Goal: Task Accomplishment & Management: Use online tool/utility

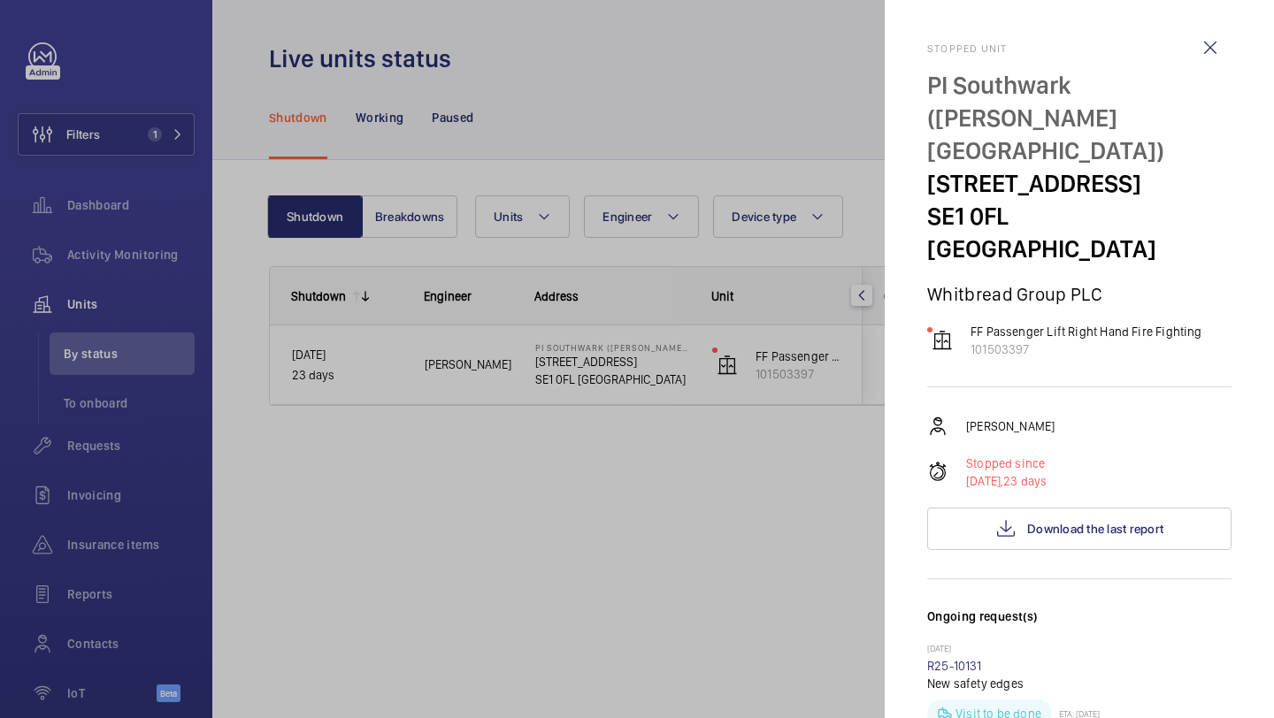
click at [124, 360] on div at bounding box center [637, 359] width 1274 height 718
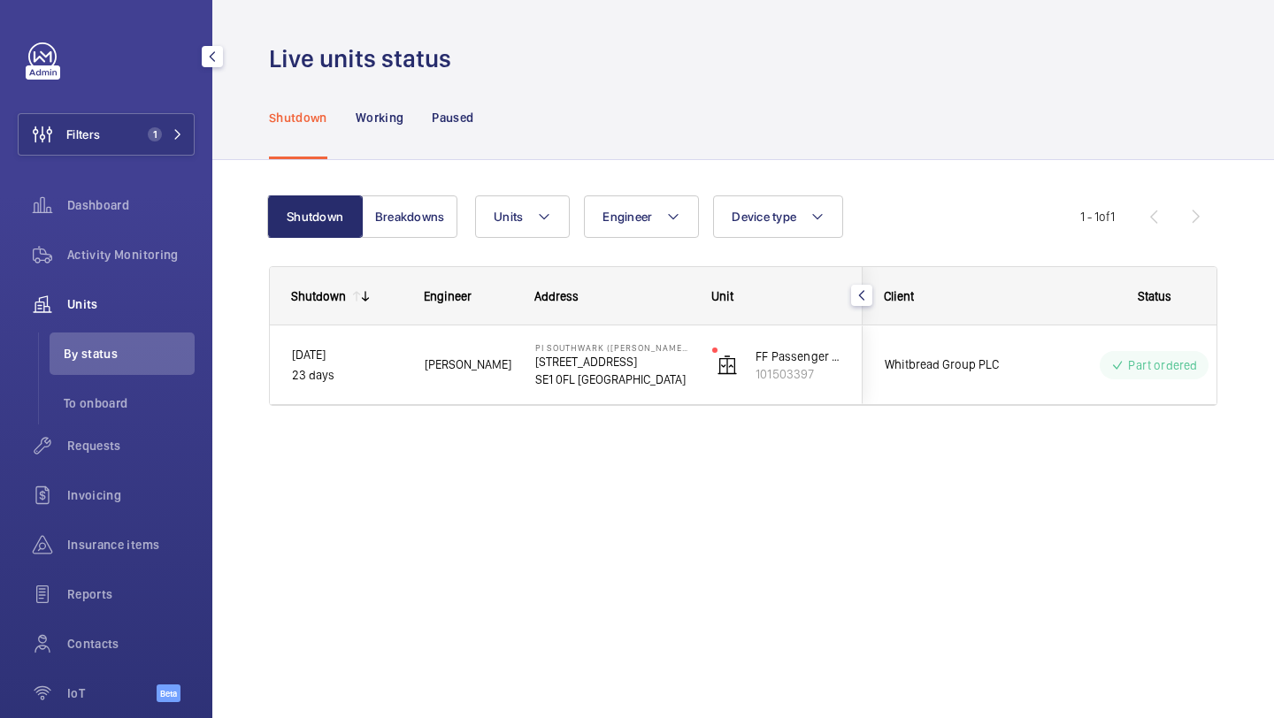
click at [120, 111] on div "Filters 1 Dashboard Activity Monitoring Units By status To onboard Requests Inv…" at bounding box center [106, 381] width 177 height 679
click at [118, 141] on button "Filters 1" at bounding box center [106, 134] width 177 height 42
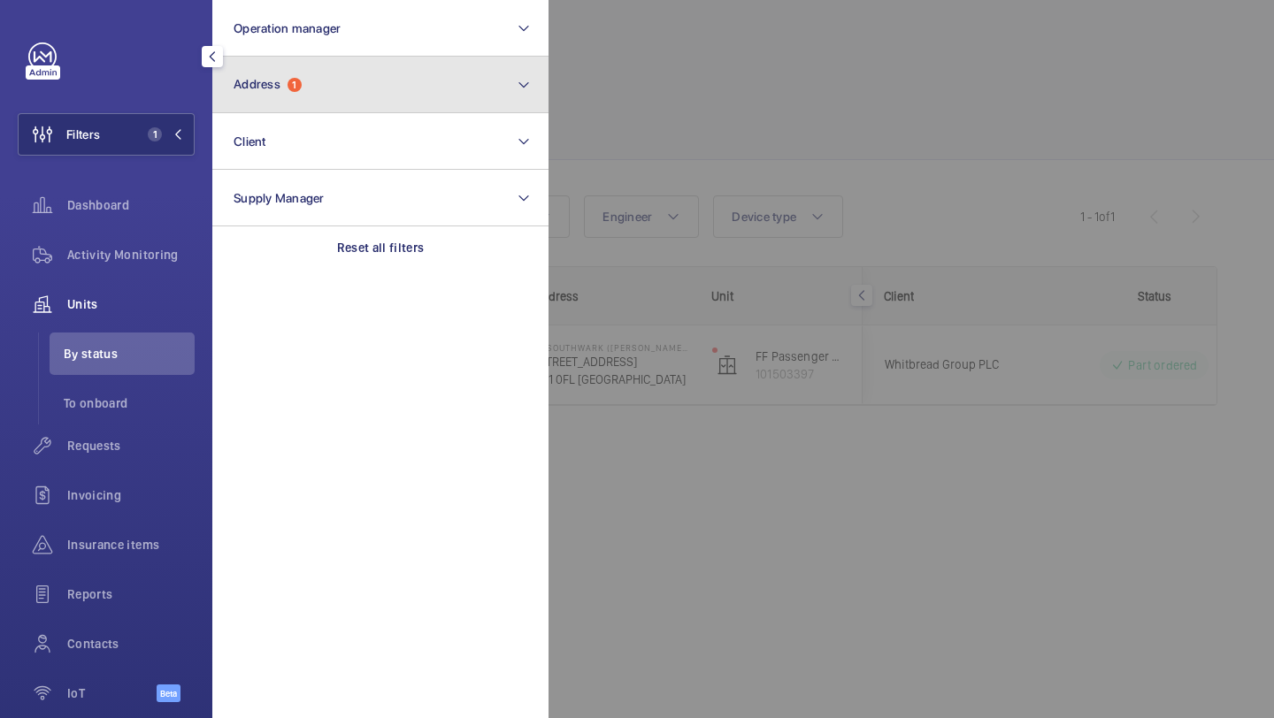
click at [269, 95] on button "Address 1" at bounding box center [380, 85] width 336 height 57
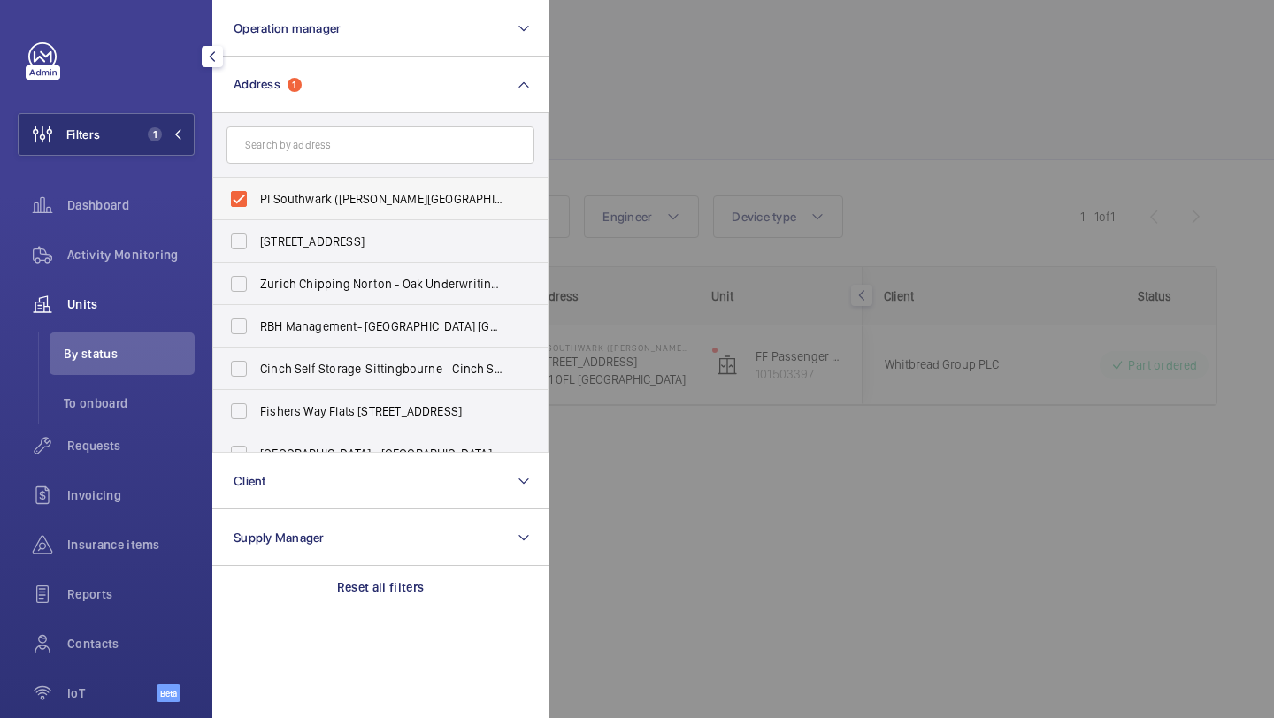
click at [288, 188] on label "PI Southwark (Tate Modern) - 15a Great Suffolk Street, SOUTHWARK SE1 0FL" at bounding box center [367, 199] width 308 height 42
click at [257, 188] on input "PI Southwark (Tate Modern) - 15a Great Suffolk Street, SOUTHWARK SE1 0FL" at bounding box center [238, 198] width 35 height 35
checkbox input "false"
click at [116, 444] on span "Requests" at bounding box center [130, 446] width 127 height 18
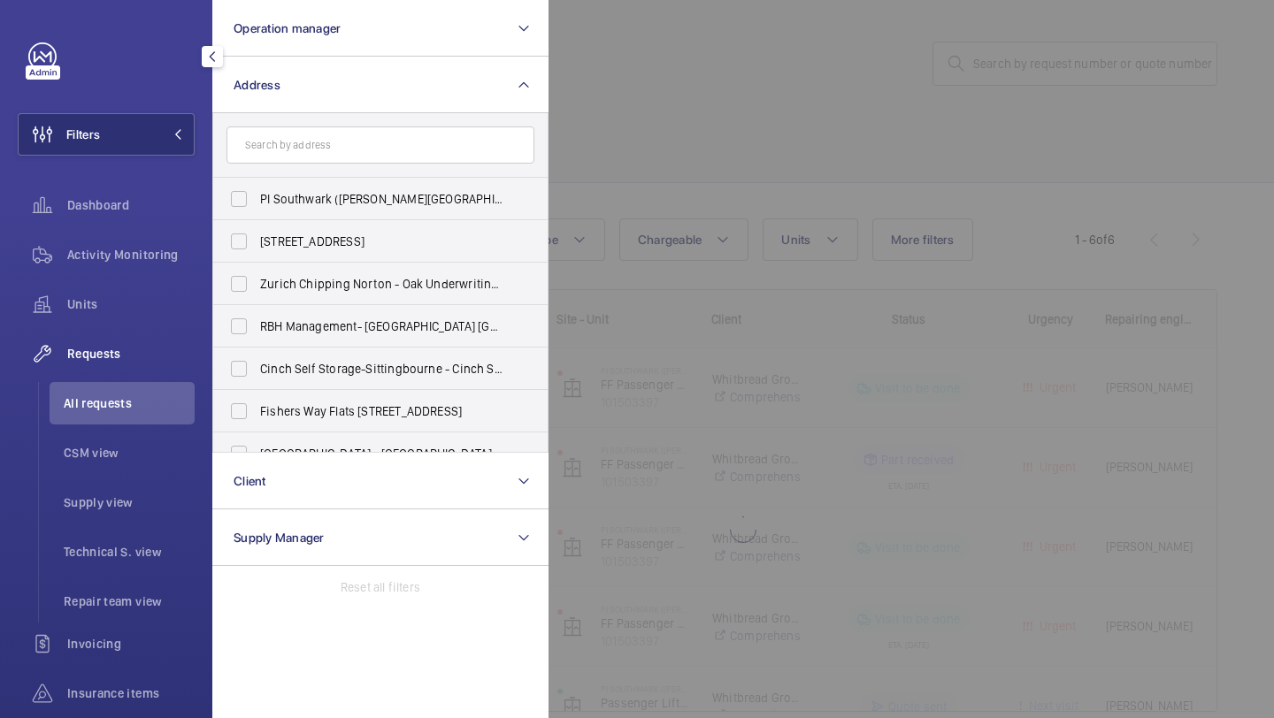
click at [755, 169] on div at bounding box center [1186, 359] width 1274 height 718
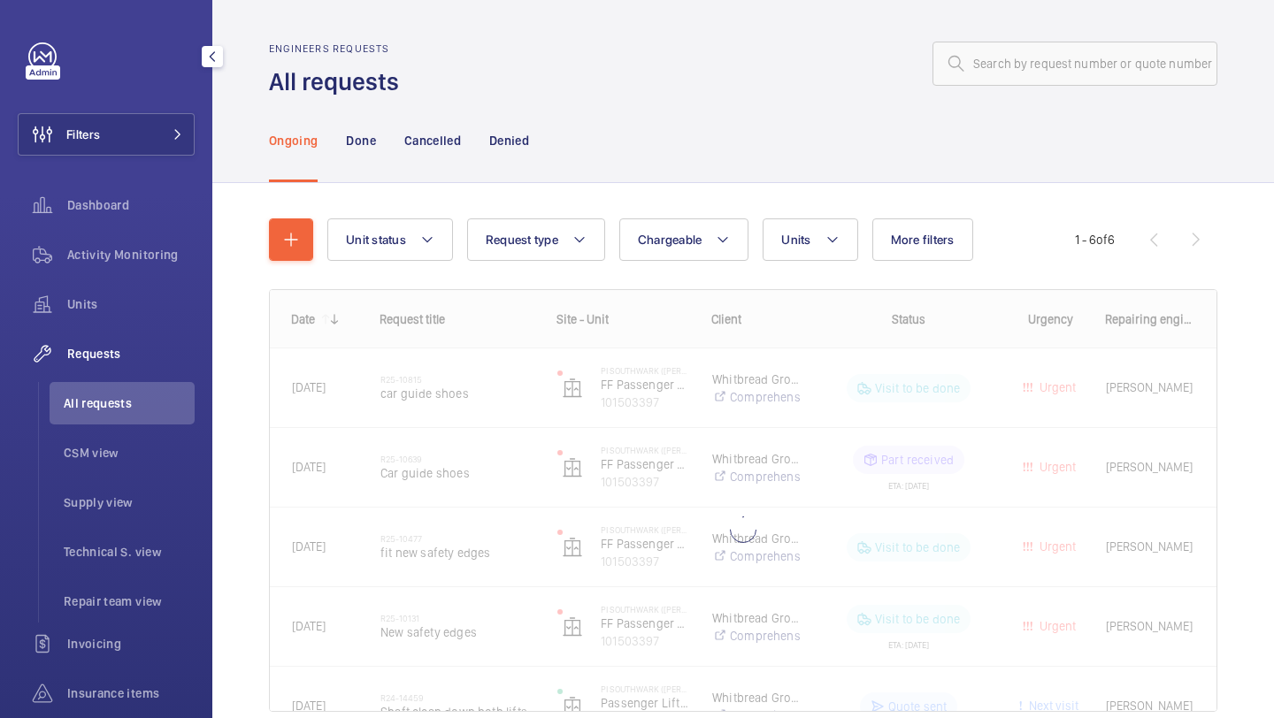
click at [975, 88] on div "Engineers requests All requests" at bounding box center [743, 70] width 948 height 56
click at [975, 67] on input "text" at bounding box center [1075, 64] width 285 height 44
paste input "R25-10719"
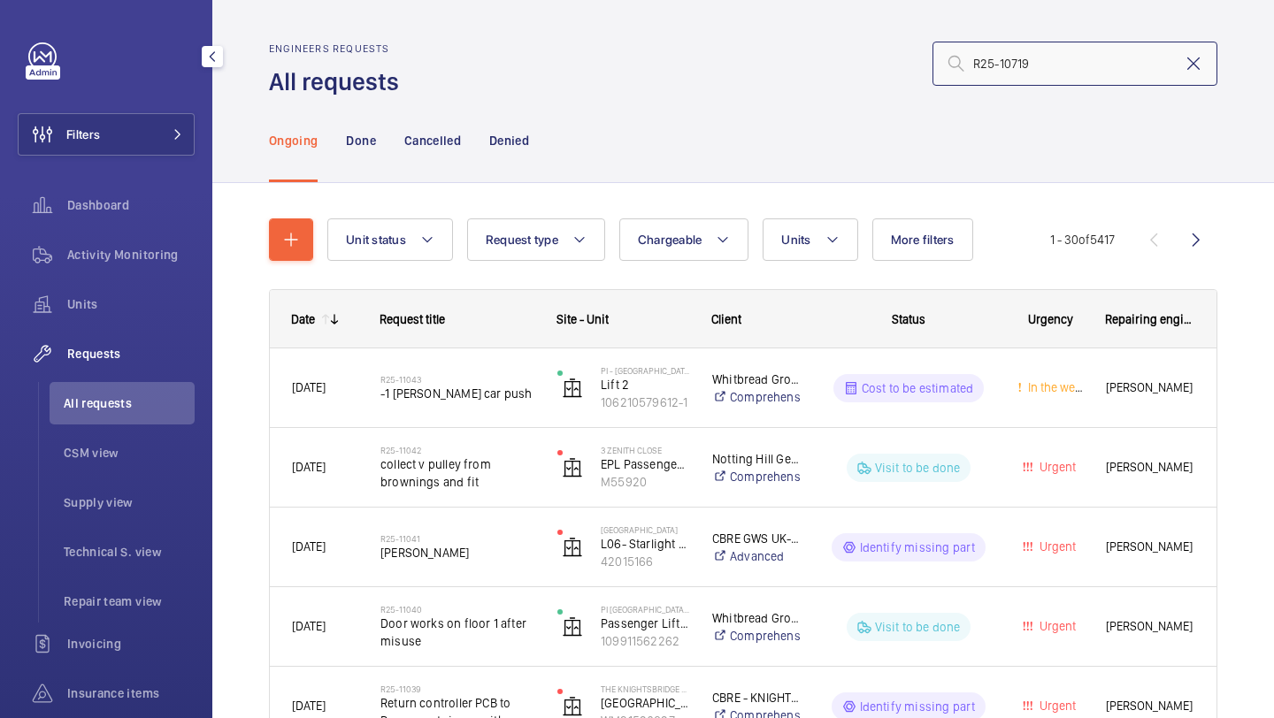
type input "R25-10719"
click at [1183, 67] on mat-icon at bounding box center [1193, 63] width 21 height 21
click at [975, 65] on input "R25-10719" at bounding box center [1075, 64] width 285 height 44
click at [1107, 66] on input "R25-10719" at bounding box center [1075, 64] width 285 height 44
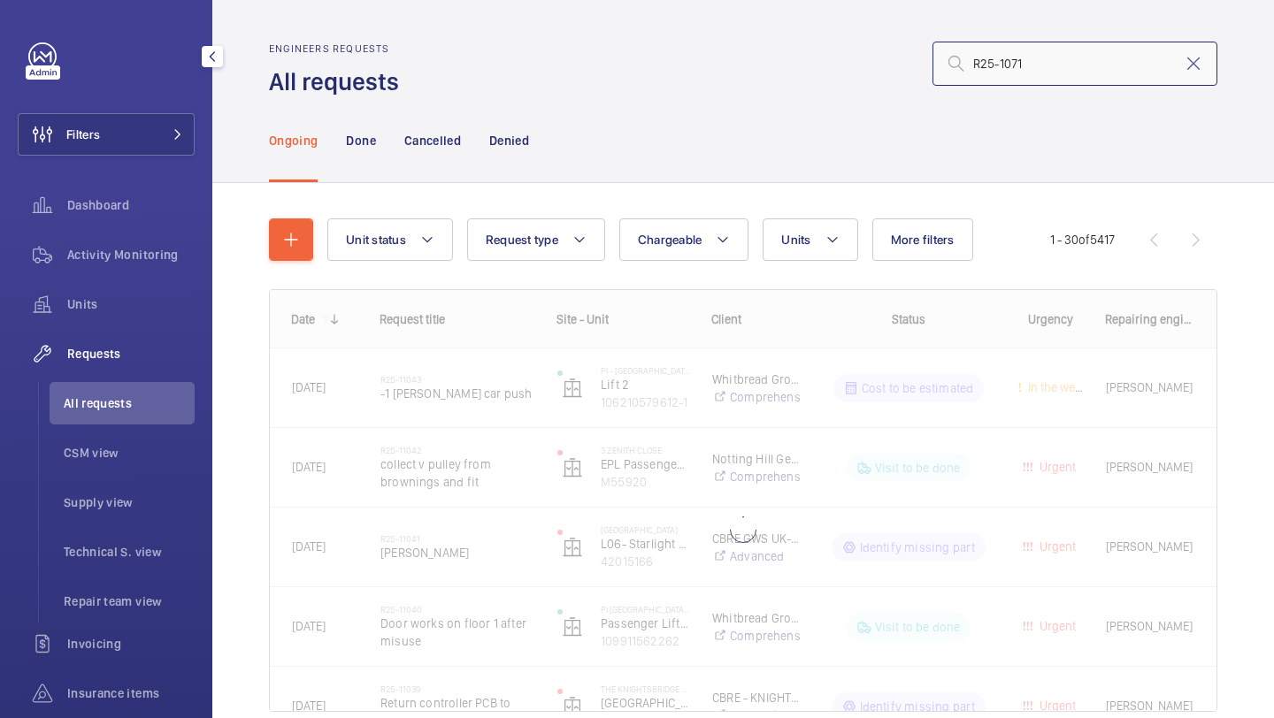
type input "R25-10719"
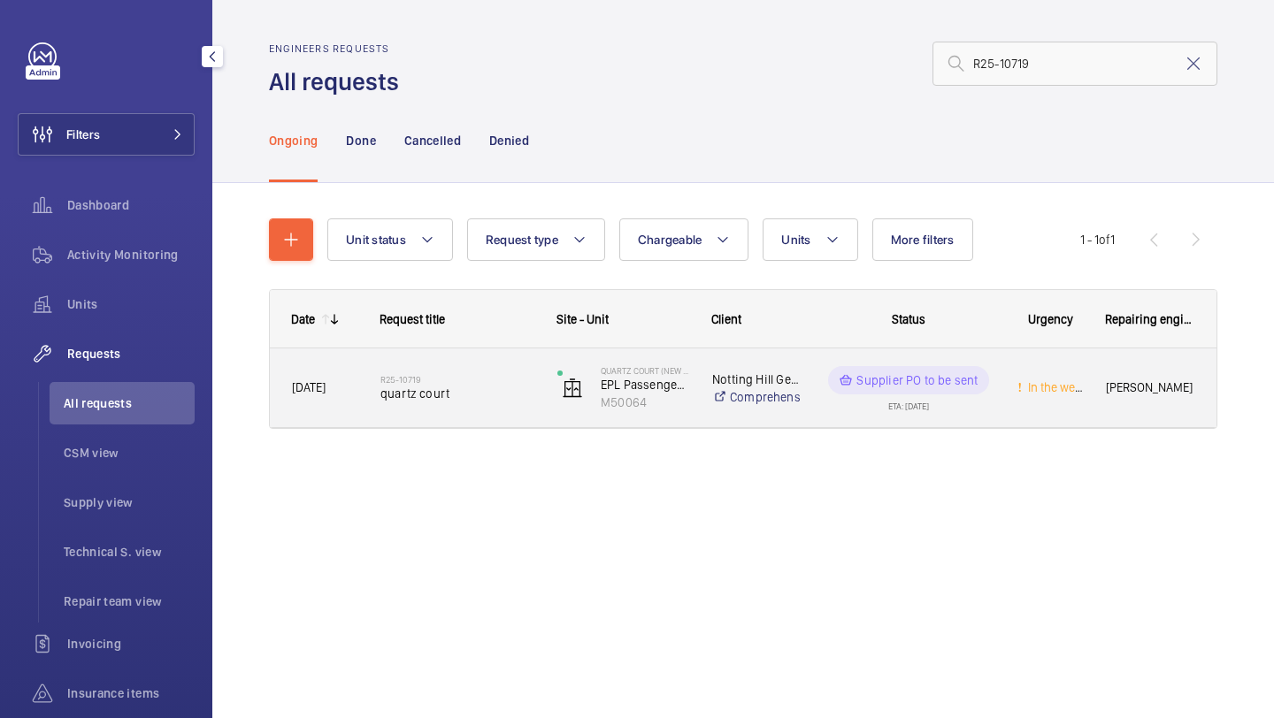
click at [469, 373] on div "R25-10719 quartz court" at bounding box center [457, 388] width 154 height 51
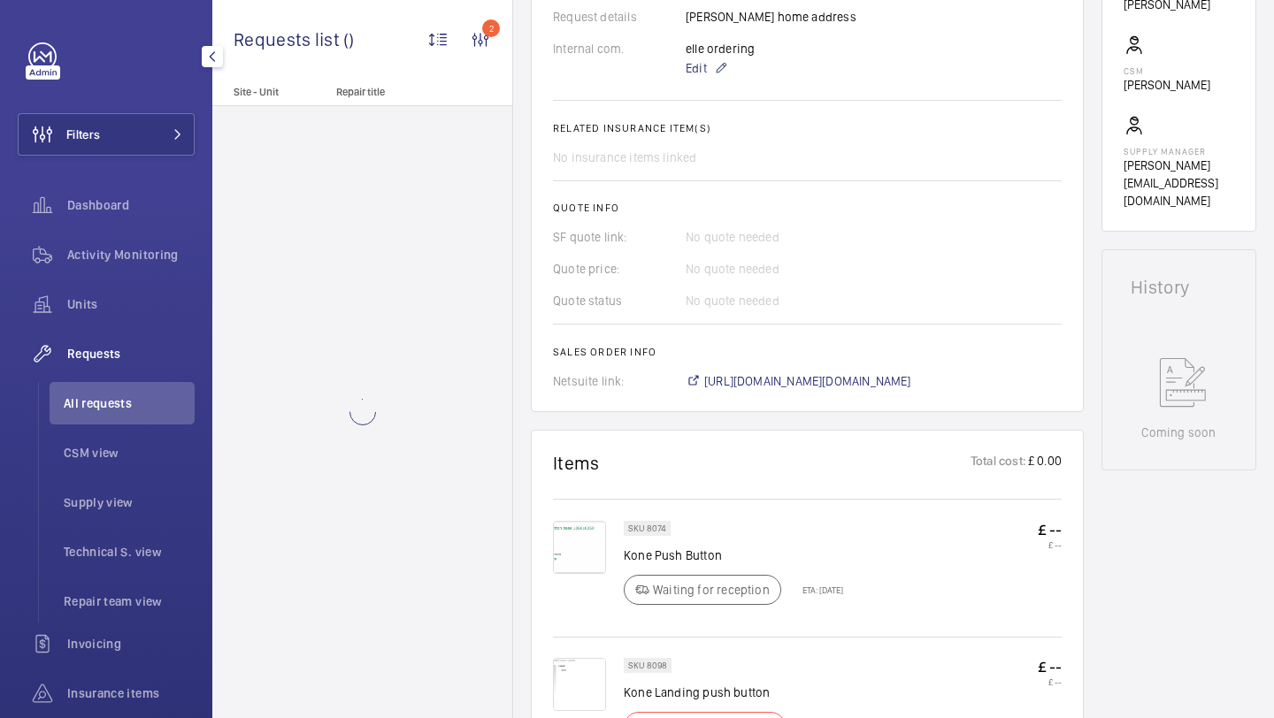
scroll to position [591, 0]
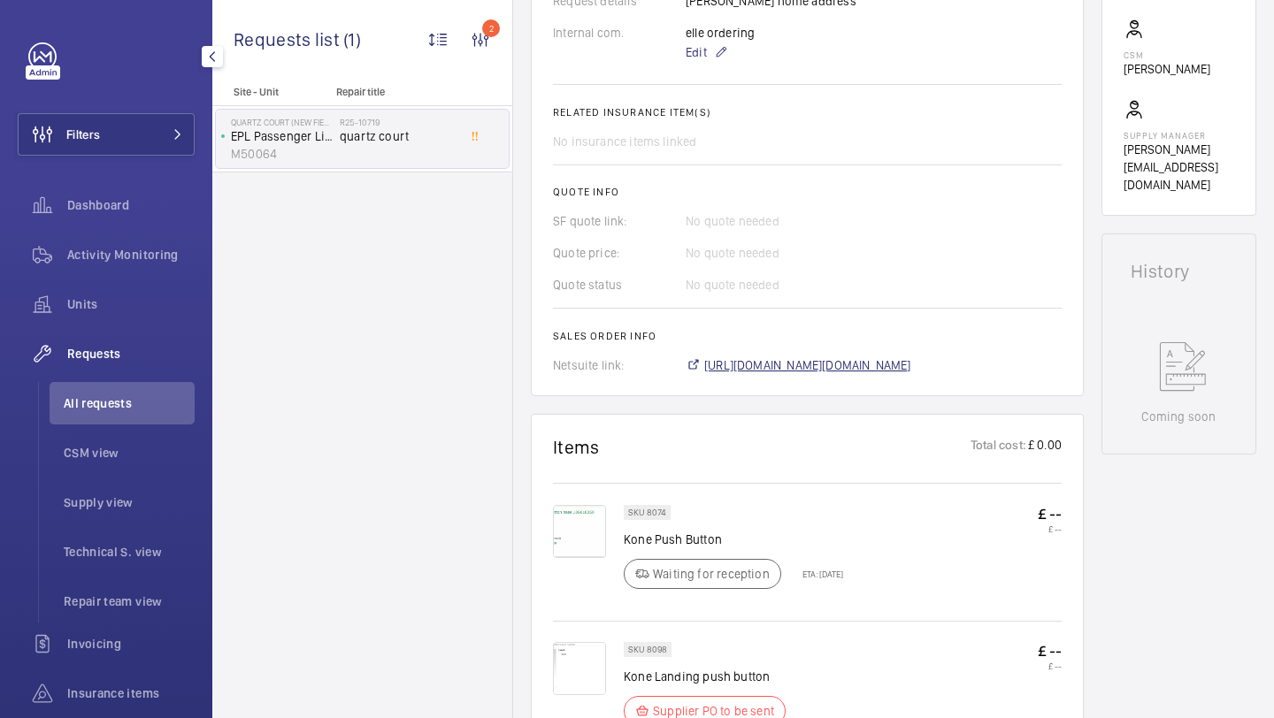
click at [795, 374] on span "https://6461500.app.netsuite.com/app/accounting/transactions/salesord.nl?id=290…" at bounding box center [807, 366] width 207 height 18
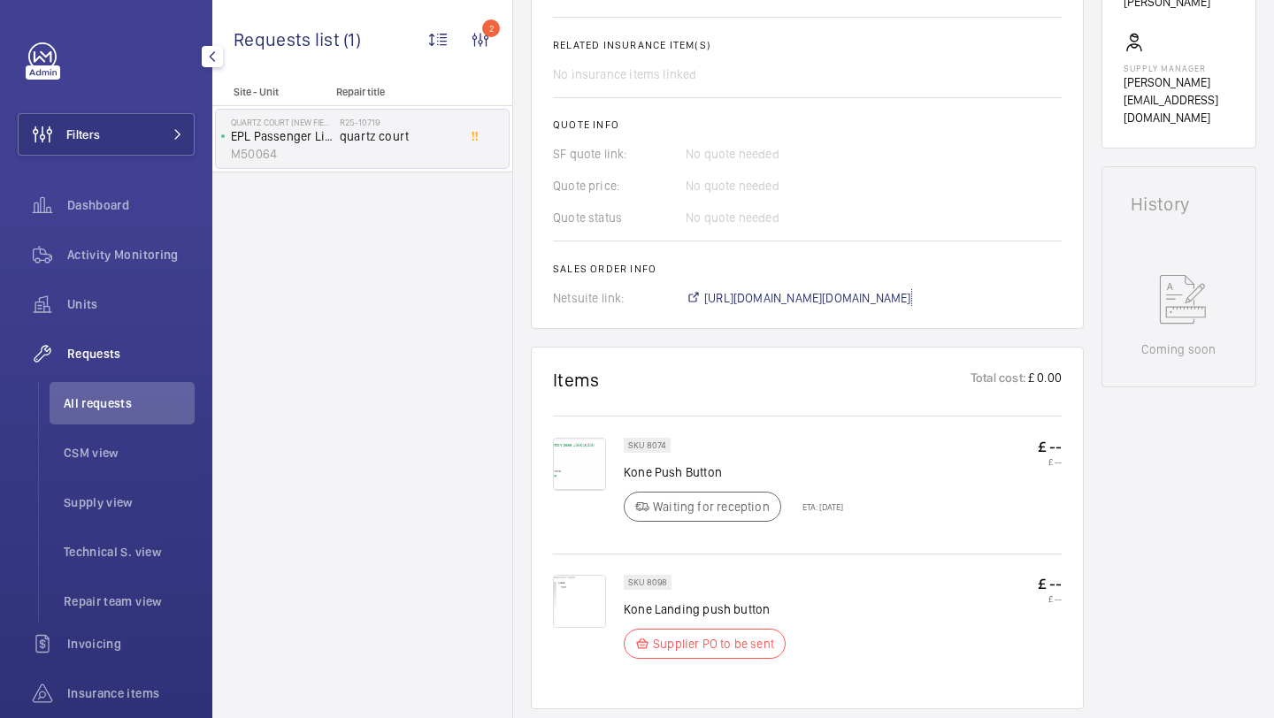
scroll to position [659, 0]
click at [580, 609] on img at bounding box center [579, 600] width 53 height 53
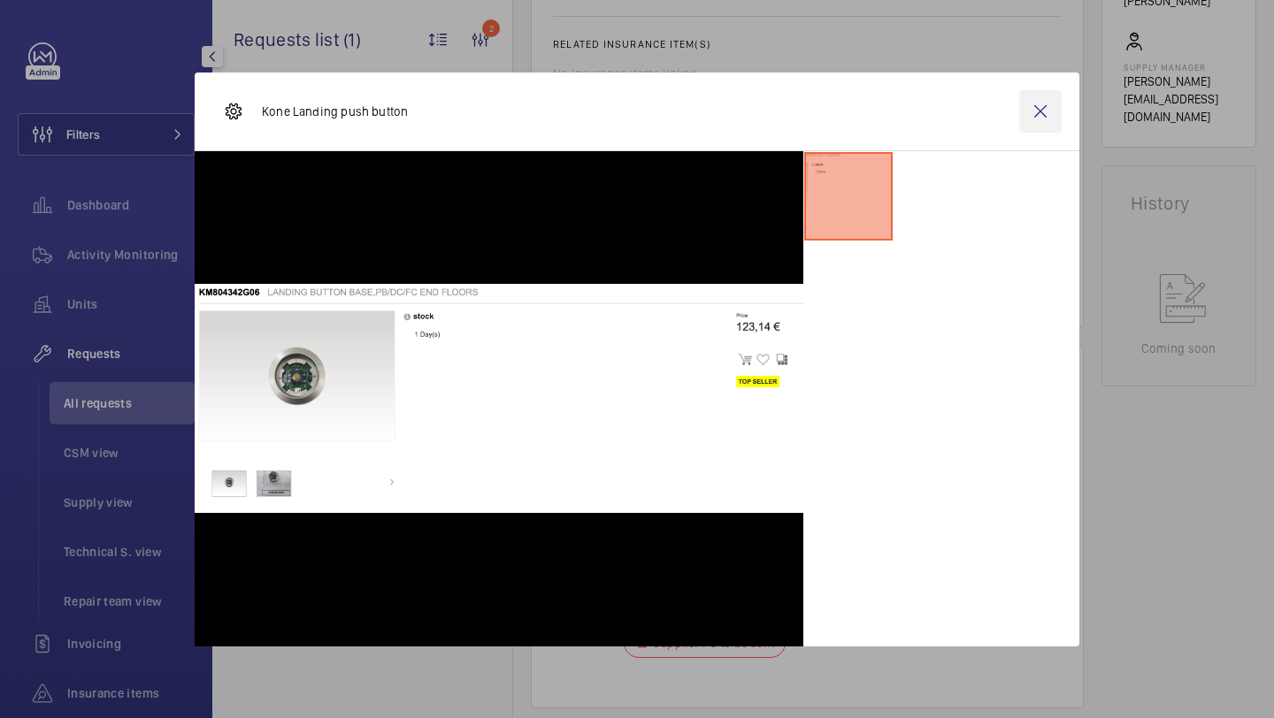
click at [1034, 103] on wm-front-icon-button at bounding box center [1040, 111] width 42 height 42
click at [581, 460] on img at bounding box center [579, 463] width 53 height 53
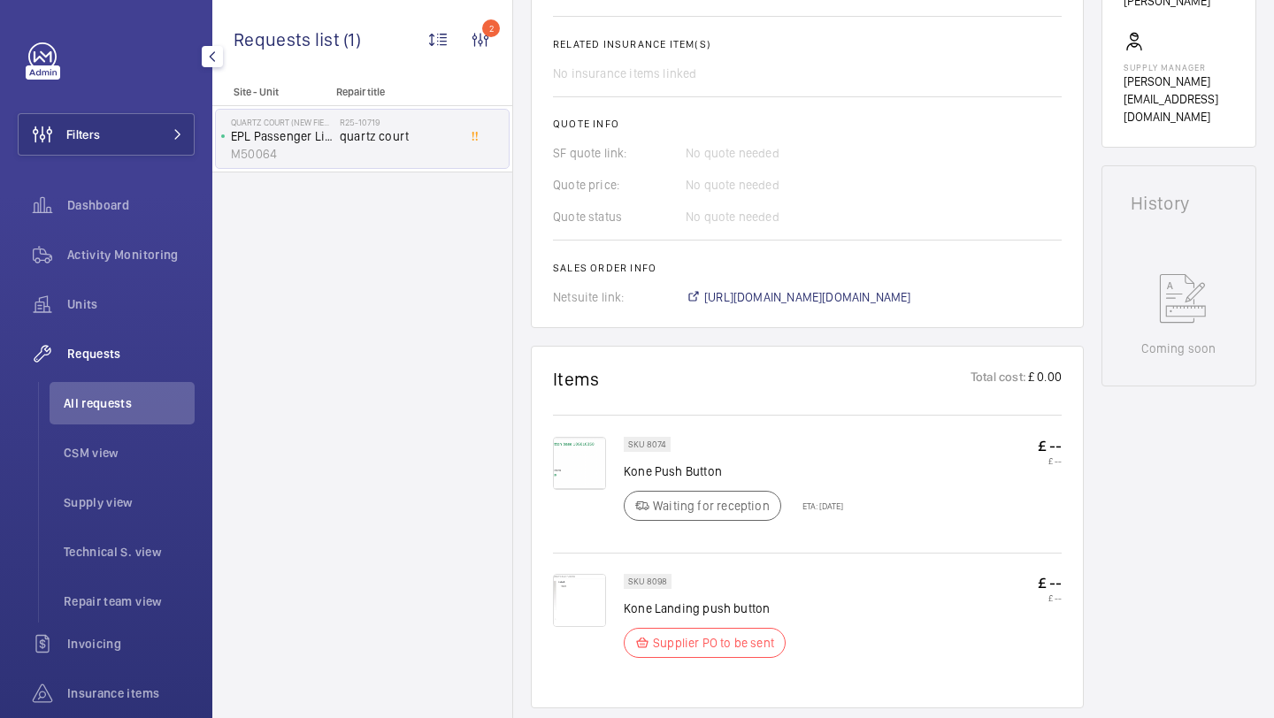
click at [580, 459] on div at bounding box center [526, 391] width 487 height 396
click at [580, 458] on div at bounding box center [526, 391] width 487 height 396
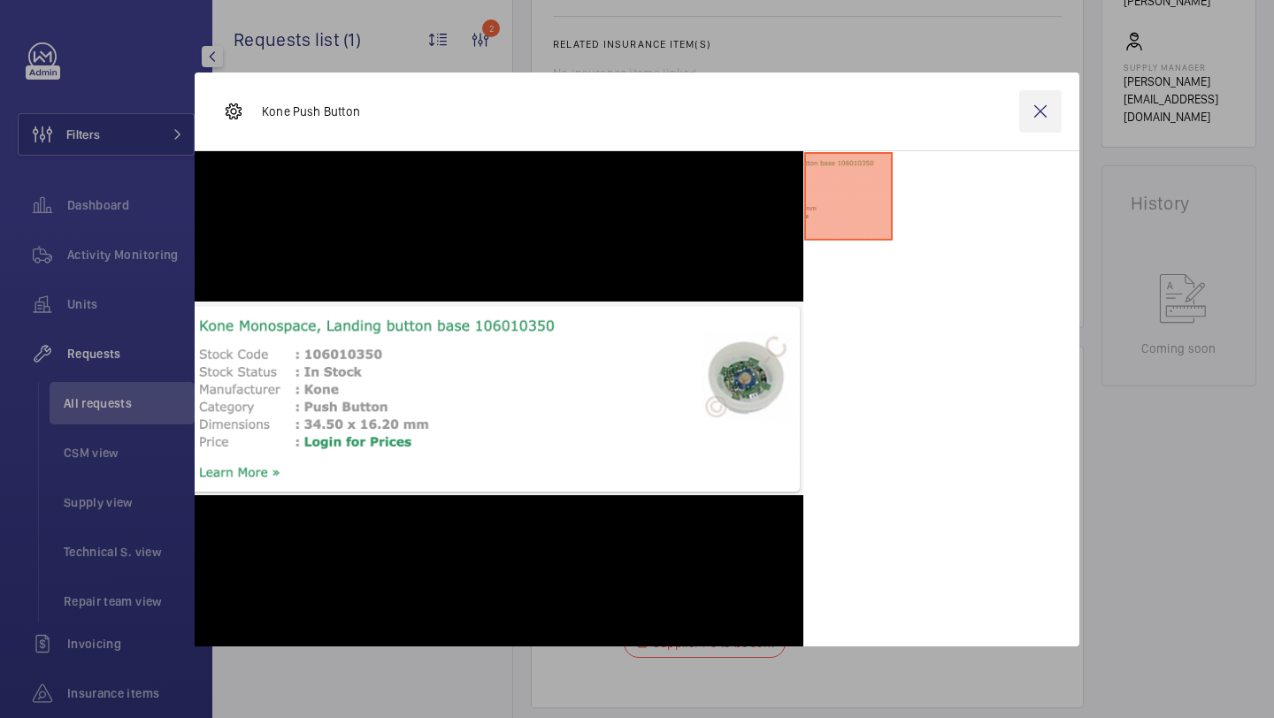
click at [1035, 103] on wm-front-icon-button at bounding box center [1040, 111] width 42 height 42
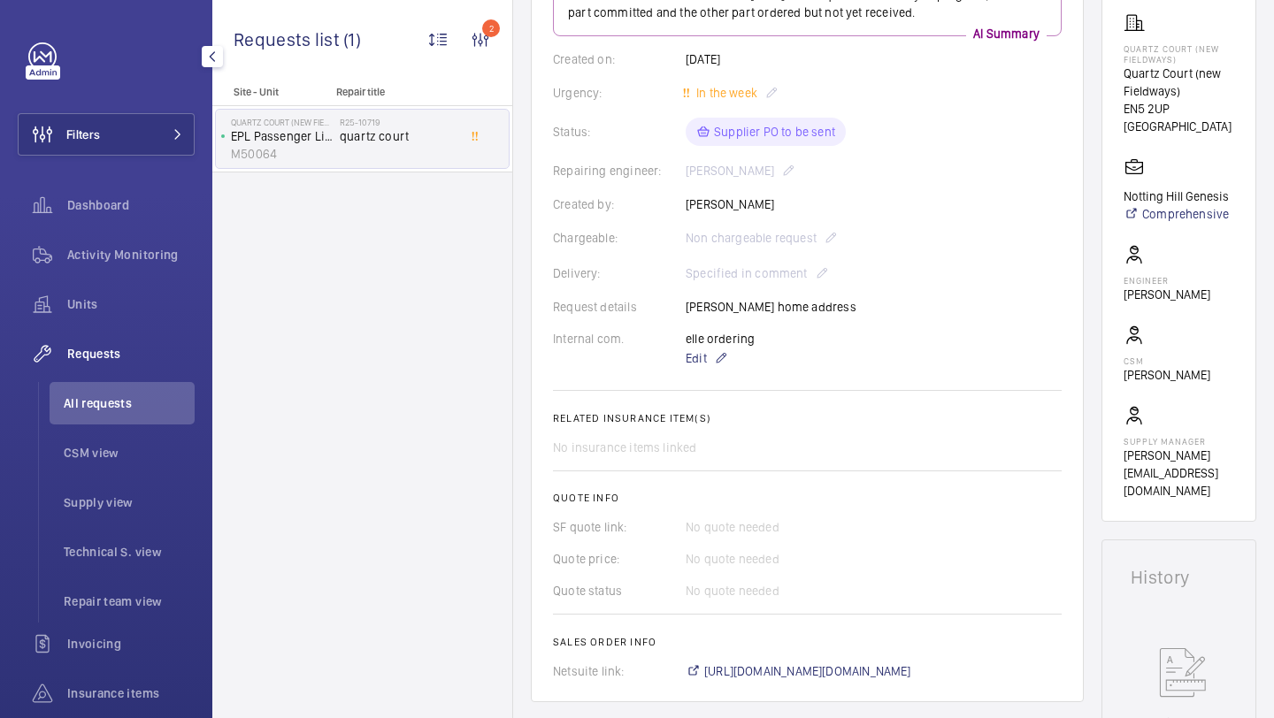
scroll to position [542, 0]
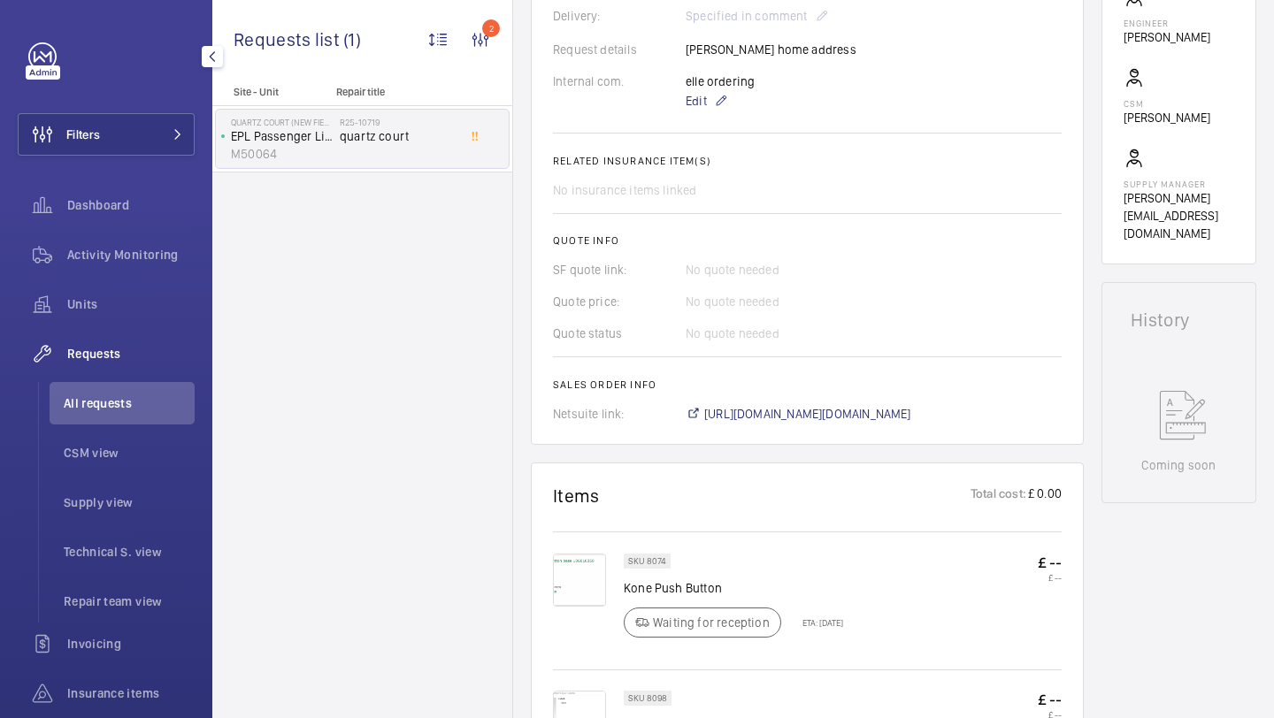
click at [595, 554] on img at bounding box center [579, 580] width 53 height 53
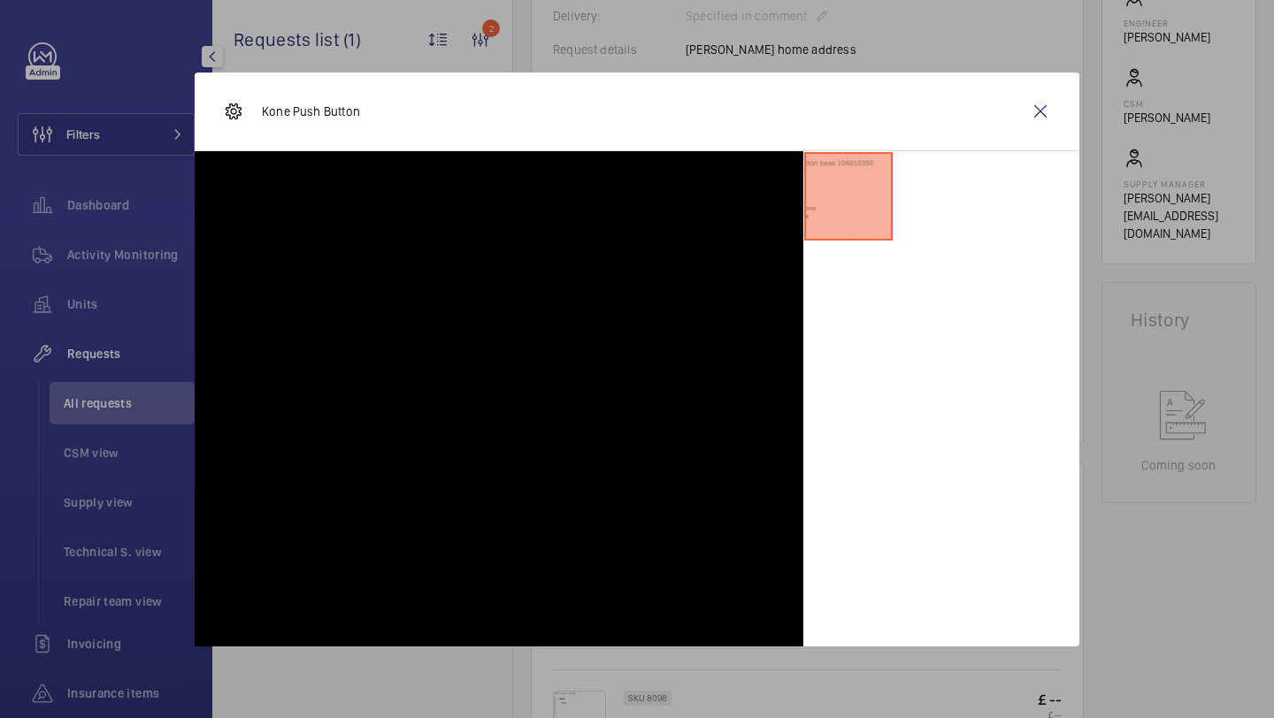
scroll to position [859, 0]
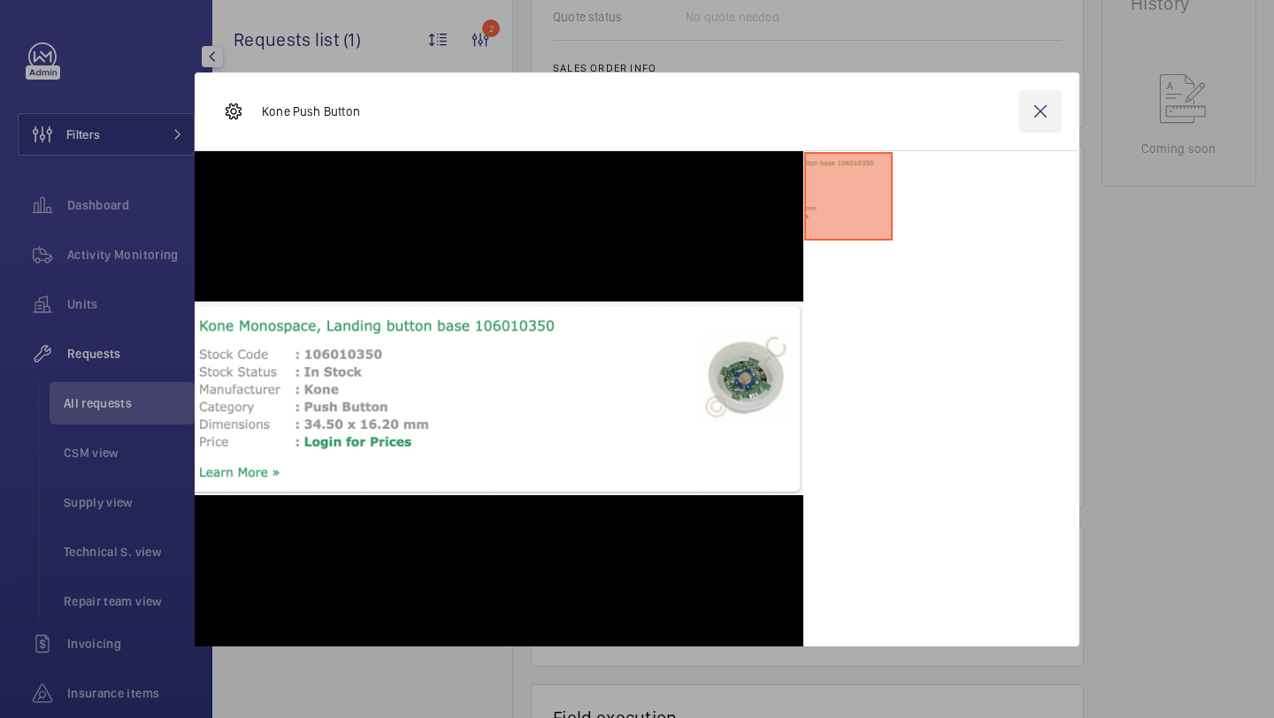
click at [1040, 111] on wm-front-icon-button at bounding box center [1040, 111] width 42 height 42
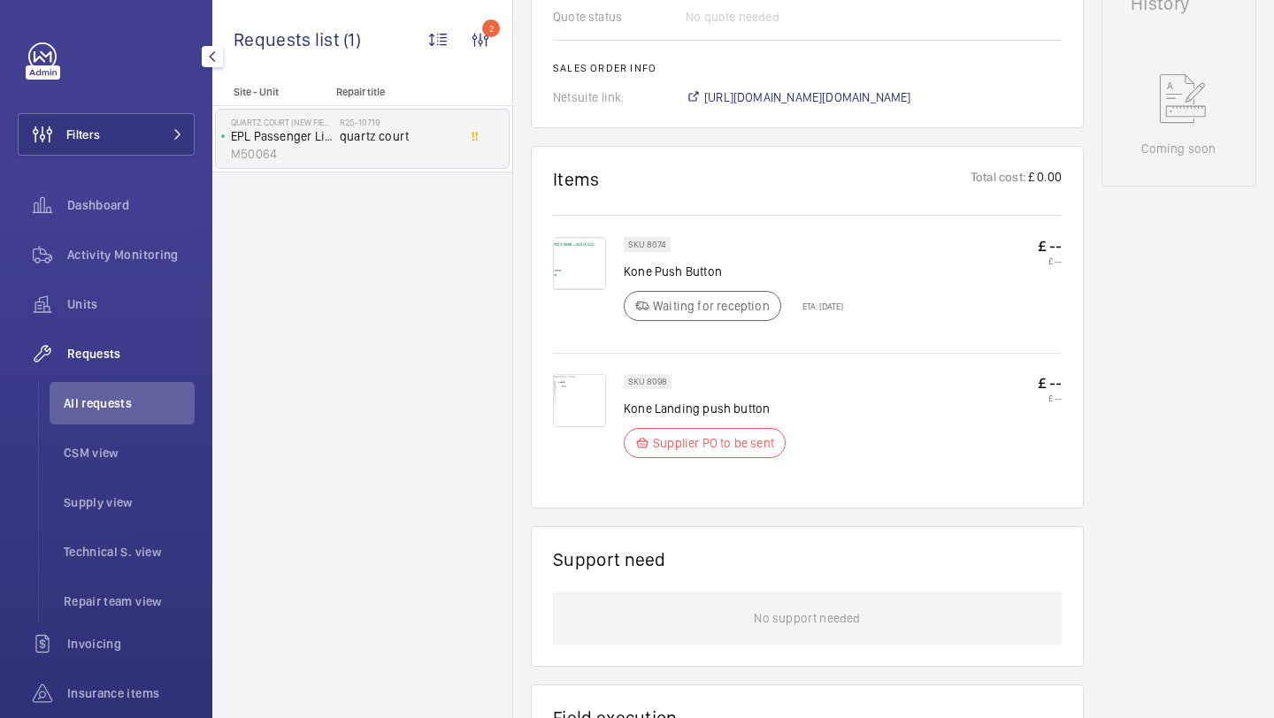
click at [112, 411] on span "All requests" at bounding box center [129, 404] width 131 height 18
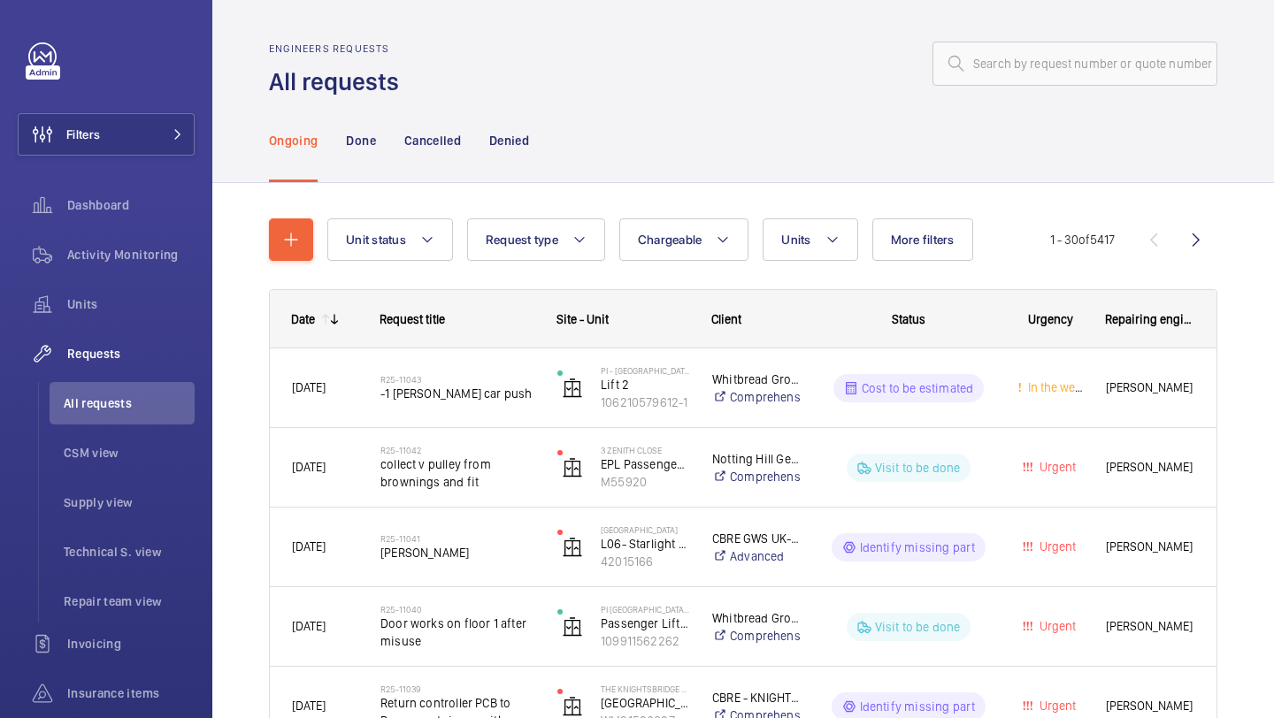
click at [344, 158] on nav "Ongoing Done Cancelled Denied" at bounding box center [399, 140] width 260 height 84
click at [364, 149] on p "Done" at bounding box center [360, 141] width 29 height 18
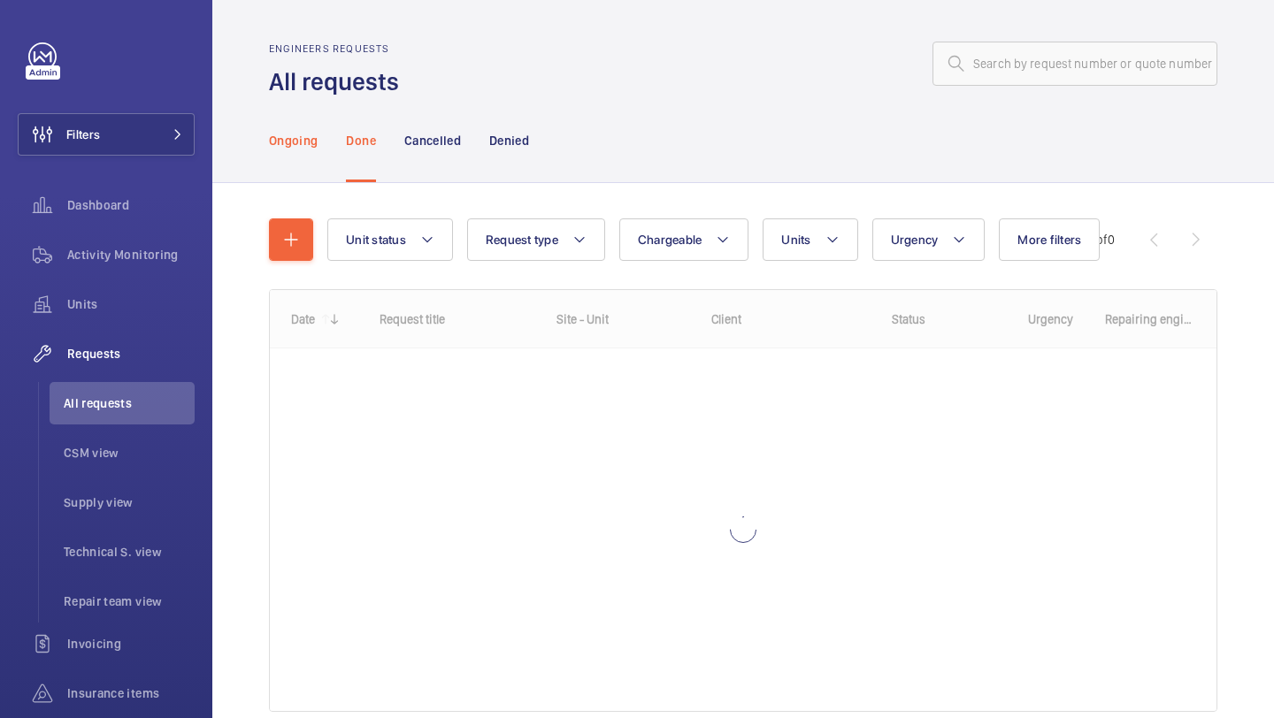
click at [297, 145] on p "Ongoing" at bounding box center [293, 141] width 49 height 18
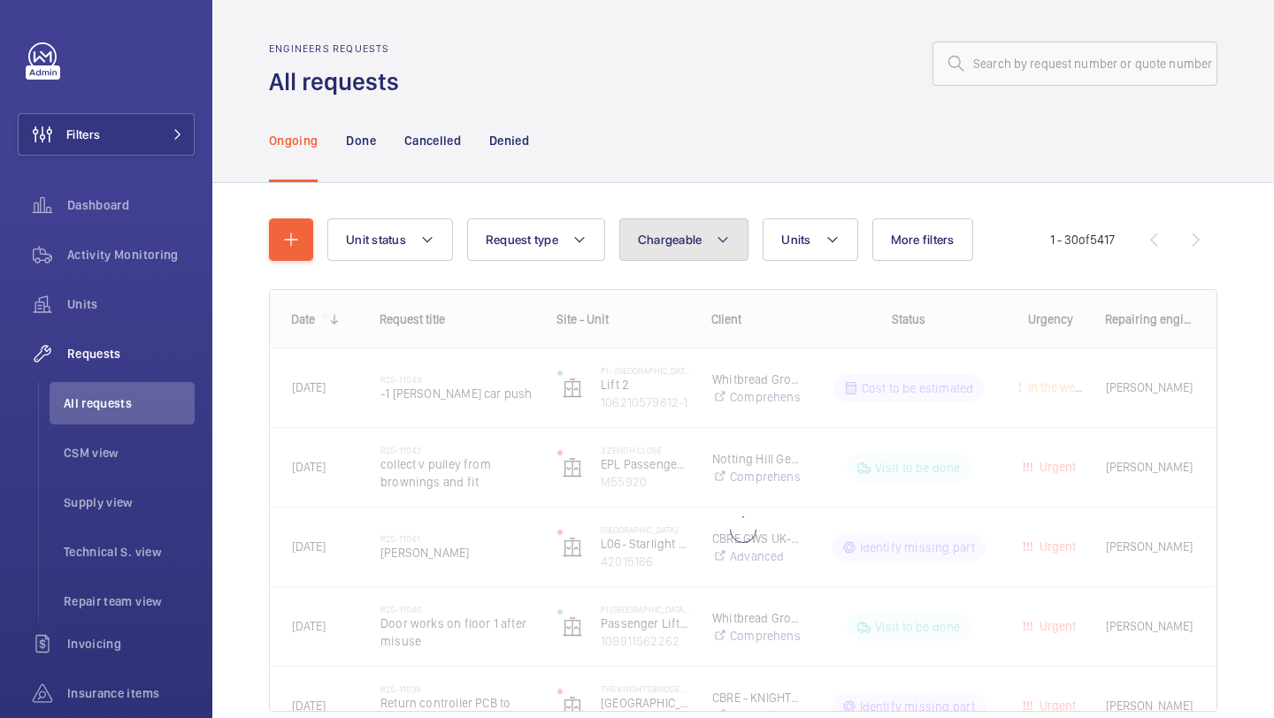
click at [705, 248] on button "Chargeable" at bounding box center [684, 240] width 130 height 42
click at [715, 158] on div "Ongoing Done Cancelled Denied" at bounding box center [743, 140] width 948 height 84
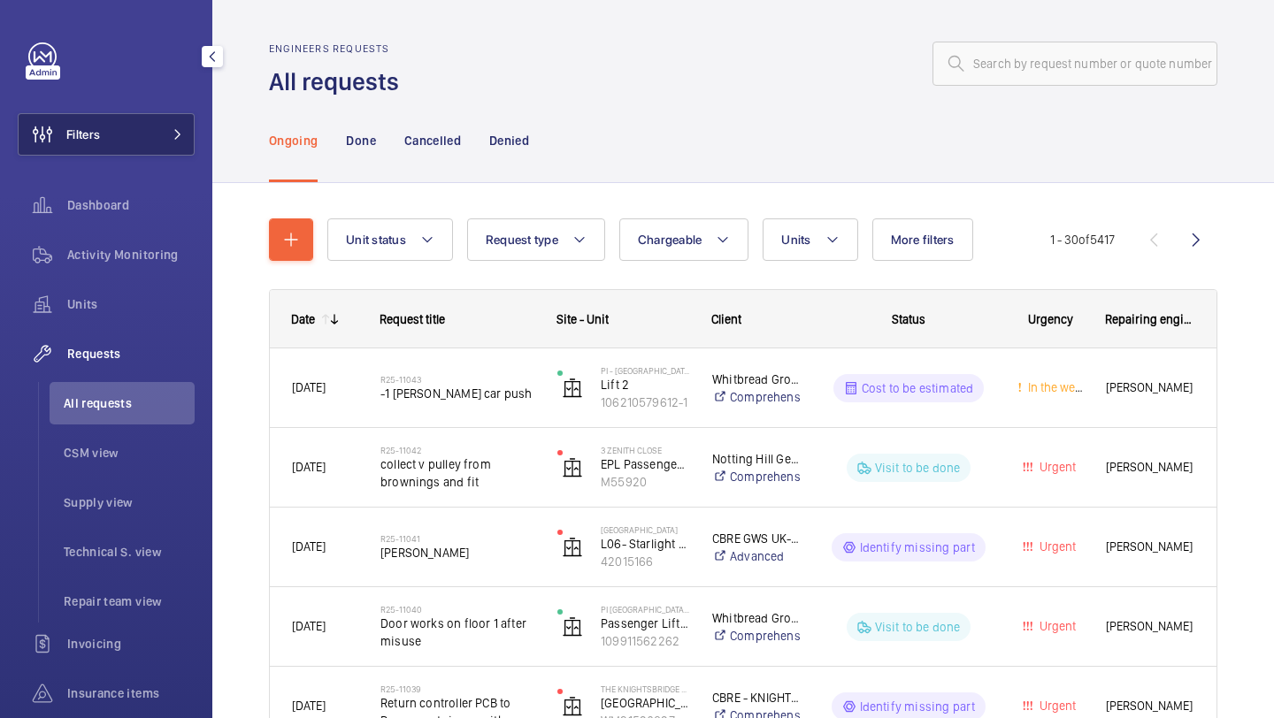
click at [183, 128] on button "Filters" at bounding box center [106, 134] width 177 height 42
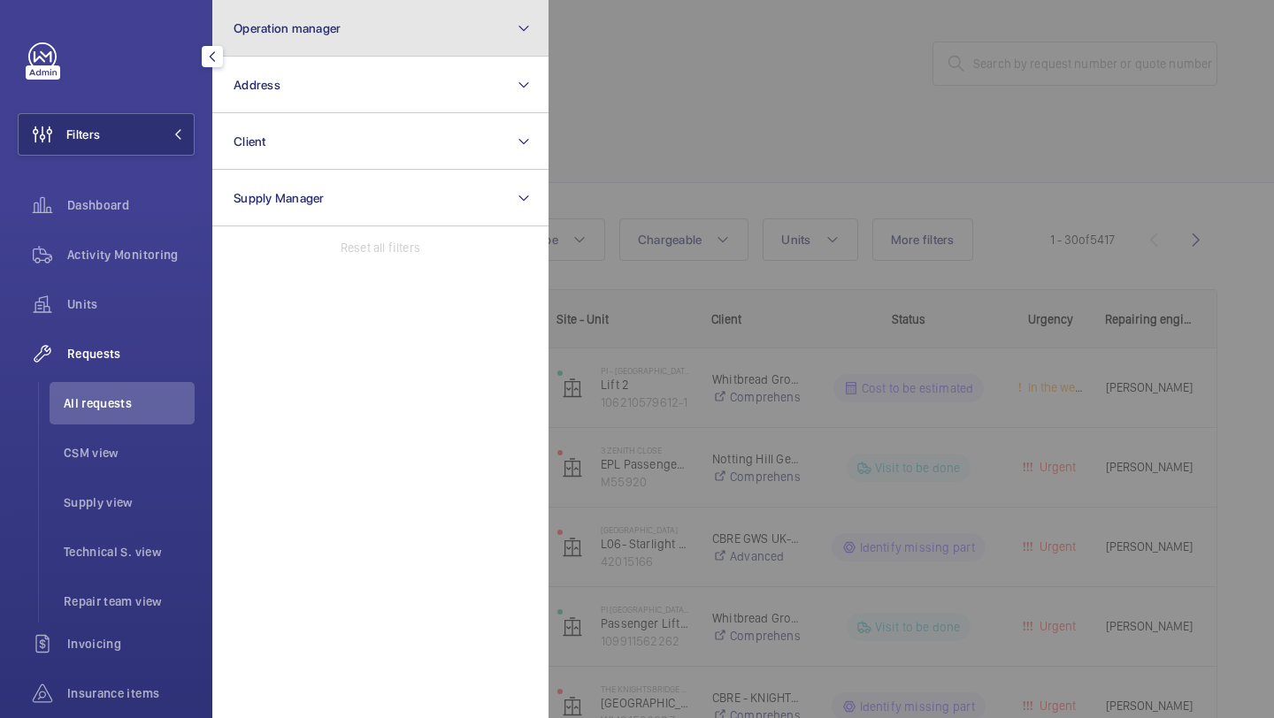
click at [253, 37] on button "Operation manager" at bounding box center [380, 28] width 336 height 57
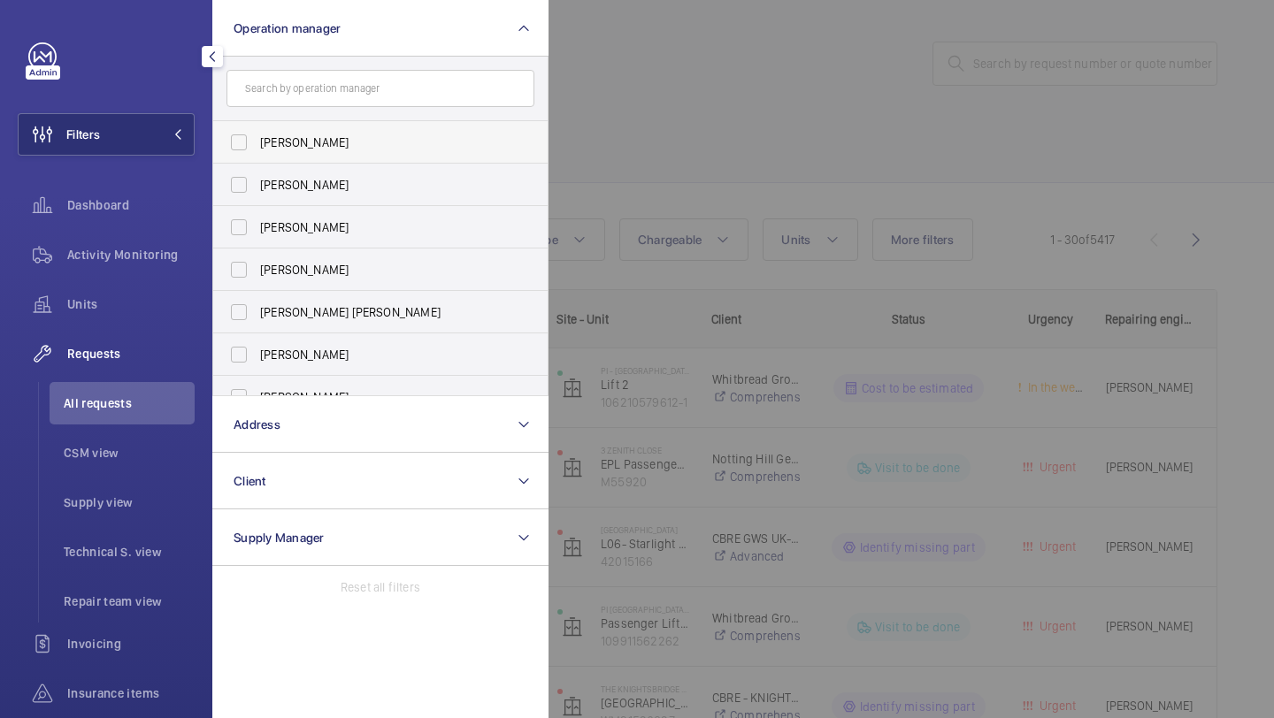
click at [300, 136] on span "[PERSON_NAME]" at bounding box center [381, 143] width 243 height 18
click at [257, 136] on input "[PERSON_NAME]" at bounding box center [238, 142] width 35 height 35
checkbox input "true"
click at [302, 274] on span "[PERSON_NAME]" at bounding box center [381, 270] width 243 height 18
click at [257, 274] on input "[PERSON_NAME]" at bounding box center [238, 269] width 35 height 35
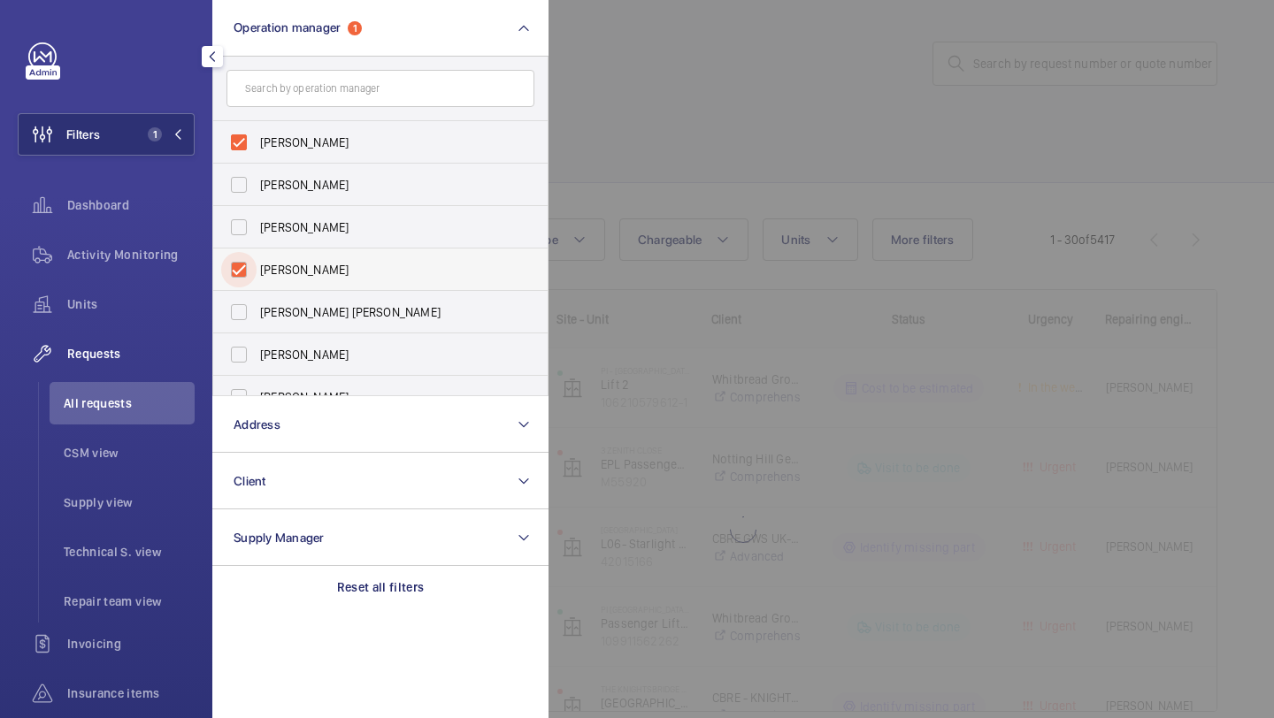
checkbox input "true"
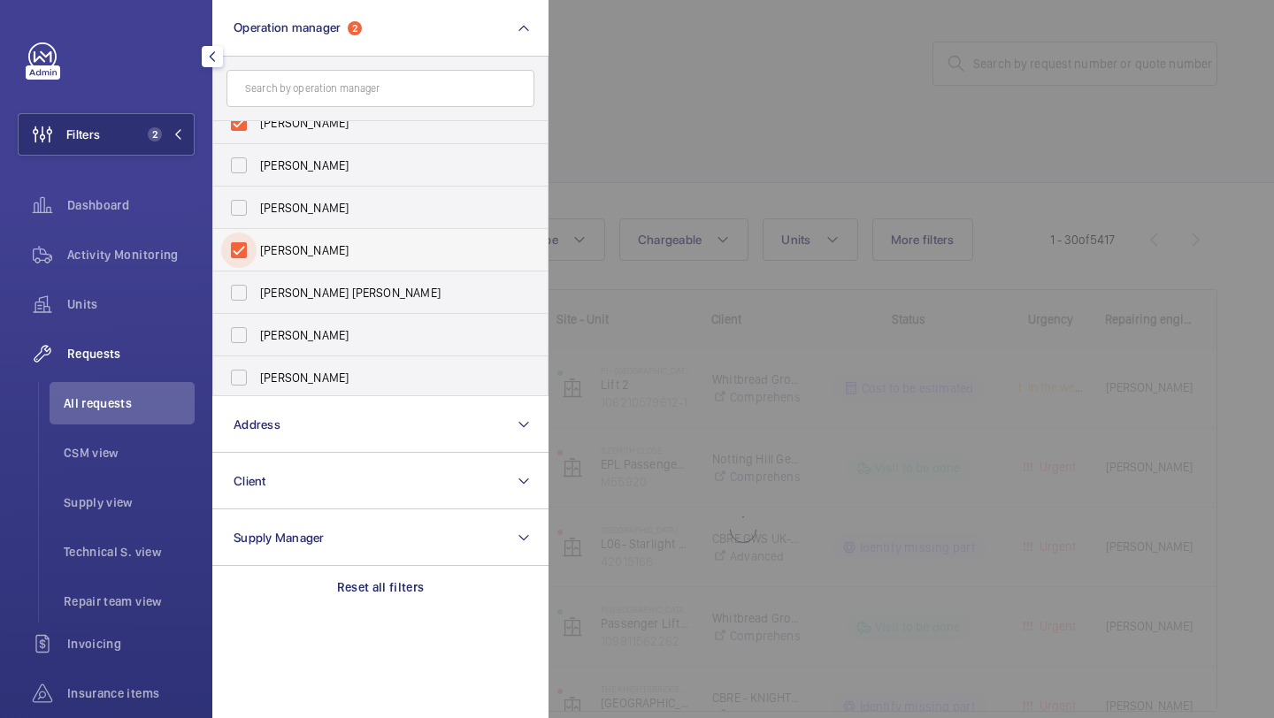
scroll to position [65, 0]
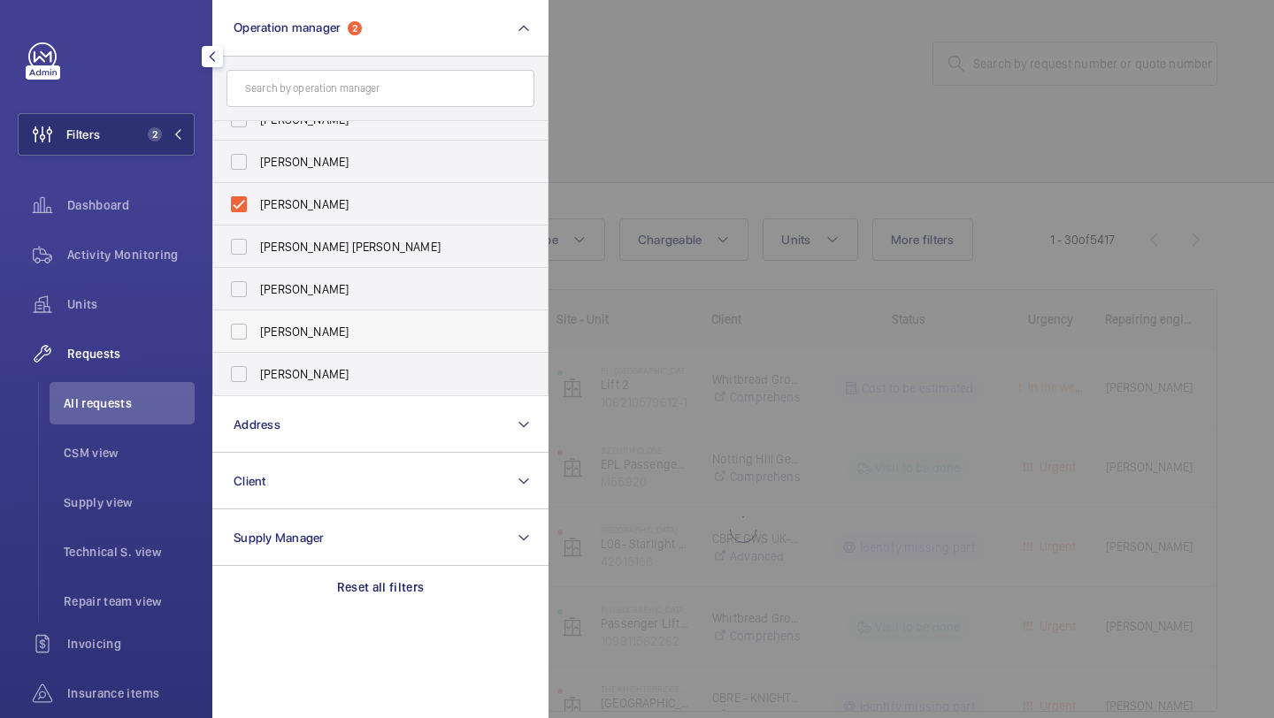
click at [299, 329] on span "[PERSON_NAME]" at bounding box center [381, 332] width 243 height 18
click at [257, 329] on input "[PERSON_NAME]" at bounding box center [238, 331] width 35 height 35
checkbox input "true"
click at [730, 85] on div at bounding box center [1186, 359] width 1274 height 718
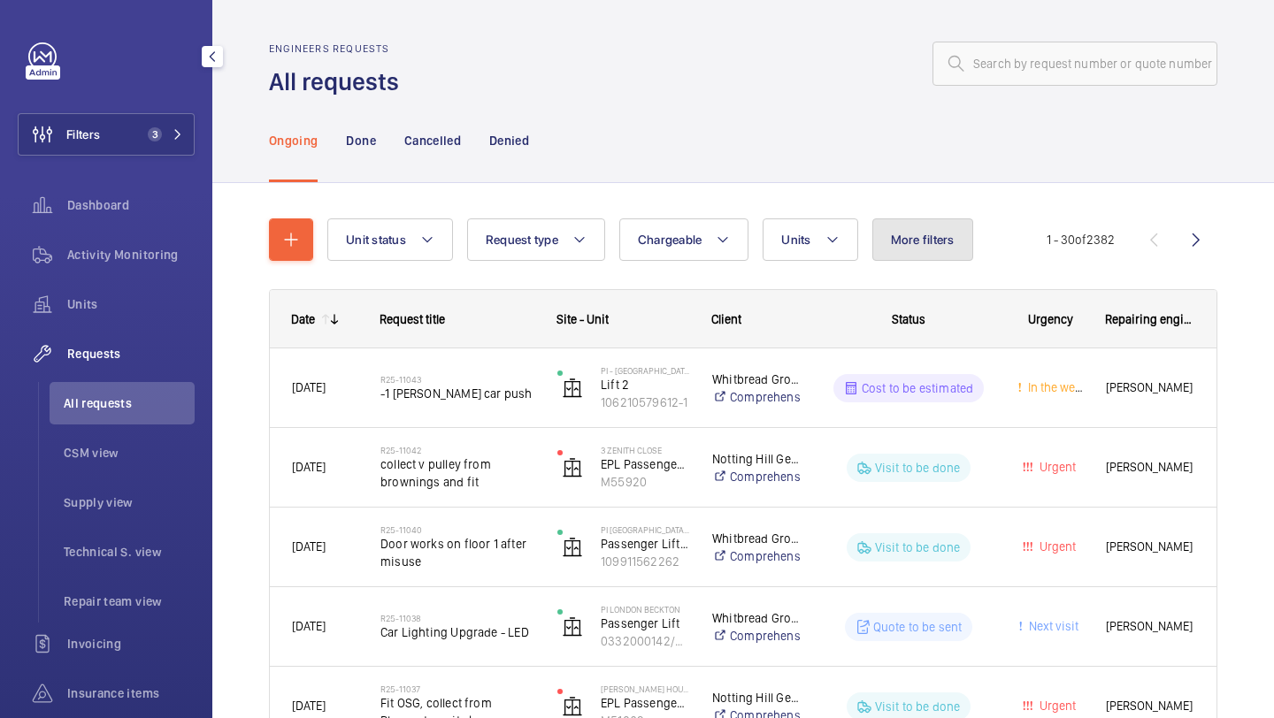
click at [898, 230] on button "More filters" at bounding box center [922, 240] width 101 height 42
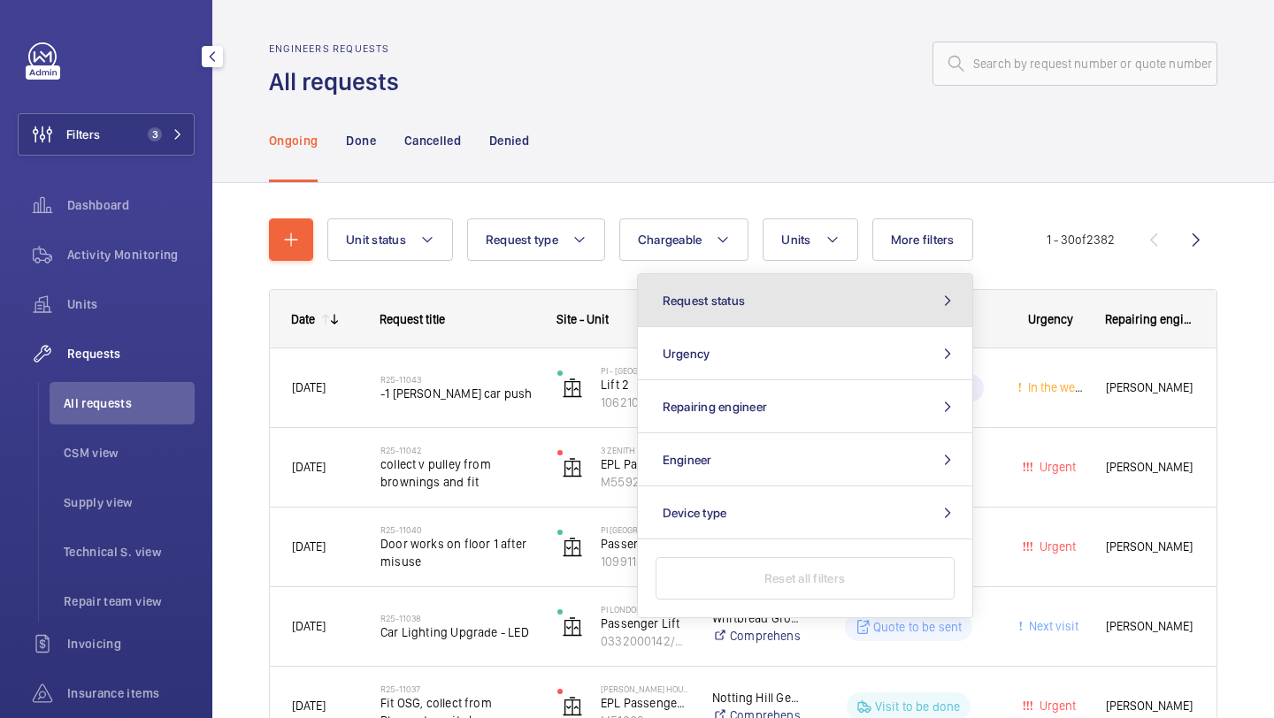
click at [785, 288] on button "Request status" at bounding box center [805, 300] width 334 height 53
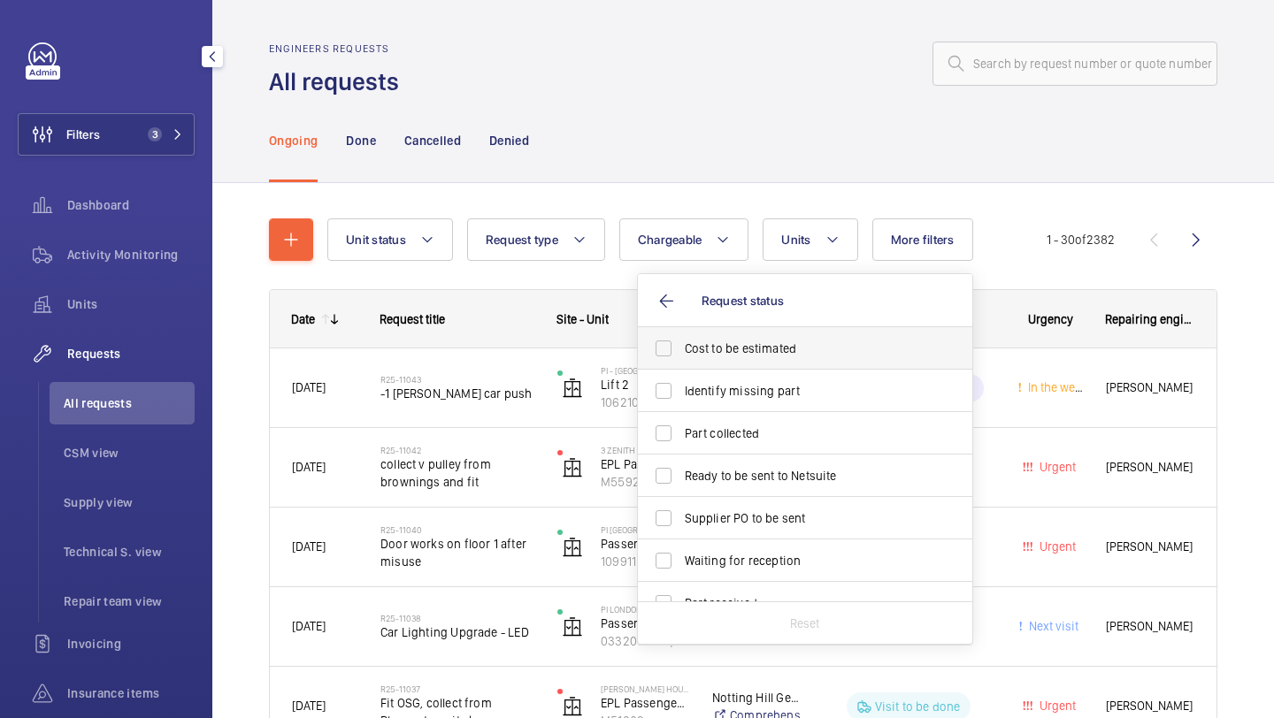
click at [740, 349] on span "Cost to be estimated" at bounding box center [806, 349] width 243 height 18
click at [681, 349] on input "Cost to be estimated" at bounding box center [663, 348] width 35 height 35
checkbox input "true"
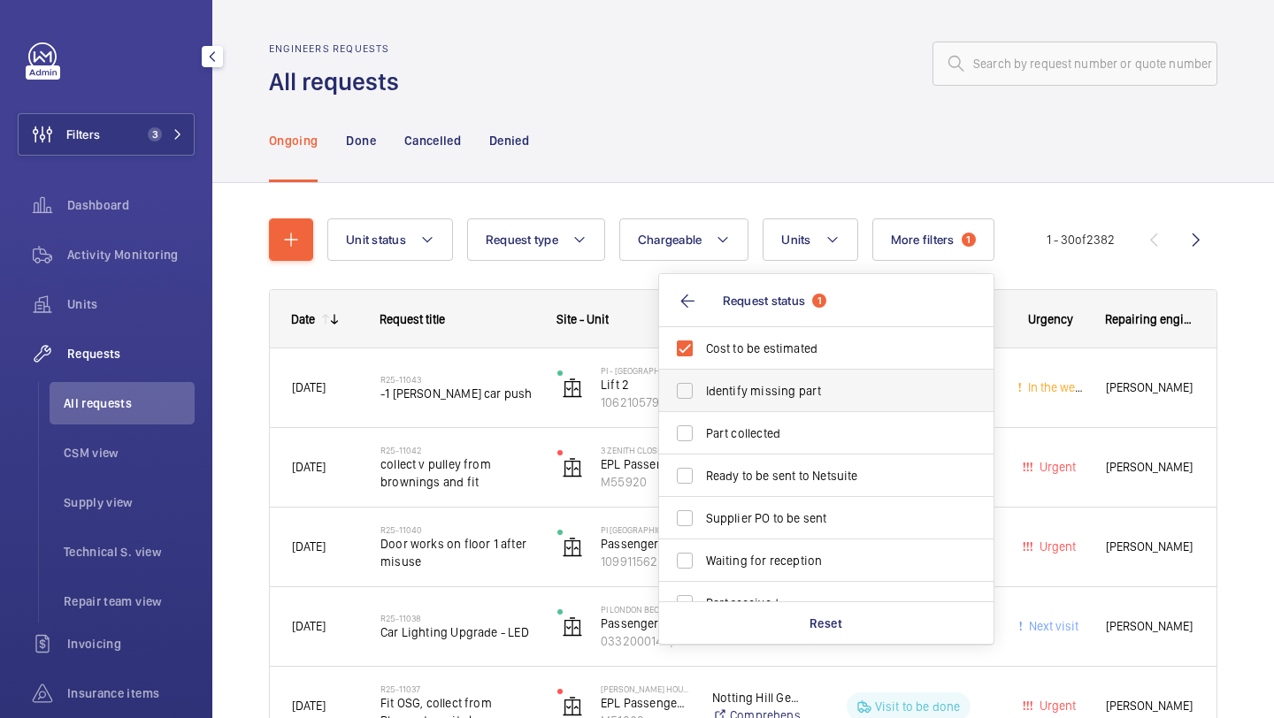
click at [733, 389] on span "Identify missing part" at bounding box center [827, 391] width 243 height 18
click at [702, 389] on input "Identify missing part" at bounding box center [684, 390] width 35 height 35
checkbox input "true"
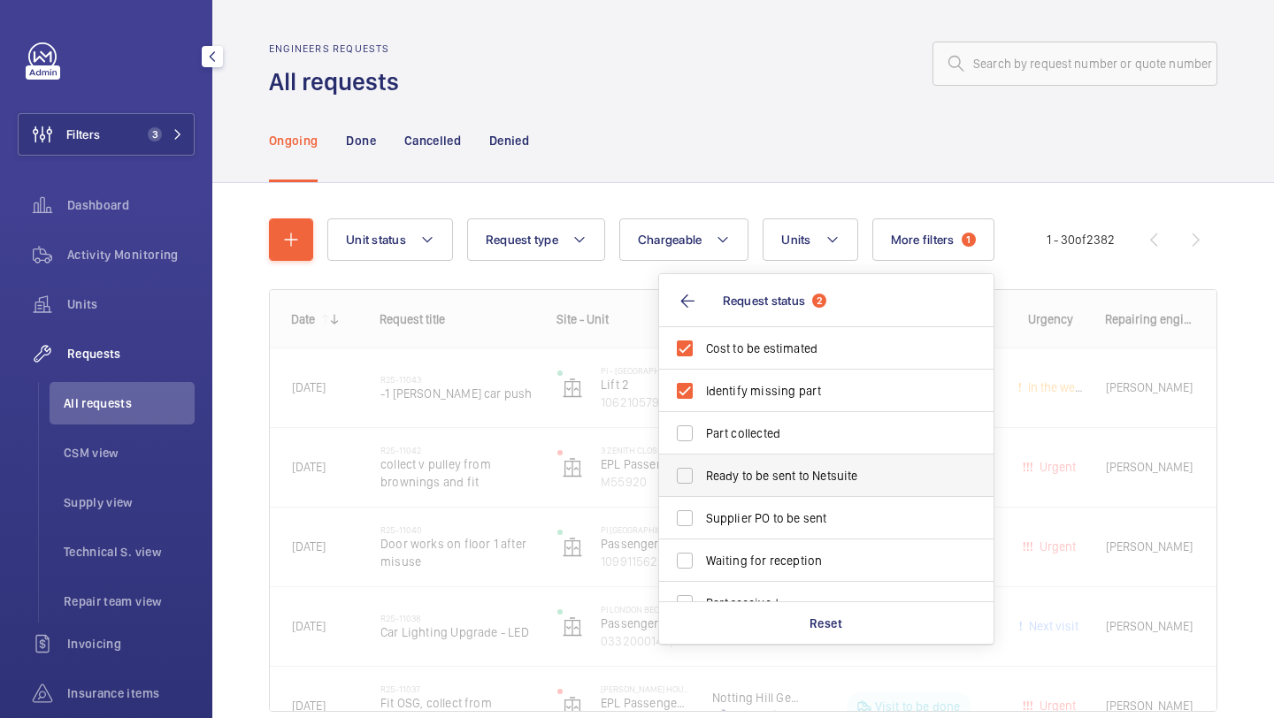
click at [725, 488] on label "Ready to be sent to Netsuite" at bounding box center [813, 476] width 308 height 42
click at [702, 488] on input "Ready to be sent to Netsuite" at bounding box center [684, 475] width 35 height 35
checkbox input "true"
click at [725, 514] on span "Supplier PO to be sent" at bounding box center [827, 519] width 243 height 18
click at [702, 514] on input "Supplier PO to be sent" at bounding box center [684, 518] width 35 height 35
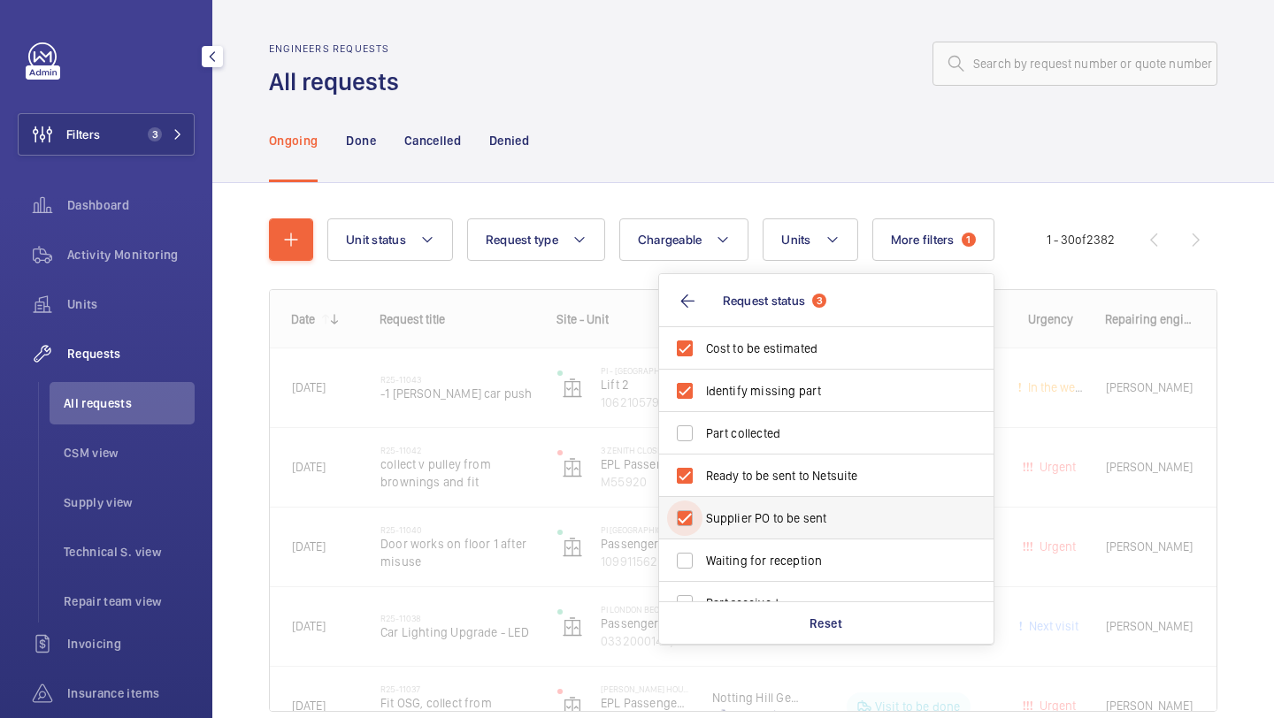
checkbox input "true"
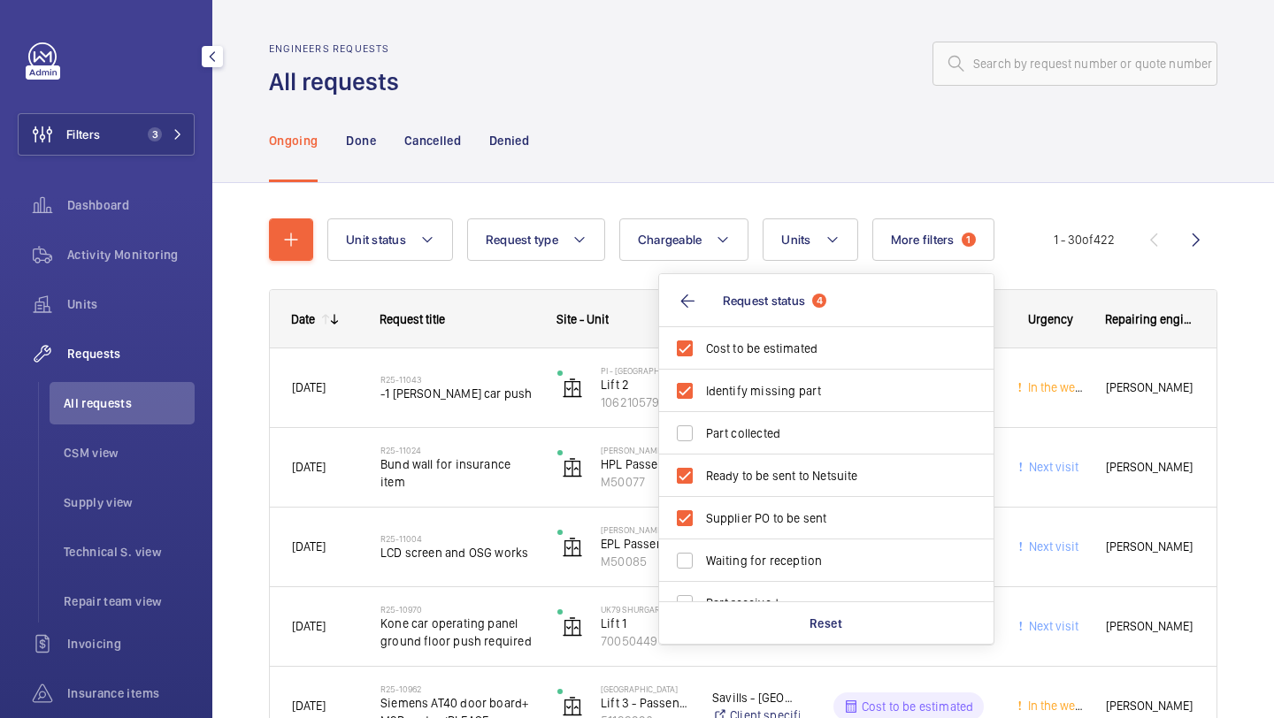
click at [705, 104] on div "Ongoing Done Cancelled Denied" at bounding box center [743, 140] width 948 height 84
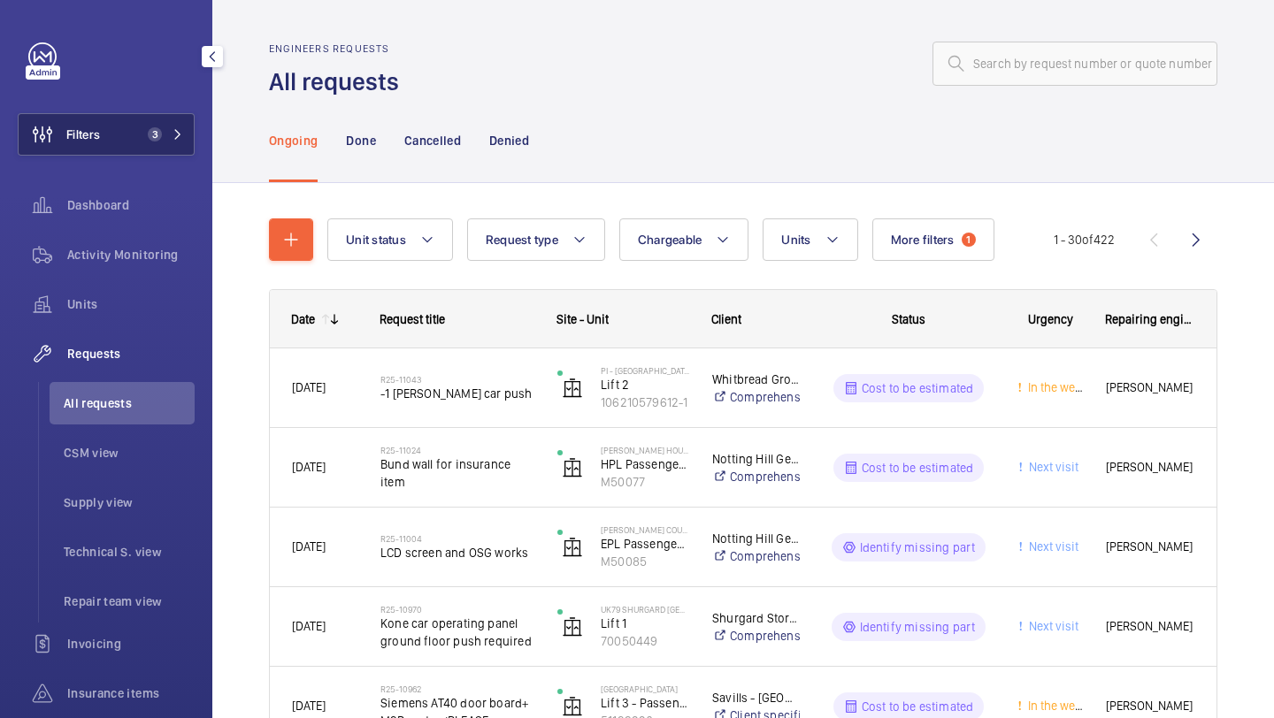
click at [145, 140] on span "3" at bounding box center [151, 134] width 21 height 14
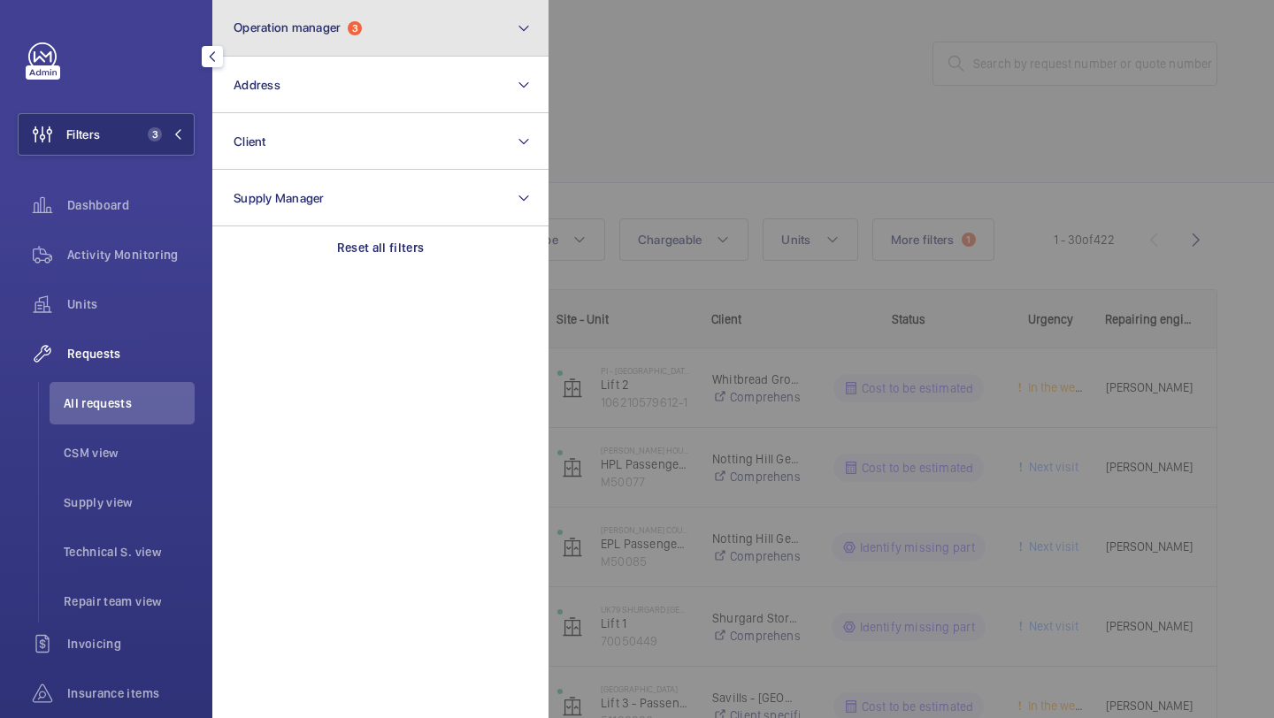
click at [314, 35] on button "Operation manager 3" at bounding box center [380, 28] width 336 height 57
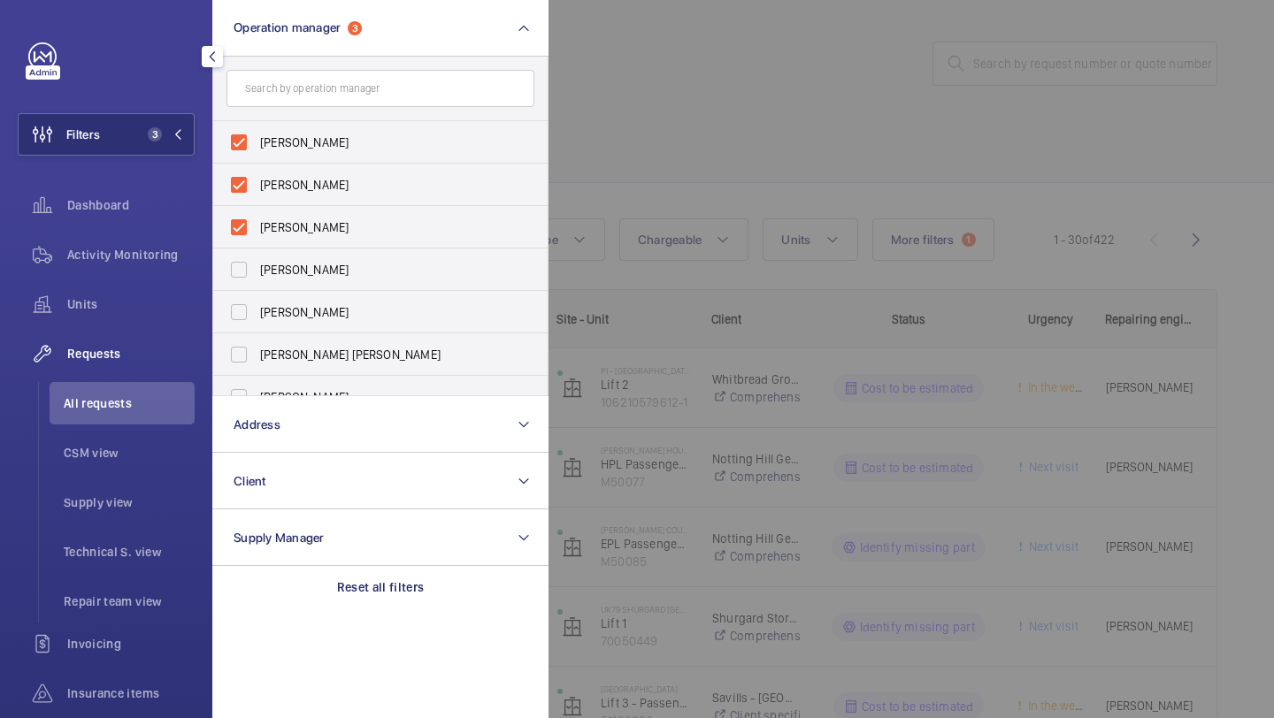
click at [813, 147] on div at bounding box center [1186, 359] width 1274 height 718
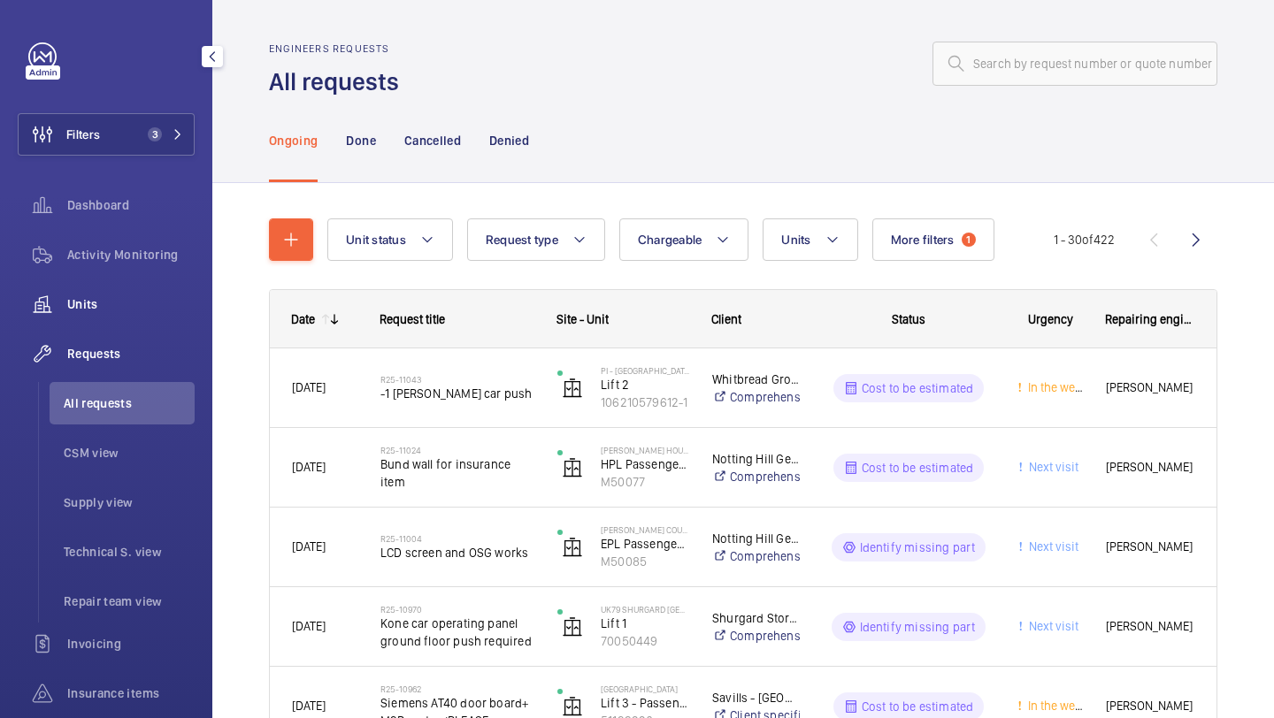
click at [129, 306] on span "Units" at bounding box center [130, 305] width 127 height 18
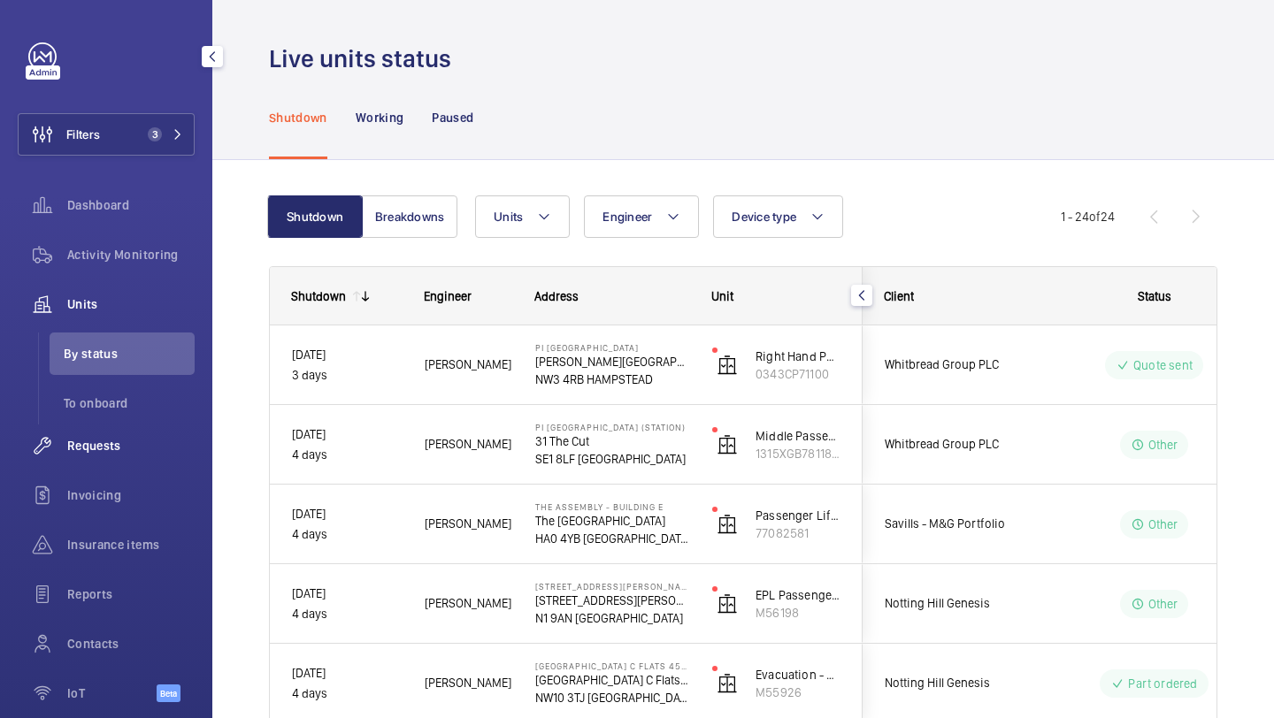
click at [136, 451] on span "Requests" at bounding box center [130, 446] width 127 height 18
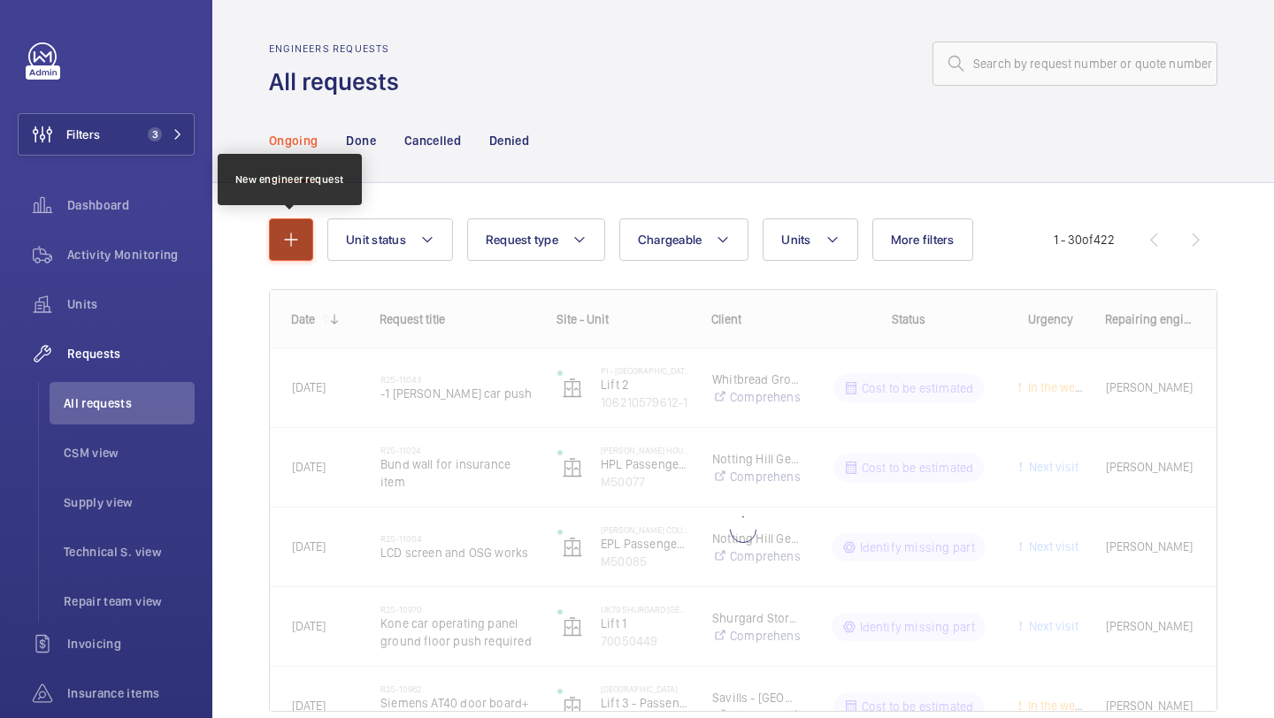
click at [288, 243] on mat-icon "button" at bounding box center [290, 239] width 21 height 21
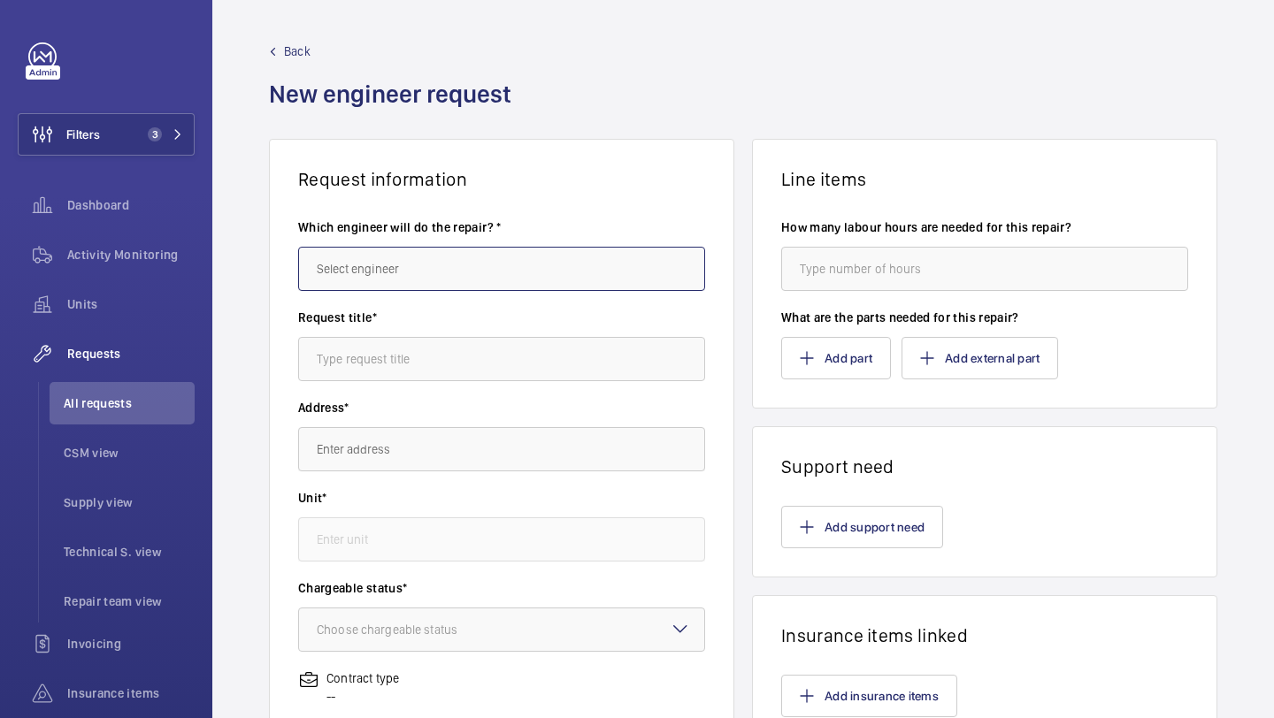
click at [388, 254] on input "text" at bounding box center [501, 269] width 407 height 44
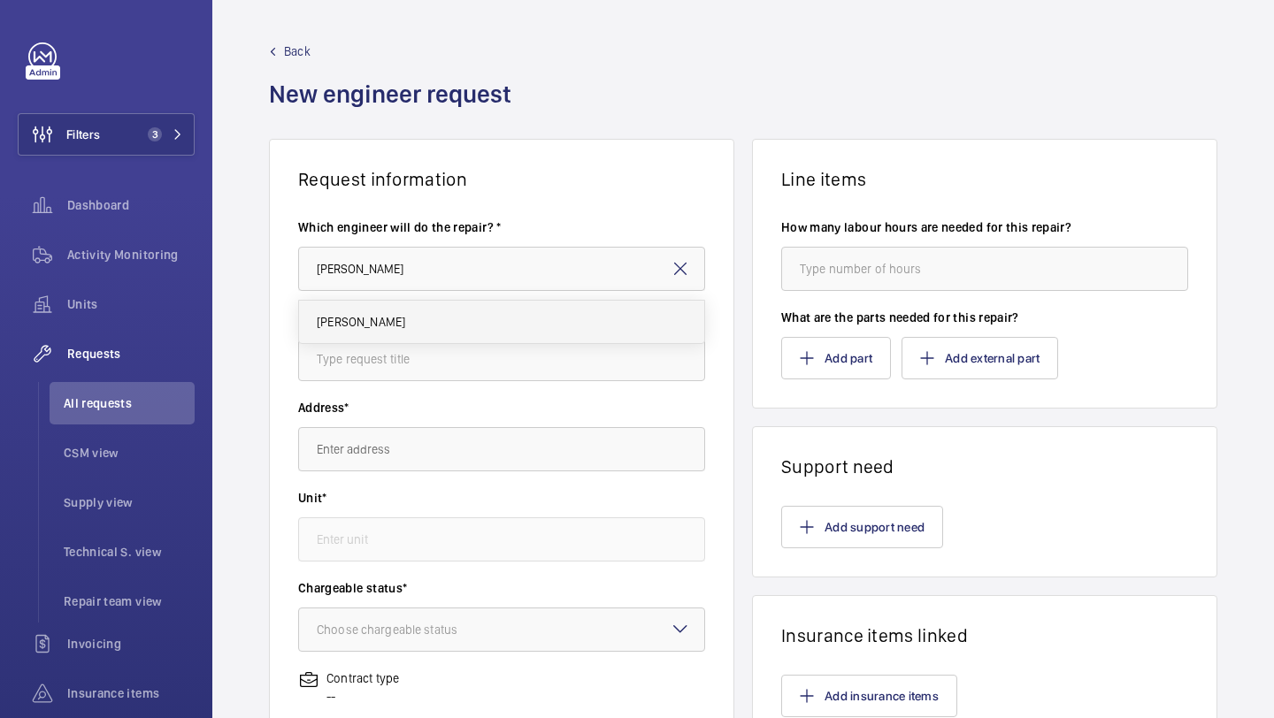
click at [401, 320] on mat-option "[PERSON_NAME]" at bounding box center [501, 322] width 405 height 42
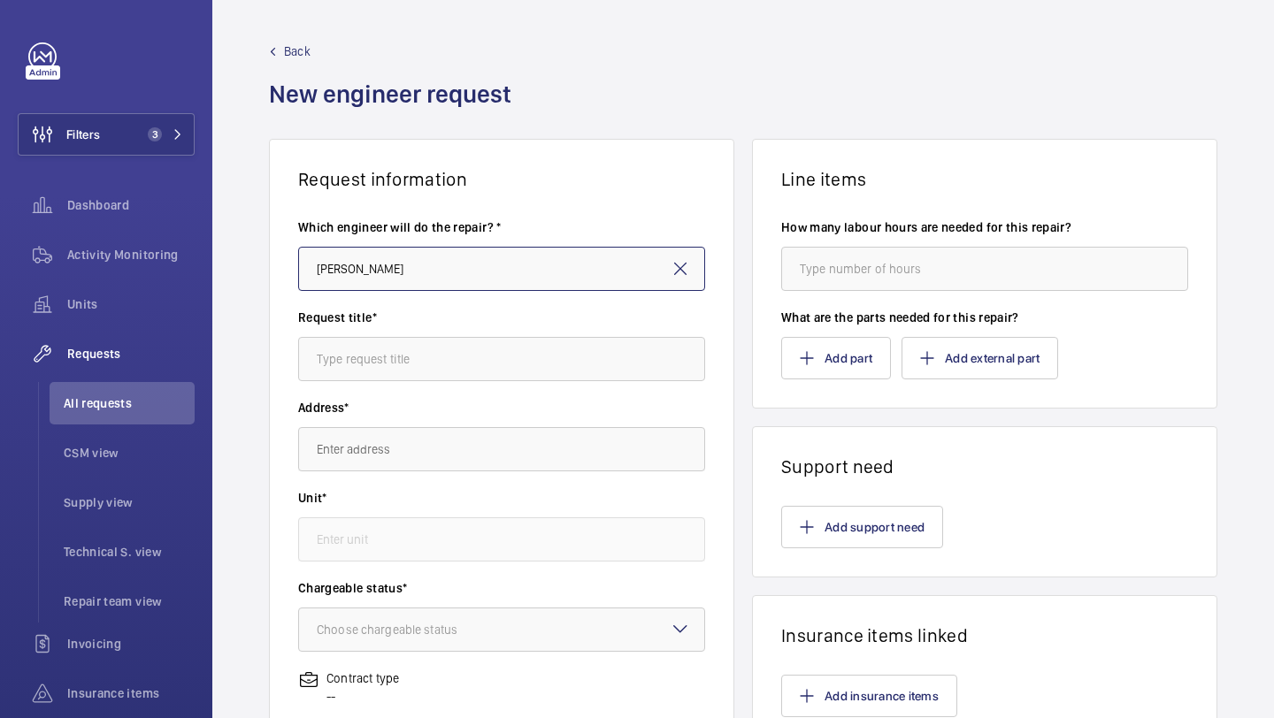
type input "[PERSON_NAME]"
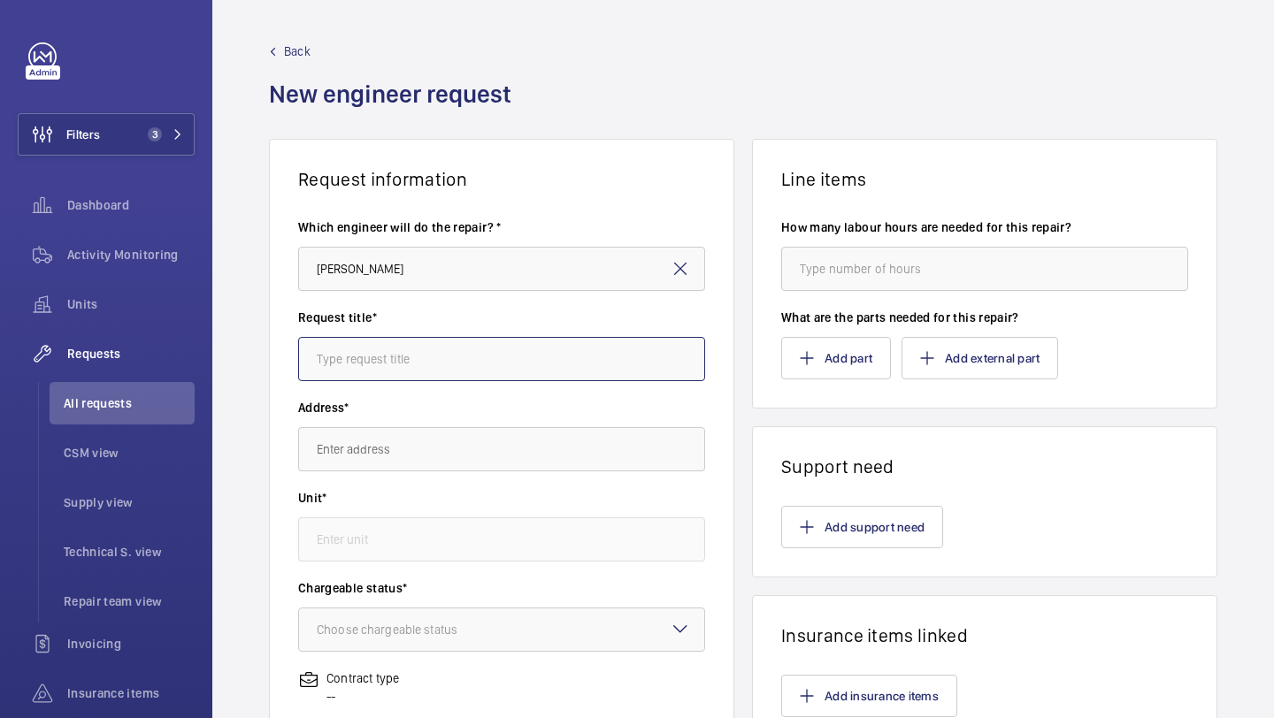
click at [388, 357] on input "text" at bounding box center [501, 359] width 407 height 44
click at [434, 387] on div "Request title*" at bounding box center [501, 354] width 407 height 90
click at [434, 369] on input "text" at bounding box center [501, 359] width 407 height 44
type input "[PERSON_NAME] for 6 assembly lifts"
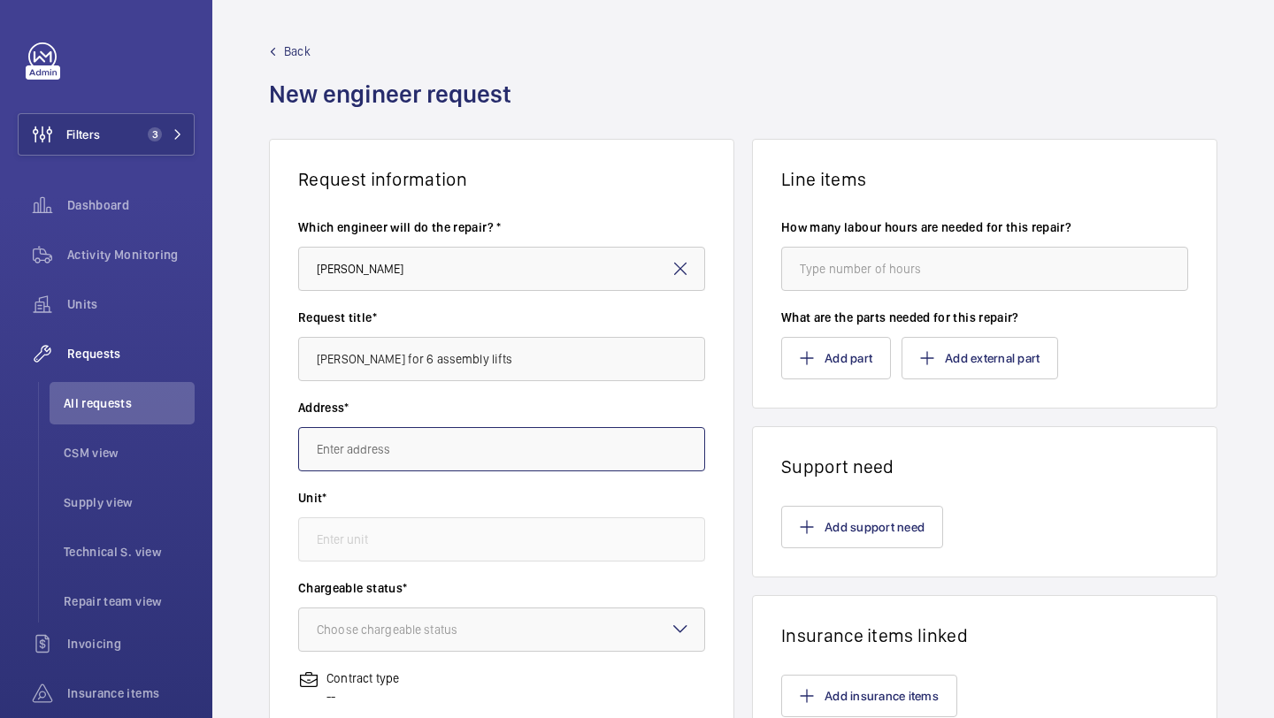
click at [410, 443] on input "text" at bounding box center [501, 449] width 407 height 44
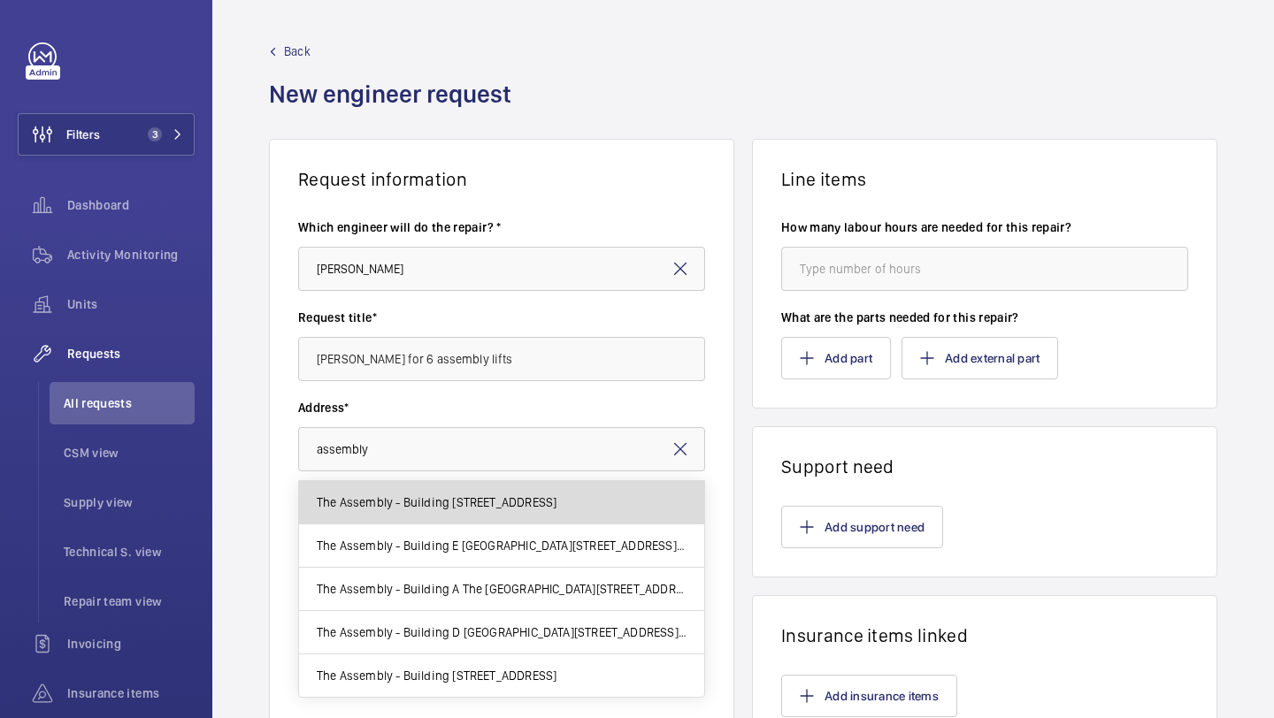
click at [407, 500] on span "The Assembly - Building B The Assembly - Building B, Montrose Crescent, HA0 4YB…" at bounding box center [437, 503] width 240 height 18
type input "The Assembly - Building B The Assembly - Building B, Montrose Crescent, HA0 4YB…"
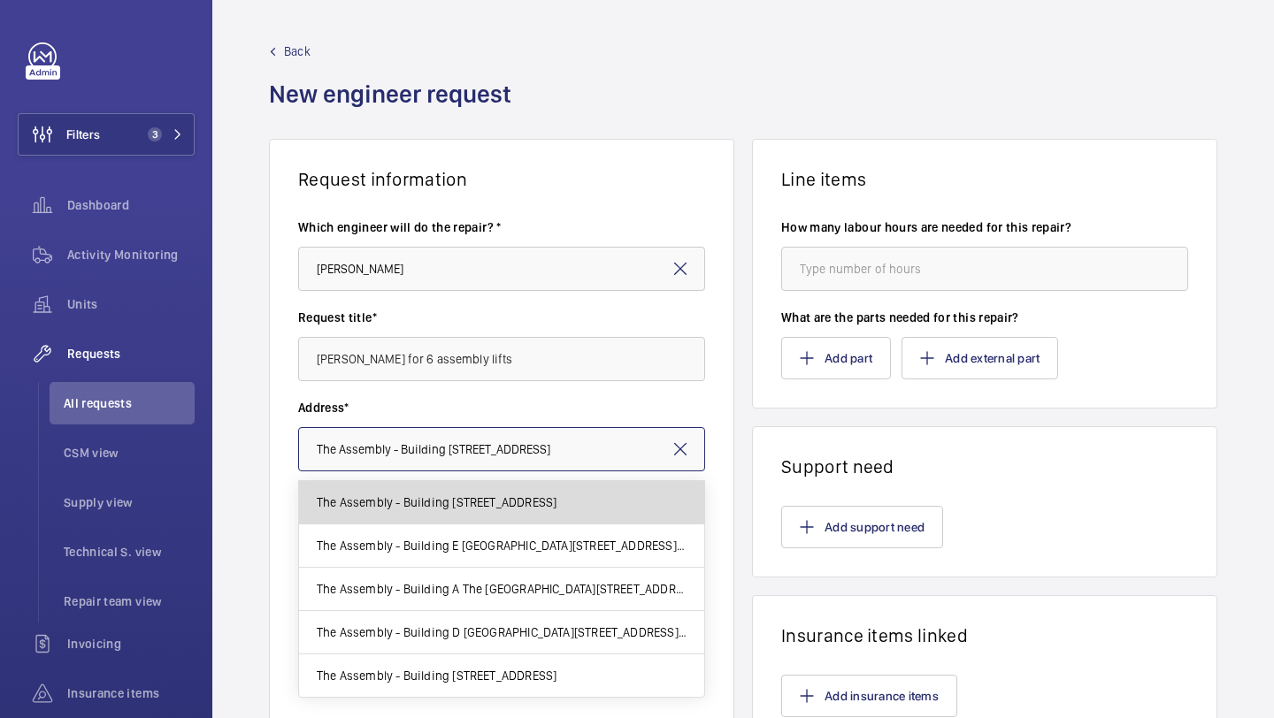
scroll to position [0, 139]
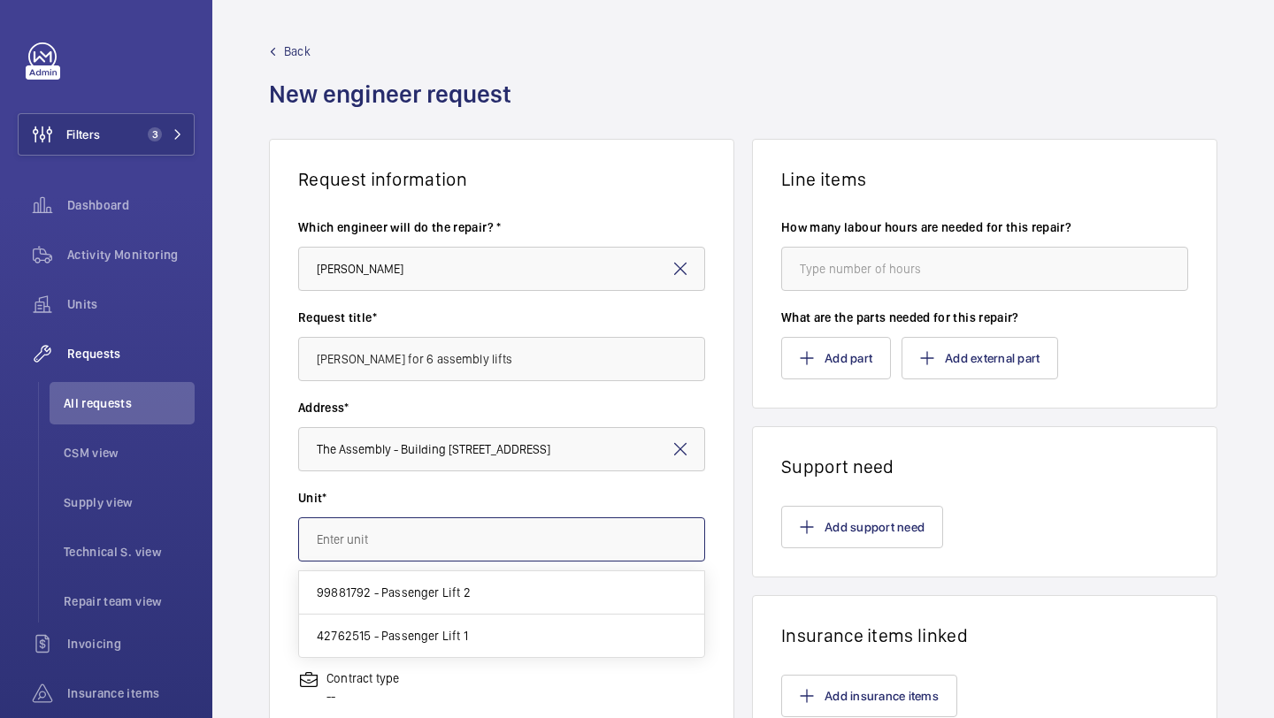
click at [405, 543] on input "text" at bounding box center [501, 540] width 407 height 44
click at [407, 640] on span "42762515 - Passenger Lift 1" at bounding box center [392, 636] width 151 height 18
type input "42762515 - Passenger Lift 1"
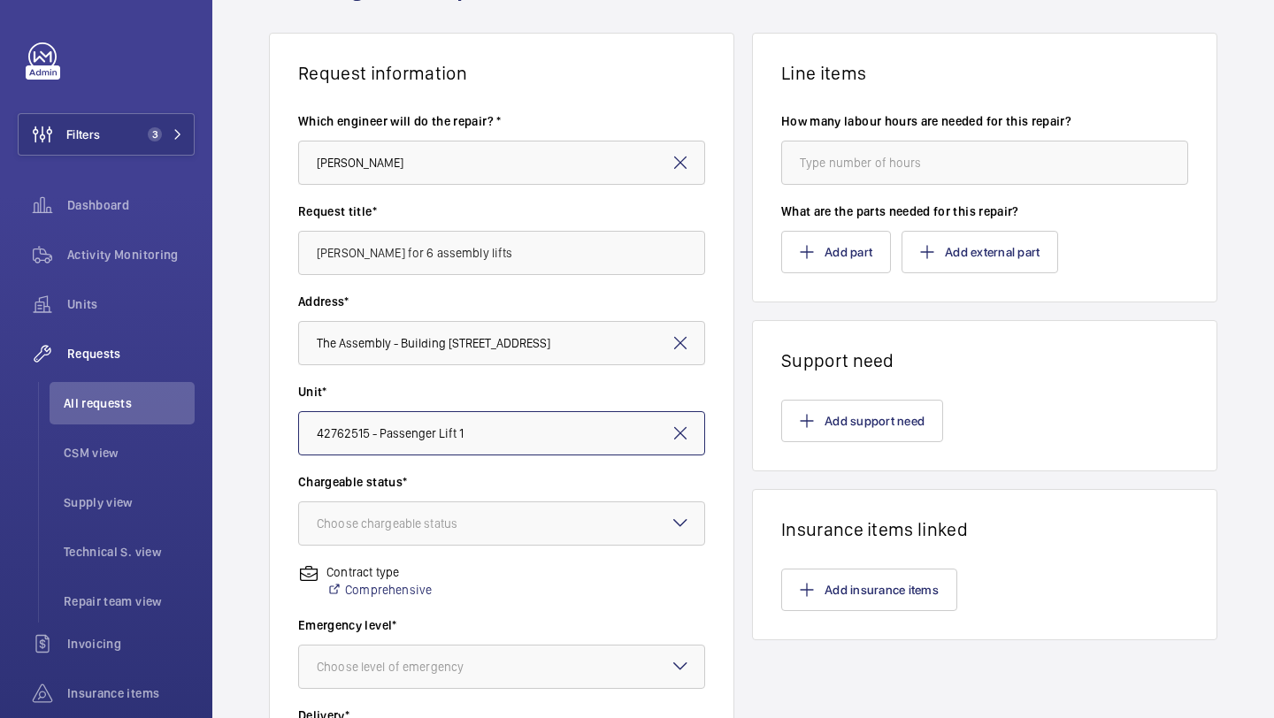
scroll to position [259, 0]
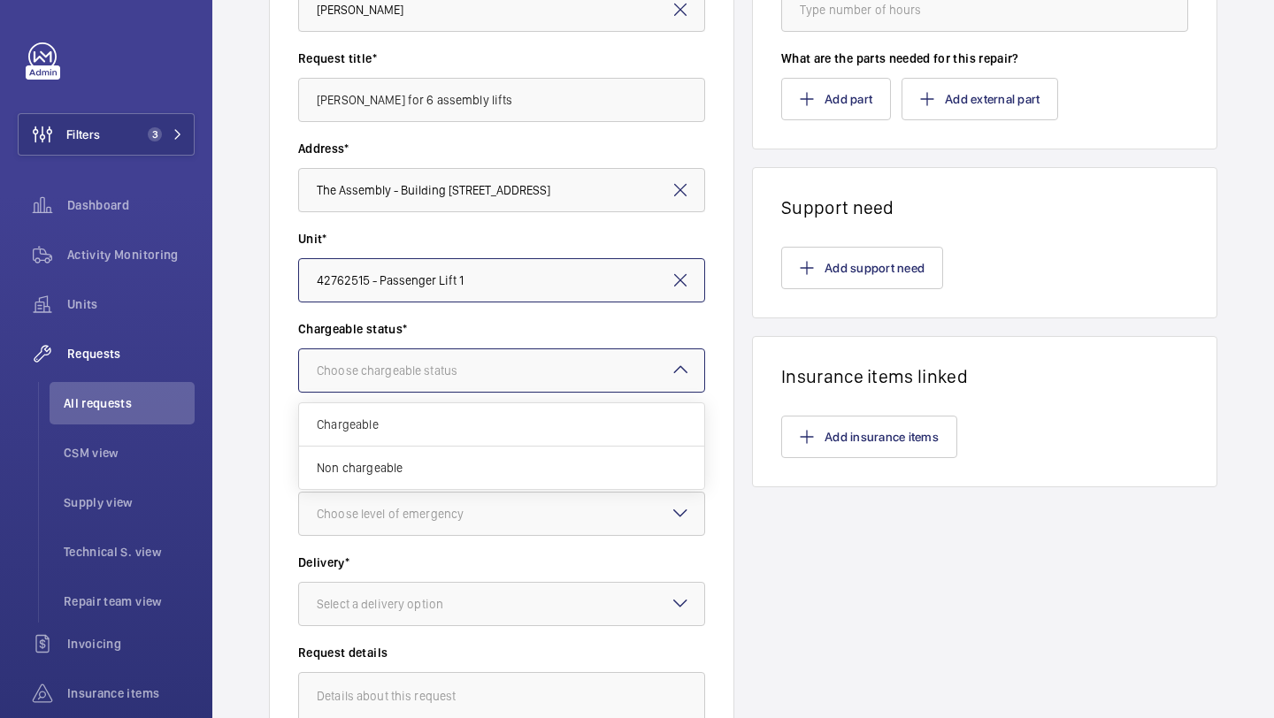
click at [427, 368] on div "Choose chargeable status" at bounding box center [409, 371] width 185 height 18
click at [396, 464] on span "Non chargeable" at bounding box center [502, 468] width 370 height 18
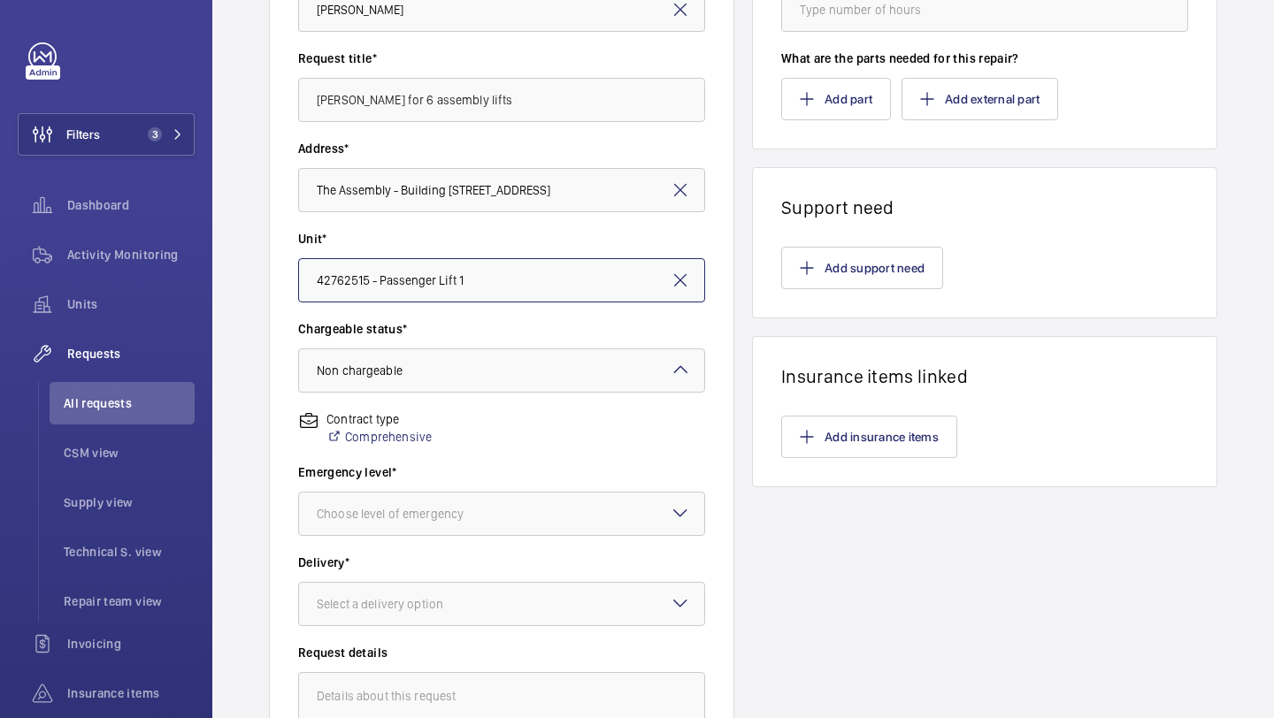
scroll to position [446, 0]
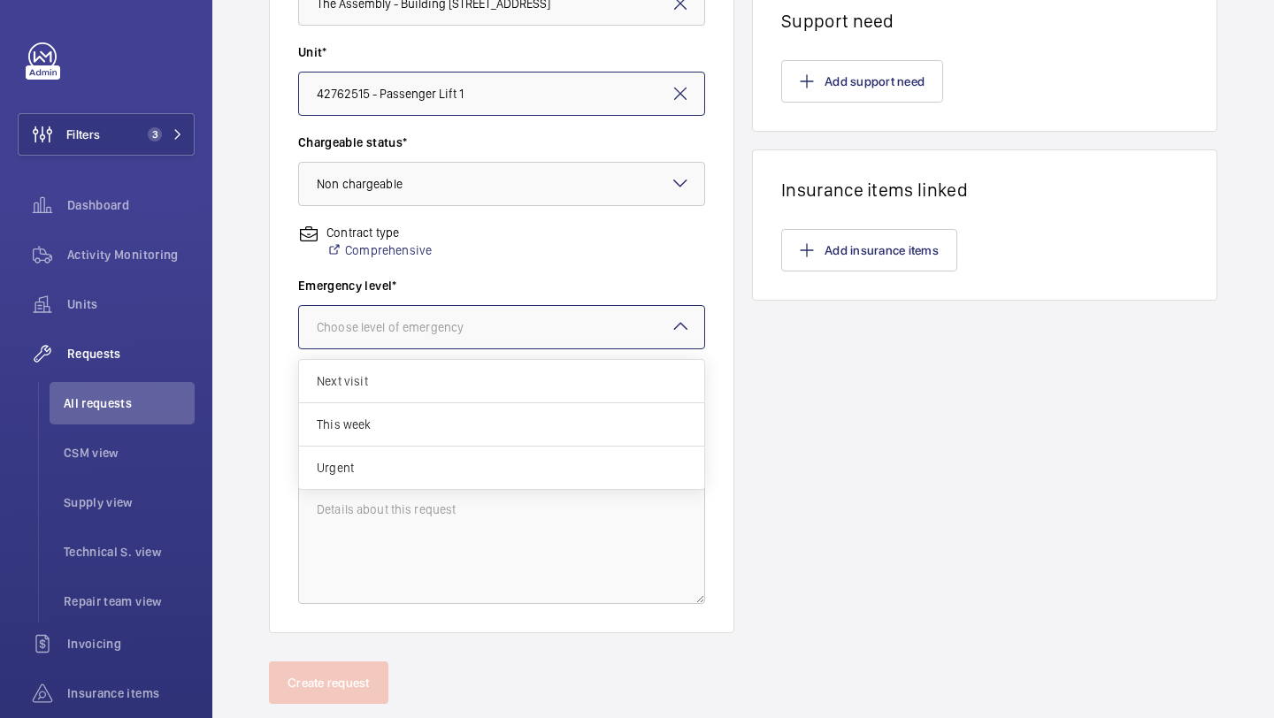
click at [431, 337] on div at bounding box center [501, 327] width 405 height 42
click at [408, 420] on span "This week" at bounding box center [502, 425] width 370 height 18
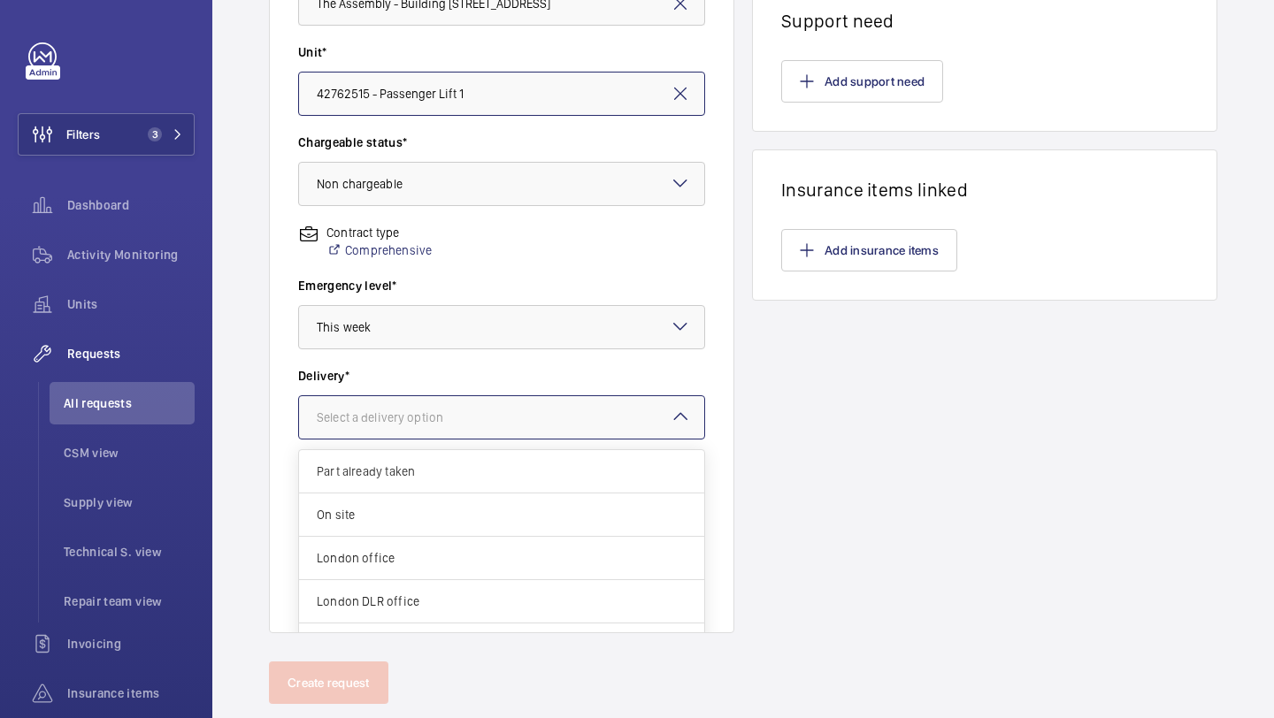
click at [408, 419] on div "Select a delivery option" at bounding box center [402, 418] width 171 height 18
click at [386, 557] on span "London office" at bounding box center [502, 558] width 370 height 18
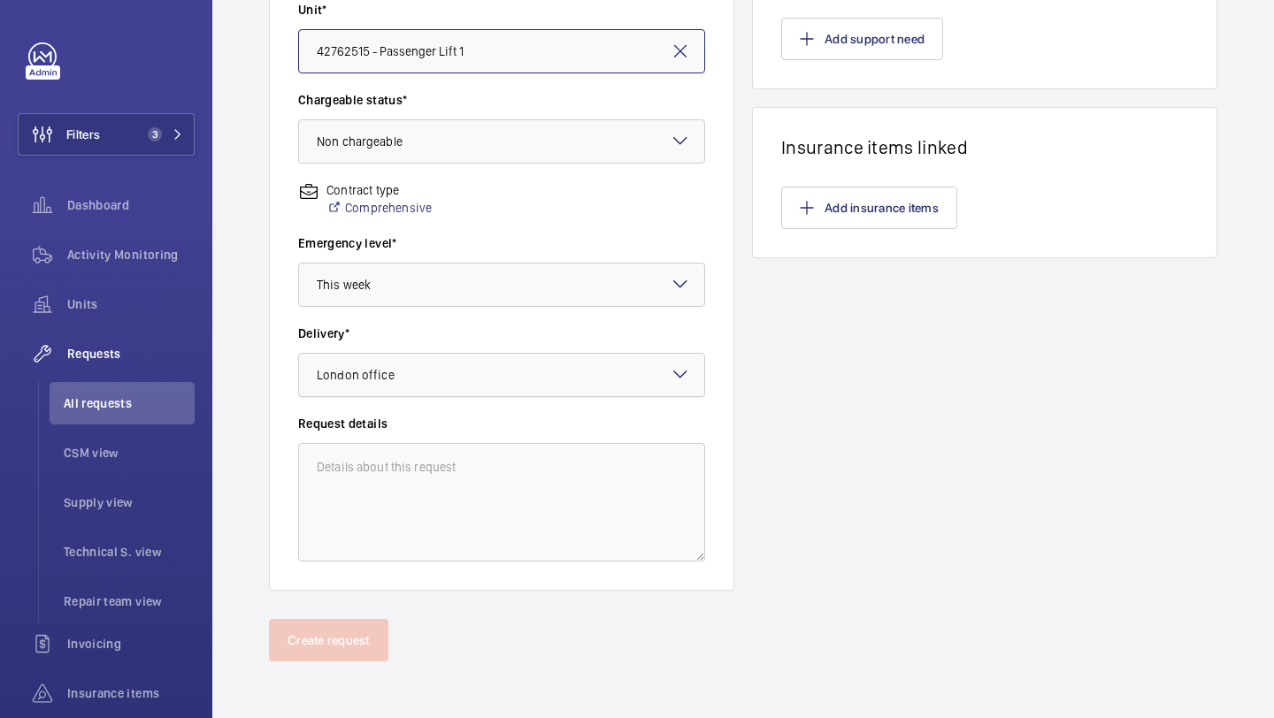
scroll to position [0, 0]
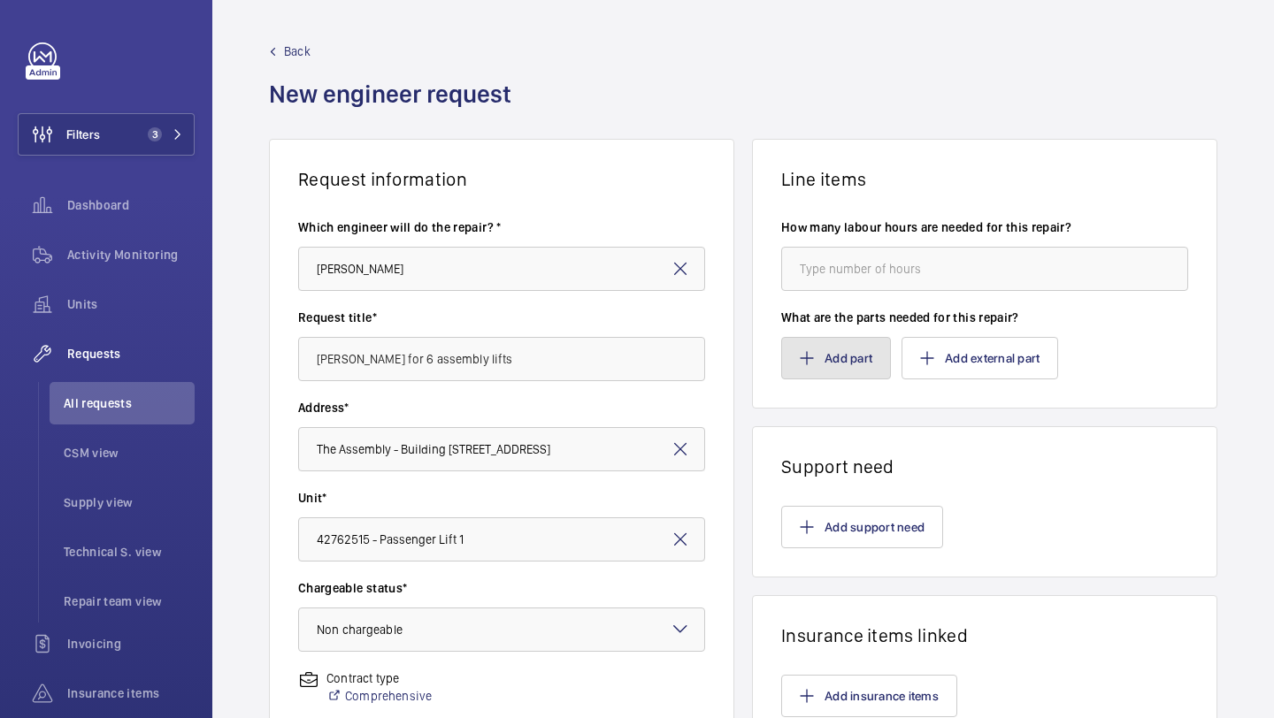
click at [864, 362] on button "Add part" at bounding box center [836, 358] width 110 height 42
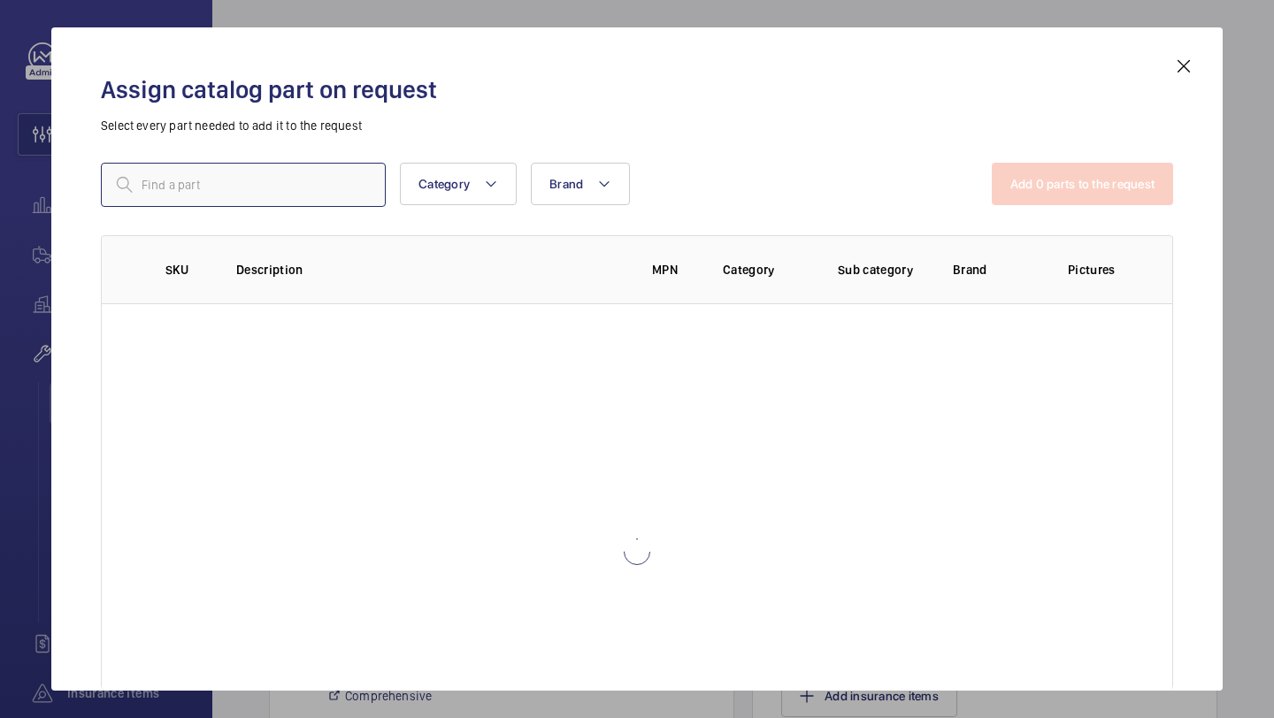
click at [235, 173] on input "text" at bounding box center [243, 185] width 285 height 44
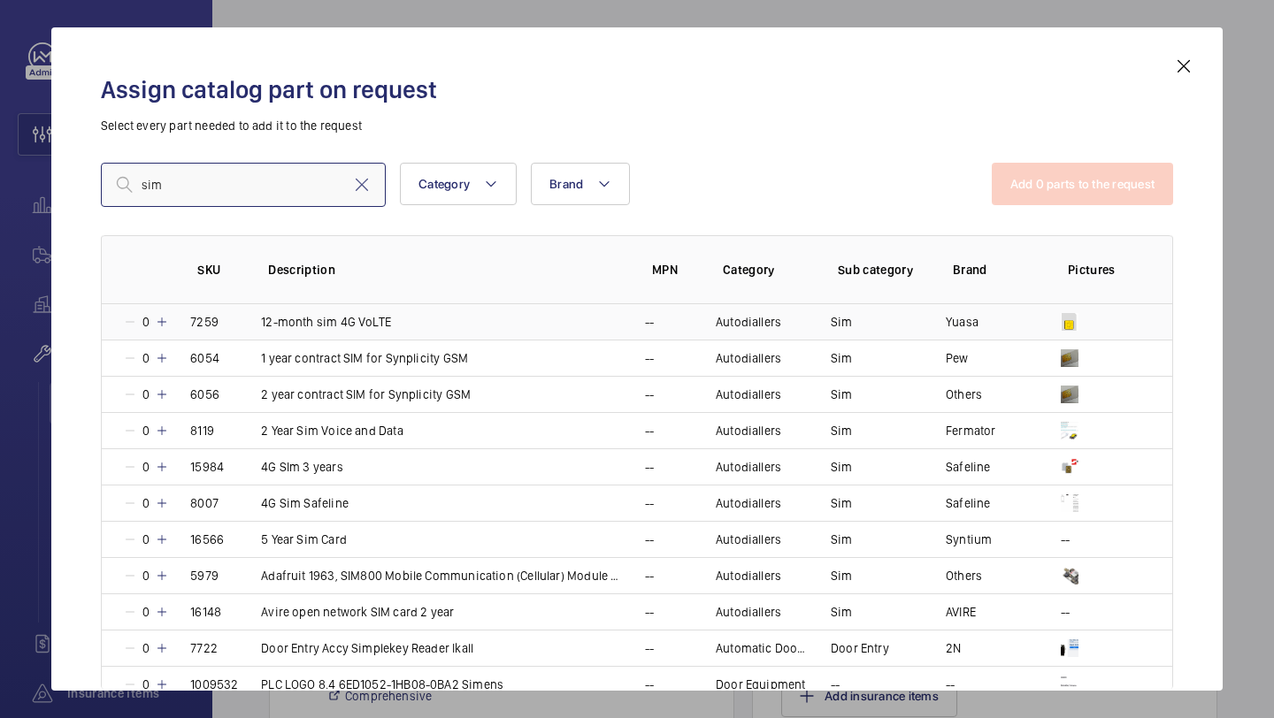
type input "sim"
click at [165, 323] on mat-icon at bounding box center [162, 322] width 14 height 14
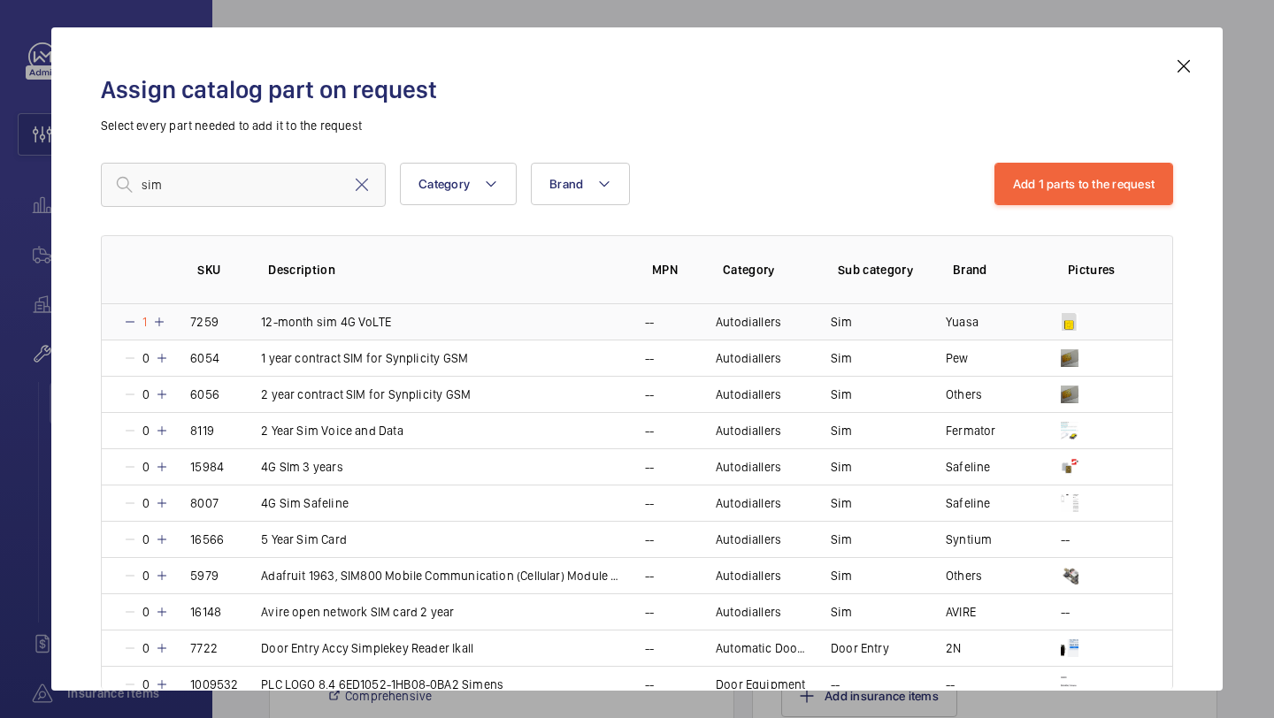
click at [165, 323] on mat-icon at bounding box center [159, 322] width 14 height 14
click at [165, 323] on mat-icon at bounding box center [162, 322] width 14 height 14
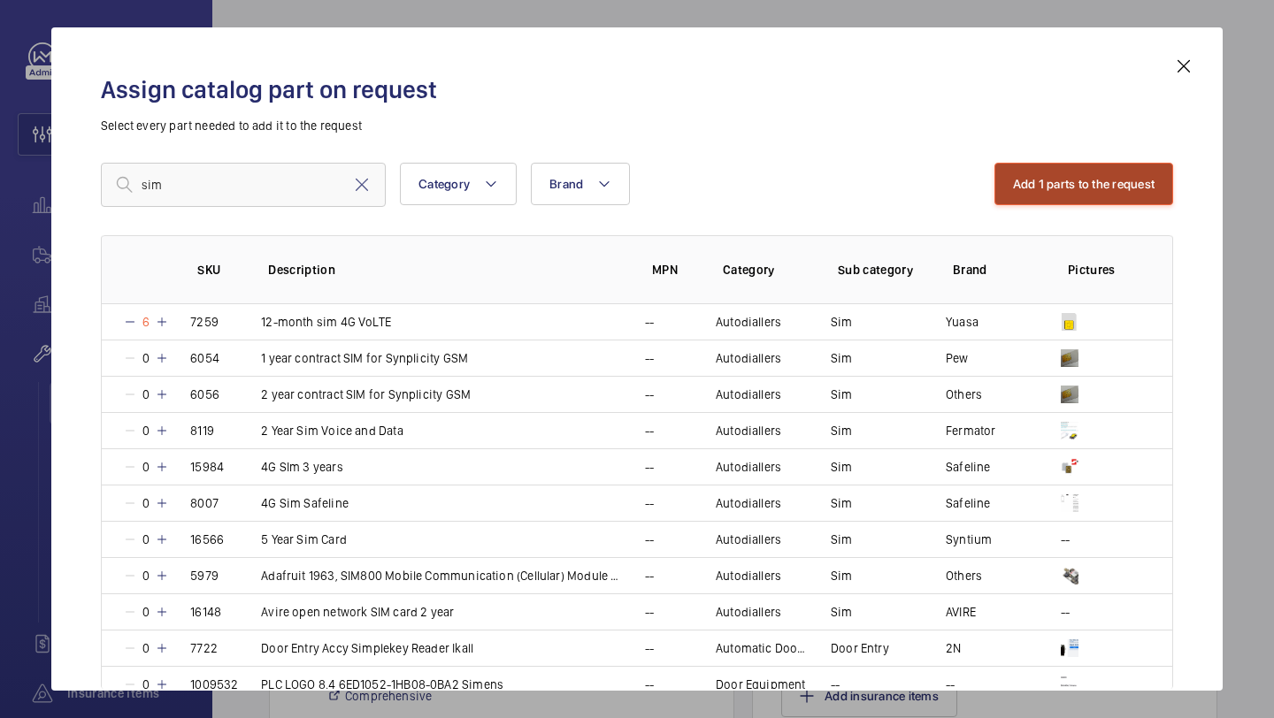
drag, startPoint x: 1022, startPoint y: 169, endPoint x: 439, endPoint y: 586, distance: 716.6
click at [1022, 169] on button "Add 1 parts to the request" at bounding box center [1084, 184] width 180 height 42
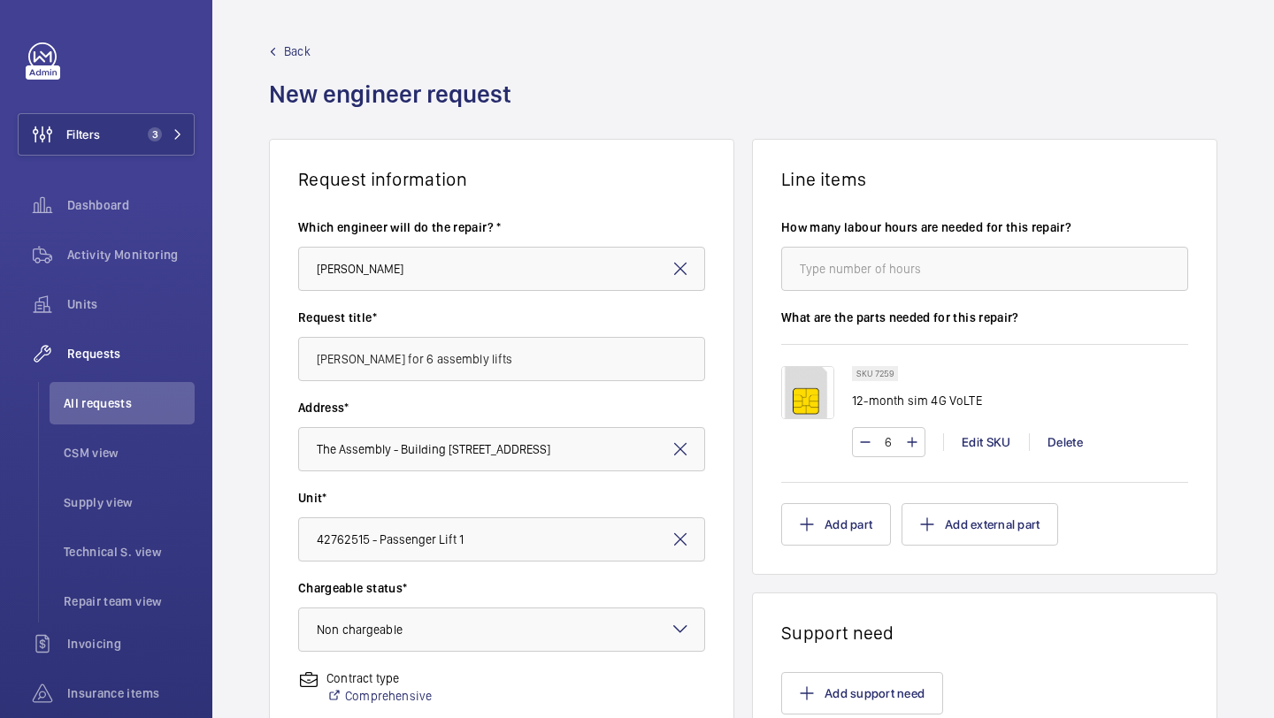
click at [464, 372] on wm-front-async-data-loader "Back New engineer request Request information Which engineer will do the repair…" at bounding box center [743, 603] width 1062 height 1207
click at [687, 369] on wm-front-async-data-loader "Back New engineer request Request information Which engineer will do the repair…" at bounding box center [743, 603] width 1062 height 1207
click at [679, 369] on wm-front-async-data-loader "Back New engineer request Request information Which engineer will do the repair…" at bounding box center [743, 603] width 1062 height 1207
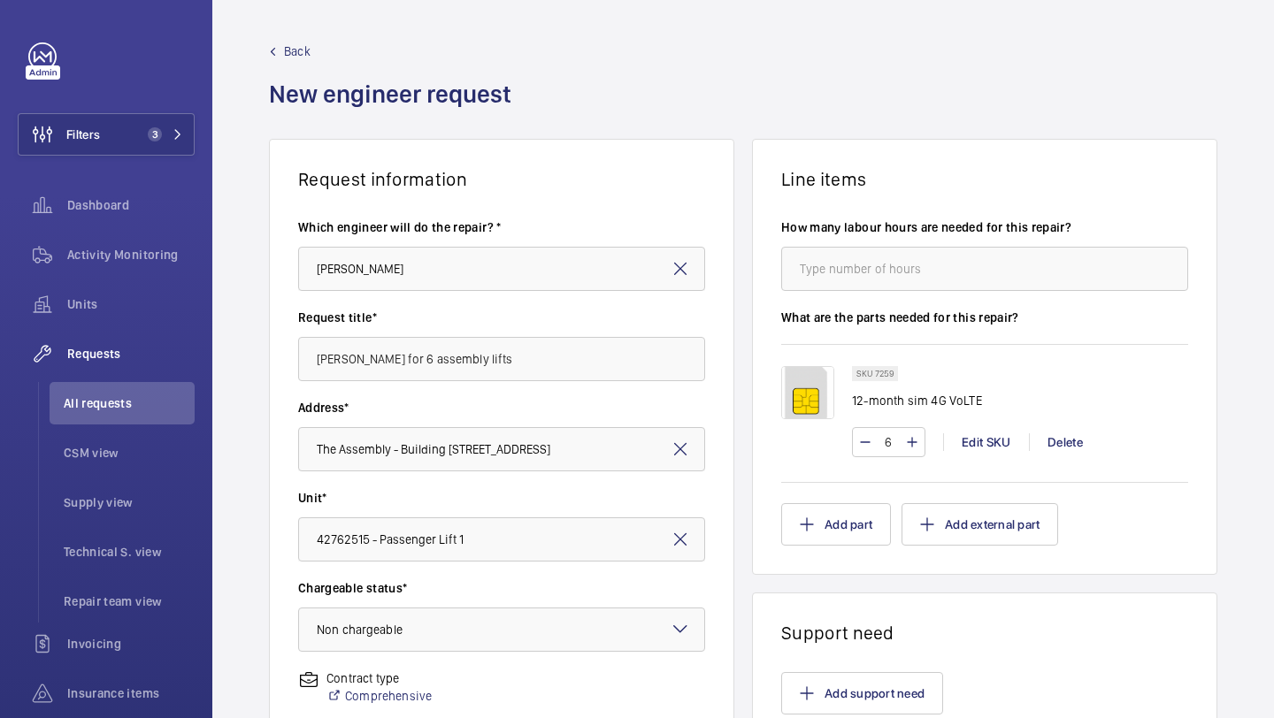
click at [675, 378] on wm-front-async-data-loader "Back New engineer request Request information Which engineer will do the repair…" at bounding box center [743, 603] width 1062 height 1207
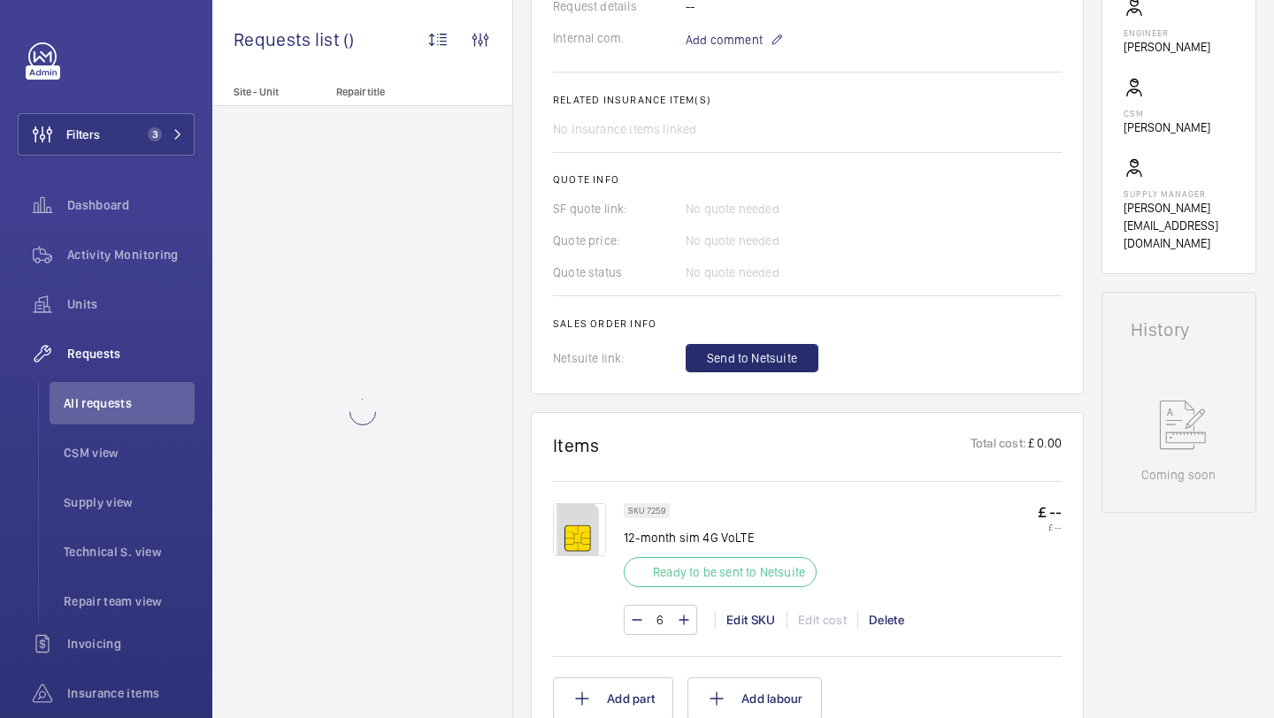
click at [718, 377] on wm-front-card "Engineers requests R25-11051 A repair request was create AI Summary Created on:…" at bounding box center [807, 8] width 553 height 772
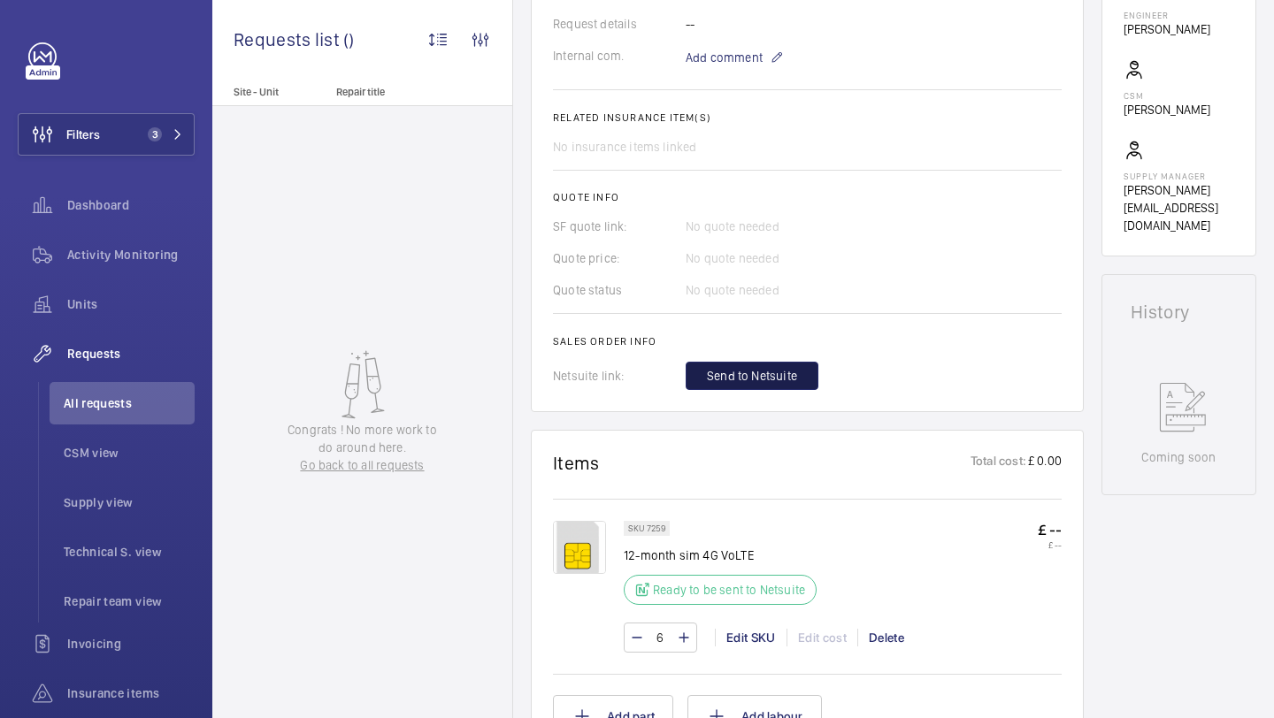
scroll to position [586, 0]
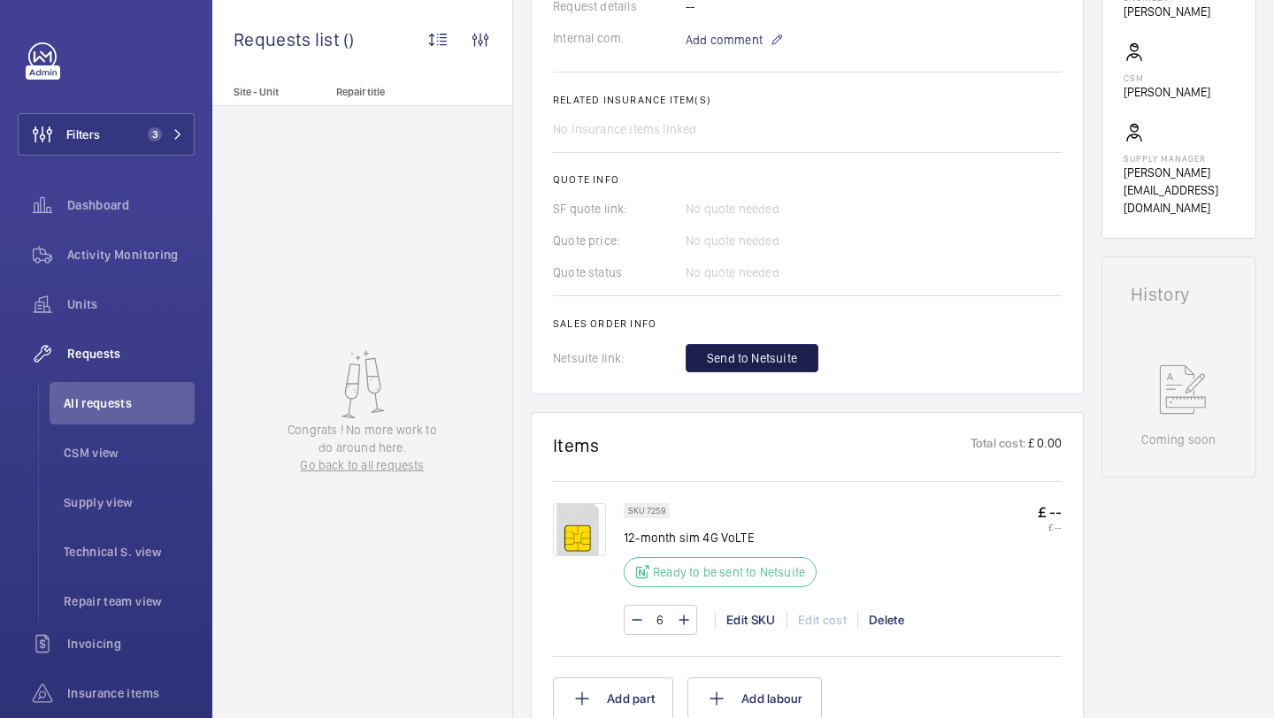
click at [718, 366] on span "Send to Netsuite" at bounding box center [752, 358] width 90 height 18
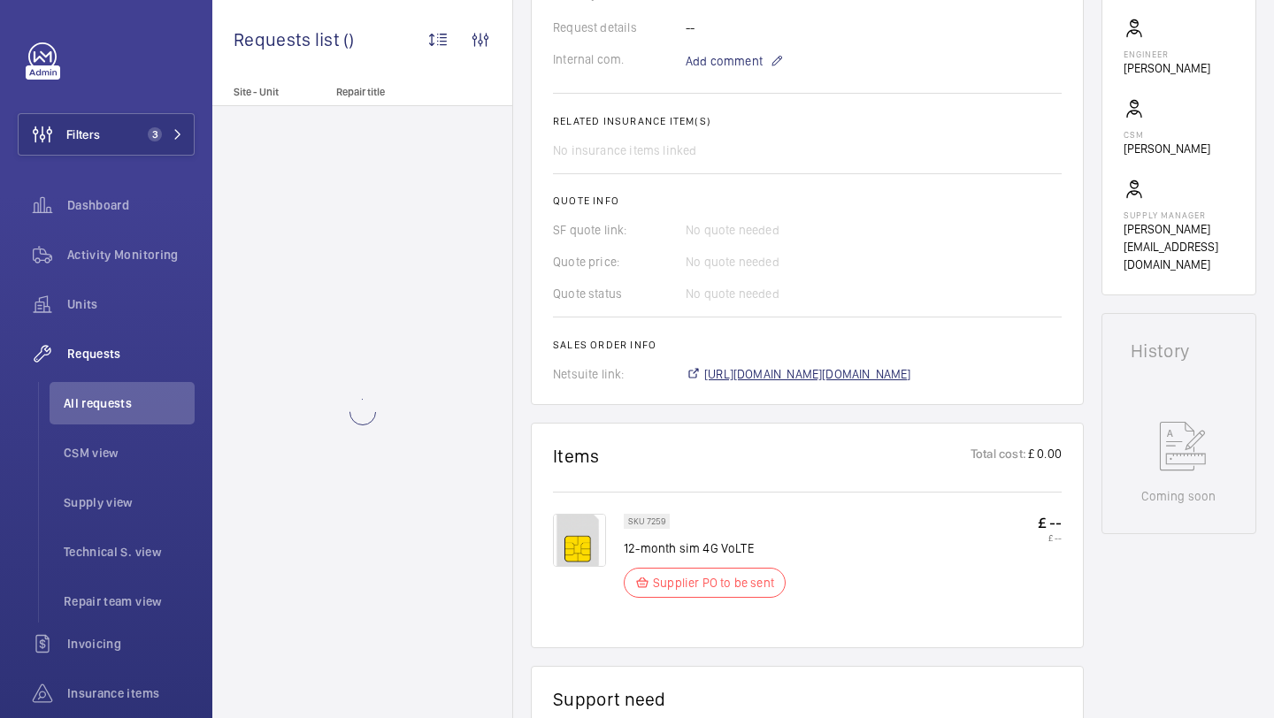
scroll to position [547, 0]
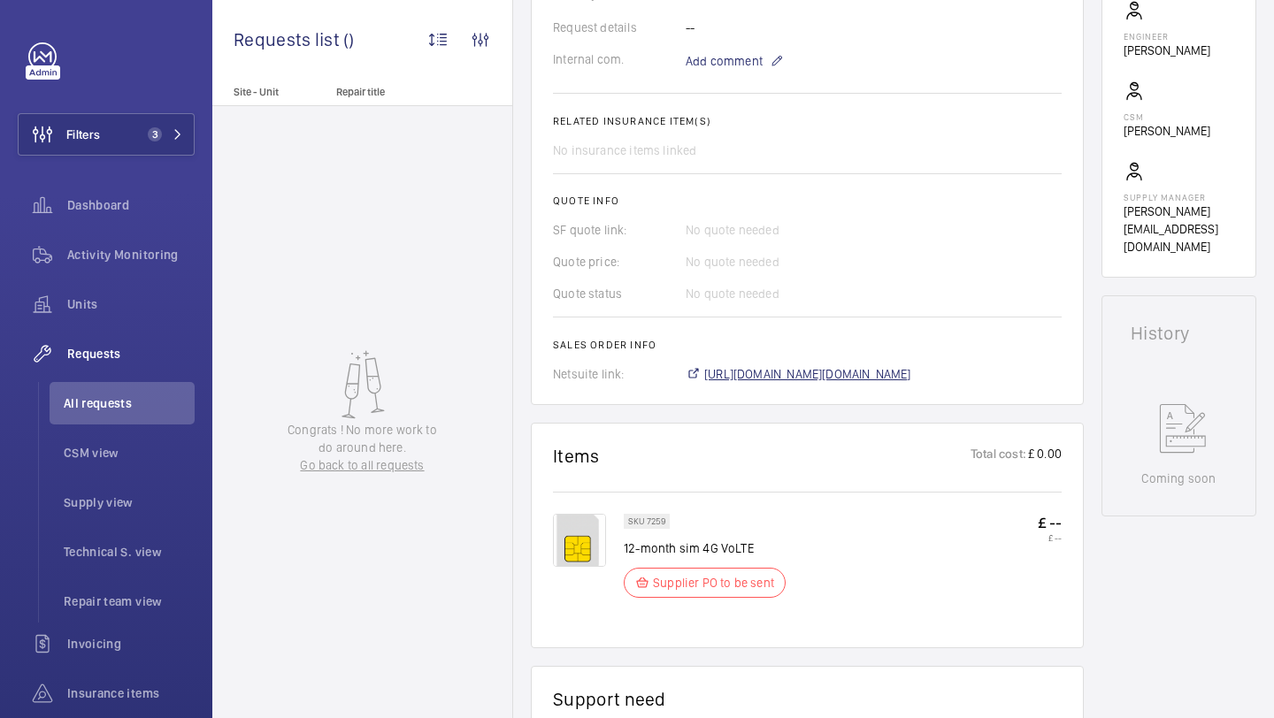
click at [802, 380] on span "https://6461500.app.netsuite.com/app/accounting/transactions/salesord.nl?id=291…" at bounding box center [807, 374] width 207 height 18
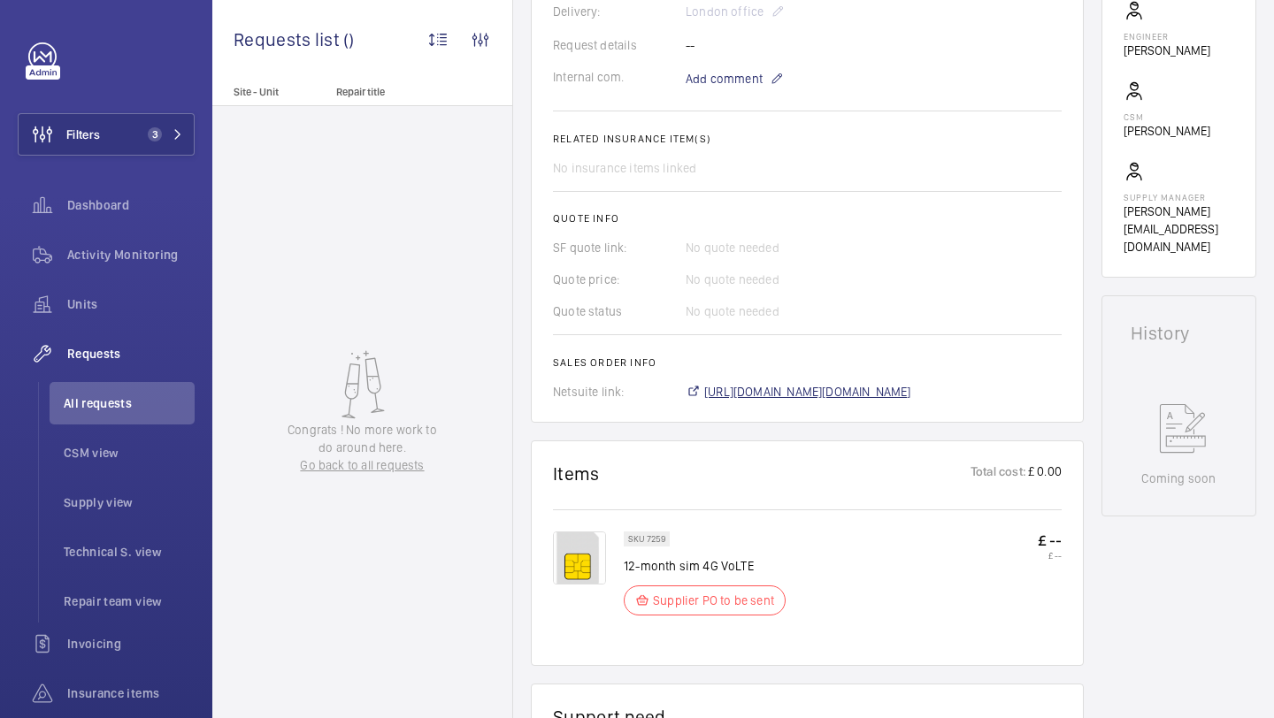
scroll to position [564, 0]
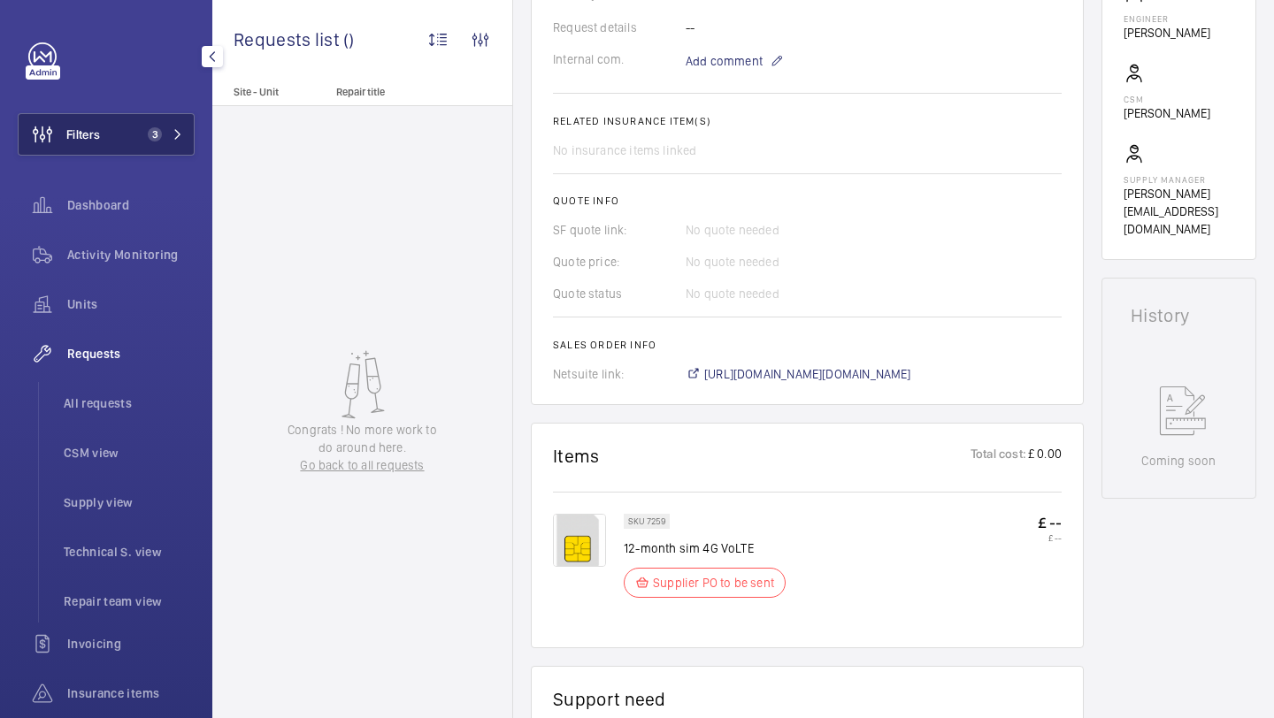
click at [127, 133] on button "Filters 3" at bounding box center [106, 134] width 177 height 42
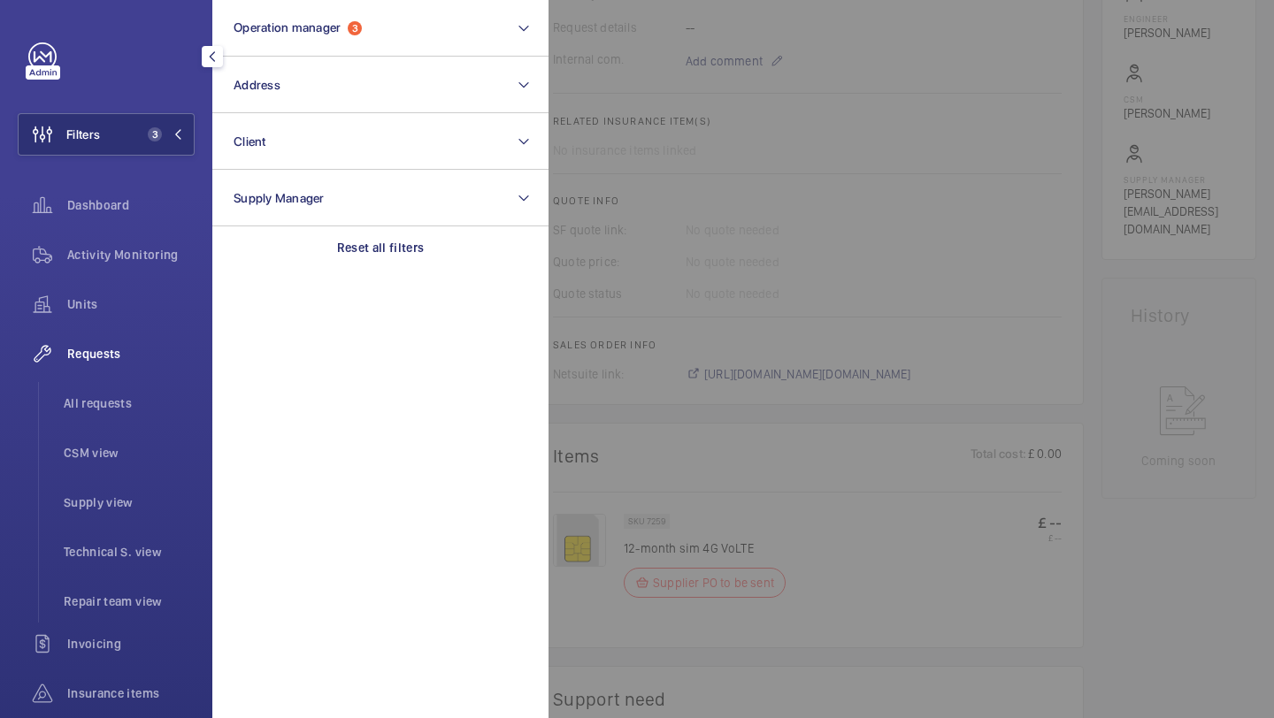
click at [791, 240] on div at bounding box center [1186, 359] width 1274 height 718
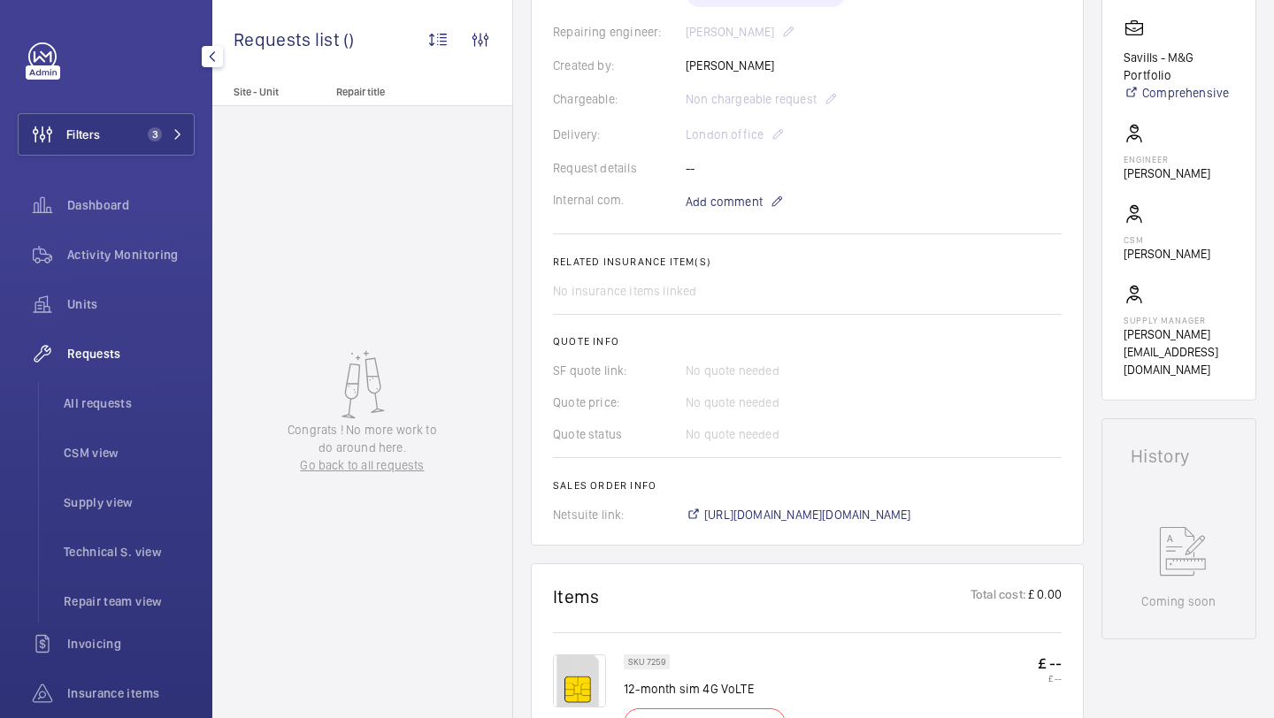
scroll to position [841, 0]
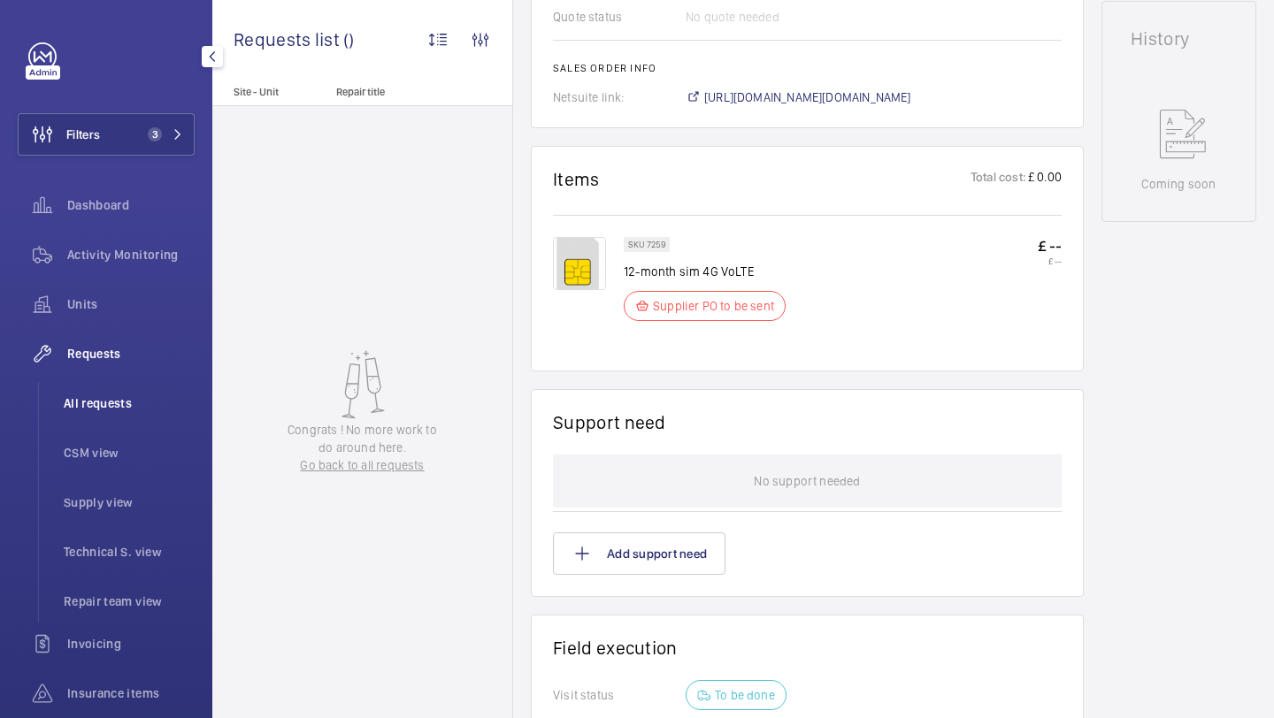
click at [129, 412] on li "All requests" at bounding box center [122, 403] width 145 height 42
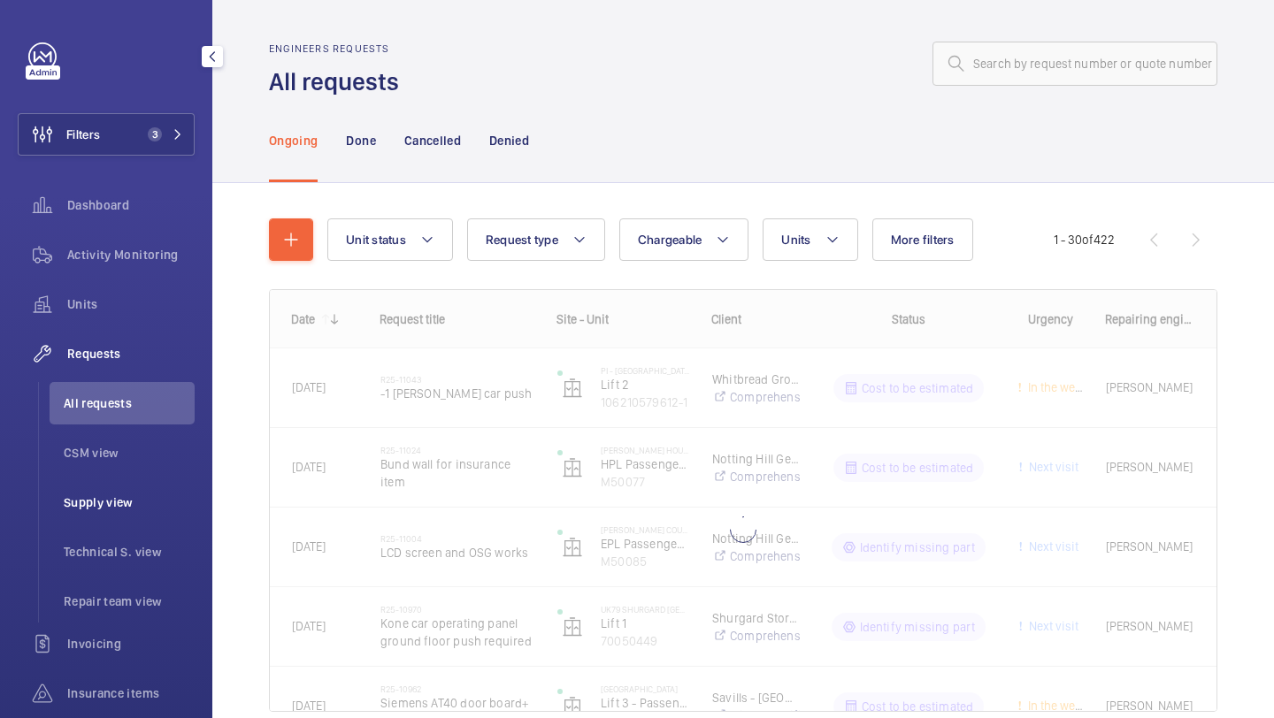
click at [91, 508] on span "Supply view" at bounding box center [129, 503] width 131 height 18
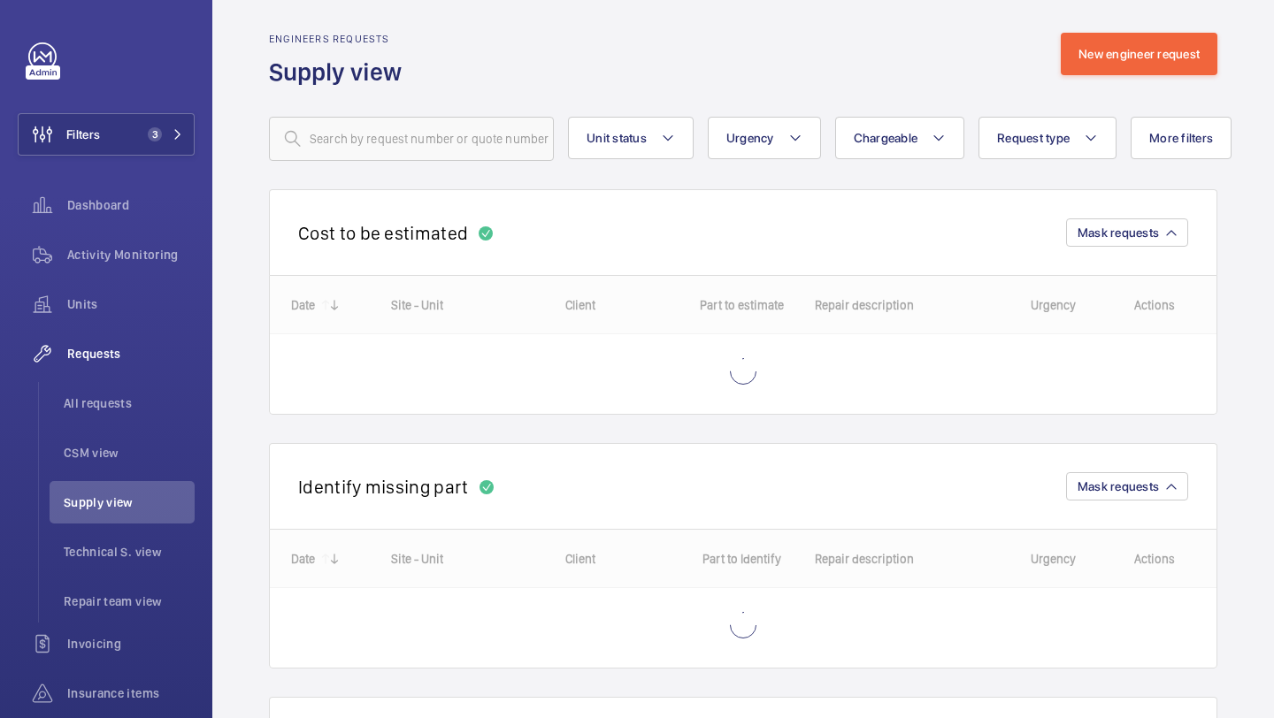
scroll to position [11, 0]
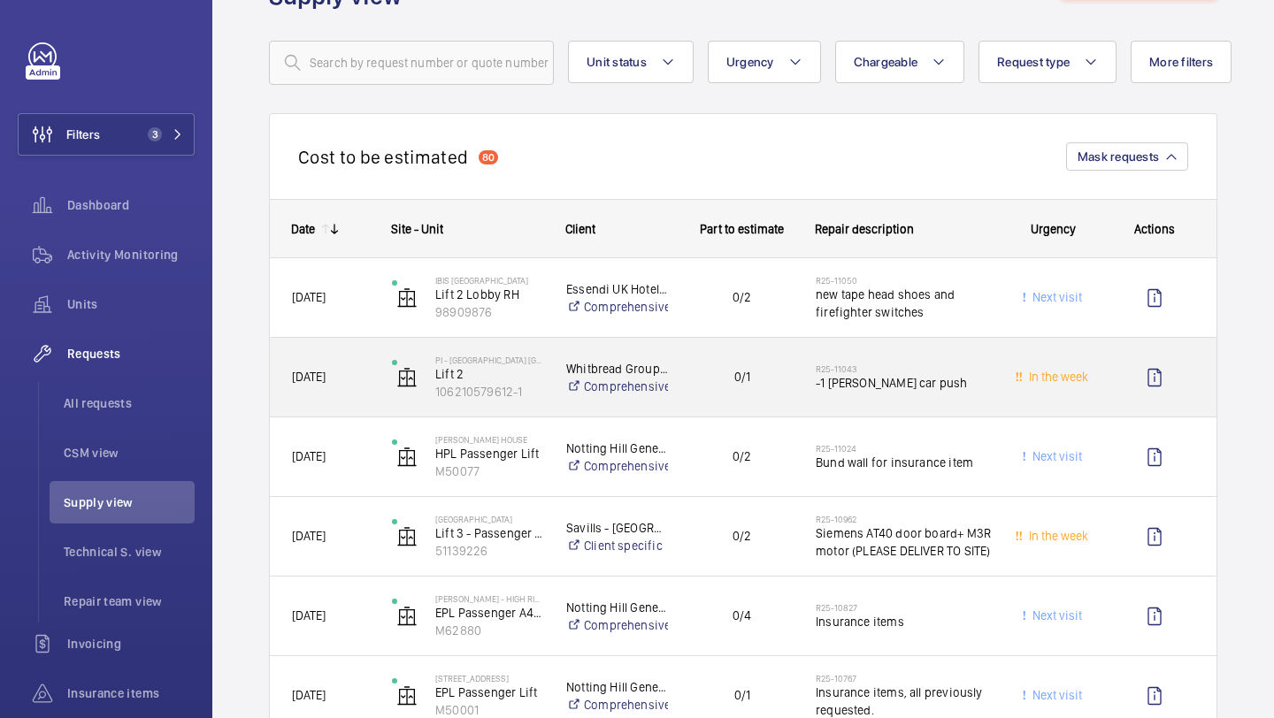
scroll to position [45, 0]
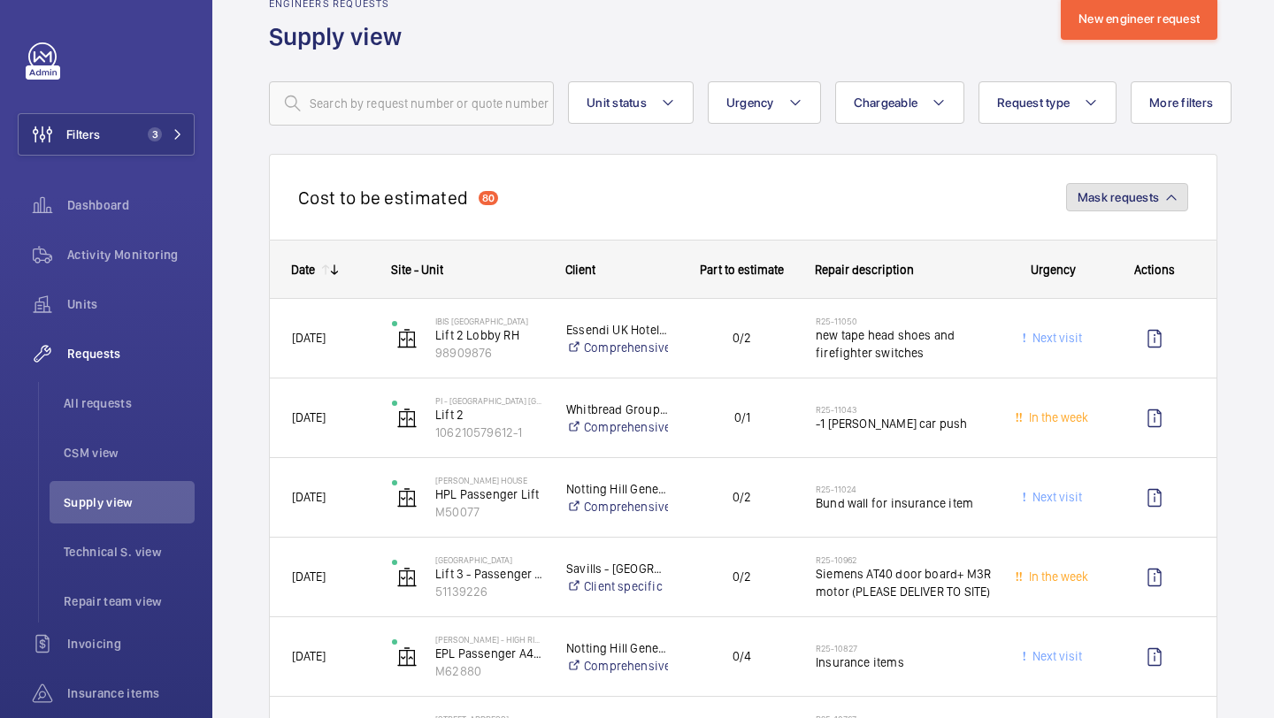
click at [1101, 191] on span "Mask requests" at bounding box center [1118, 197] width 81 height 14
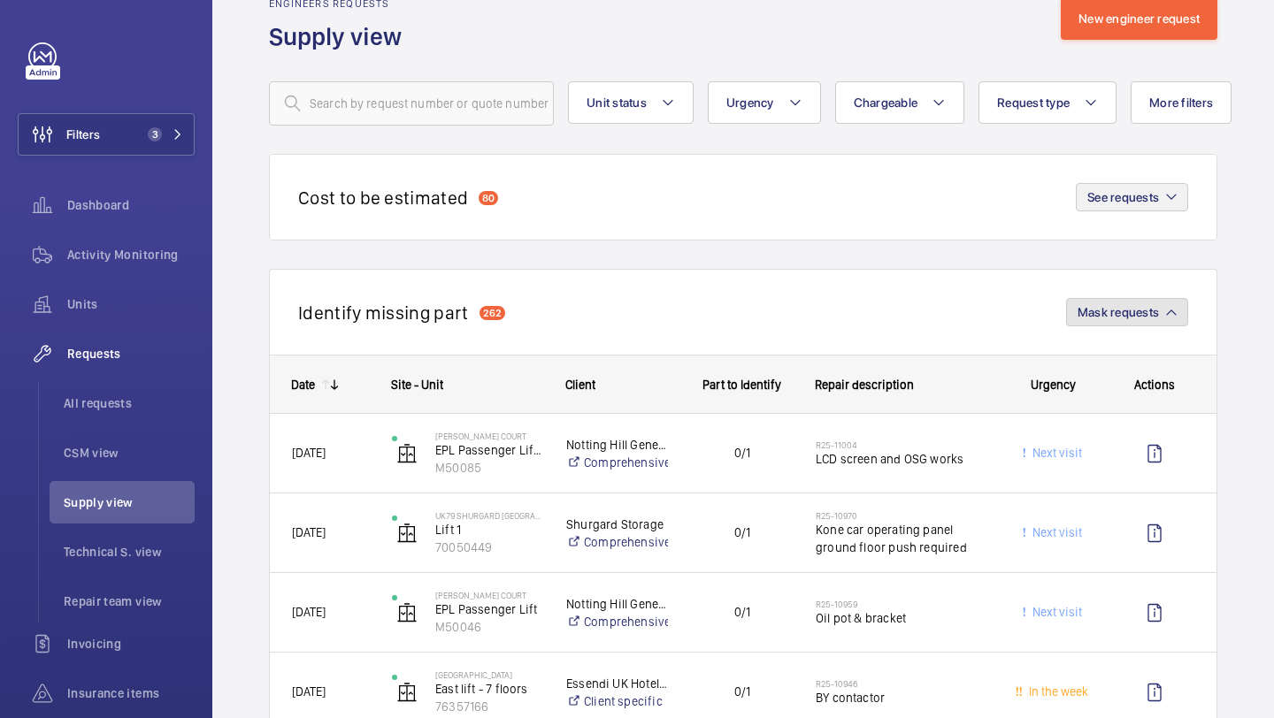
click at [1083, 305] on span "Mask requests" at bounding box center [1118, 312] width 81 height 14
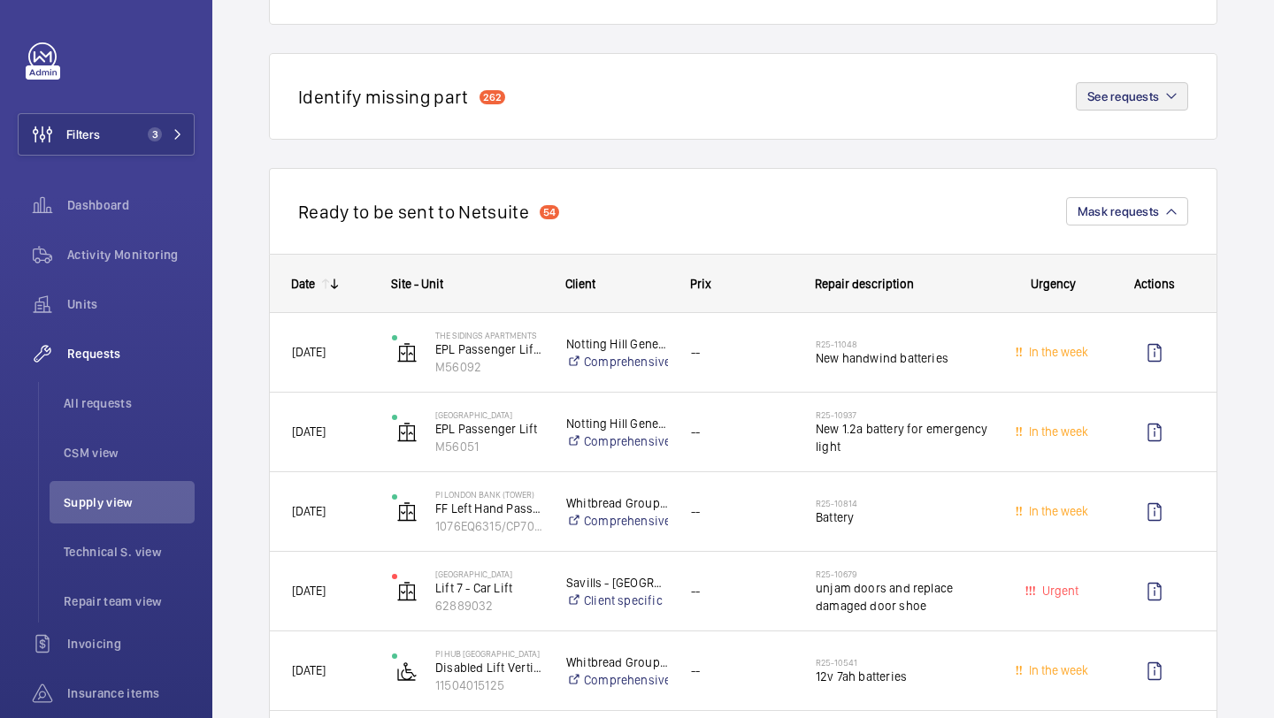
scroll to position [291, 0]
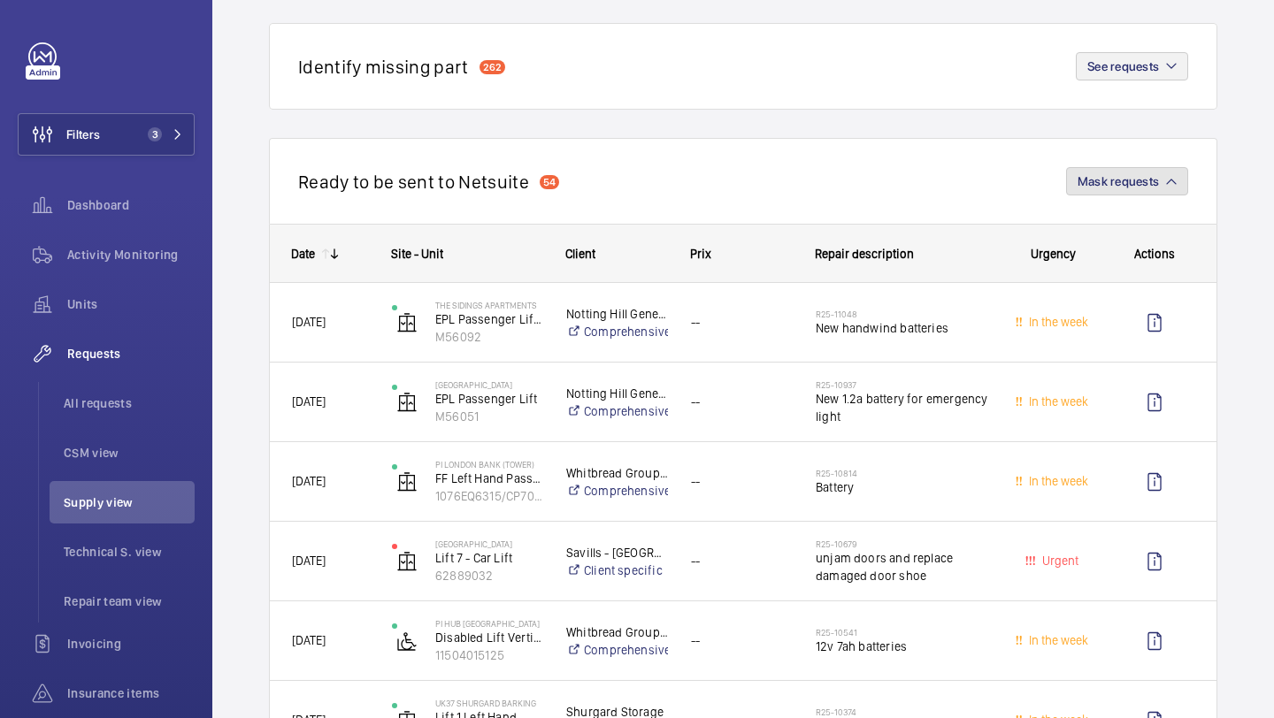
click at [1152, 185] on span "Mask requests" at bounding box center [1118, 181] width 81 height 14
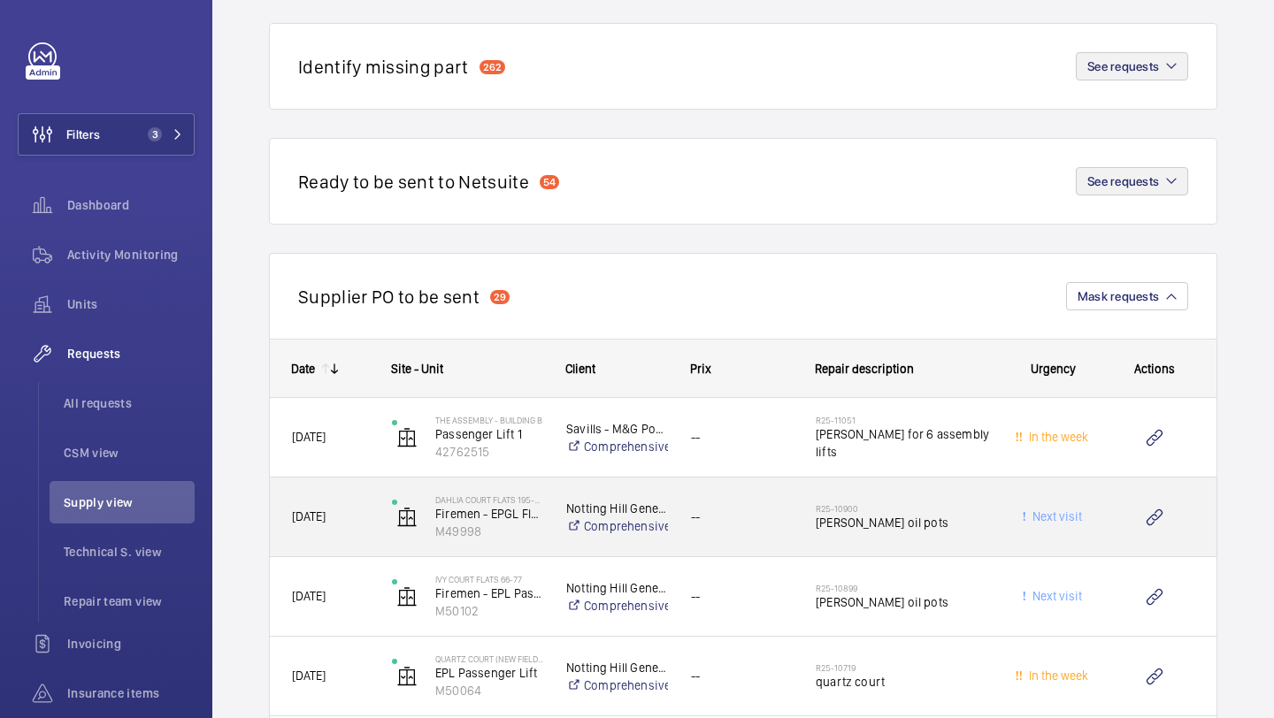
click at [878, 520] on span "[PERSON_NAME] oil pots" at bounding box center [904, 523] width 176 height 18
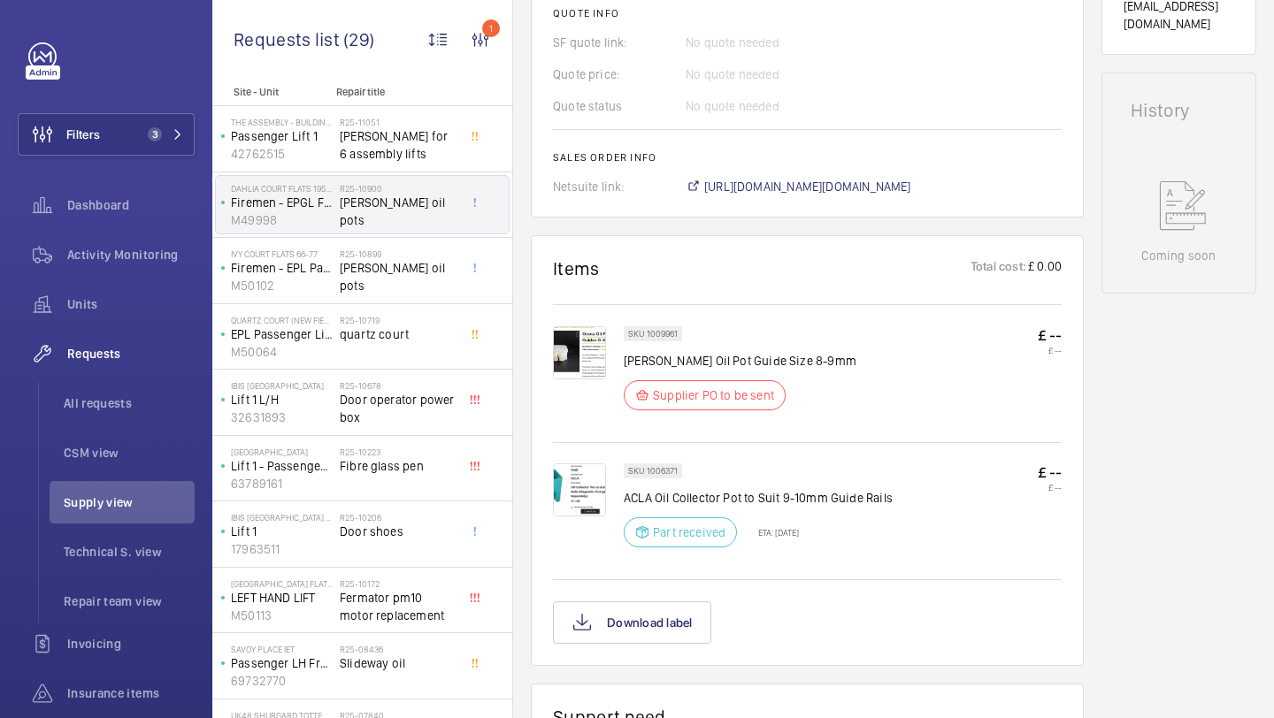
scroll to position [817, 0]
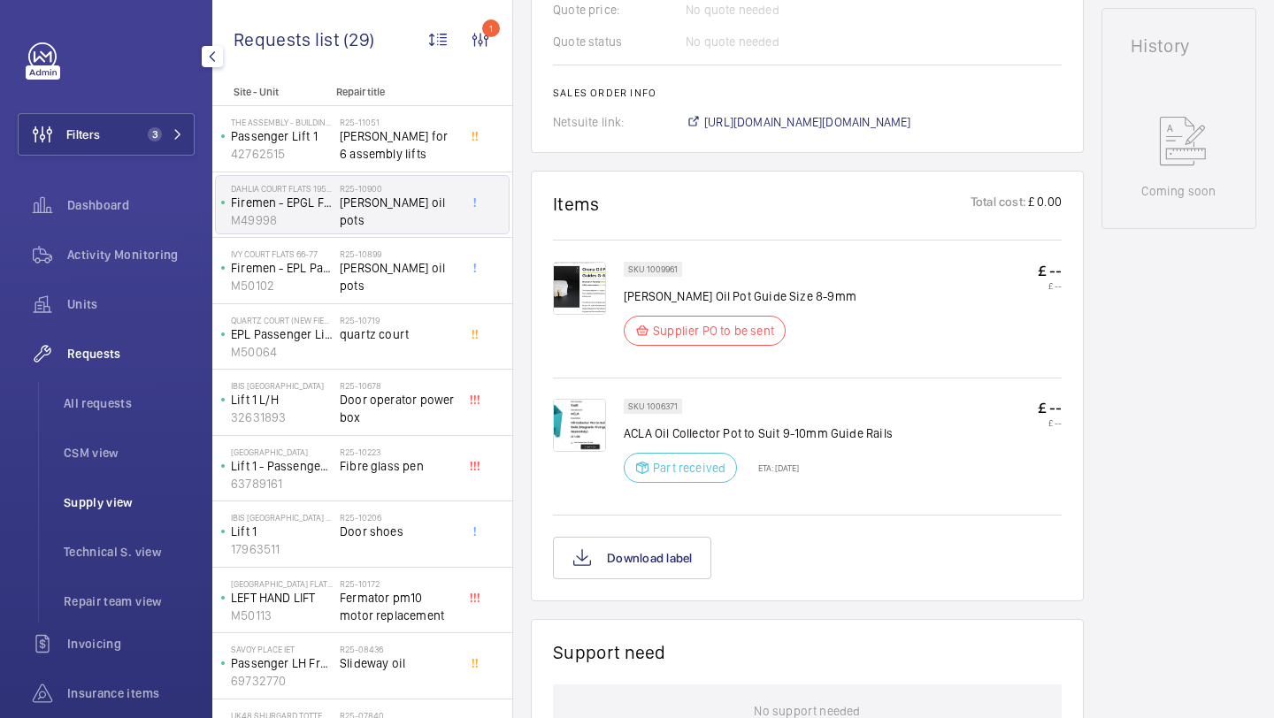
click at [99, 510] on span "Supply view" at bounding box center [129, 503] width 131 height 18
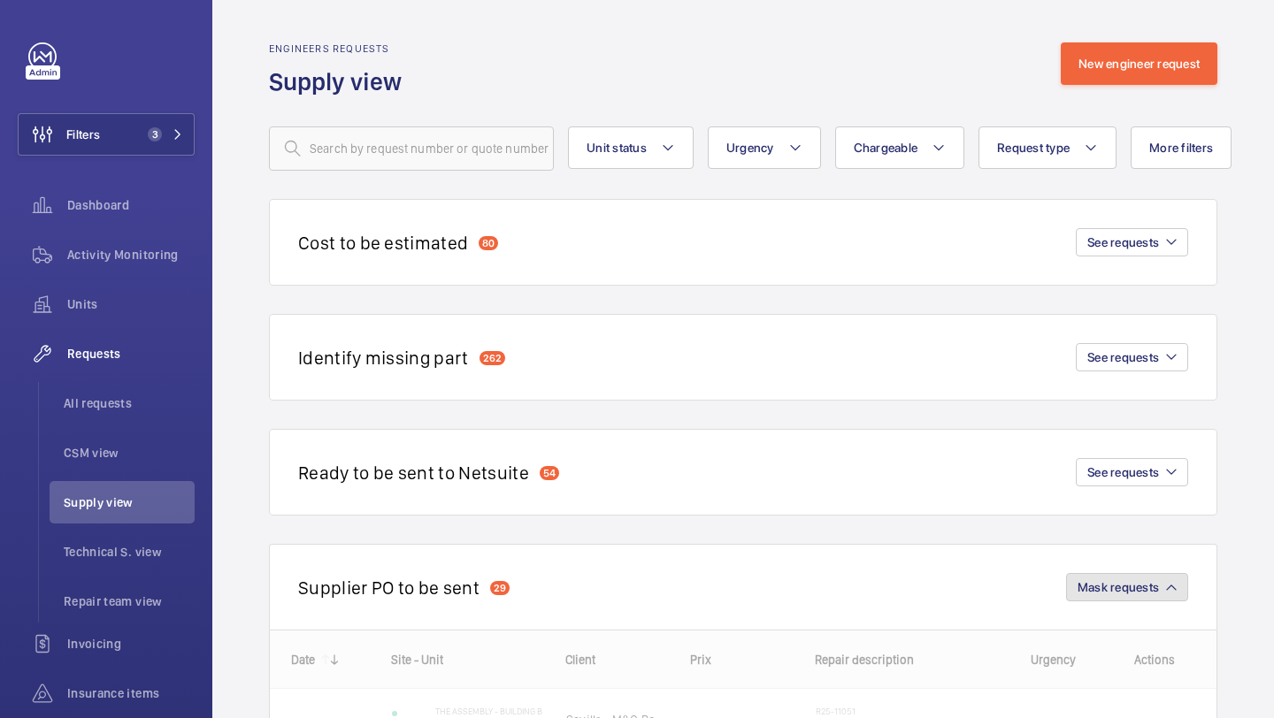
click at [1131, 584] on span "Mask requests" at bounding box center [1118, 587] width 81 height 14
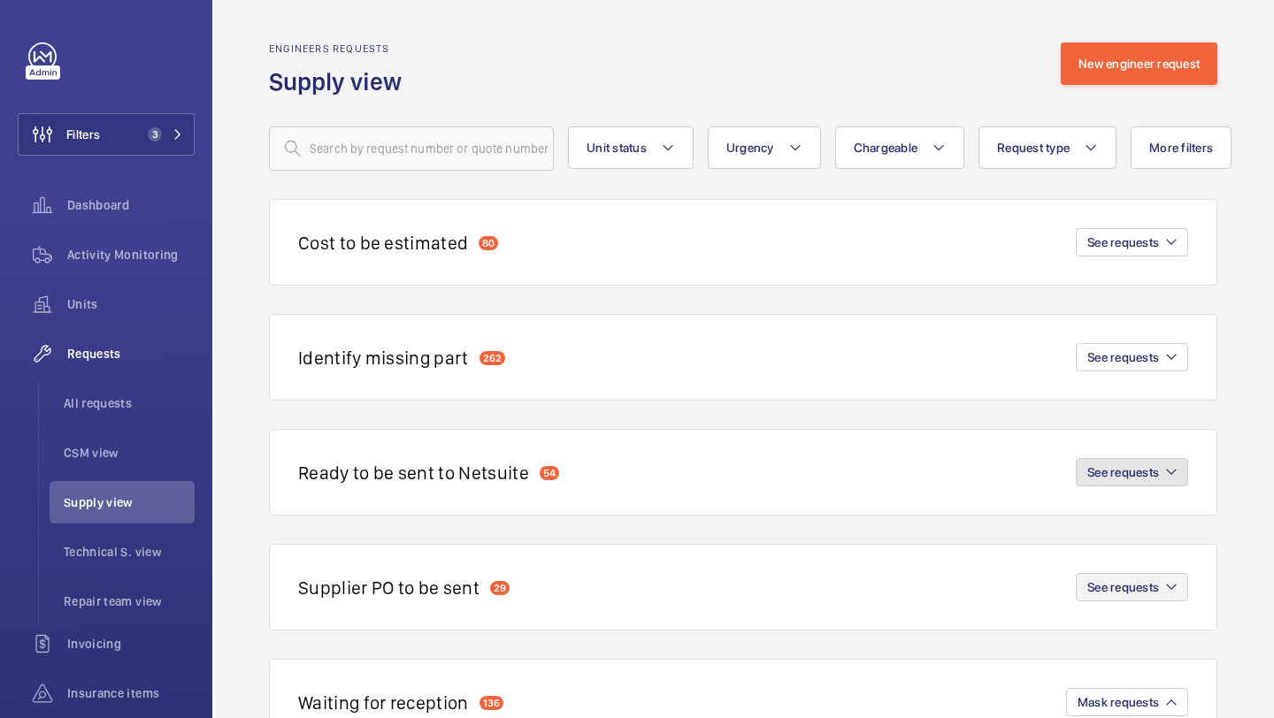
click at [1136, 481] on button "See requests" at bounding box center [1132, 472] width 112 height 28
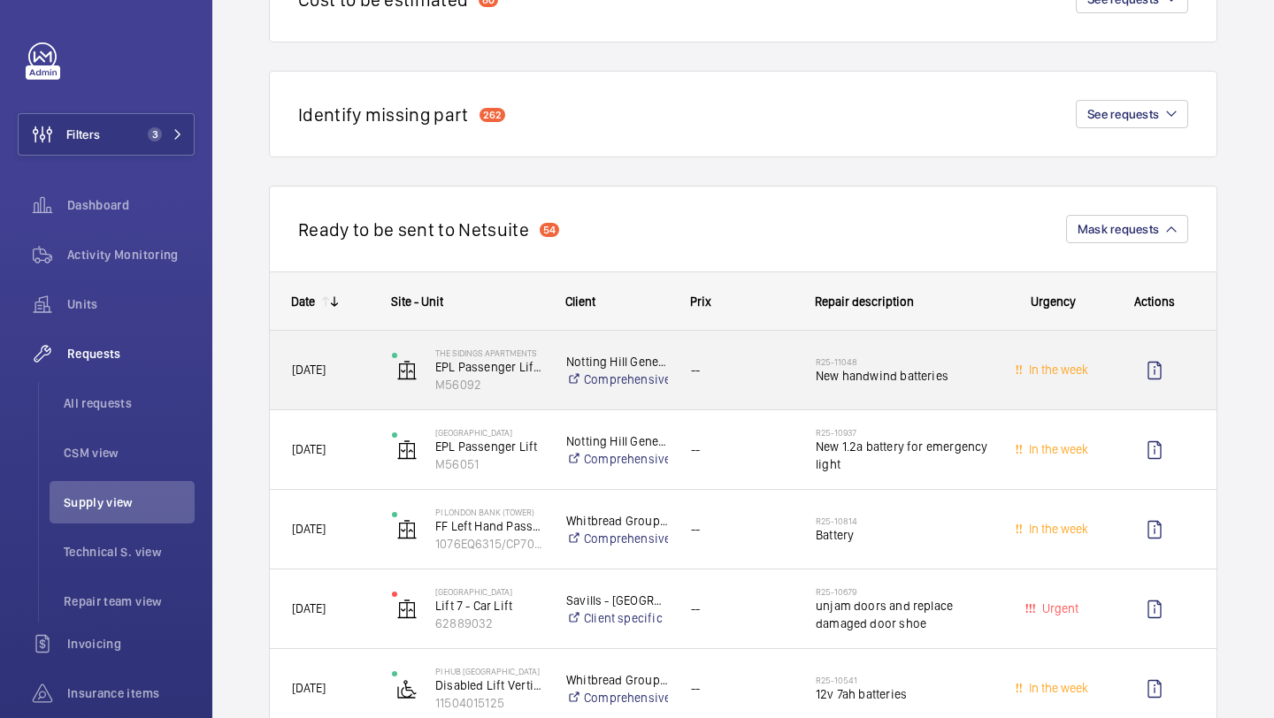
scroll to position [257, 0]
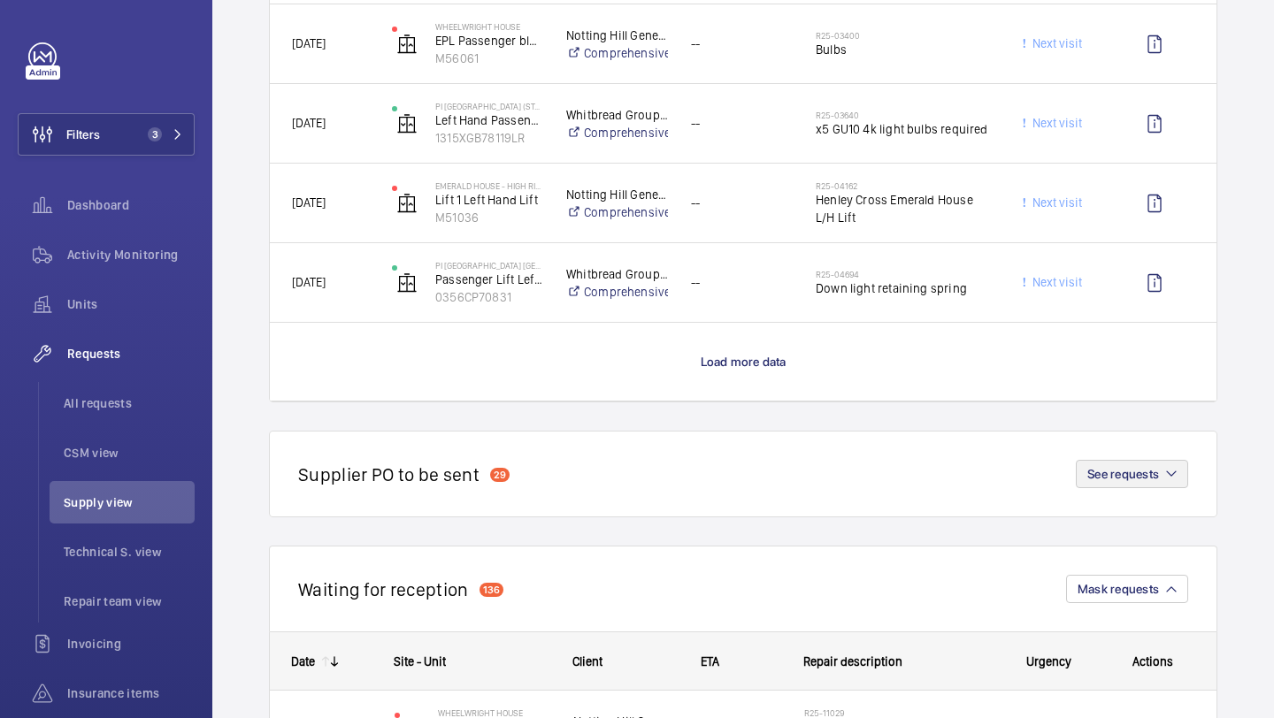
scroll to position [1865, 0]
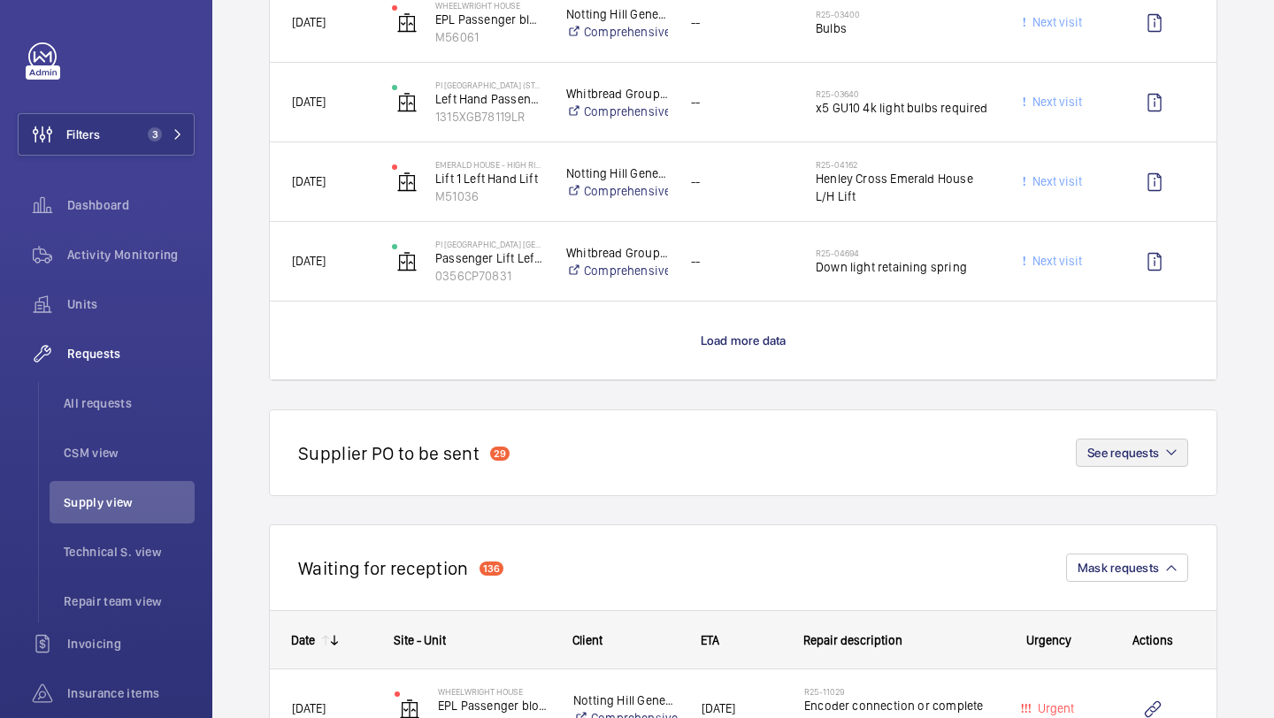
click at [747, 332] on p "Load more data" at bounding box center [744, 341] width 86 height 18
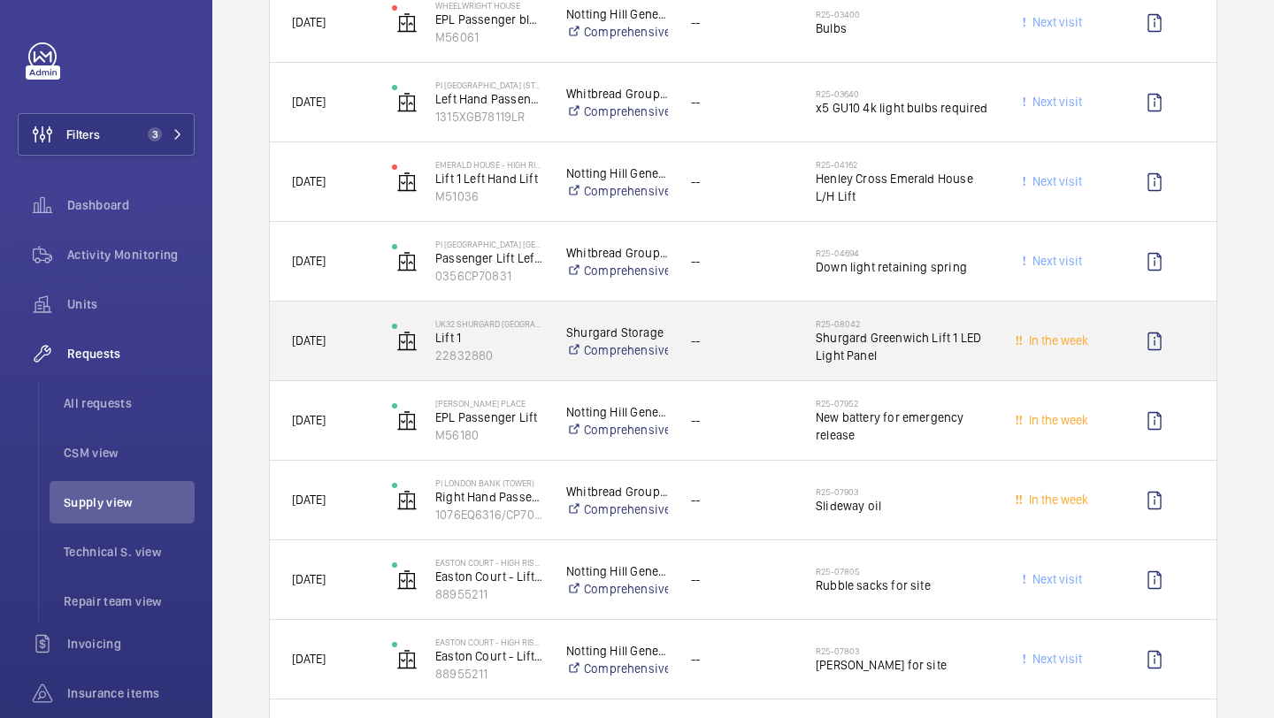
scroll to position [1942, 0]
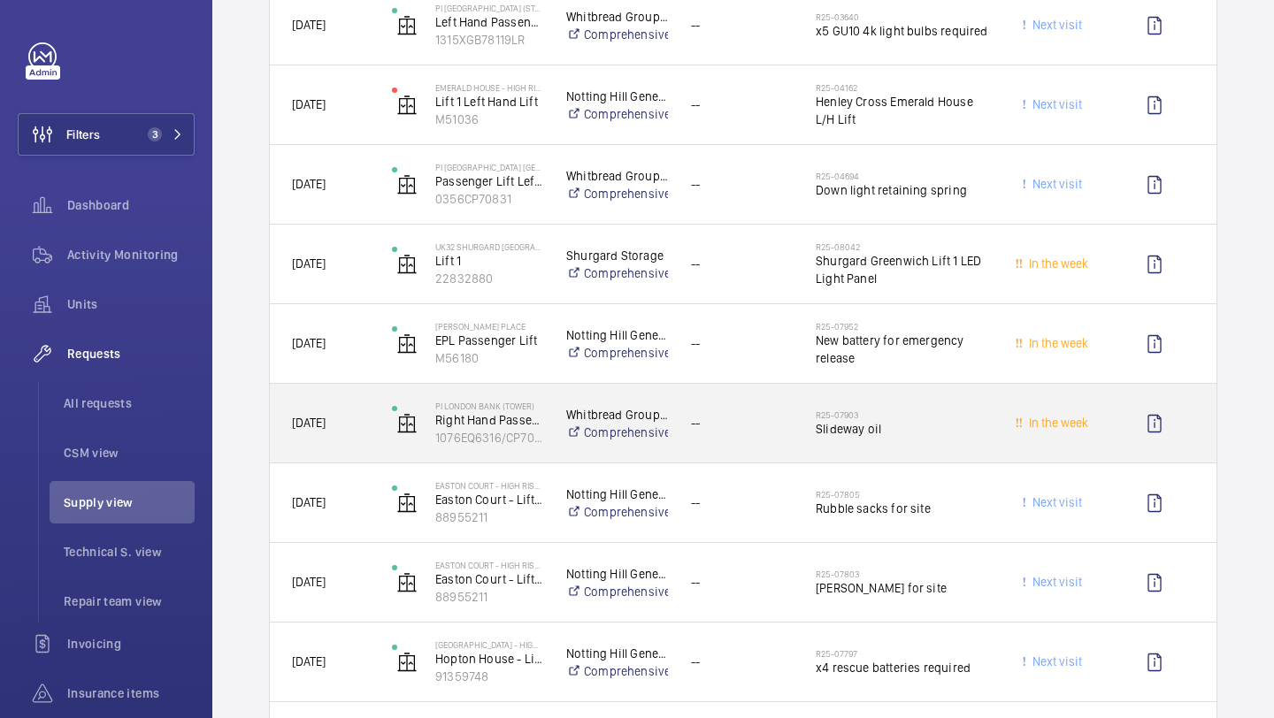
click at [859, 441] on div "R25-07903 Slideway oil" at bounding box center [904, 423] width 176 height 51
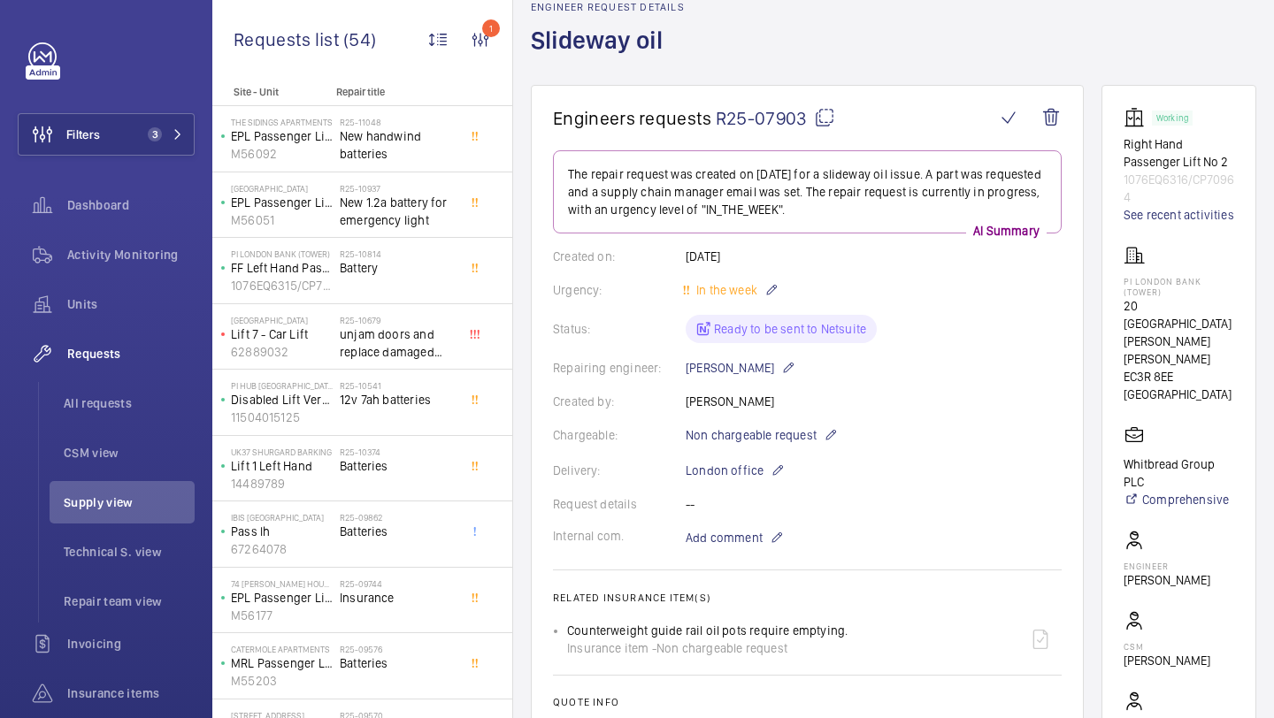
scroll to position [635, 0]
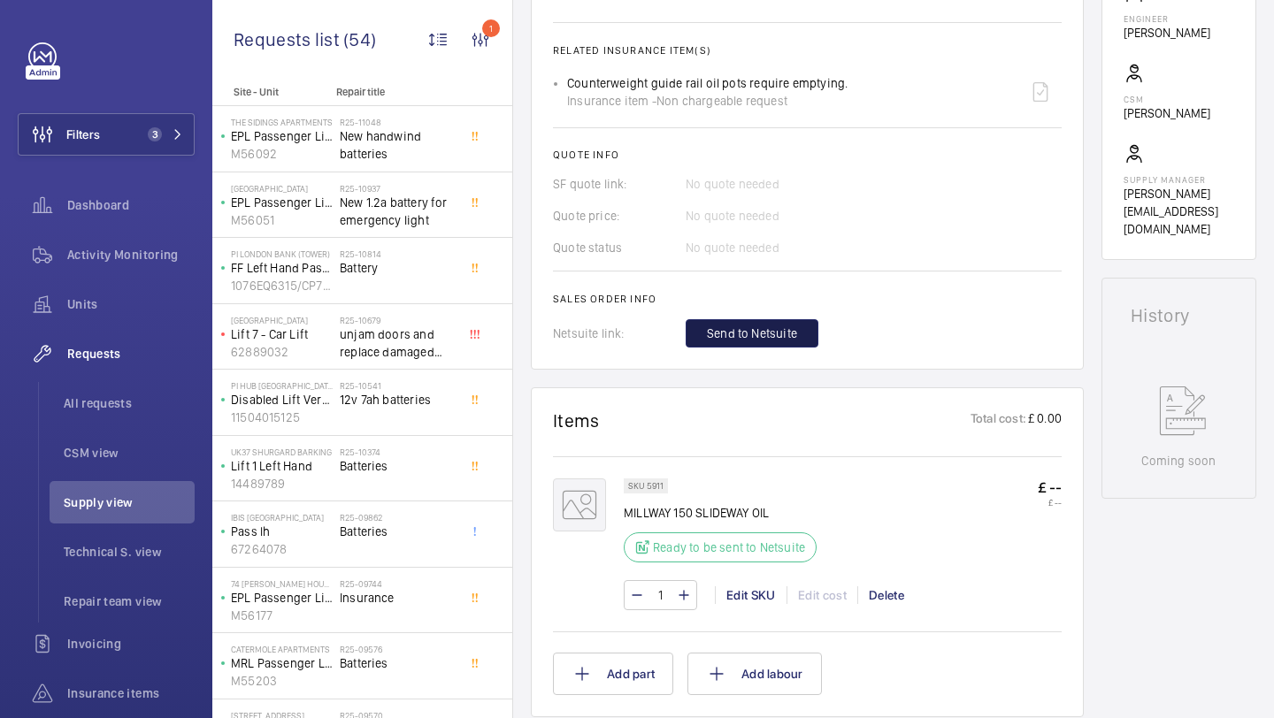
click at [739, 341] on span "Send to Netsuite" at bounding box center [752, 334] width 90 height 18
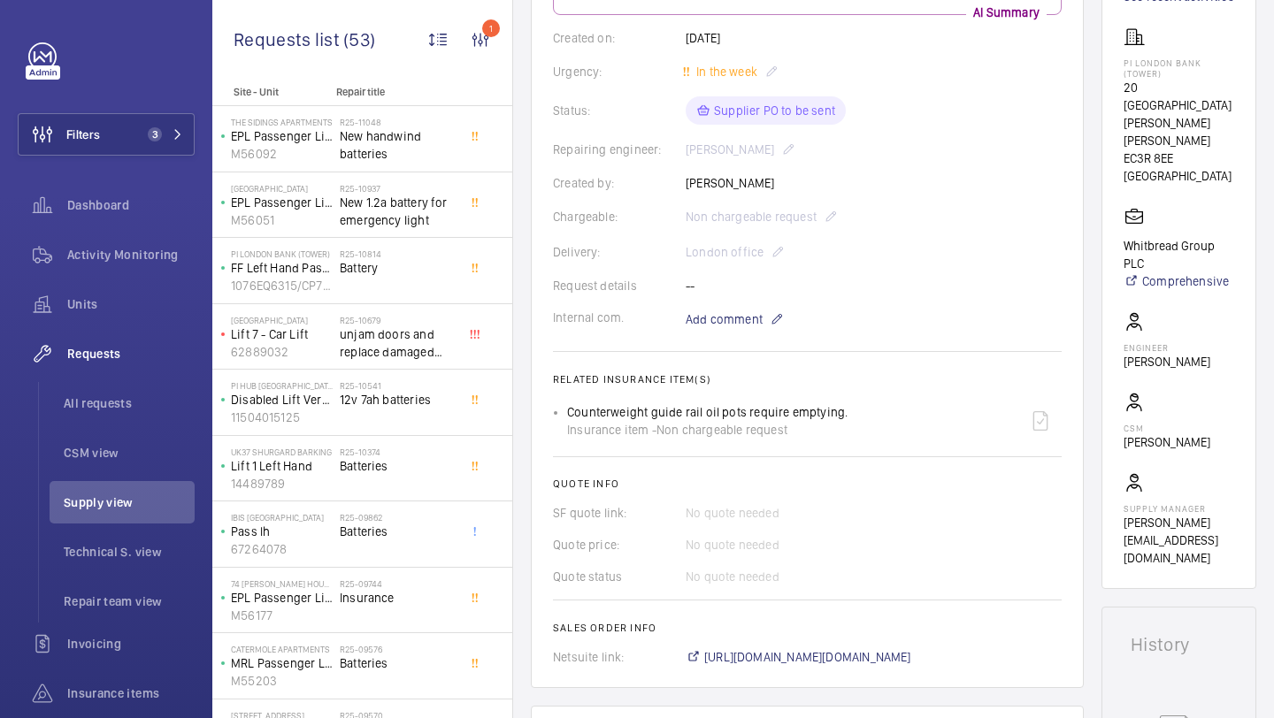
scroll to position [564, 0]
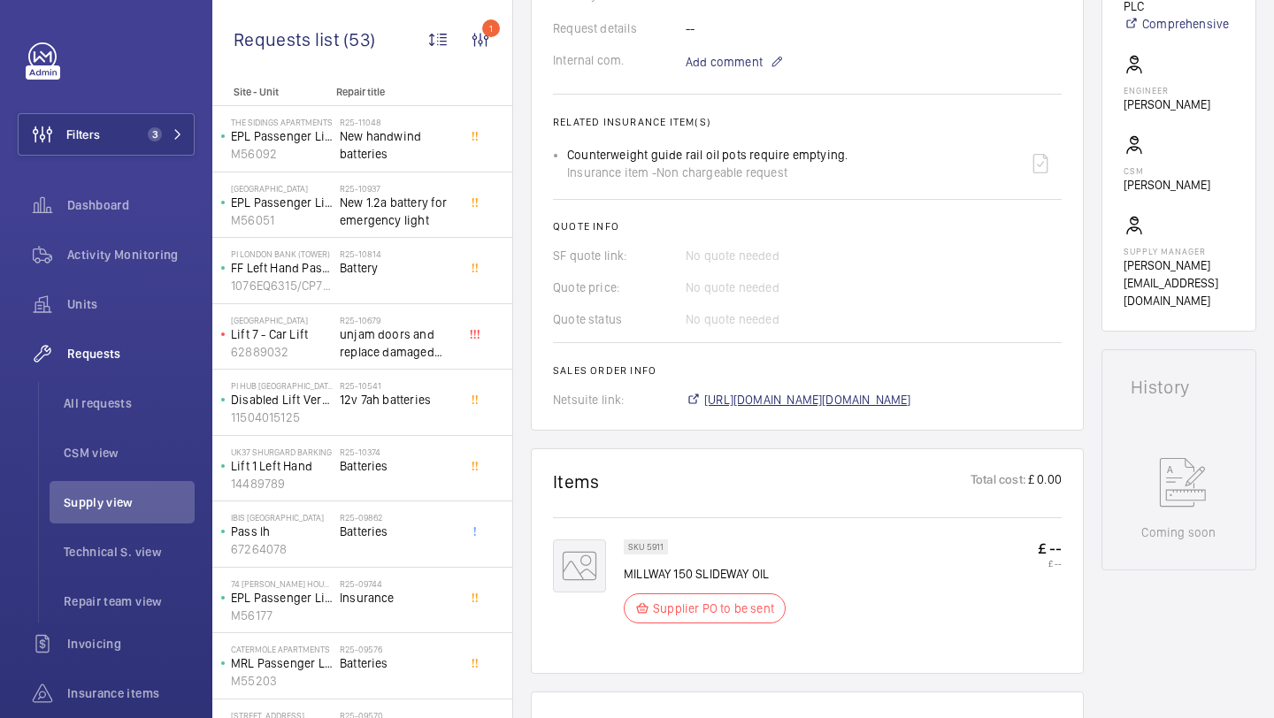
click at [783, 406] on span "https://6461500.app.netsuite.com/app/accounting/transactions/salesord.nl?id=291…" at bounding box center [807, 400] width 207 height 18
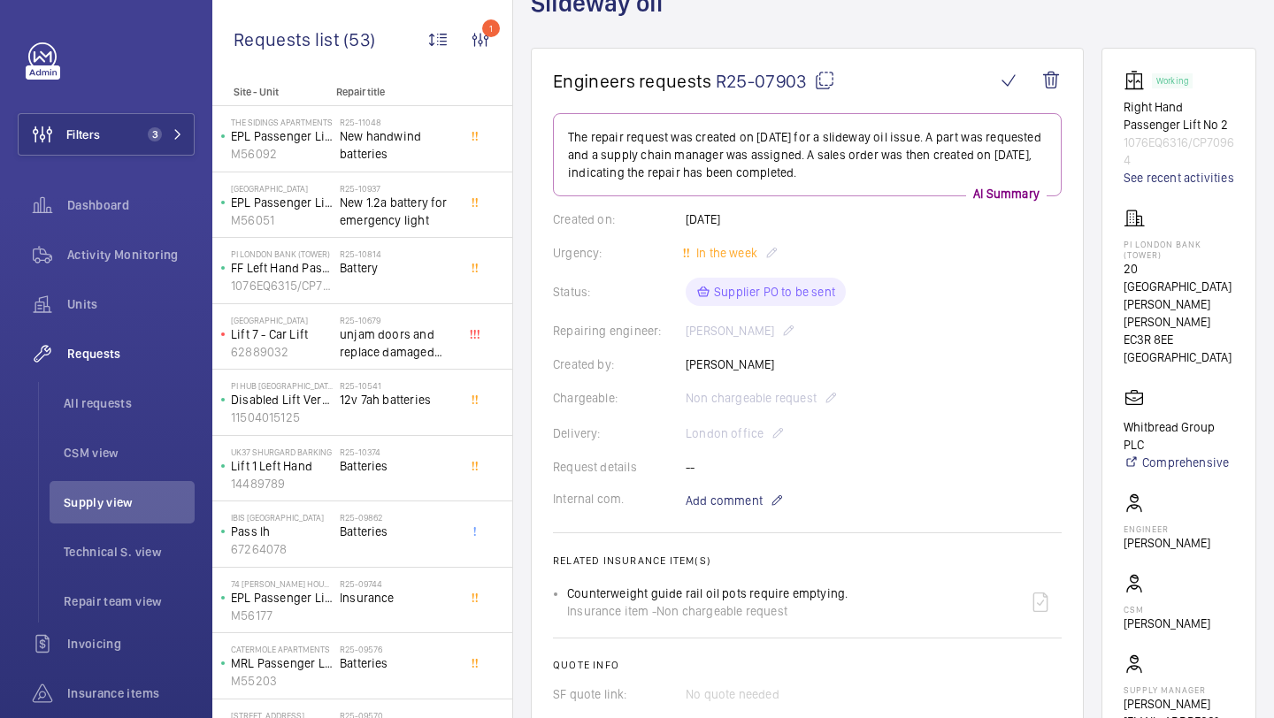
scroll to position [0, 0]
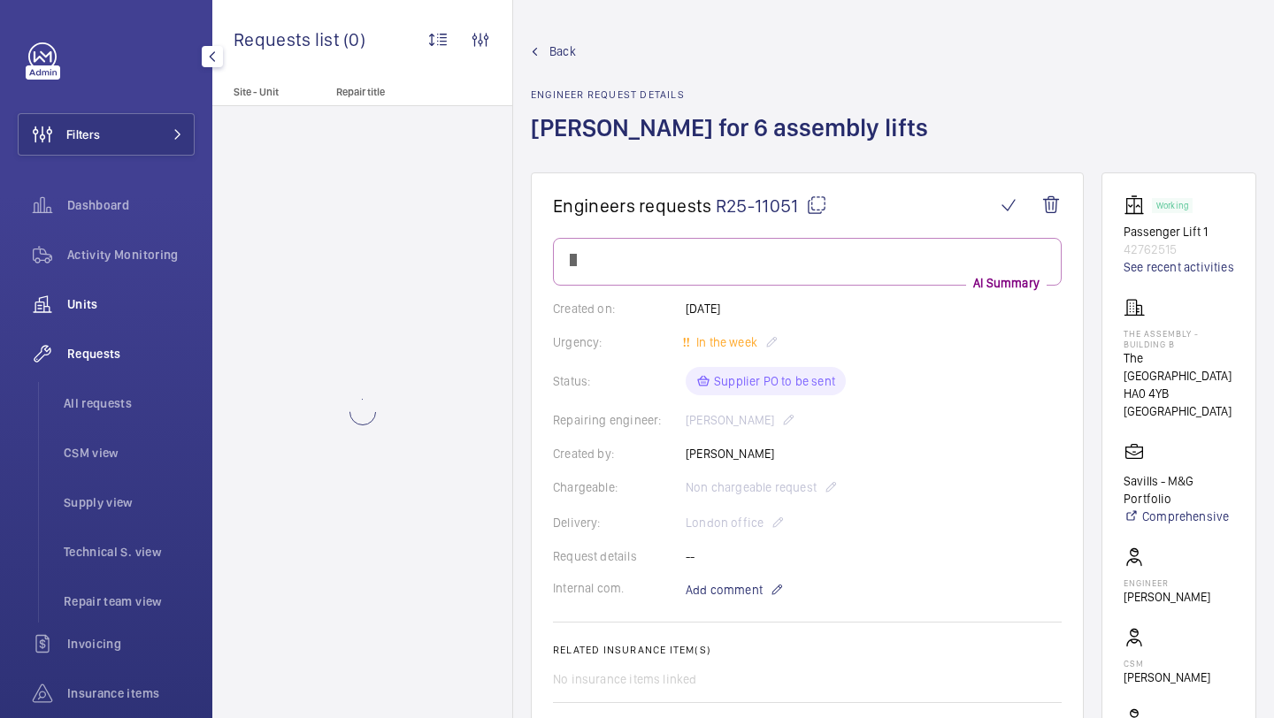
click at [154, 315] on div "Units" at bounding box center [106, 304] width 177 height 42
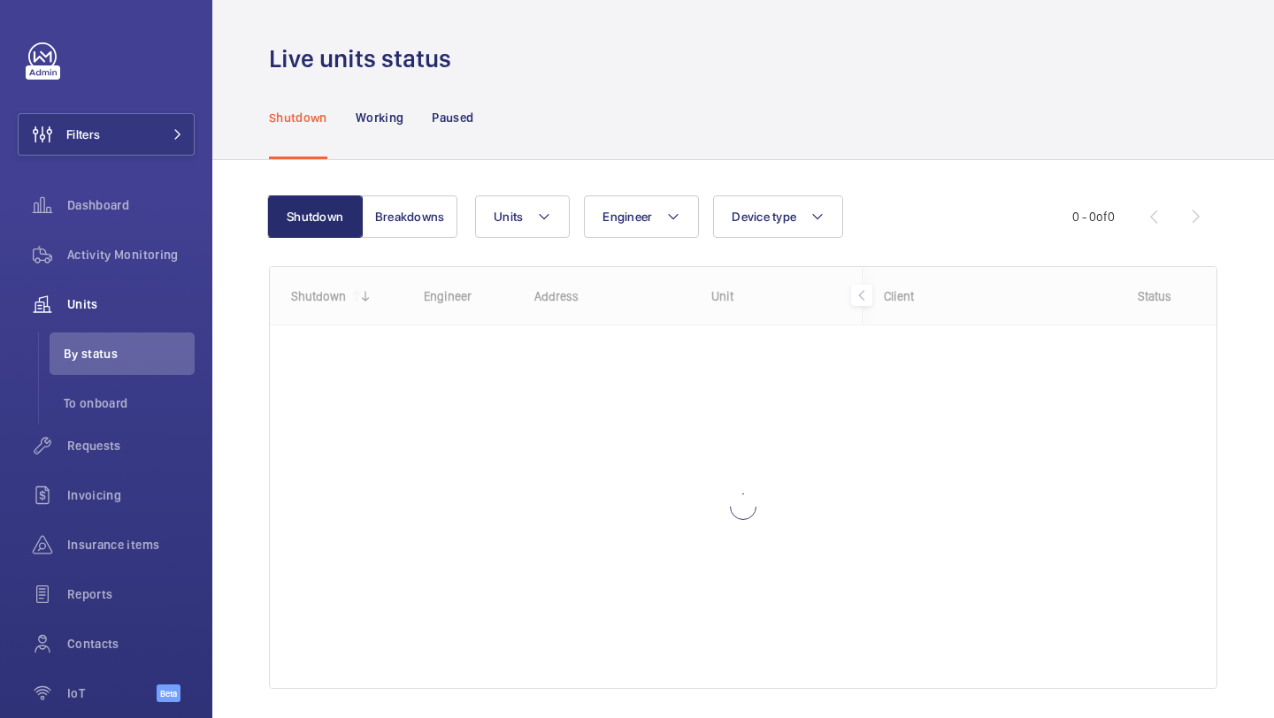
scroll to position [56, 0]
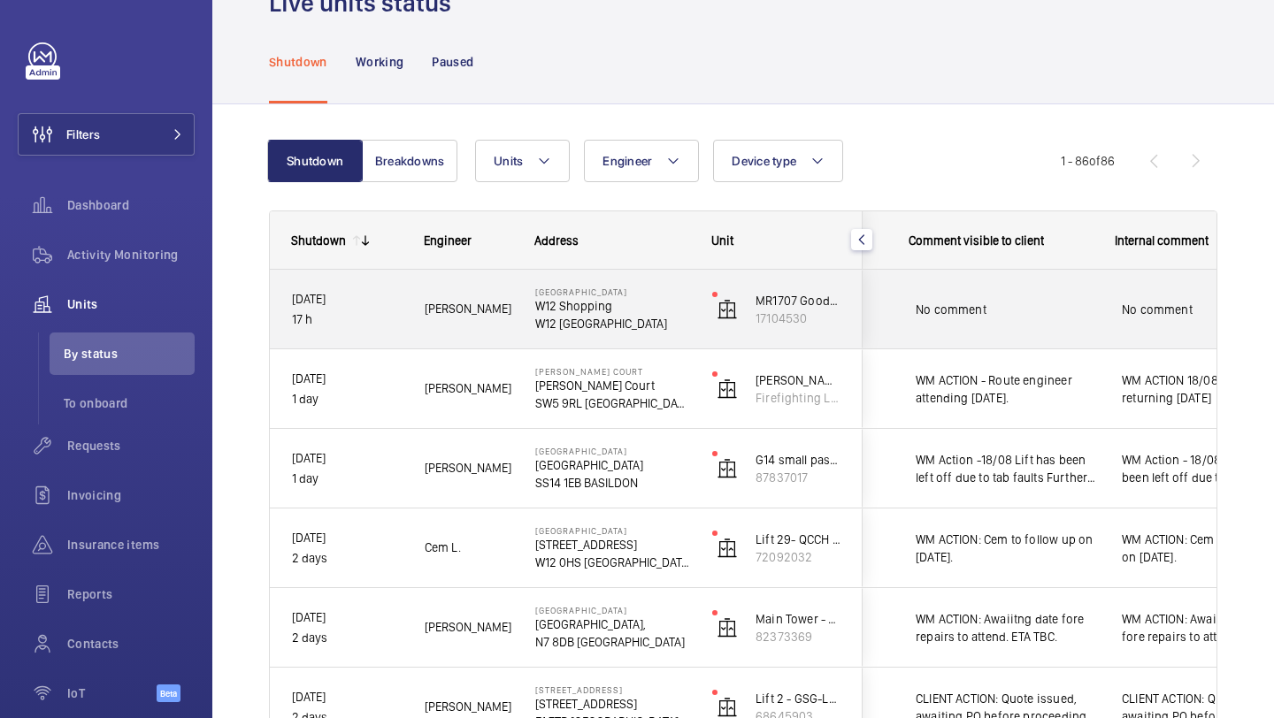
scroll to position [0, 368]
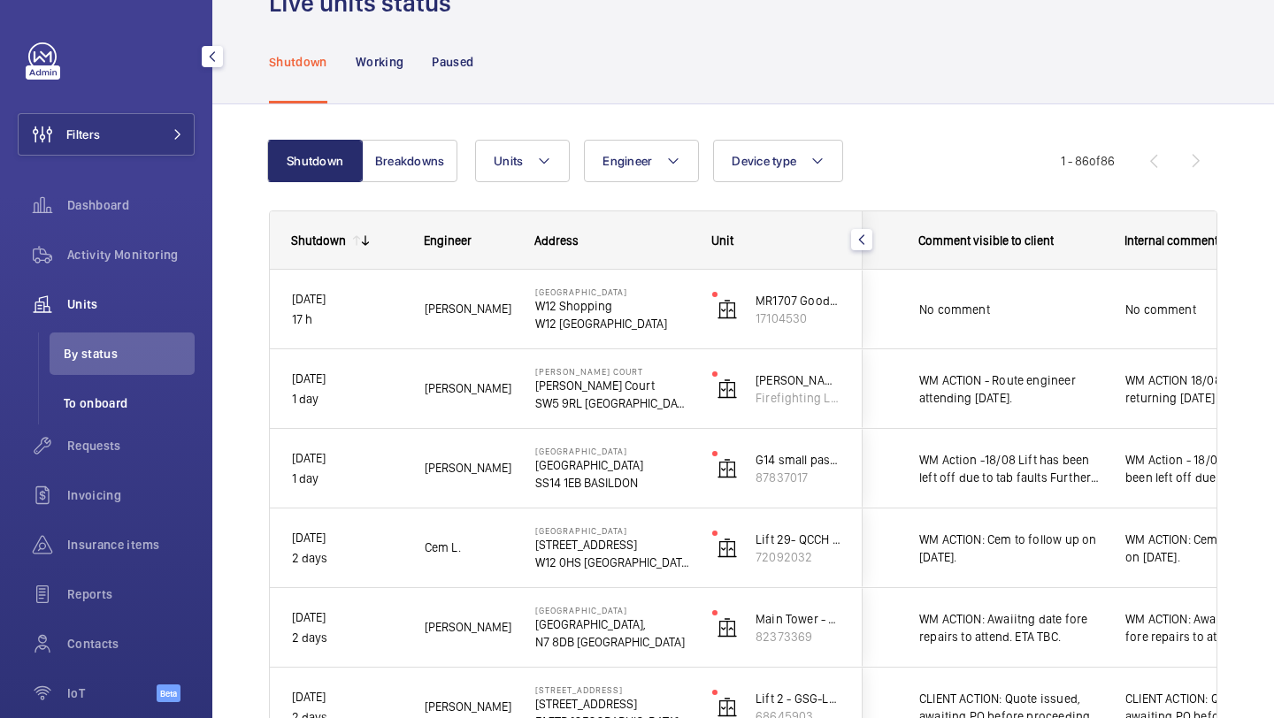
click at [105, 422] on li "To onboard" at bounding box center [122, 403] width 145 height 42
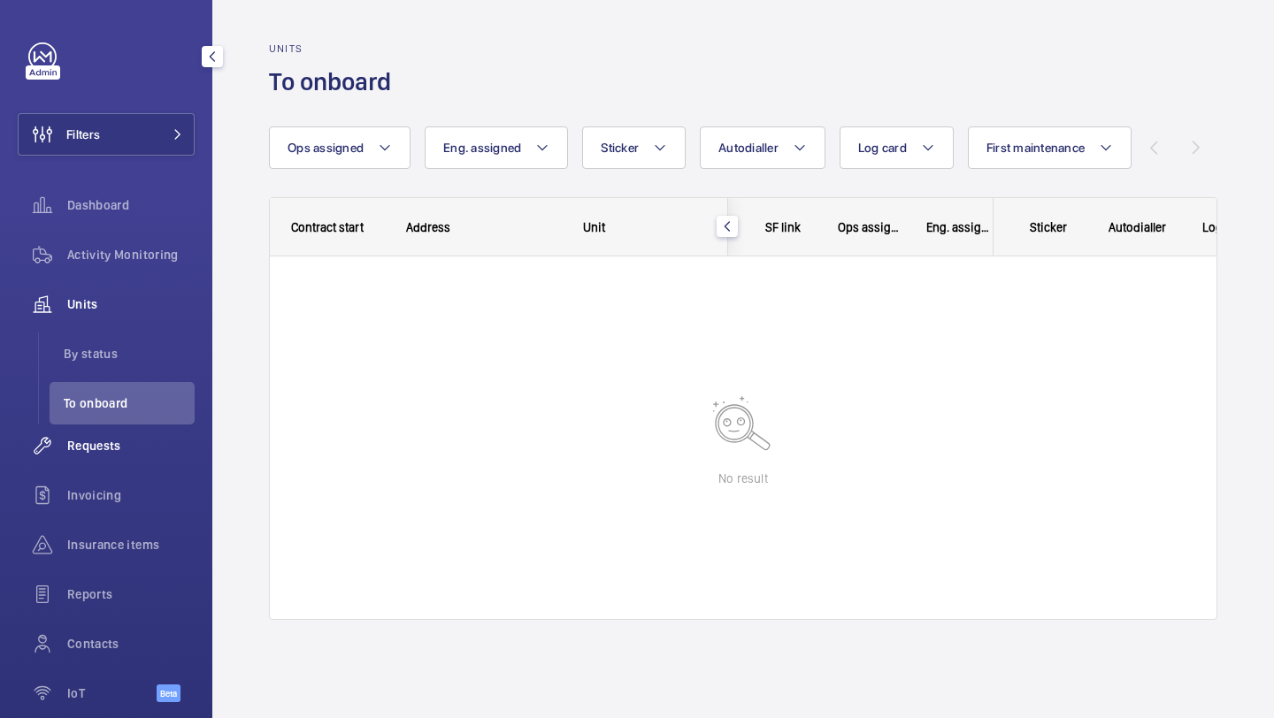
click at [102, 441] on span "Requests" at bounding box center [130, 446] width 127 height 18
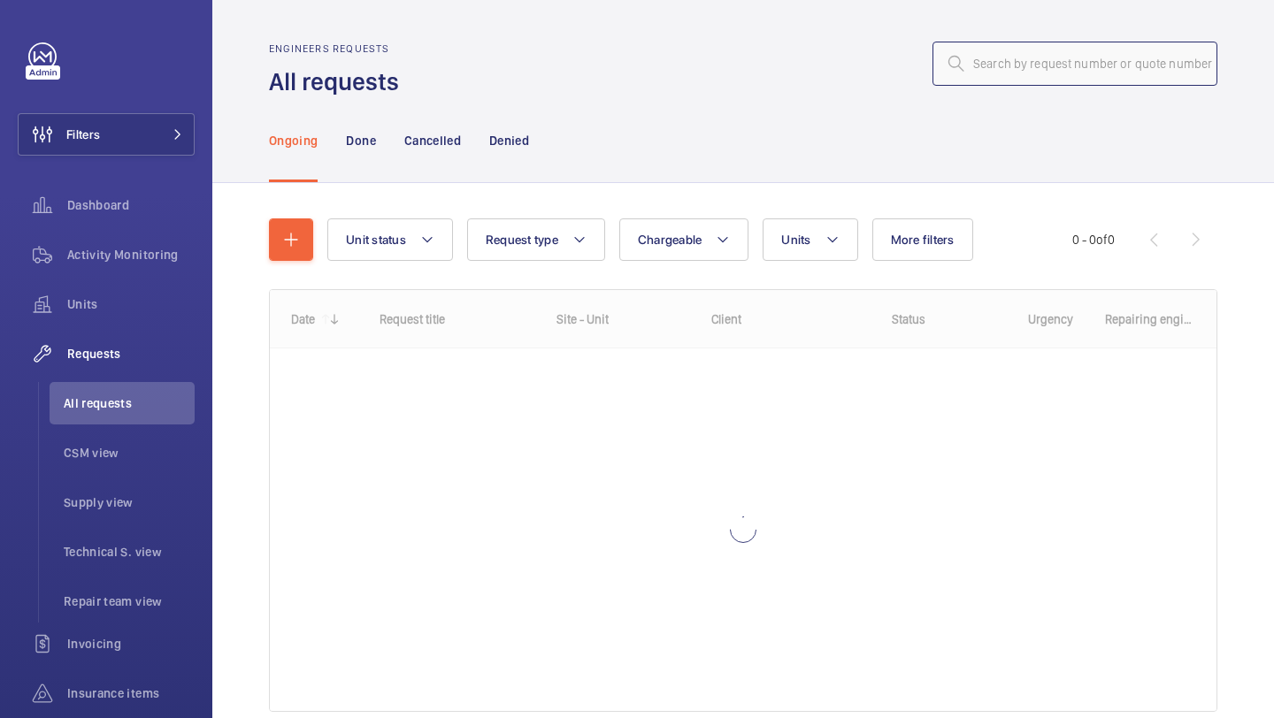
click at [1017, 52] on input "text" at bounding box center [1075, 64] width 285 height 44
paste input "R25-10501"
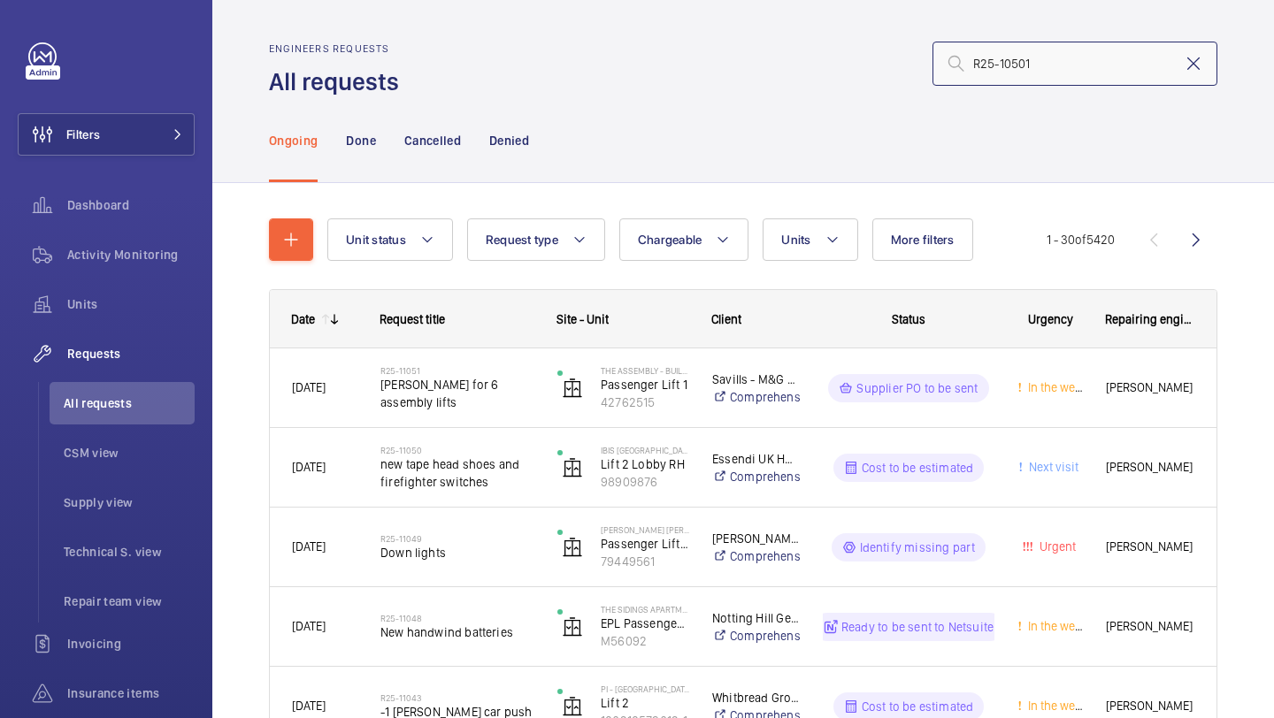
type input "R25-10501"
click at [1191, 65] on mat-icon at bounding box center [1193, 63] width 21 height 21
click at [1019, 68] on input "text" at bounding box center [1075, 64] width 285 height 44
paste input "R25-10501"
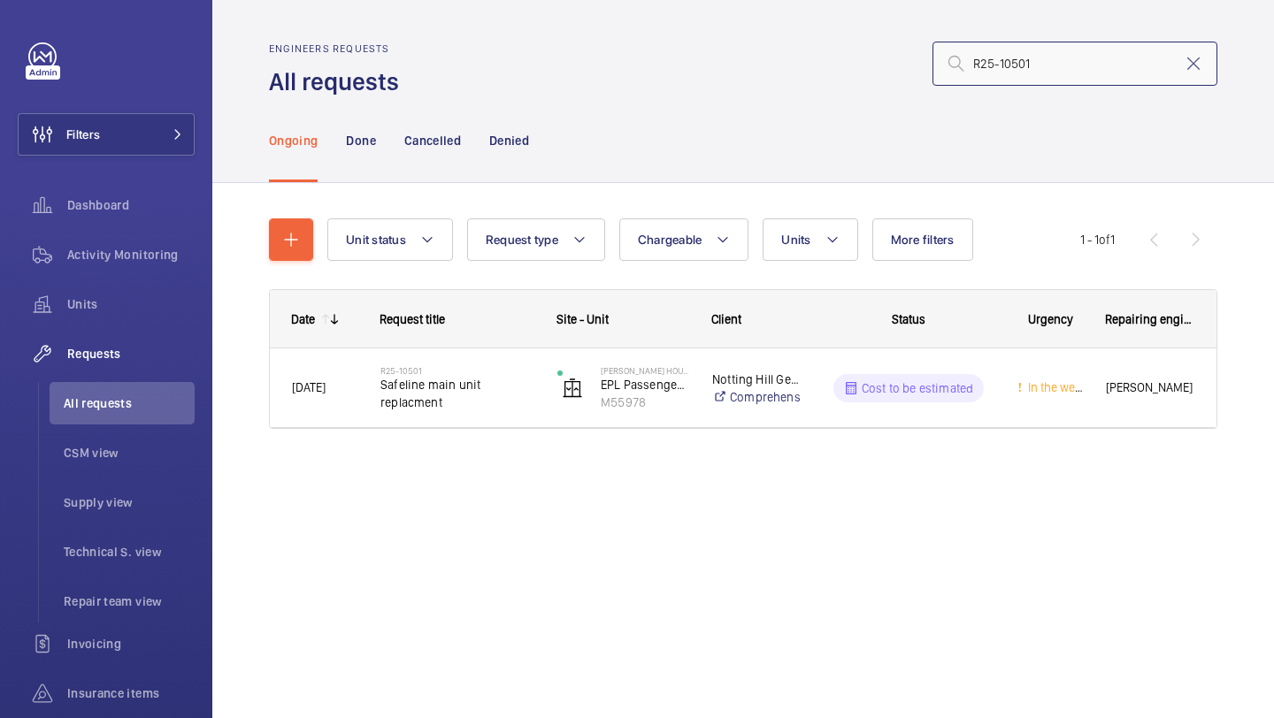
type input "R25-10501"
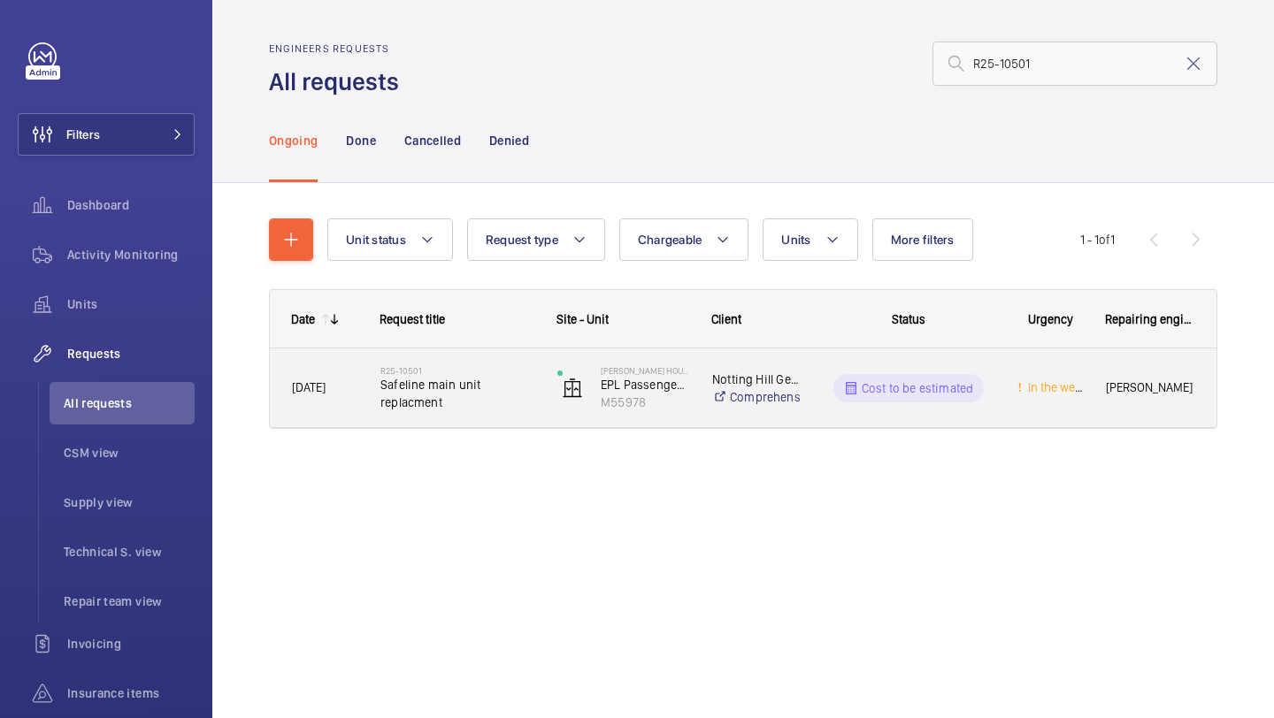
click at [483, 354] on div "R25-10501 Safeline main unit replacment" at bounding box center [446, 389] width 175 height 80
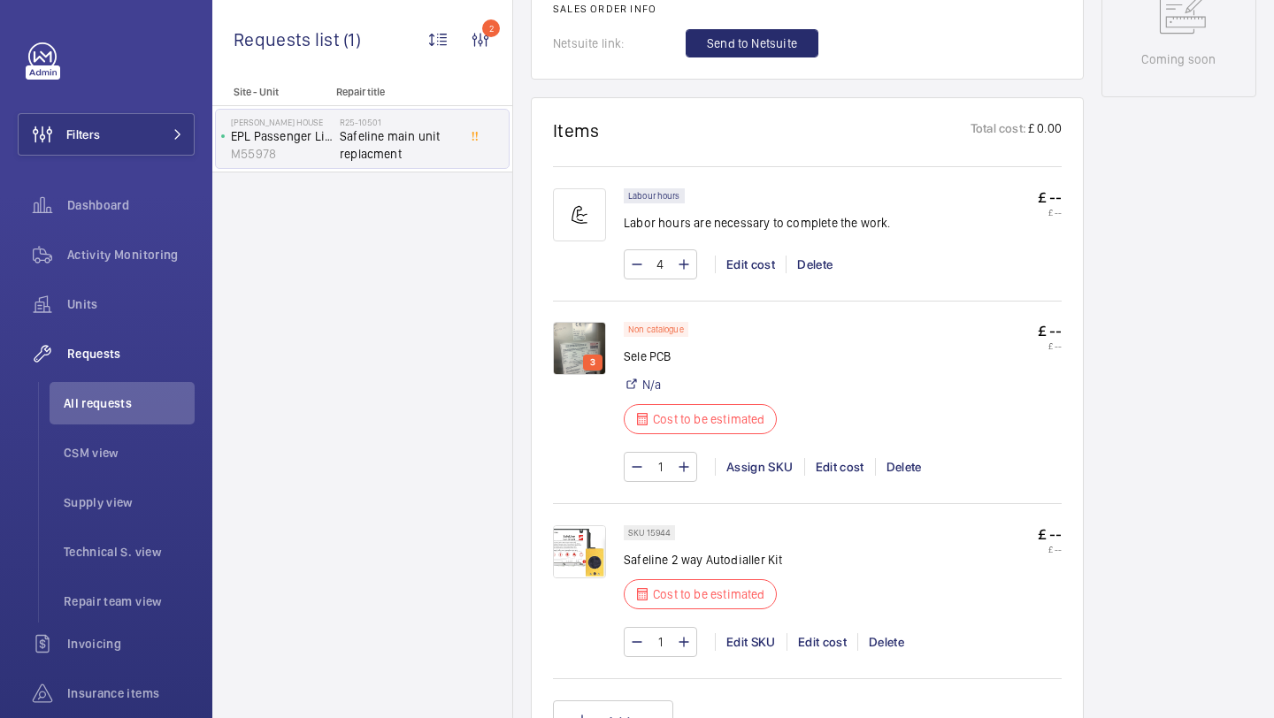
scroll to position [941, 0]
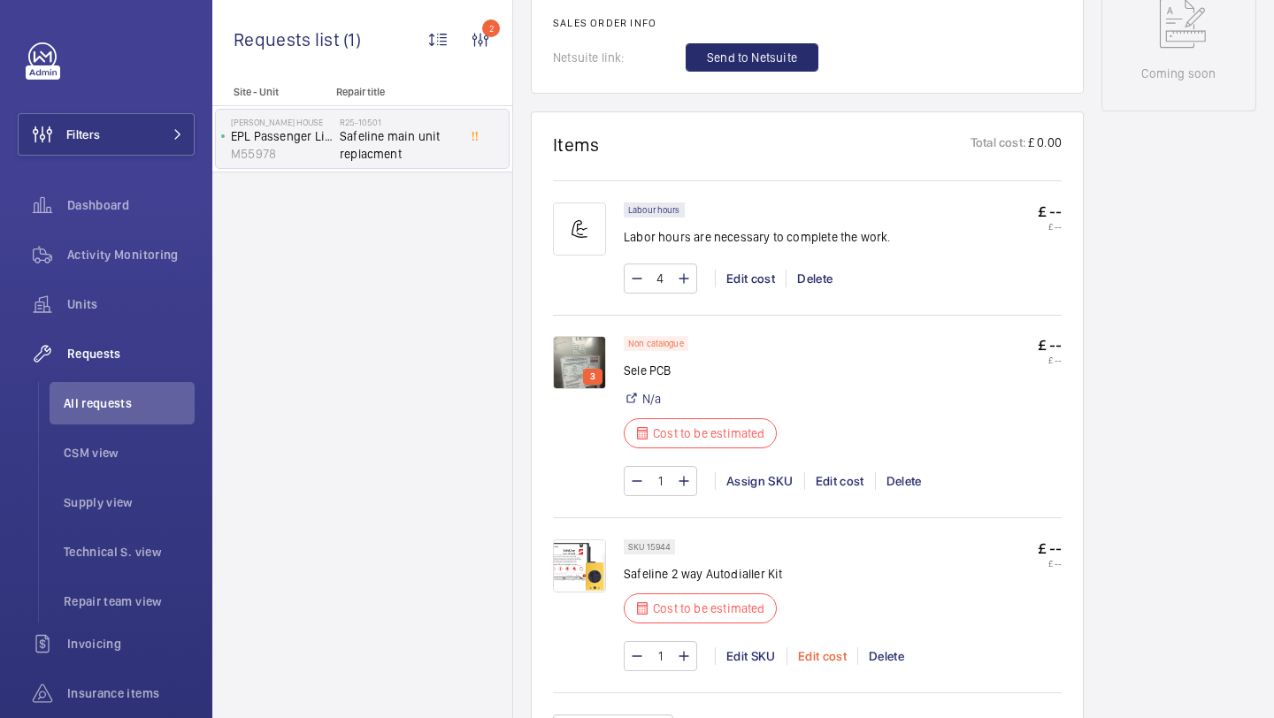
click at [817, 656] on div "Edit cost" at bounding box center [822, 657] width 71 height 18
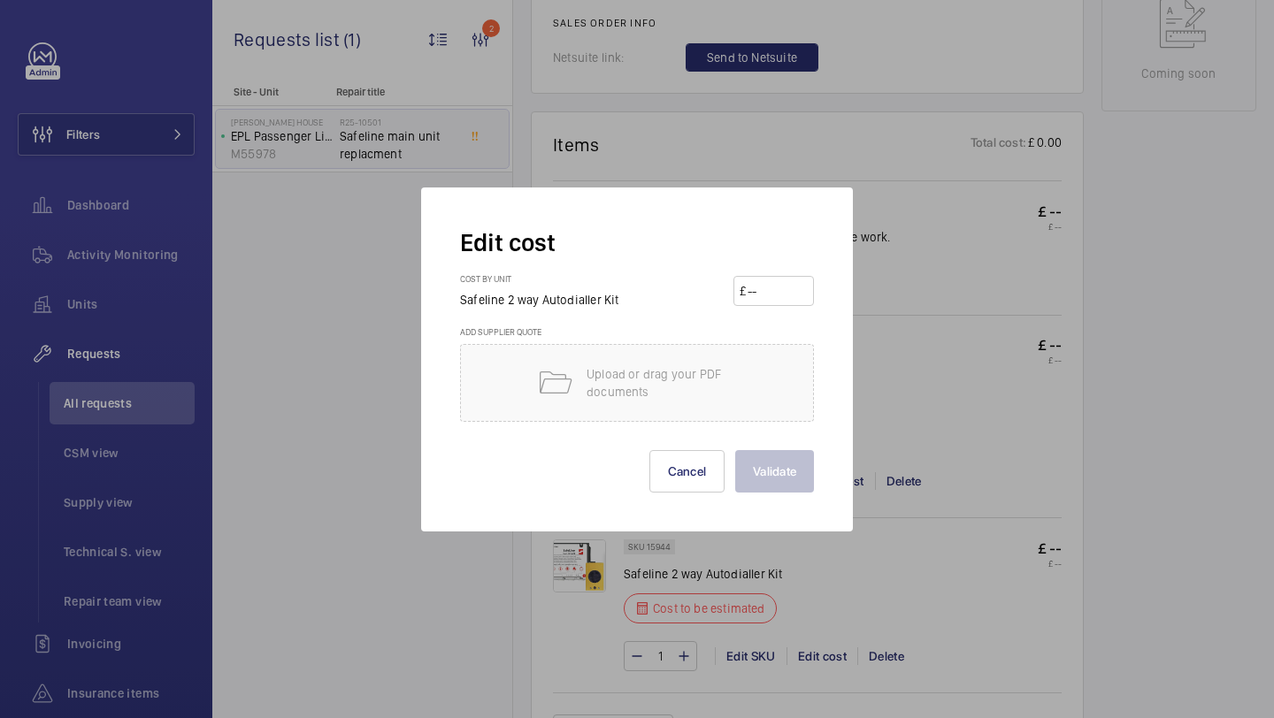
click at [762, 284] on input "number" at bounding box center [777, 291] width 62 height 28
type input "508"
click at [735, 450] on button "Validate" at bounding box center [774, 471] width 79 height 42
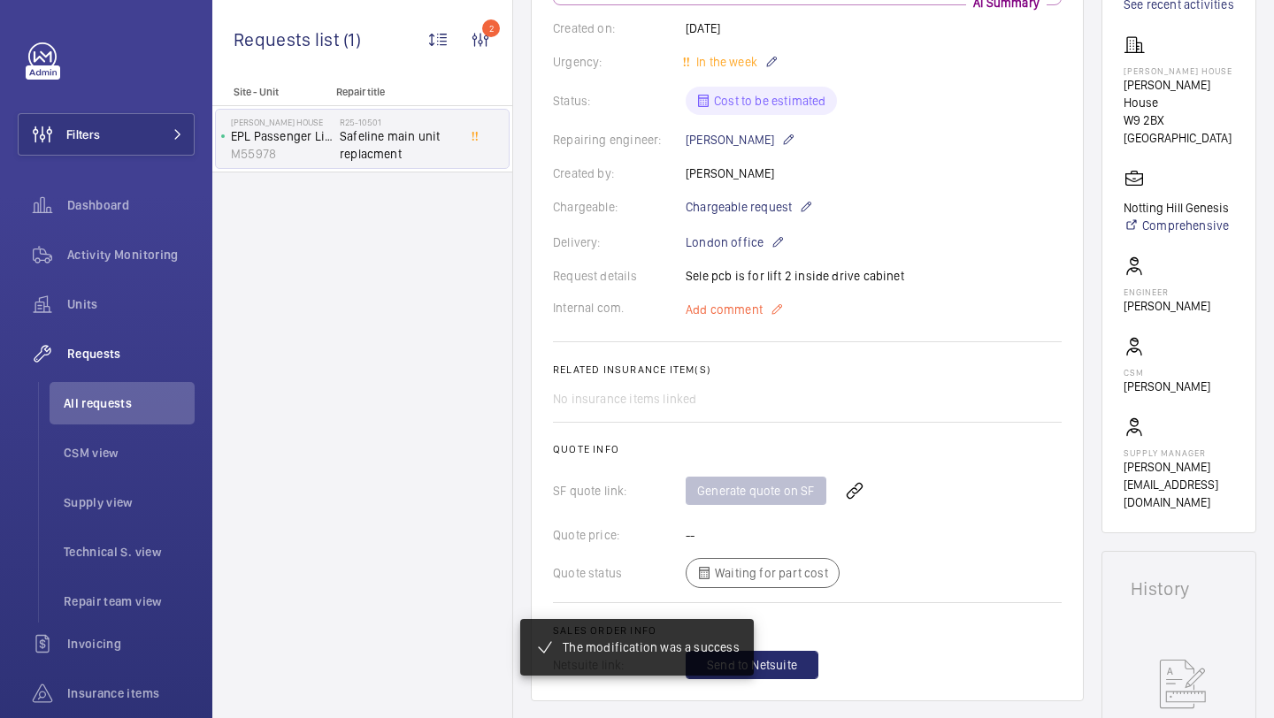
click at [741, 311] on span "Add comment" at bounding box center [724, 310] width 77 height 18
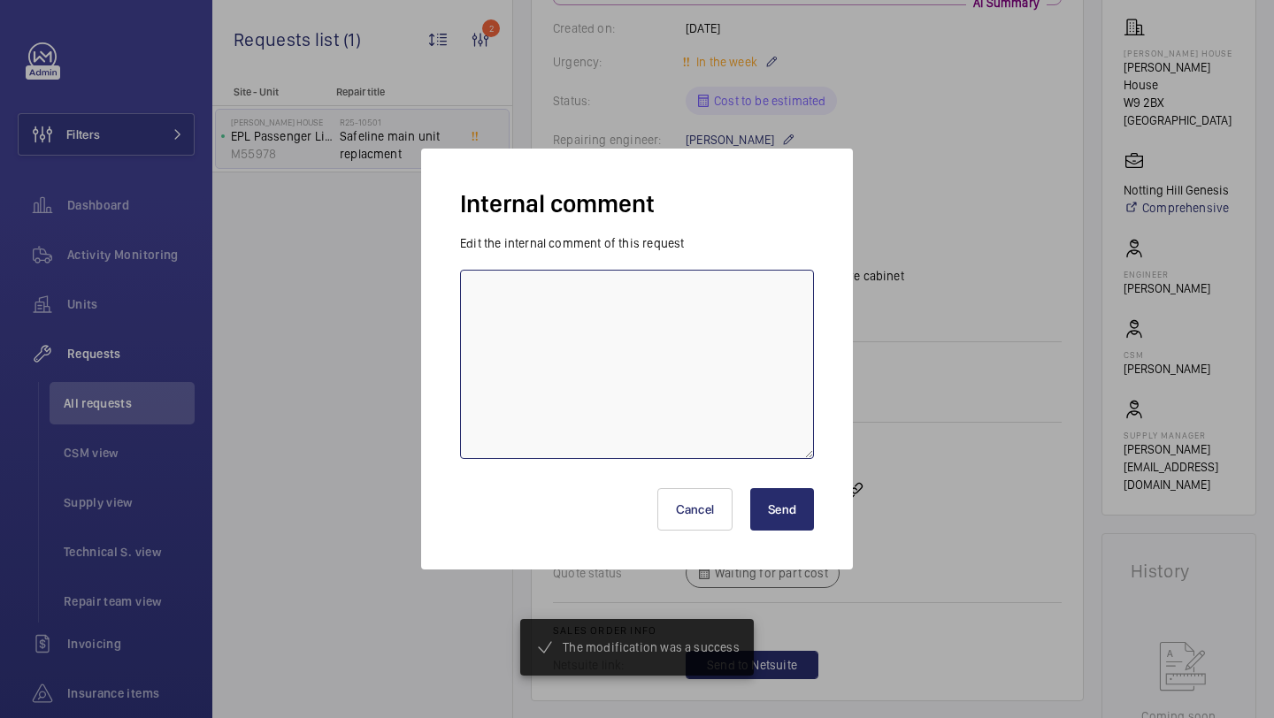
click at [680, 365] on textarea at bounding box center [637, 364] width 354 height 189
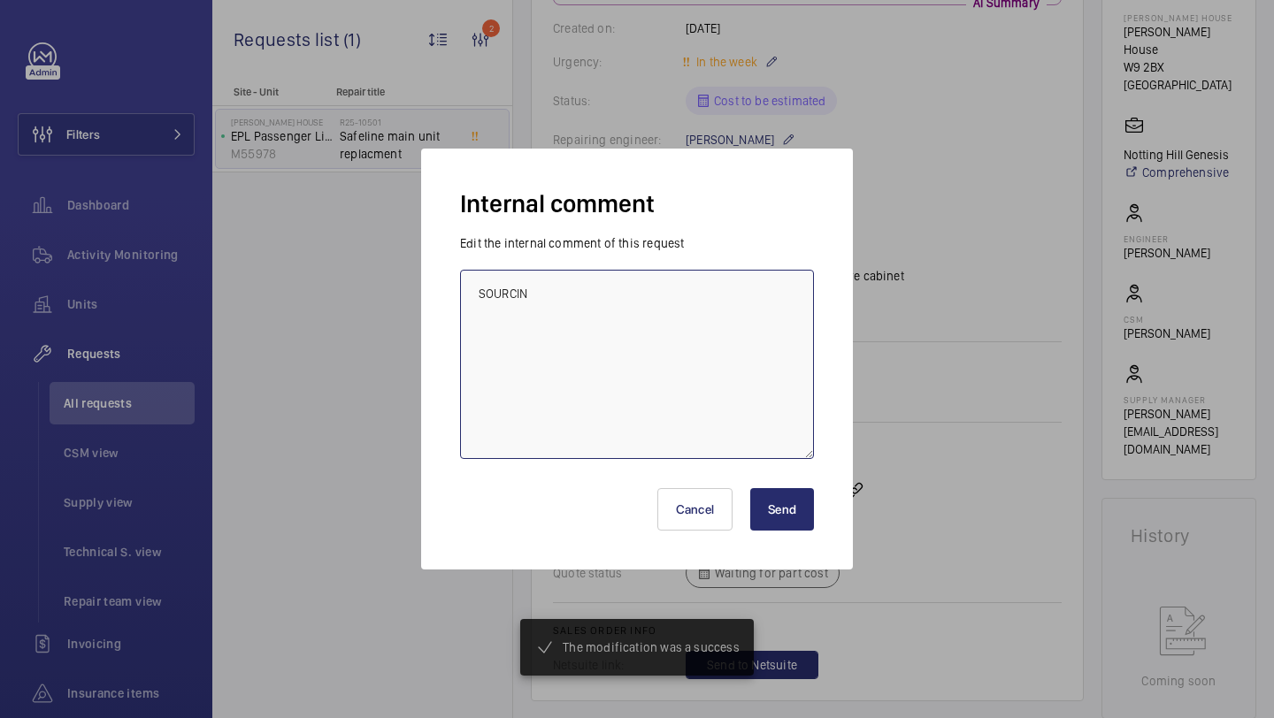
scroll to position [351, 0]
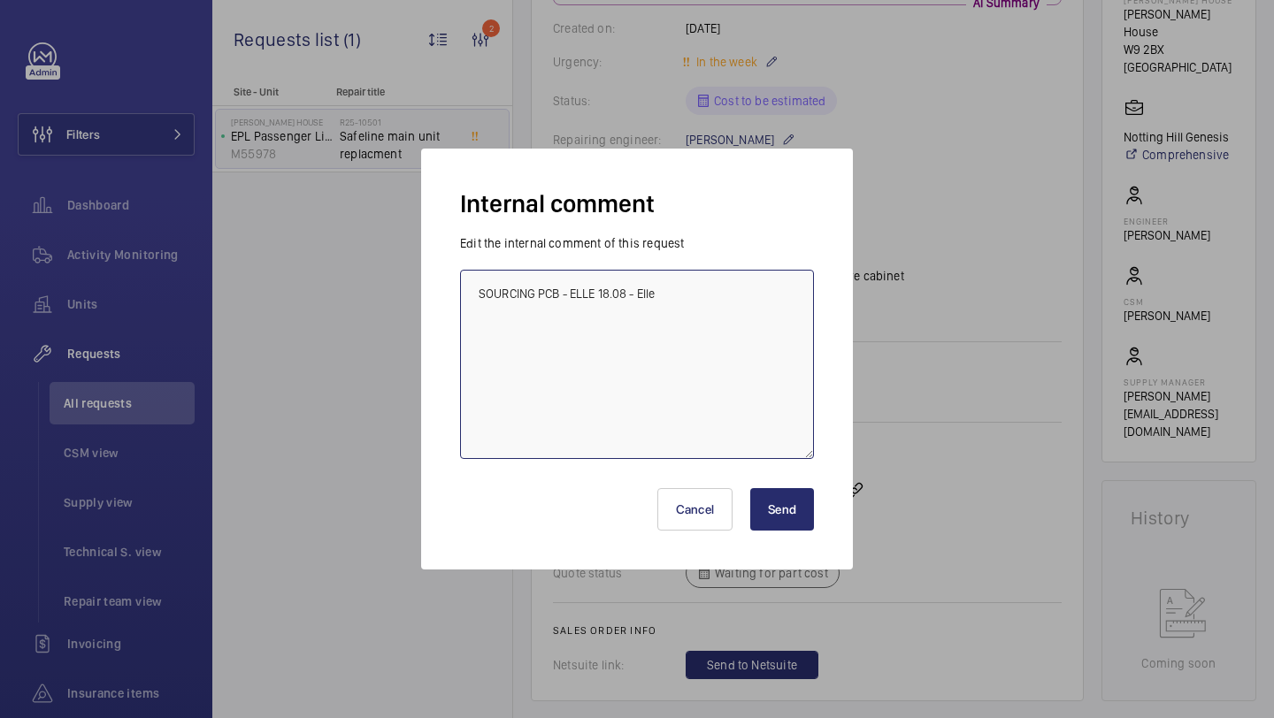
type textarea "SOURCING PCB - ELLE 18.08 - Elle"
click at [775, 503] on button "Send" at bounding box center [782, 509] width 64 height 42
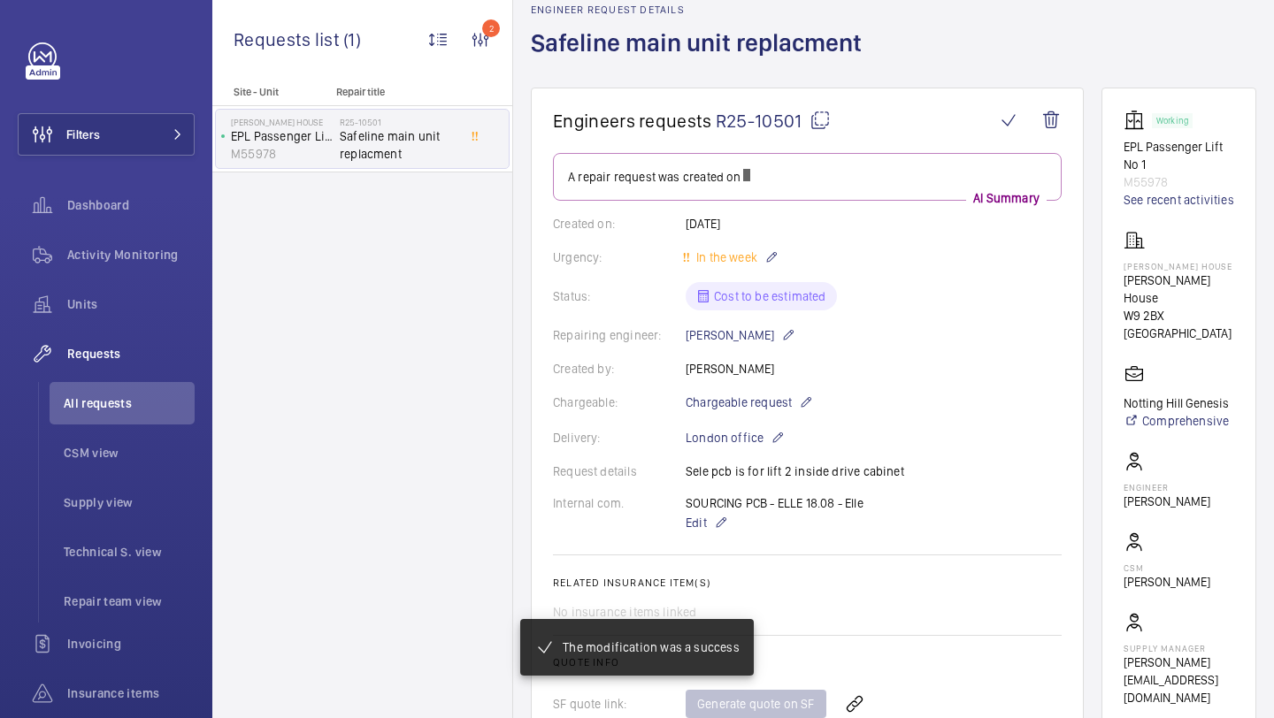
scroll to position [86, 0]
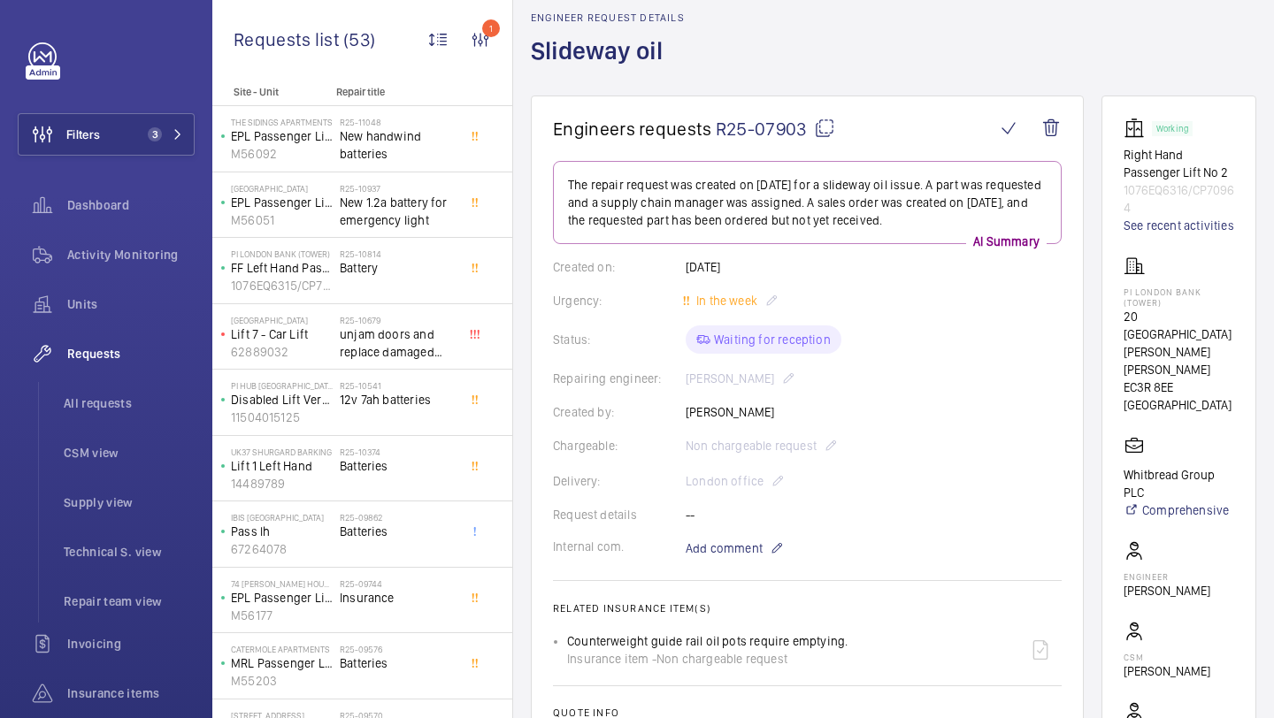
scroll to position [24, 0]
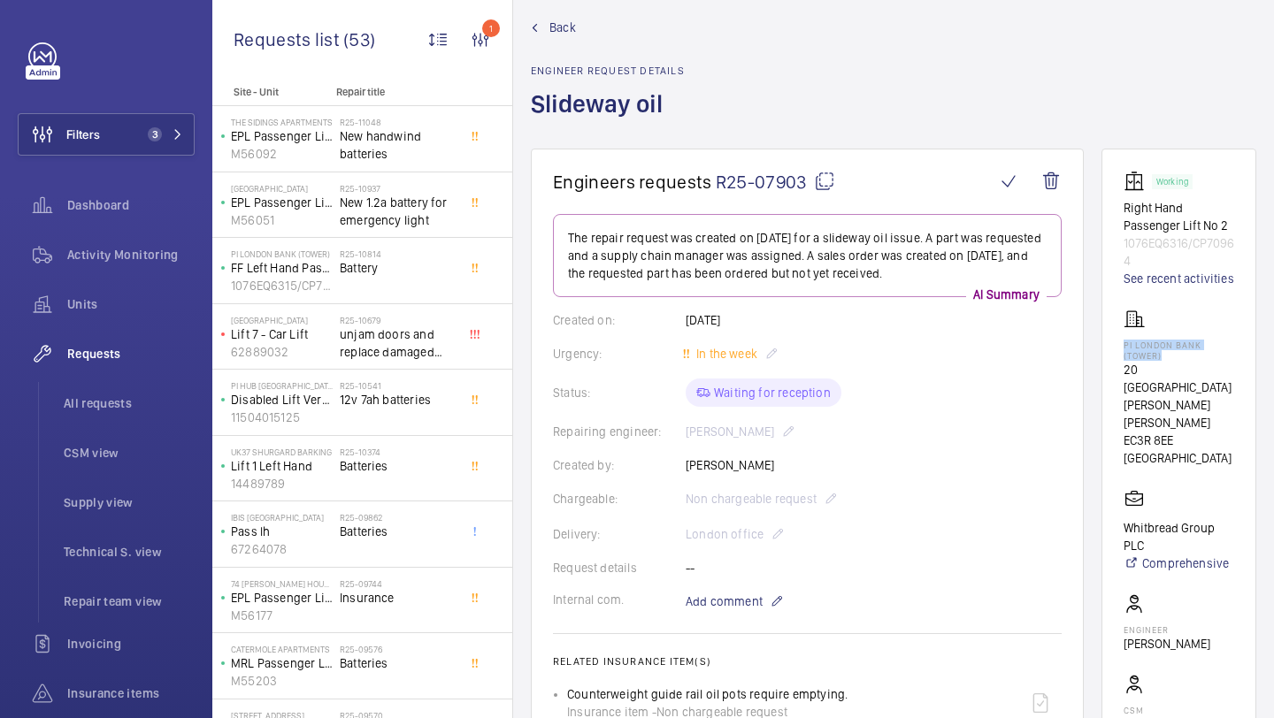
drag, startPoint x: 1171, startPoint y: 372, endPoint x: 1127, endPoint y: 355, distance: 46.5
click at [1127, 355] on div "PI London Bank (Tower) 20 St Mary at Hill EC3R 8EE LONDON" at bounding box center [1179, 388] width 111 height 158
copy p "PI London Bank (Tower)"
click at [133, 127] on button "Filters 3" at bounding box center [106, 134] width 177 height 42
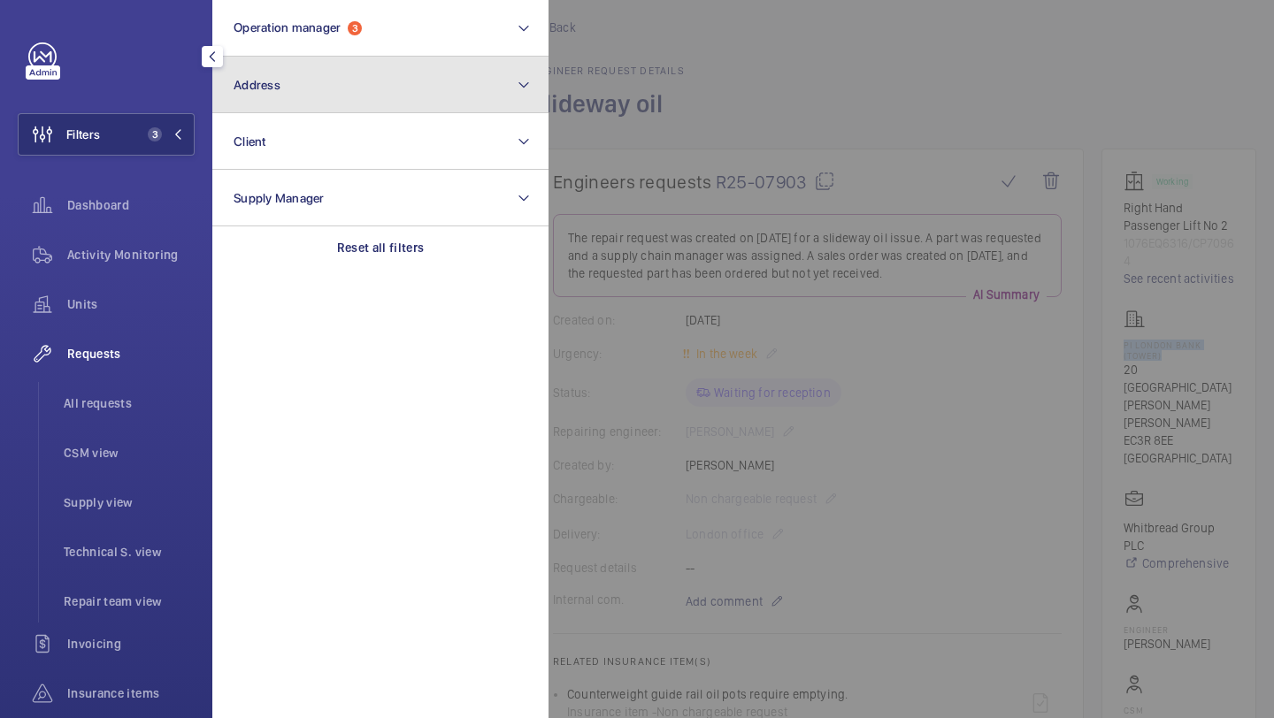
click at [264, 88] on span "Address" at bounding box center [257, 85] width 47 height 14
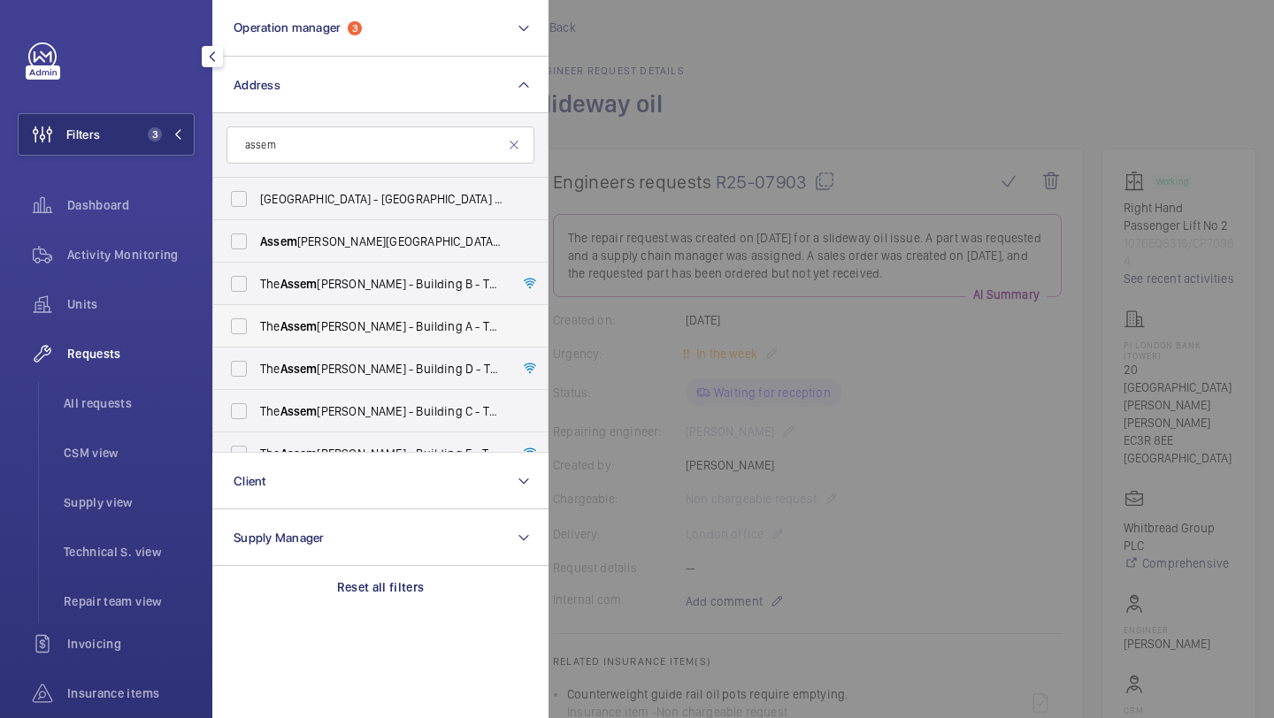
scroll to position [23, 0]
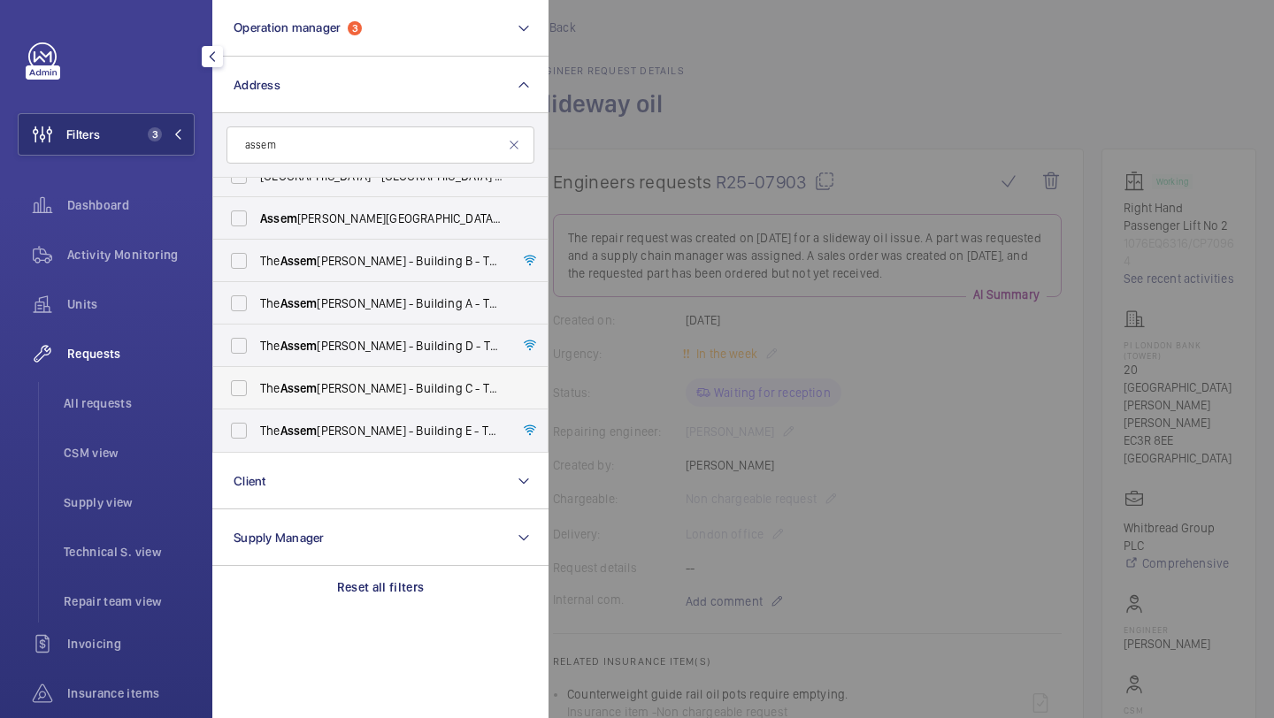
type input "assem"
click at [346, 388] on span "The Assem bly - Building C - The Assem bly - Building C, Montrose Crescent, WEM…" at bounding box center [381, 389] width 243 height 18
click at [257, 388] on input "The Assem bly - Building C - The Assem bly - Building C, Montrose Crescent, WEM…" at bounding box center [238, 388] width 35 height 35
checkbox input "true"
click at [103, 409] on span "All requests" at bounding box center [129, 404] width 131 height 18
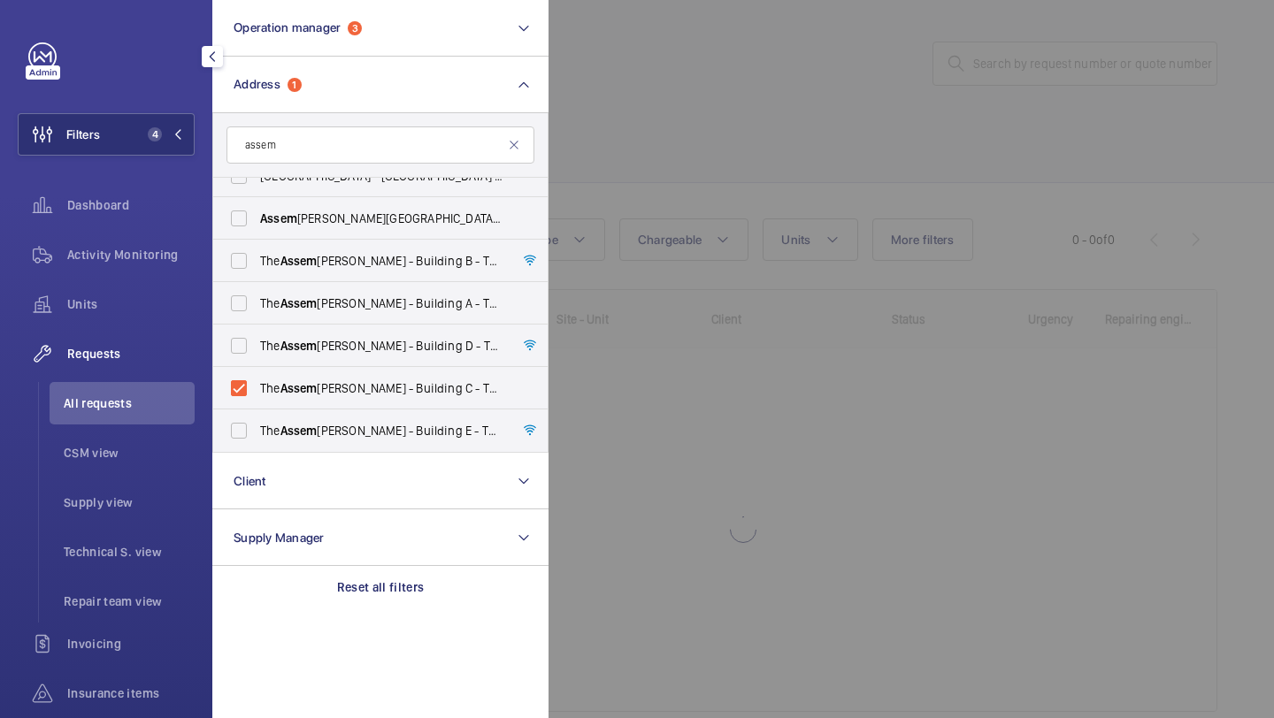
click at [683, 211] on div at bounding box center [1186, 359] width 1274 height 718
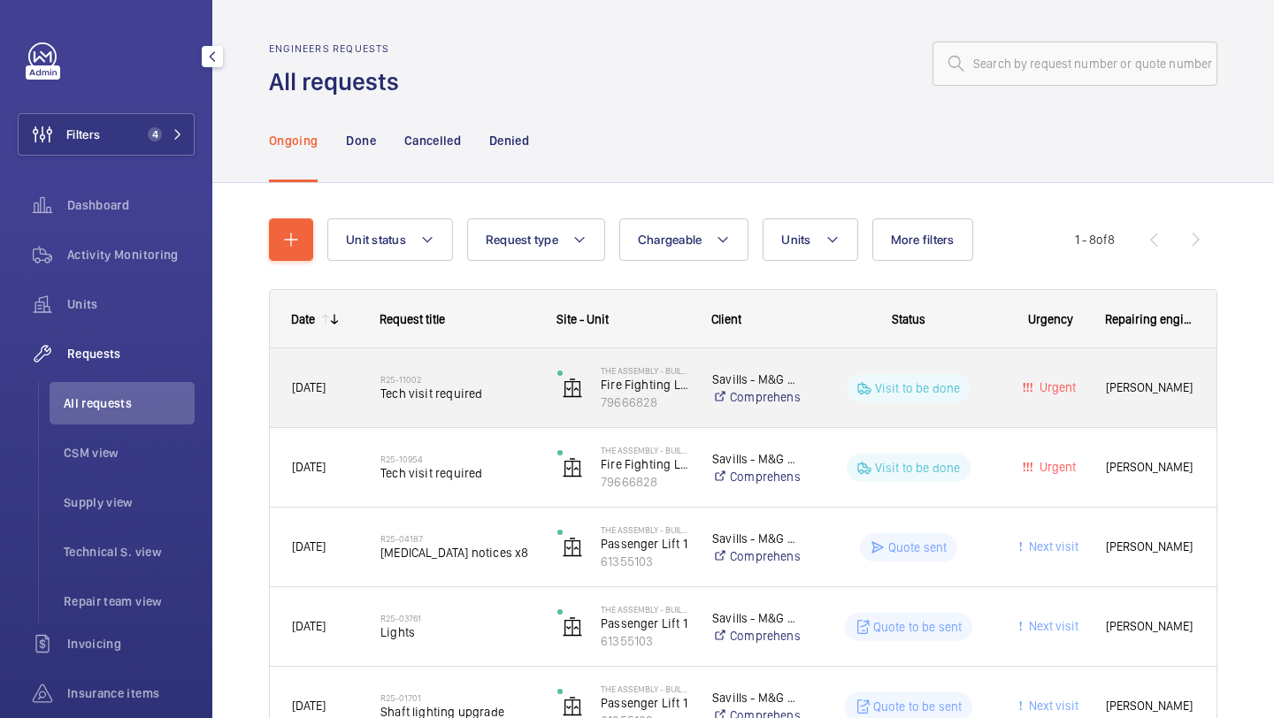
click at [487, 390] on span "Tech visit required" at bounding box center [457, 394] width 154 height 18
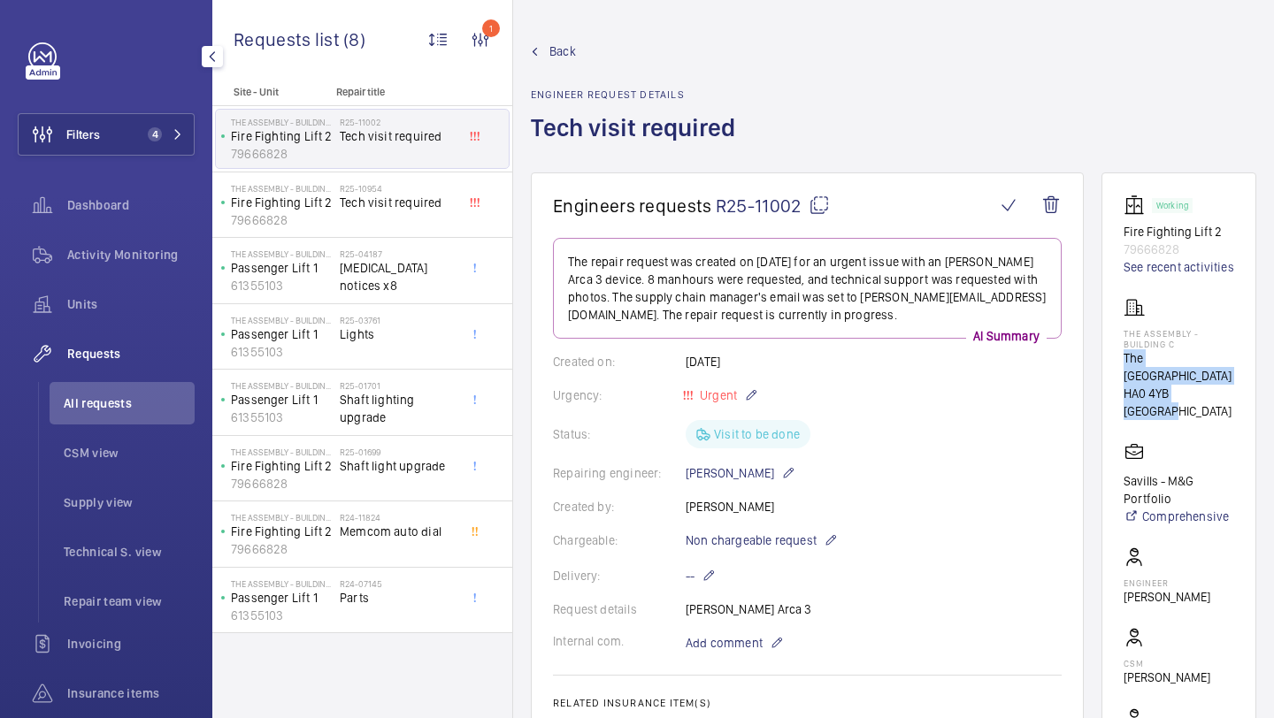
drag, startPoint x: 1226, startPoint y: 414, endPoint x: 1124, endPoint y: 365, distance: 113.2
click at [1124, 365] on div "The Assembly - Building C The Assembly - Building C, Montrose Crescent HA0 4YB …" at bounding box center [1179, 358] width 111 height 123
copy div "The Assembly - Building C, Montrose Crescent HA0 4YB WEMBLEY"
click at [1224, 406] on p "HA0 4YB [GEOGRAPHIC_DATA]" at bounding box center [1179, 402] width 111 height 35
drag, startPoint x: 1224, startPoint y: 406, endPoint x: 1124, endPoint y: 365, distance: 109.1
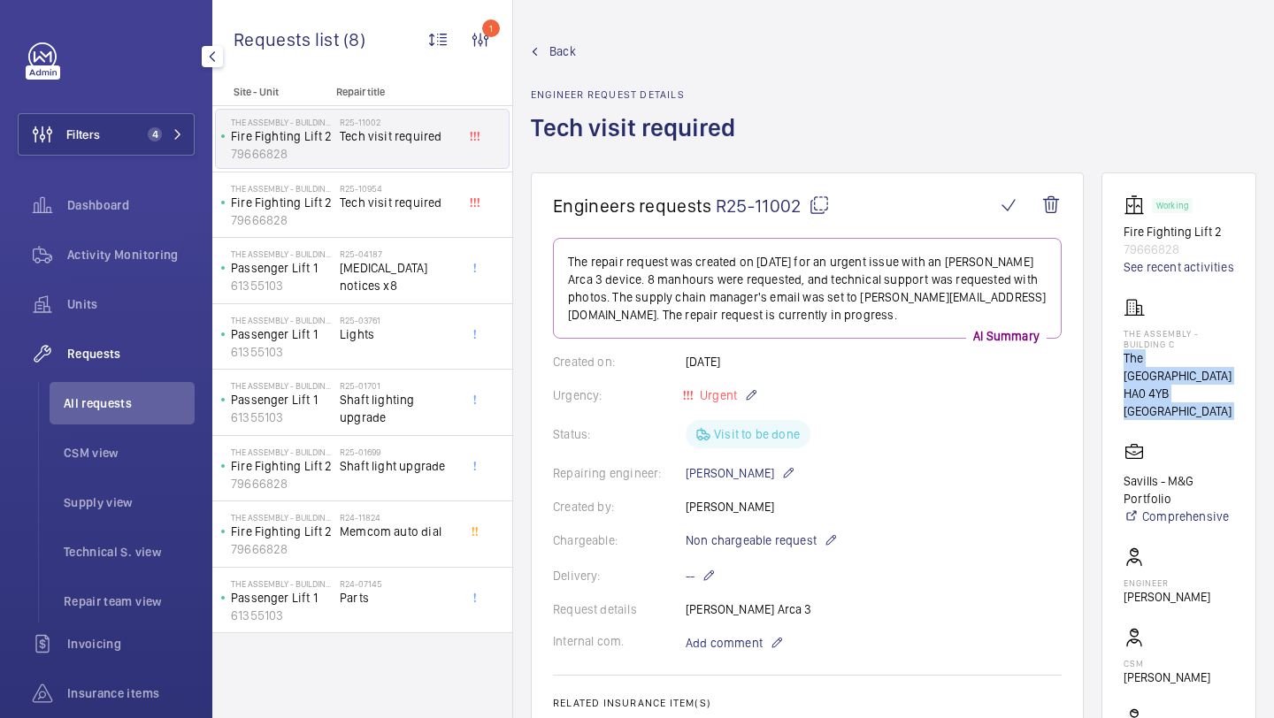
click at [1124, 365] on div "The Assembly - Building C The Assembly - Building C, Montrose Crescent HA0 4YB …" at bounding box center [1179, 358] width 111 height 123
copy wm-front-card-body "The Assembly - Building C, Montrose Crescent HA0 4YB WEMBLEY"
click at [1249, 422] on wm-front-card "Working Fire Fighting Lift 2 79666828 See recent activities The Assembly - Buil…" at bounding box center [1178, 499] width 155 height 652
drag, startPoint x: 1232, startPoint y: 411, endPoint x: 1109, endPoint y: 356, distance: 133.8
click at [1109, 356] on wm-front-card "Working Fire Fighting Lift 2 79666828 See recent activities The Assembly - Buil…" at bounding box center [1178, 499] width 155 height 652
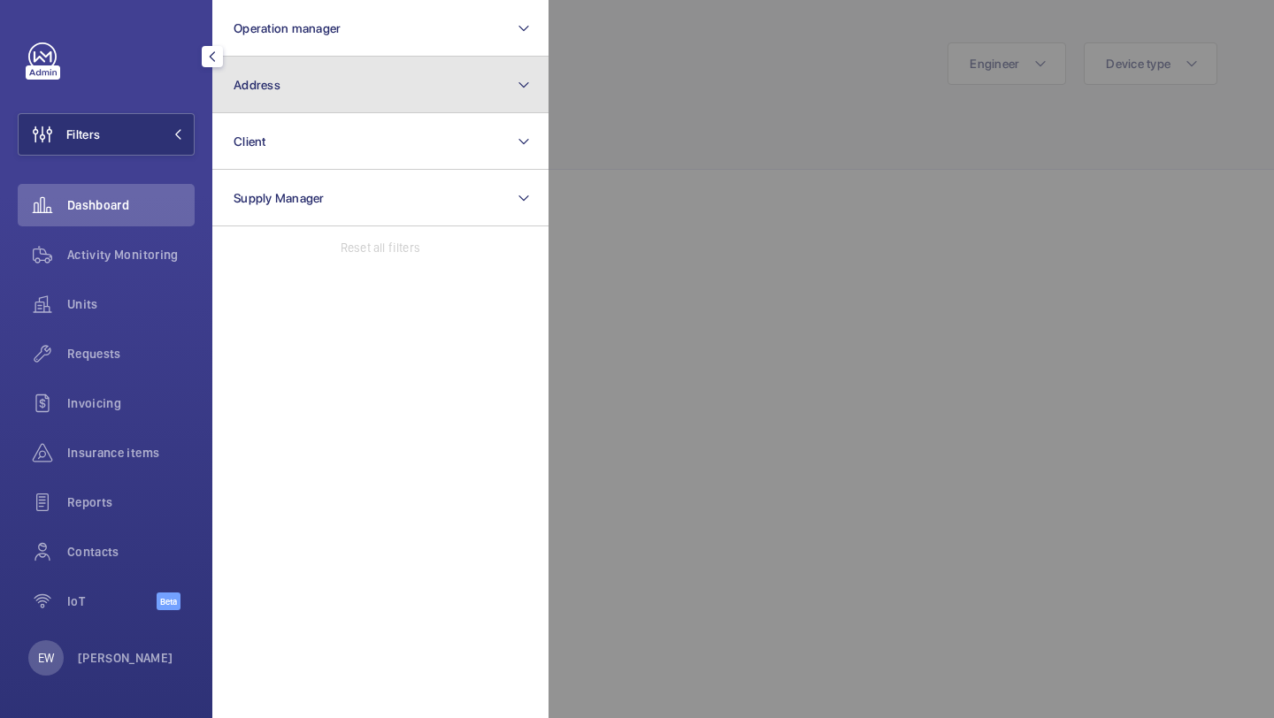
click at [298, 73] on button "Address" at bounding box center [380, 85] width 336 height 57
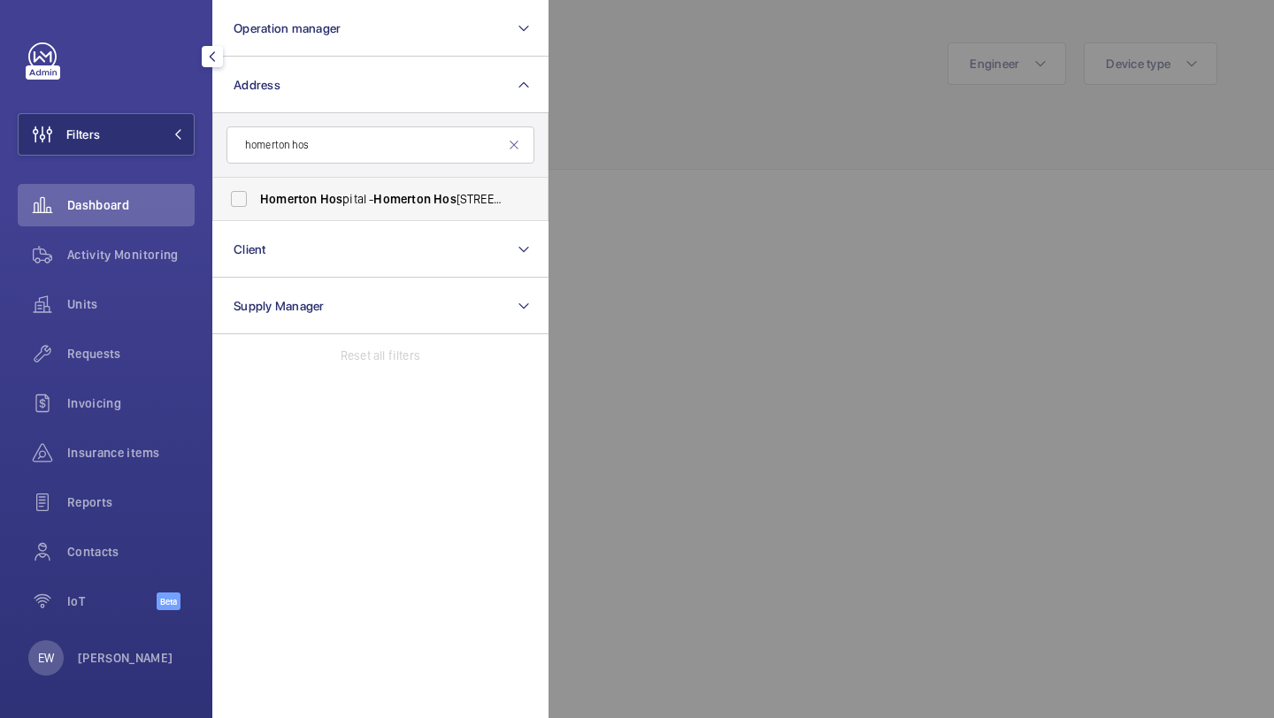
type input "homerton hos"
click at [341, 193] on span "Homerton Hos pital - Homerton Hos pital, LONDON E9 6BU" at bounding box center [381, 199] width 243 height 18
click at [257, 193] on input "Homerton Hos pital - Homerton Hos pital, LONDON E9 6BU" at bounding box center [238, 198] width 35 height 35
checkbox input "true"
click at [154, 351] on span "Requests" at bounding box center [130, 354] width 127 height 18
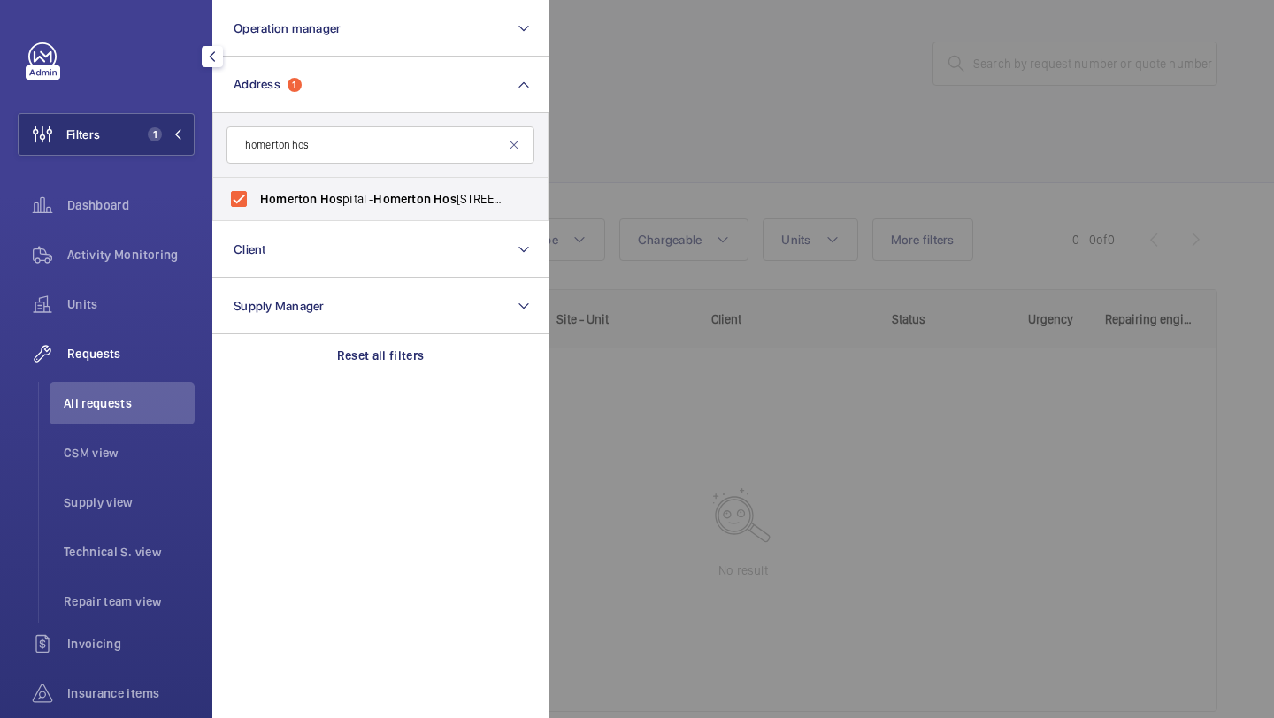
click at [792, 122] on div at bounding box center [1186, 359] width 1274 height 718
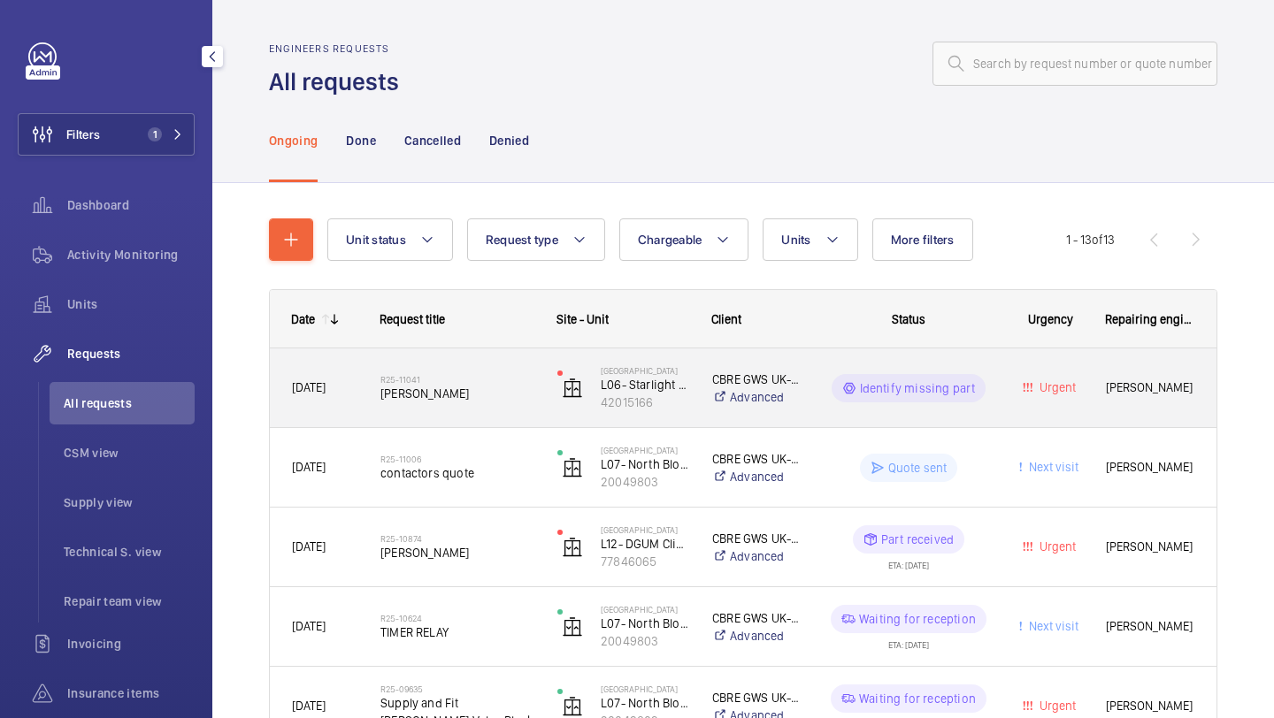
click at [516, 365] on div "R25-11041 Chris Cole" at bounding box center [457, 388] width 154 height 51
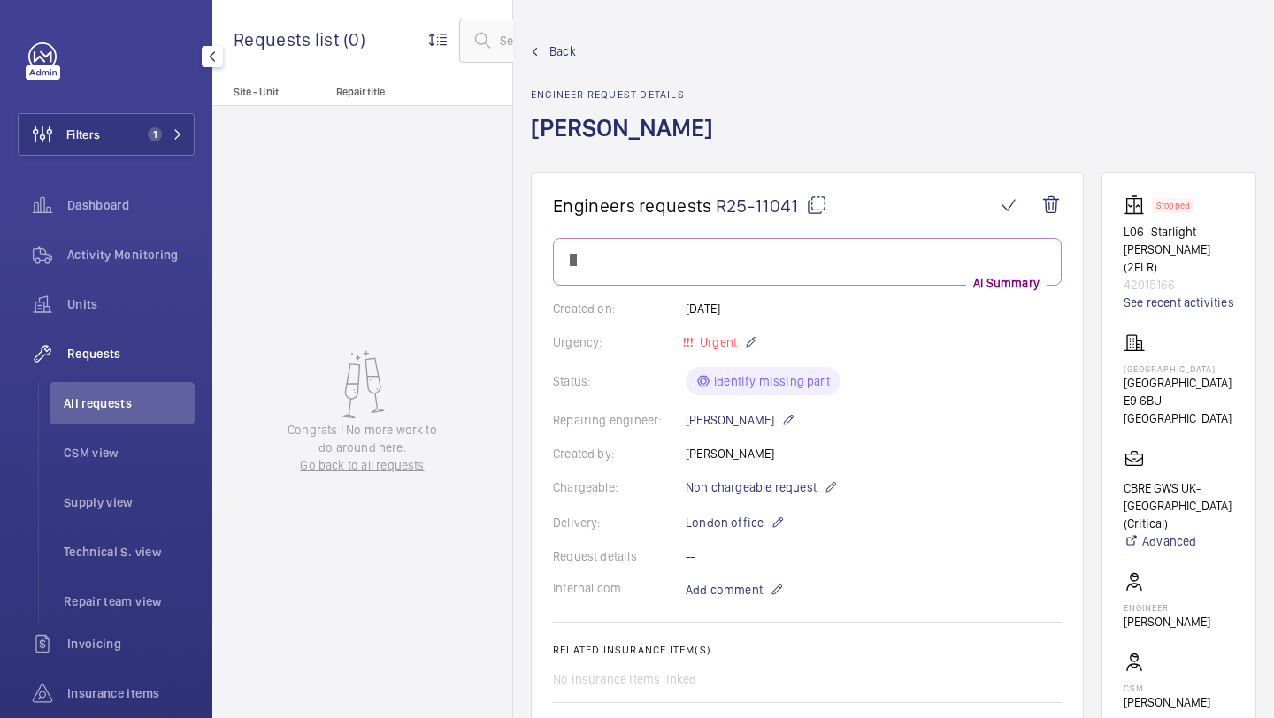
scroll to position [640, 0]
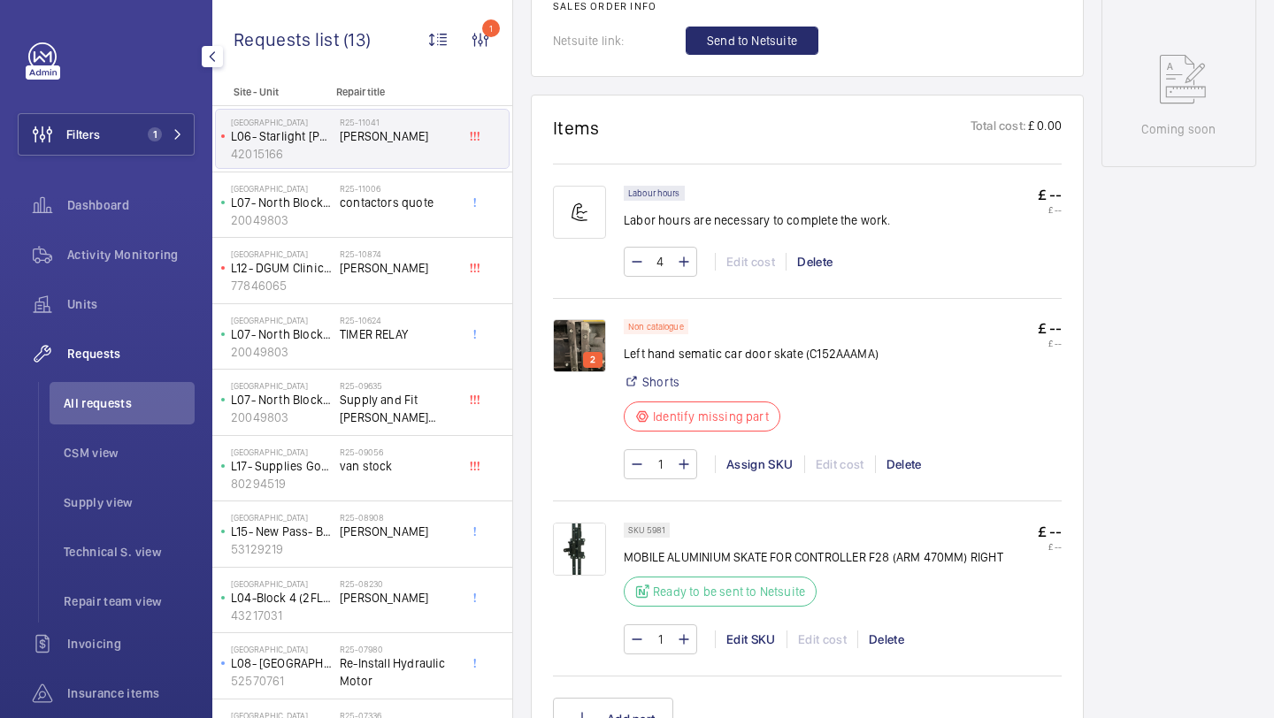
scroll to position [929, 0]
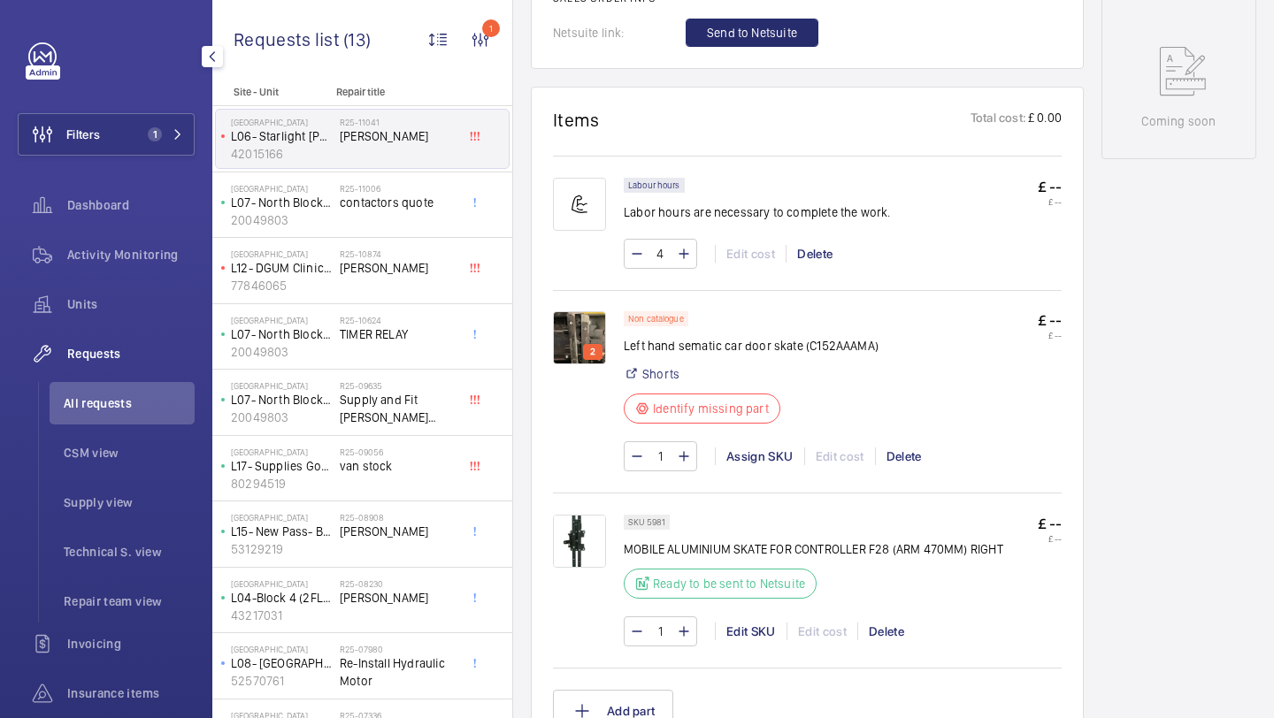
click at [579, 325] on img at bounding box center [579, 337] width 53 height 53
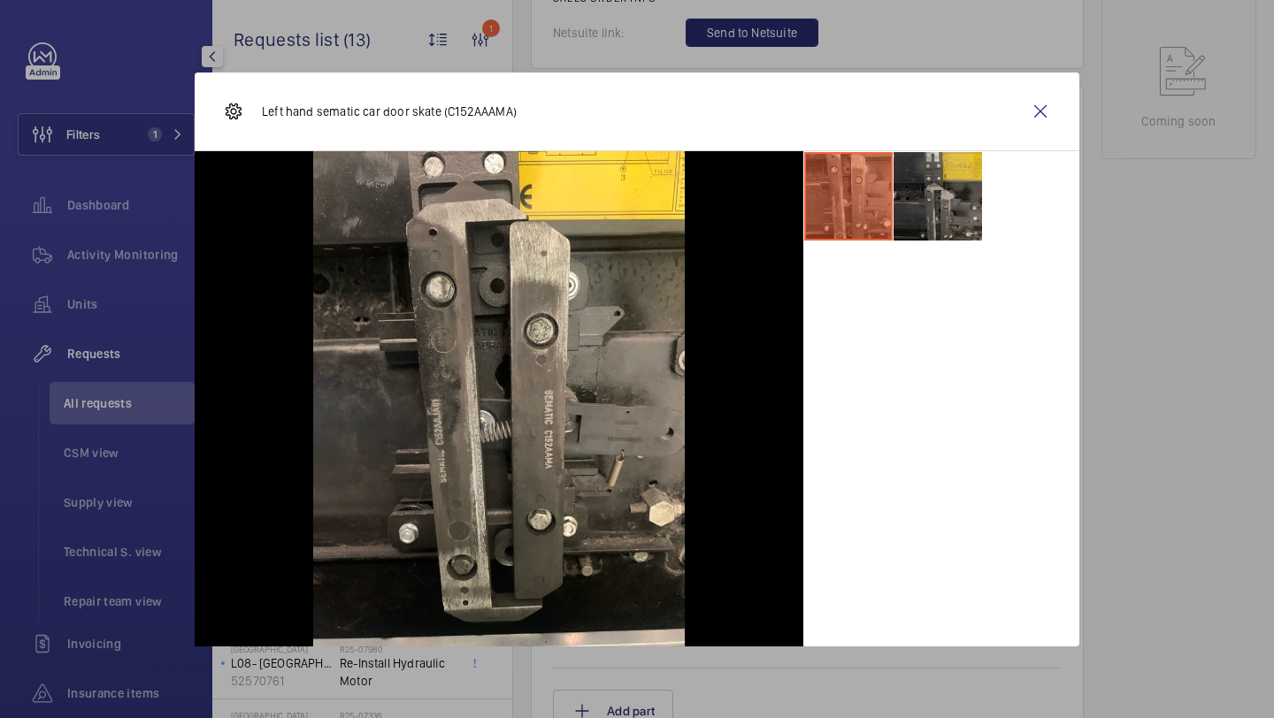
click at [969, 174] on li at bounding box center [938, 196] width 88 height 88
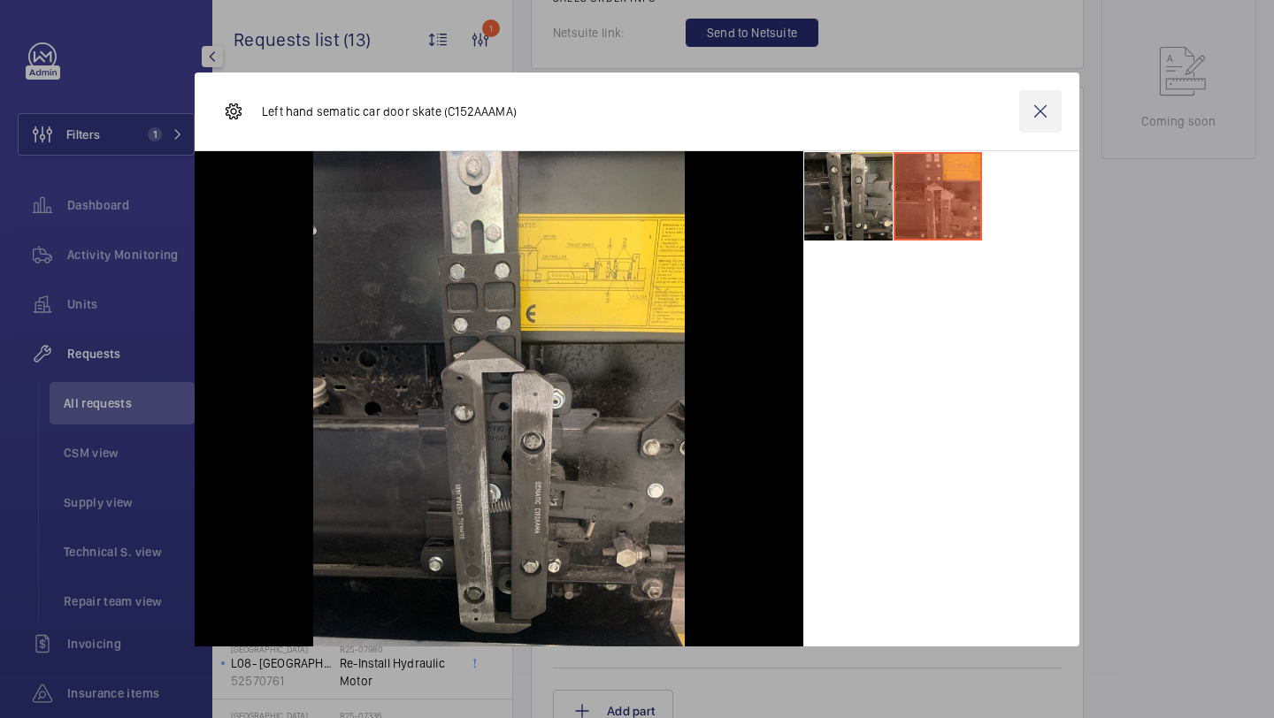
click at [1033, 109] on wm-front-icon-button at bounding box center [1040, 111] width 42 height 42
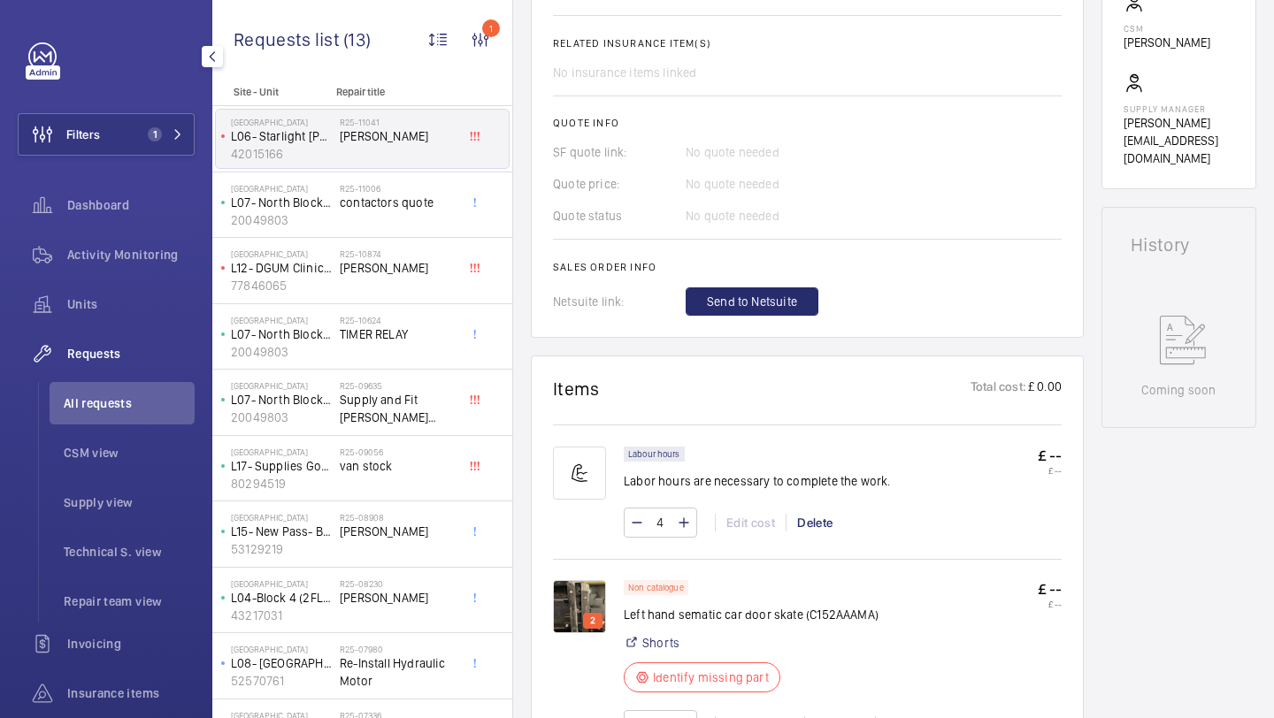
scroll to position [436, 0]
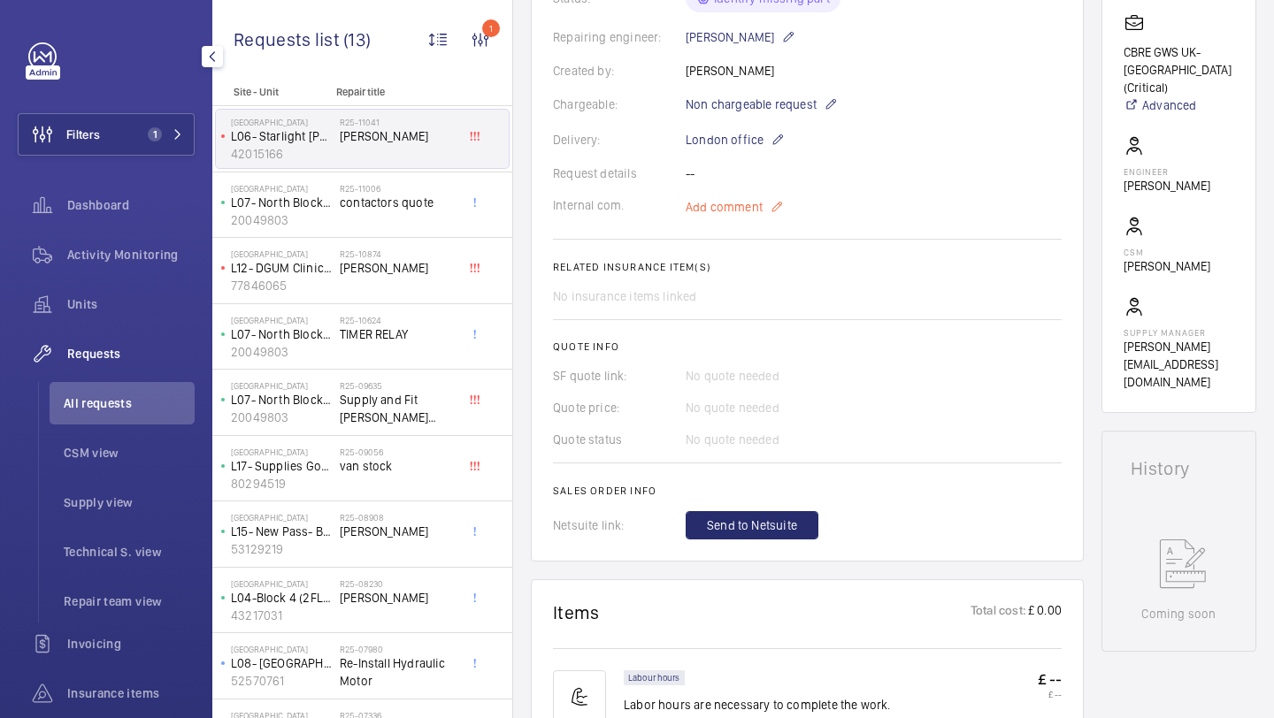
click at [754, 199] on p "Add comment" at bounding box center [752, 206] width 133 height 21
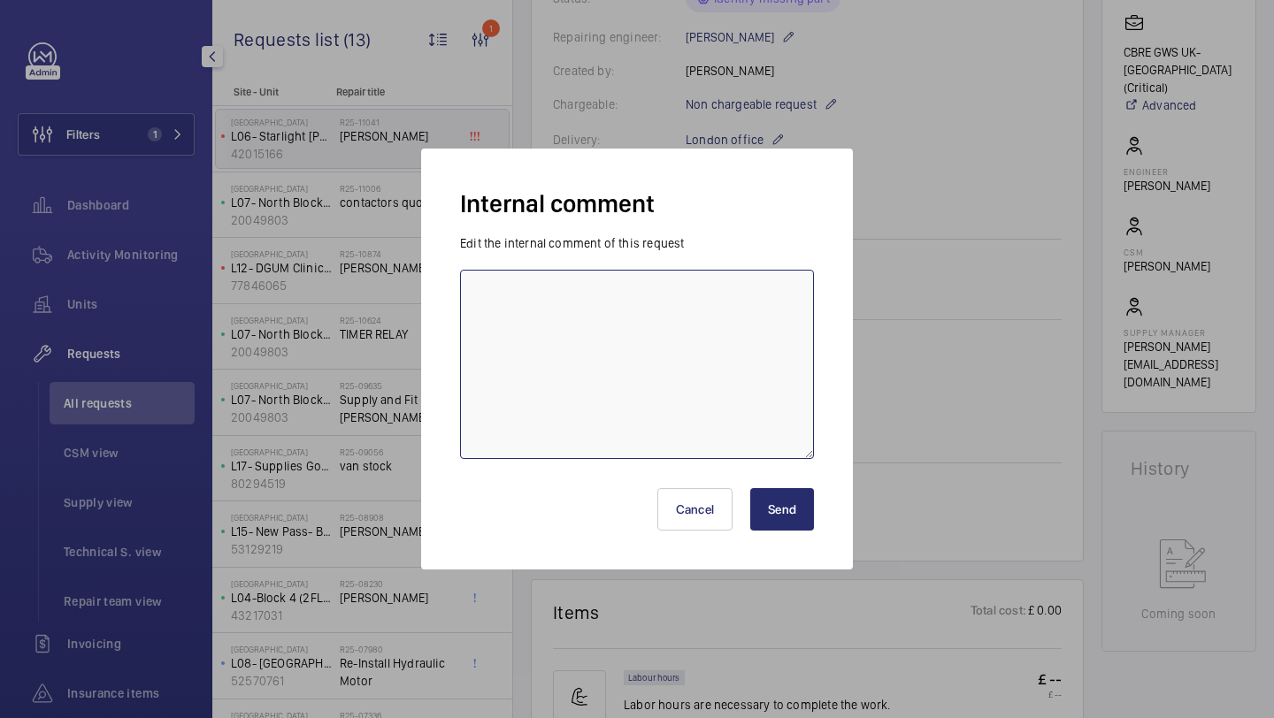
click at [690, 326] on textarea at bounding box center [637, 364] width 354 height 189
type textarea "left hand"
click at [802, 530] on button "Send" at bounding box center [782, 509] width 64 height 42
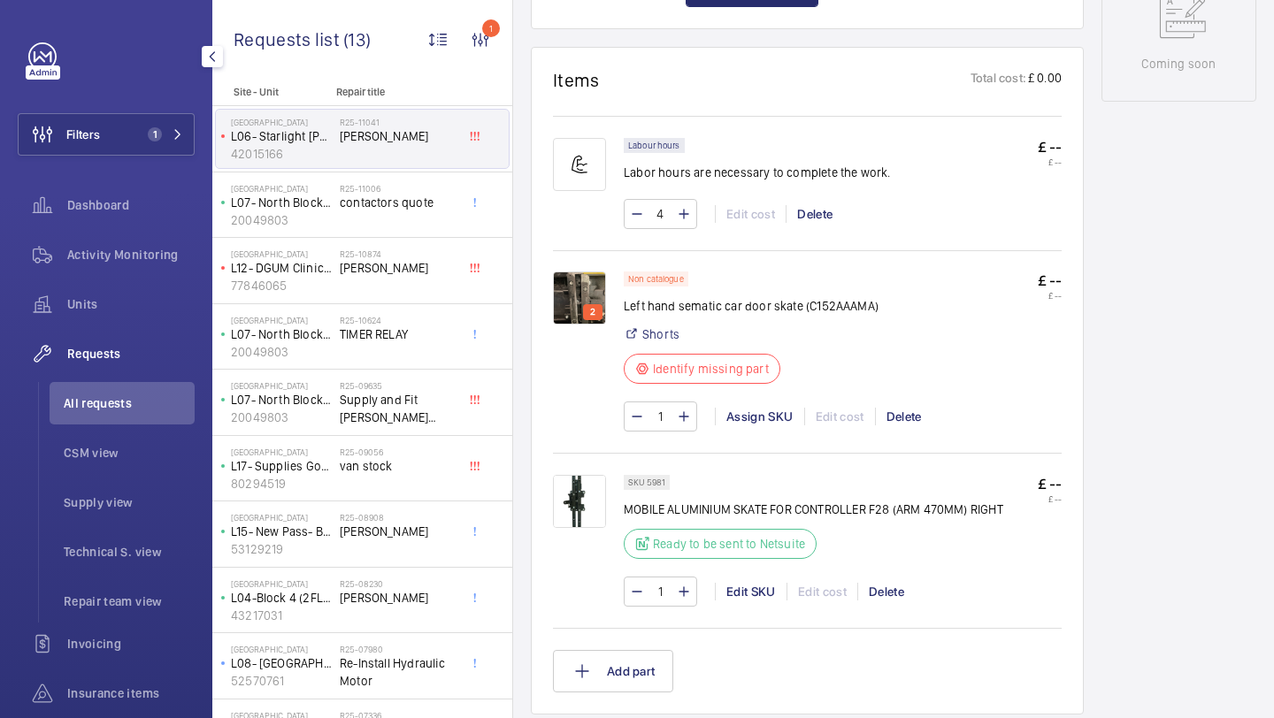
scroll to position [987, 0]
click at [586, 306] on div "2" at bounding box center [592, 311] width 19 height 16
click at [565, 265] on div "2 Non catalogue Left hand sematic car door skate (C152AAAMA) Shorts Identify mi…" at bounding box center [807, 349] width 509 height 200
click at [567, 280] on img at bounding box center [579, 297] width 53 height 53
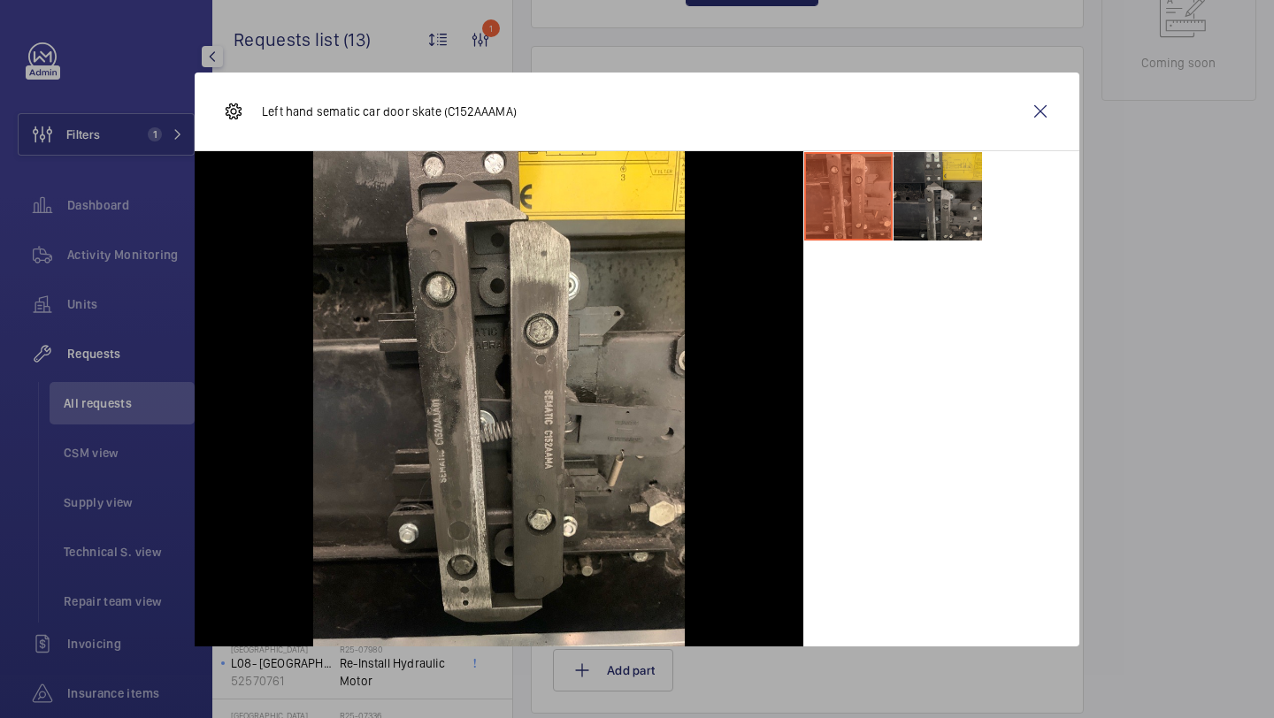
click at [904, 217] on li at bounding box center [938, 196] width 88 height 88
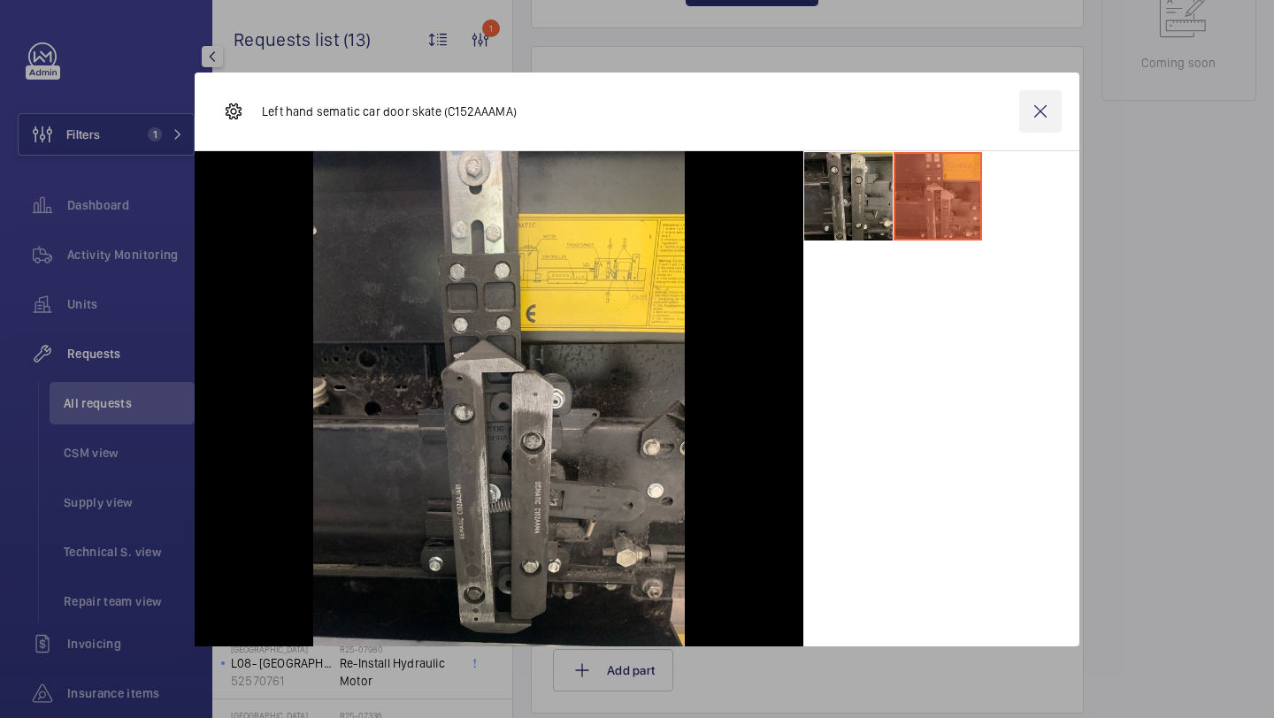
click at [1035, 111] on wm-front-icon-button at bounding box center [1040, 111] width 42 height 42
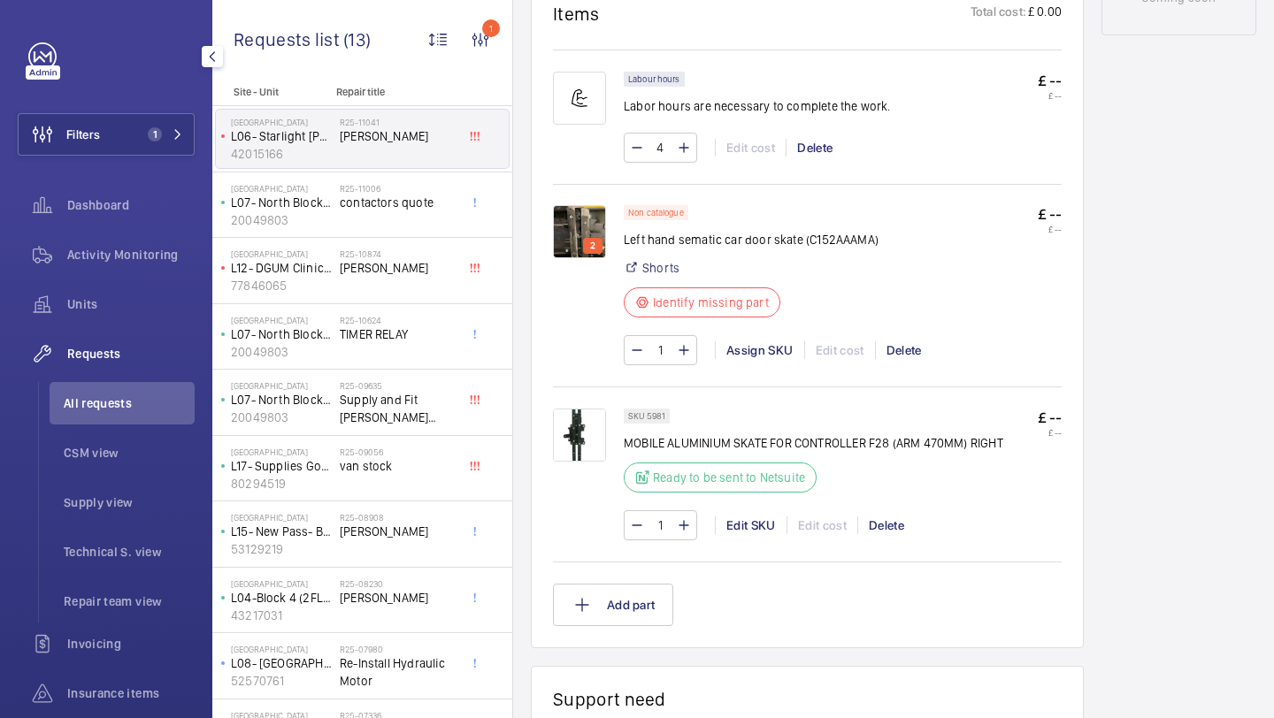
scroll to position [1090, 0]
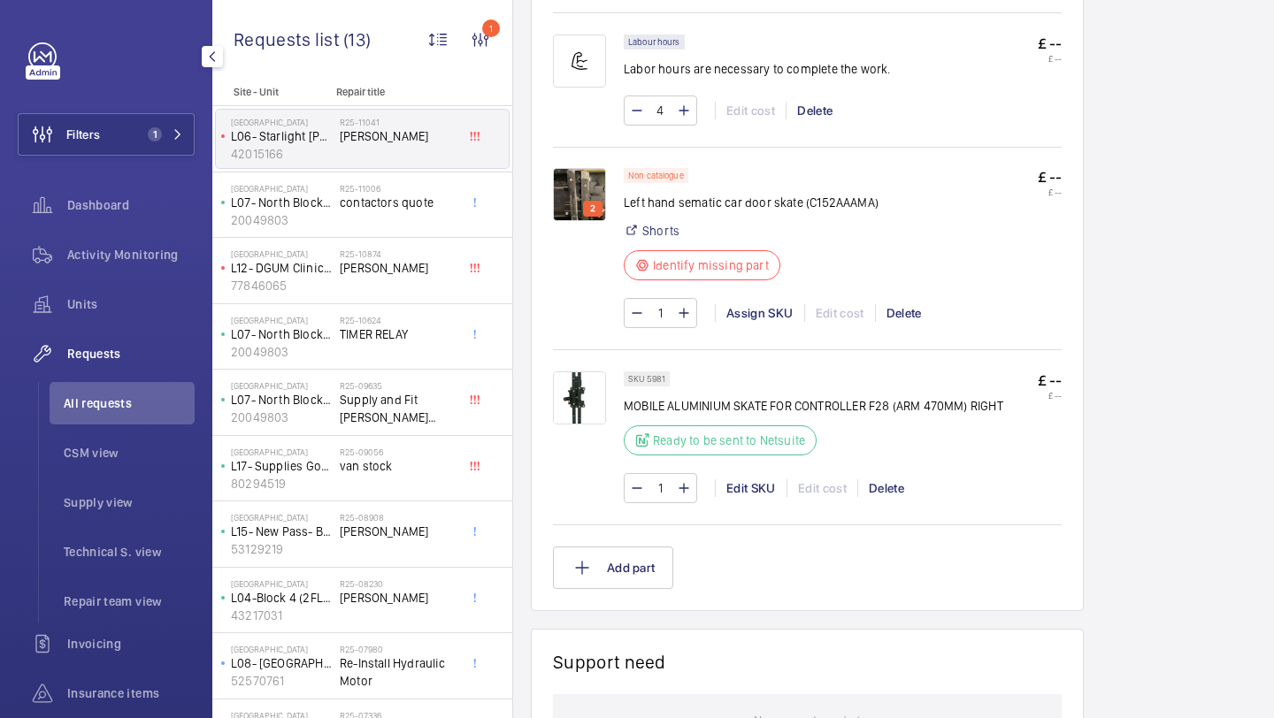
click at [578, 405] on img at bounding box center [579, 398] width 53 height 53
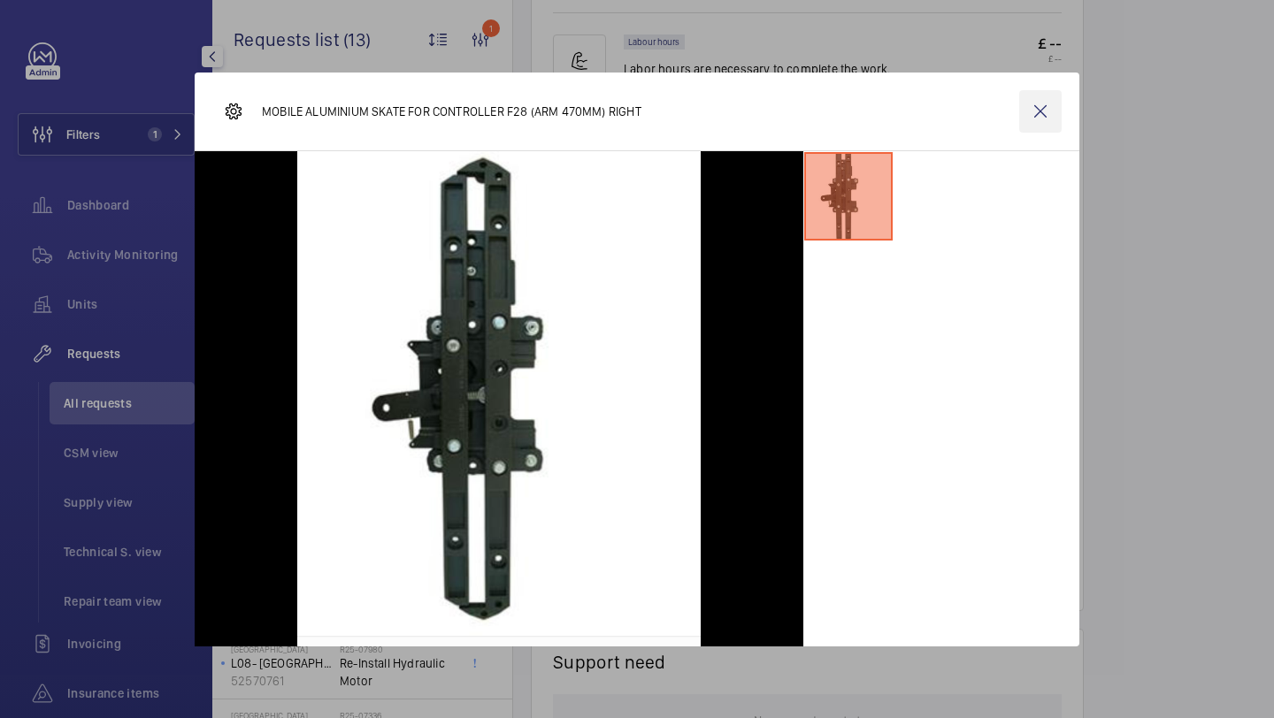
click at [1039, 111] on wm-front-icon-button at bounding box center [1040, 111] width 42 height 42
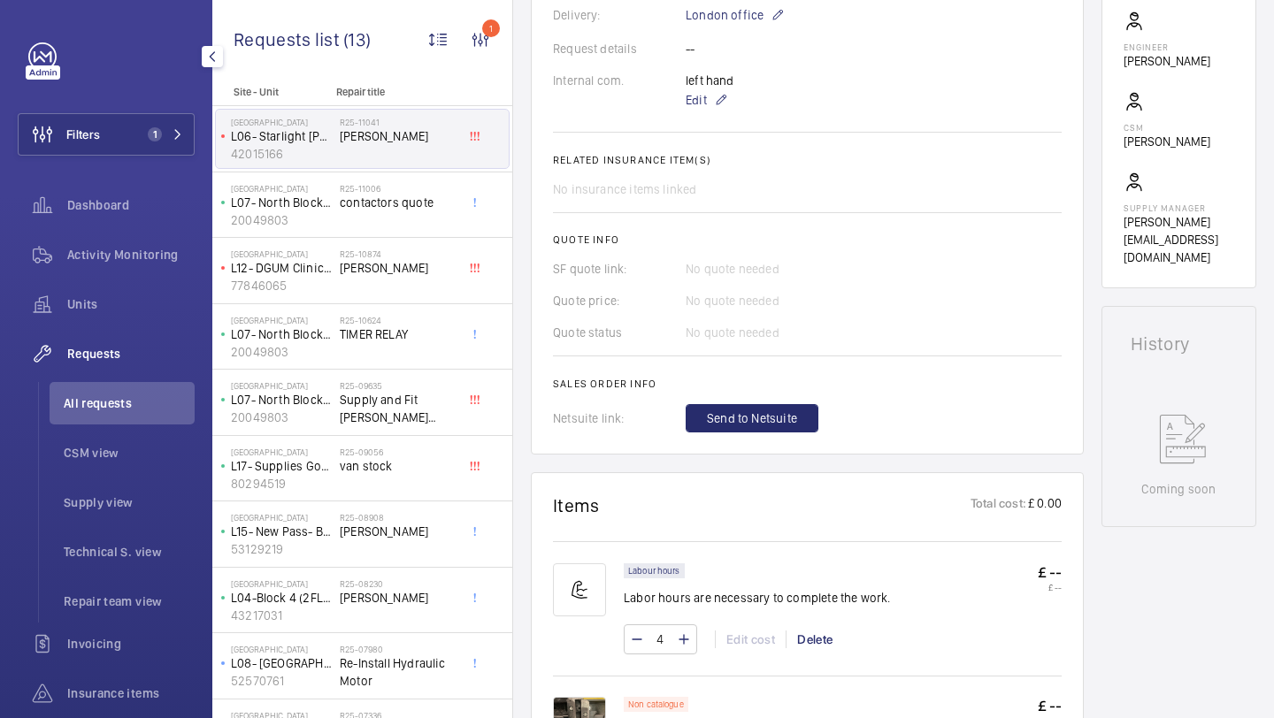
scroll to position [373, 0]
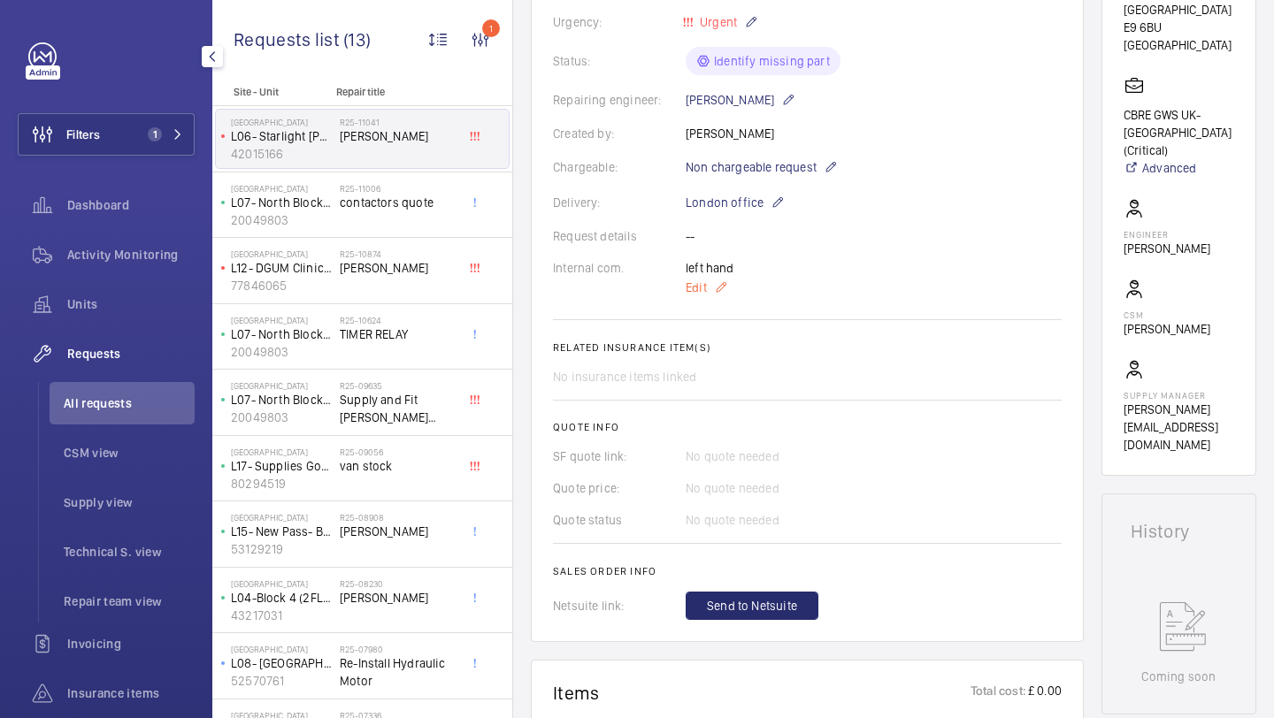
click at [709, 286] on p "Edit" at bounding box center [752, 287] width 133 height 21
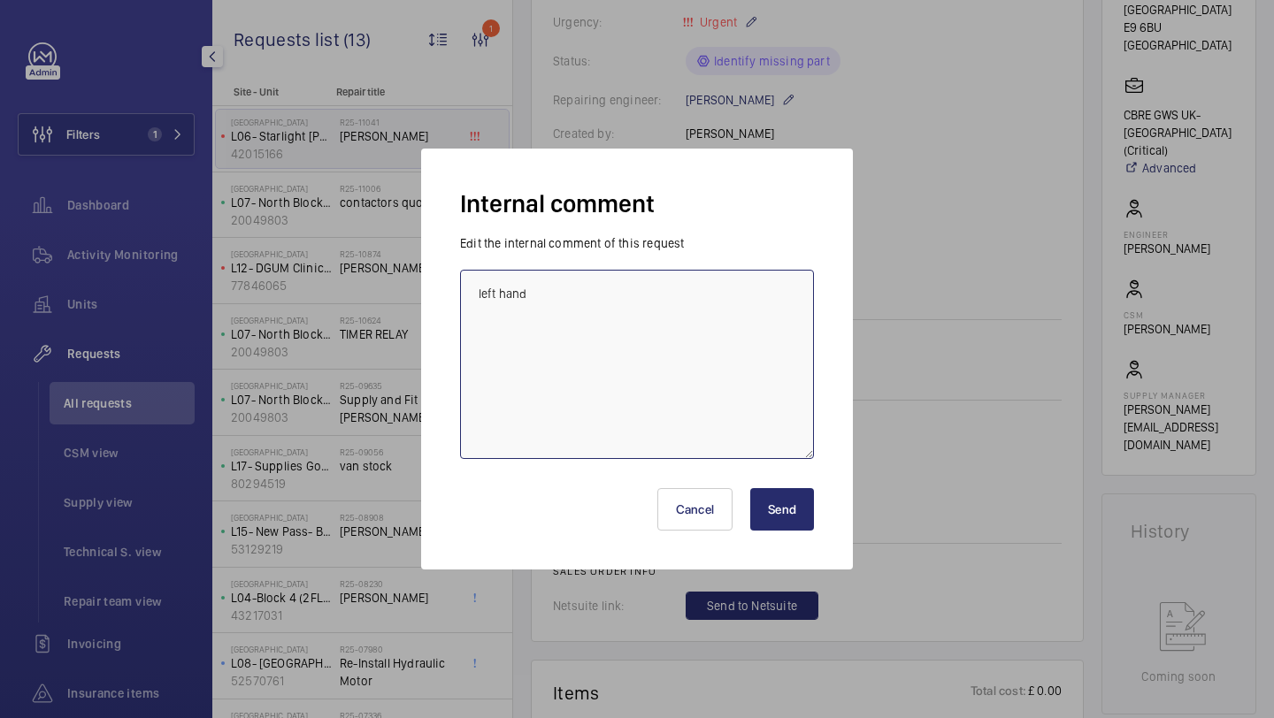
click at [692, 273] on textarea "left hand" at bounding box center [637, 364] width 354 height 189
click at [679, 291] on textarea "left hand" at bounding box center [637, 364] width 354 height 189
type textarea "left hand elle ordering - 18.08"
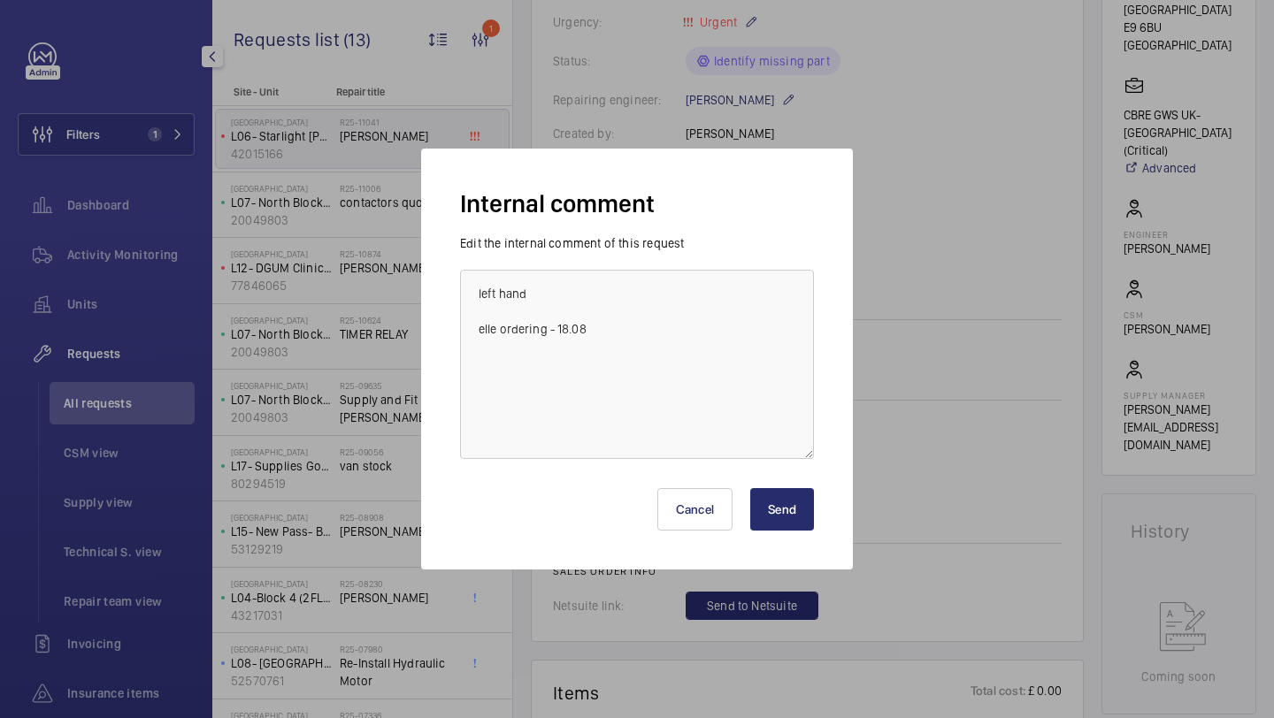
click at [800, 495] on button "Send" at bounding box center [782, 509] width 64 height 42
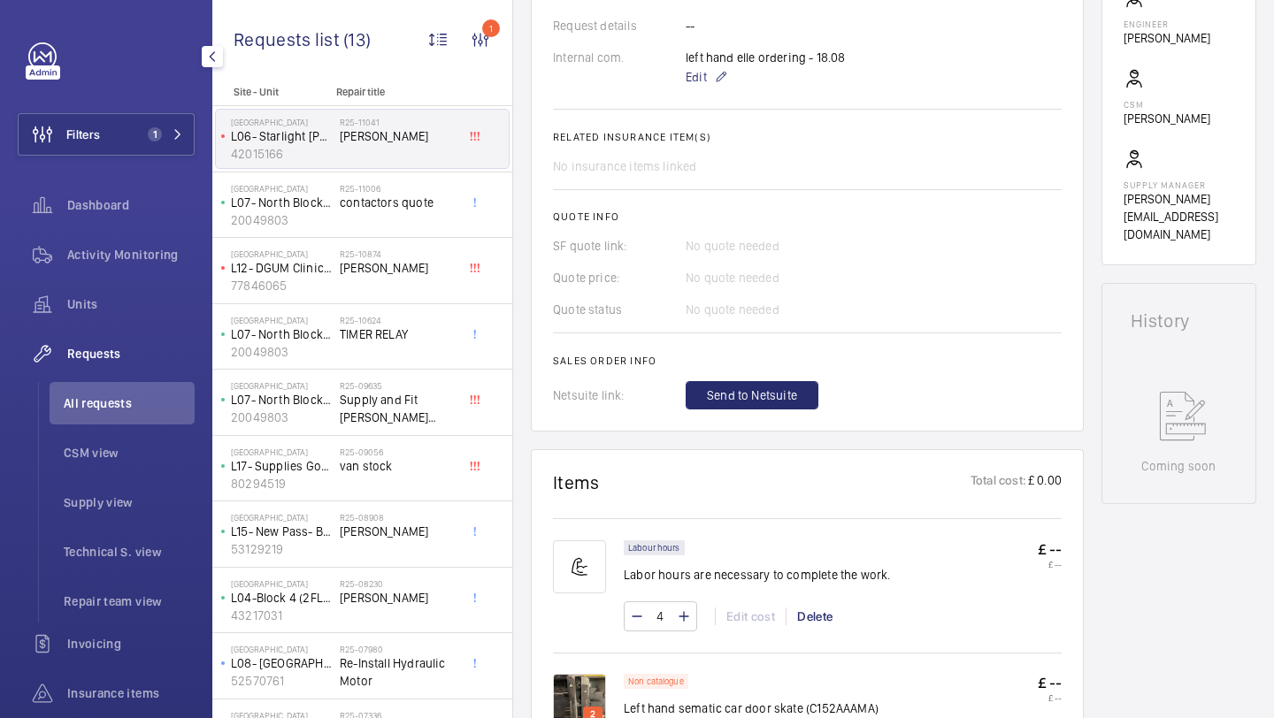
scroll to position [731, 0]
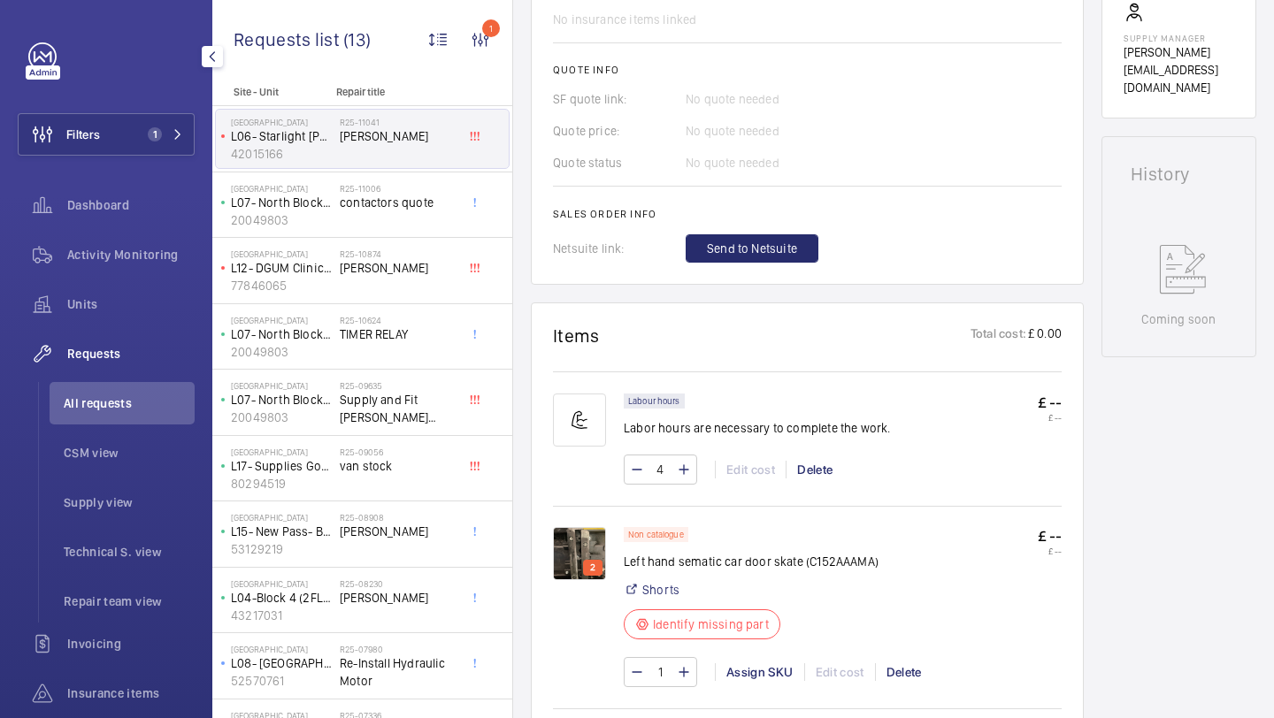
click at [582, 545] on img at bounding box center [579, 553] width 53 height 53
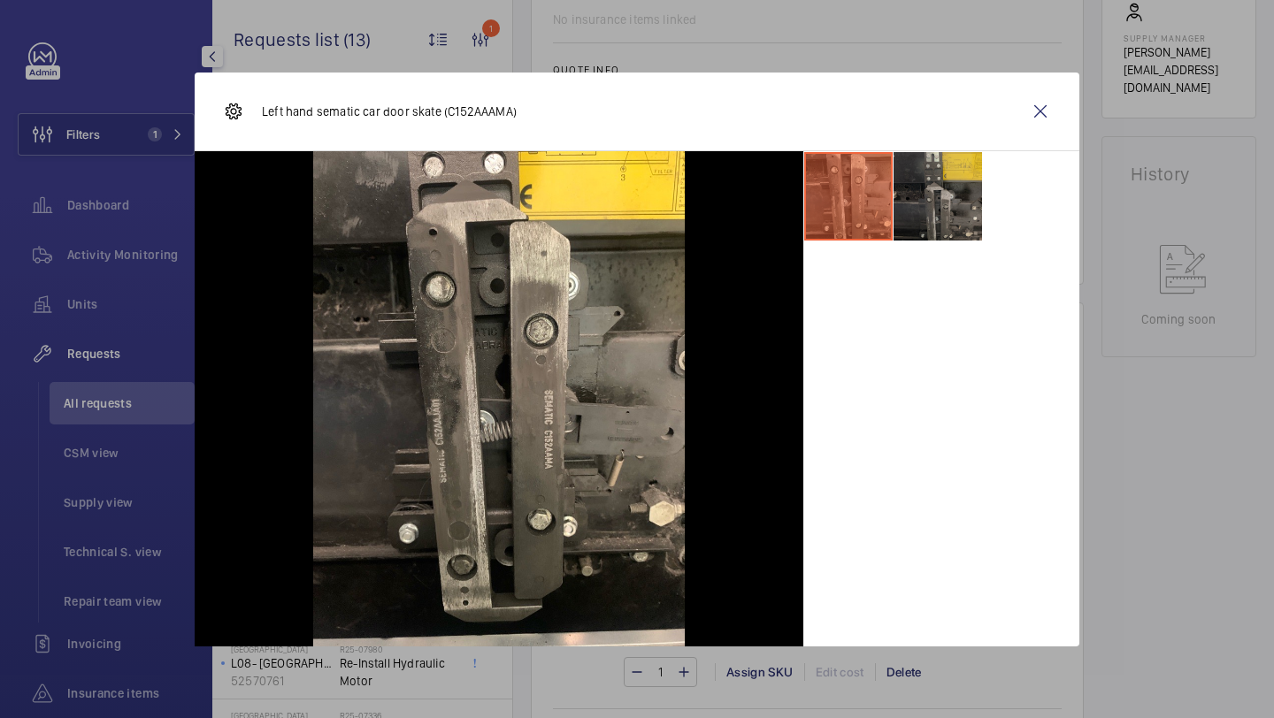
click at [953, 220] on li at bounding box center [938, 196] width 88 height 88
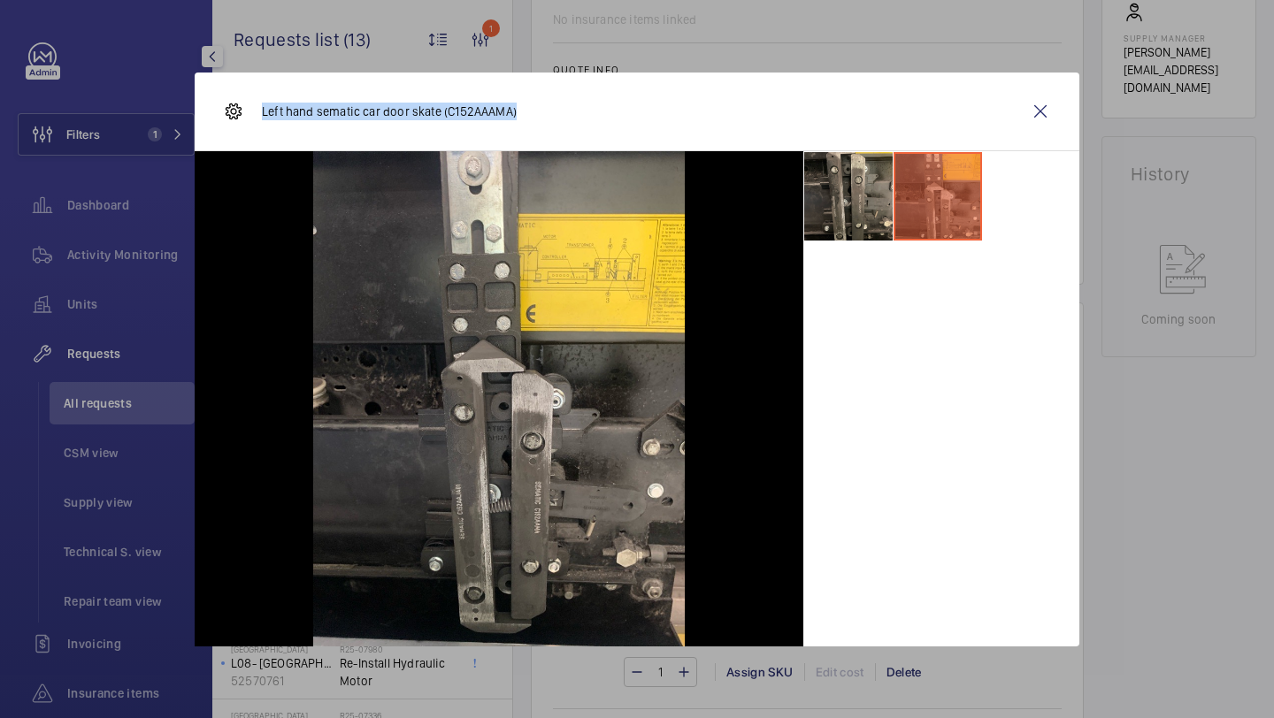
drag, startPoint x: 514, startPoint y: 114, endPoint x: 262, endPoint y: 118, distance: 252.2
click at [262, 118] on p "Left hand sematic car door skate (C152AAAMA)" at bounding box center [389, 112] width 255 height 18
copy p "Left hand sematic car door skate (C152AAAMA)"
click at [1026, 112] on wm-front-icon-button at bounding box center [1040, 111] width 42 height 42
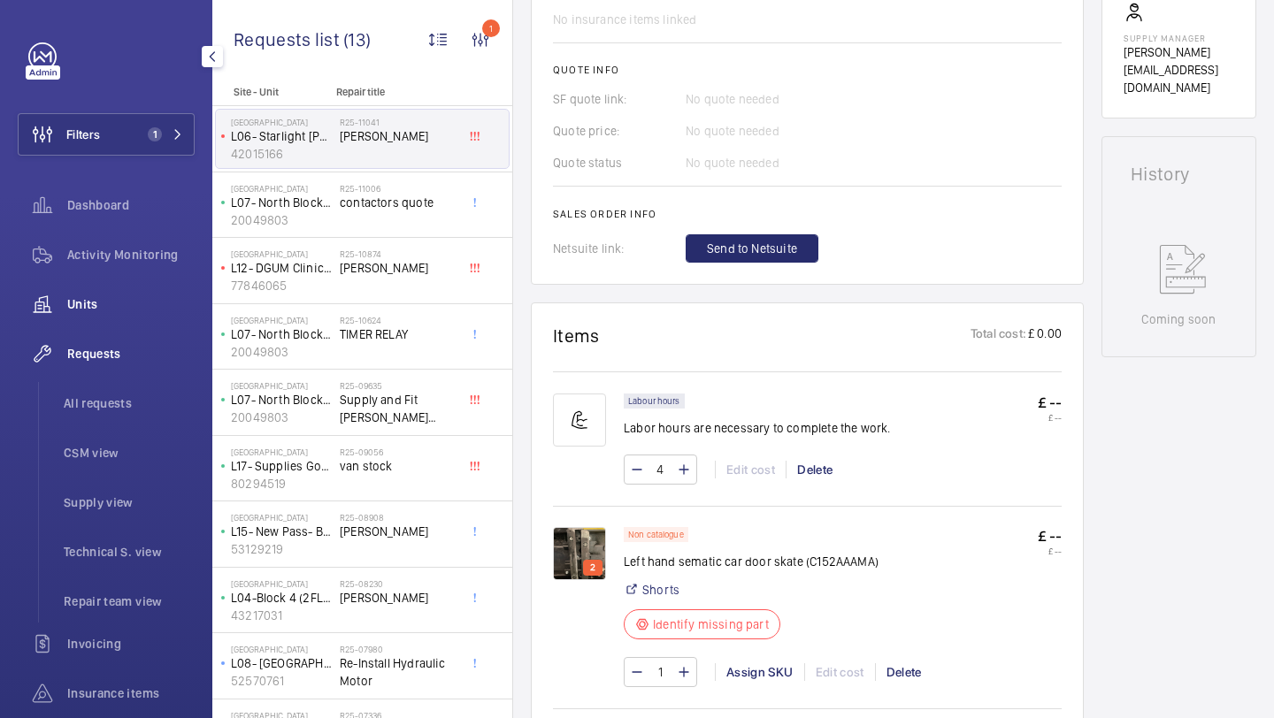
click at [177, 302] on span "Units" at bounding box center [130, 305] width 127 height 18
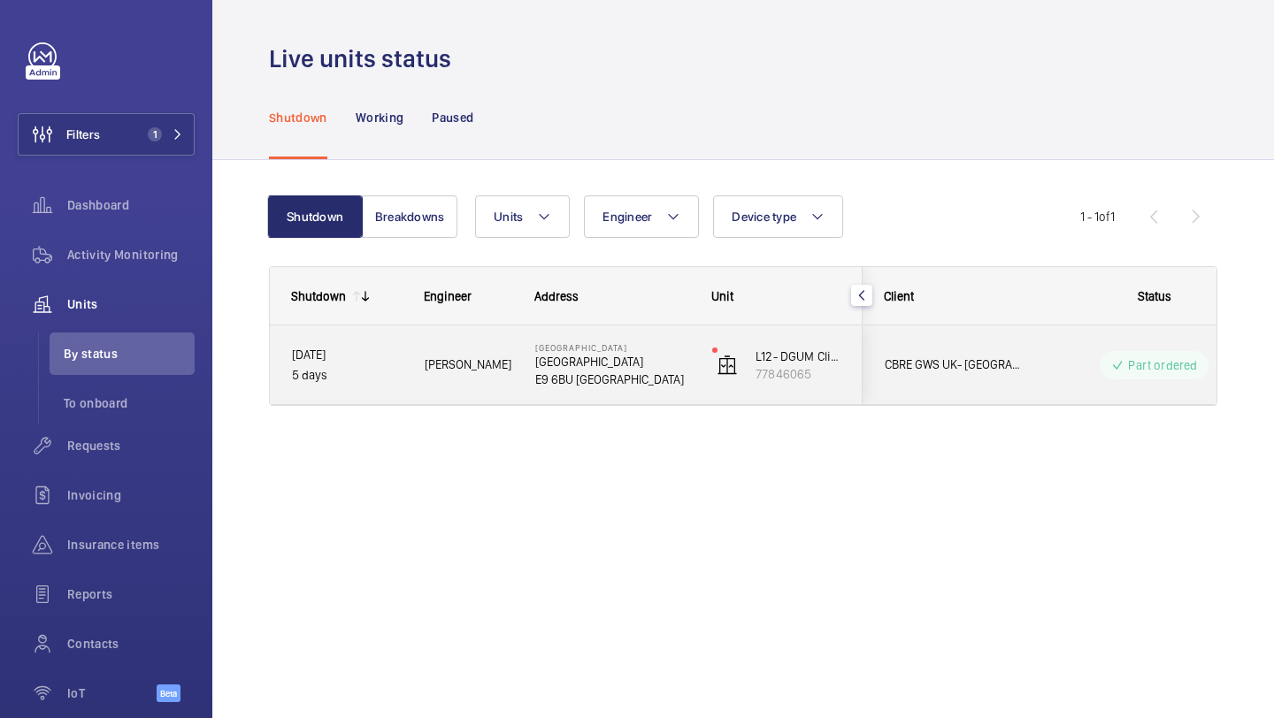
click at [993, 354] on div "CBRE GWS UK- [GEOGRAPHIC_DATA] (Critical)" at bounding box center [942, 365] width 157 height 56
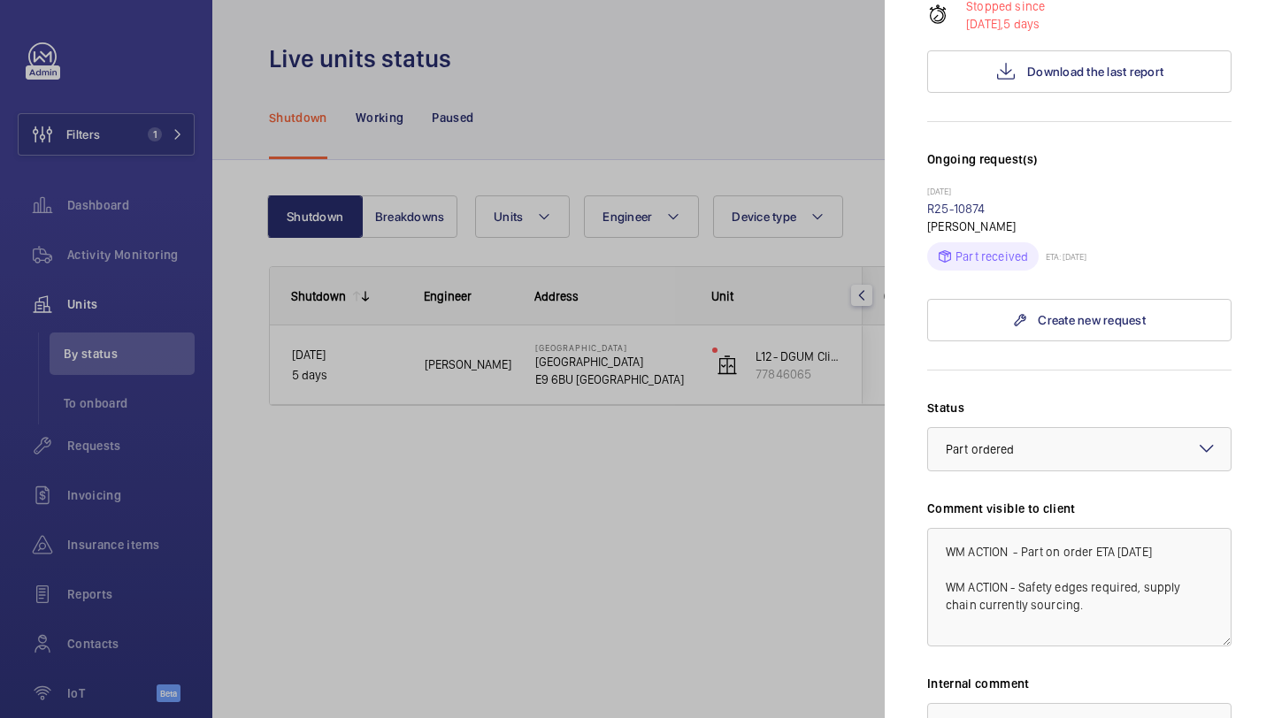
scroll to position [399, 0]
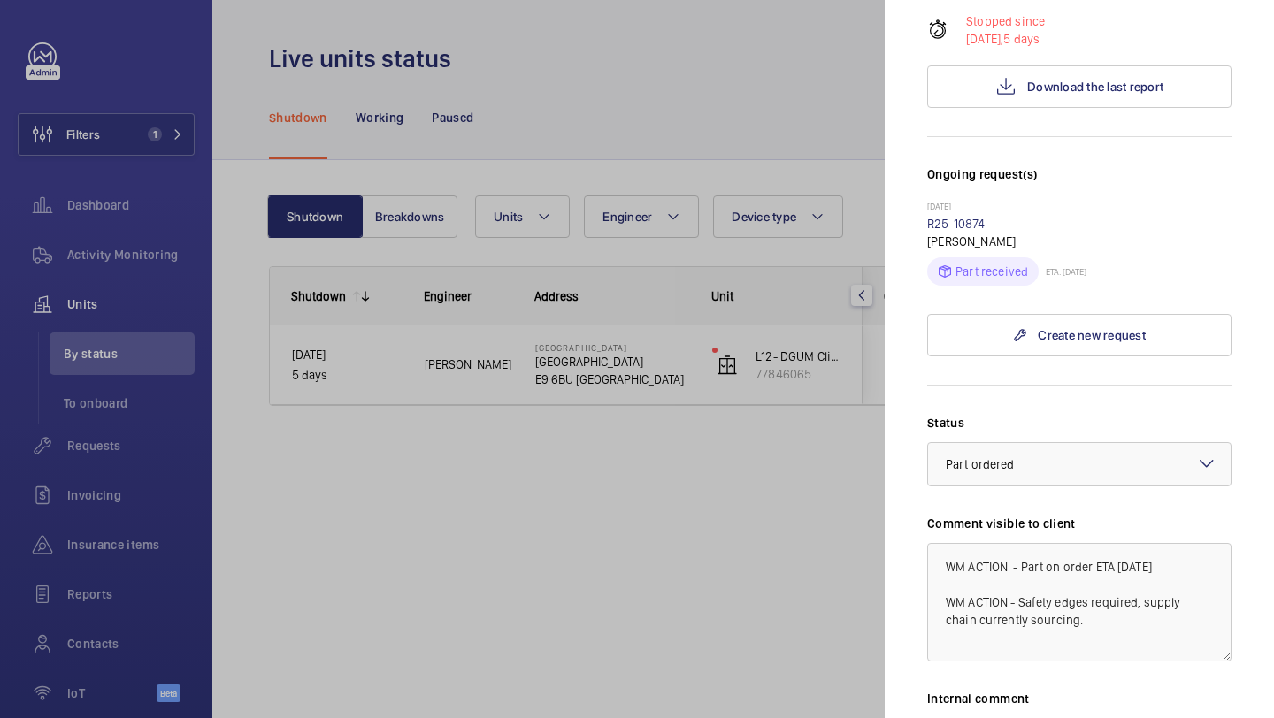
click at [778, 37] on div at bounding box center [637, 359] width 1274 height 718
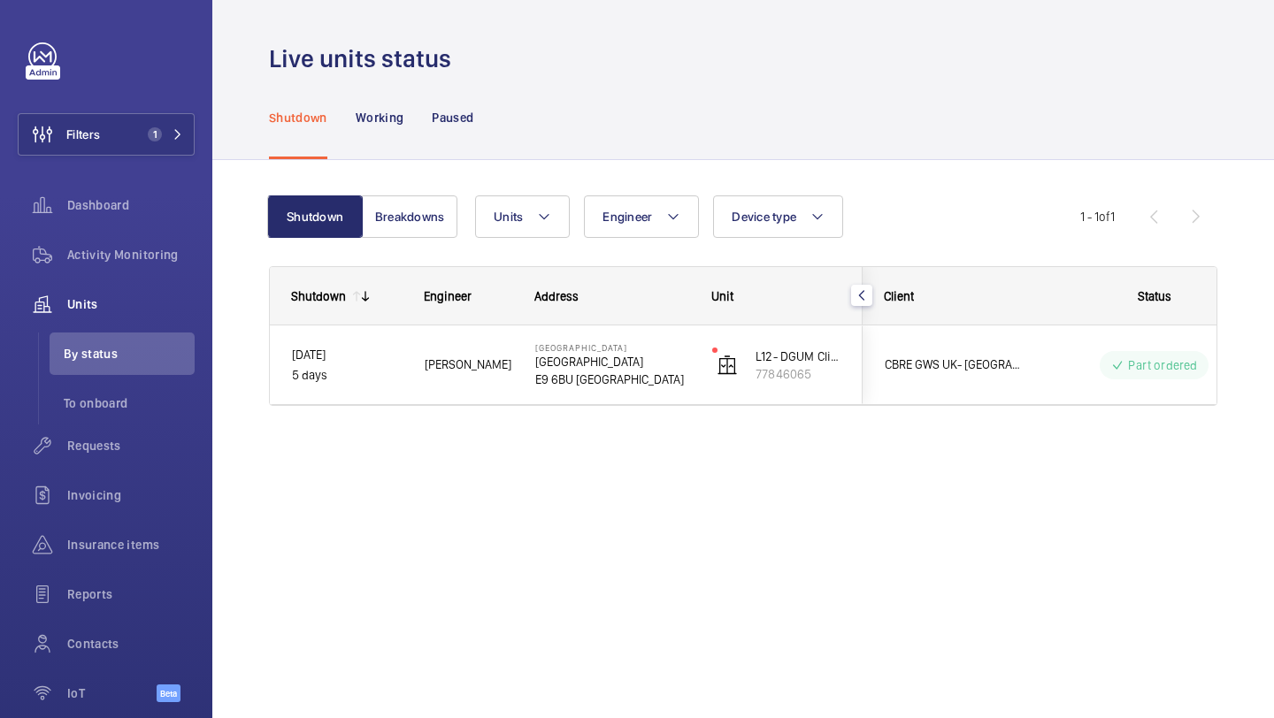
scroll to position [0, 0]
click at [134, 441] on span "Requests" at bounding box center [130, 446] width 127 height 18
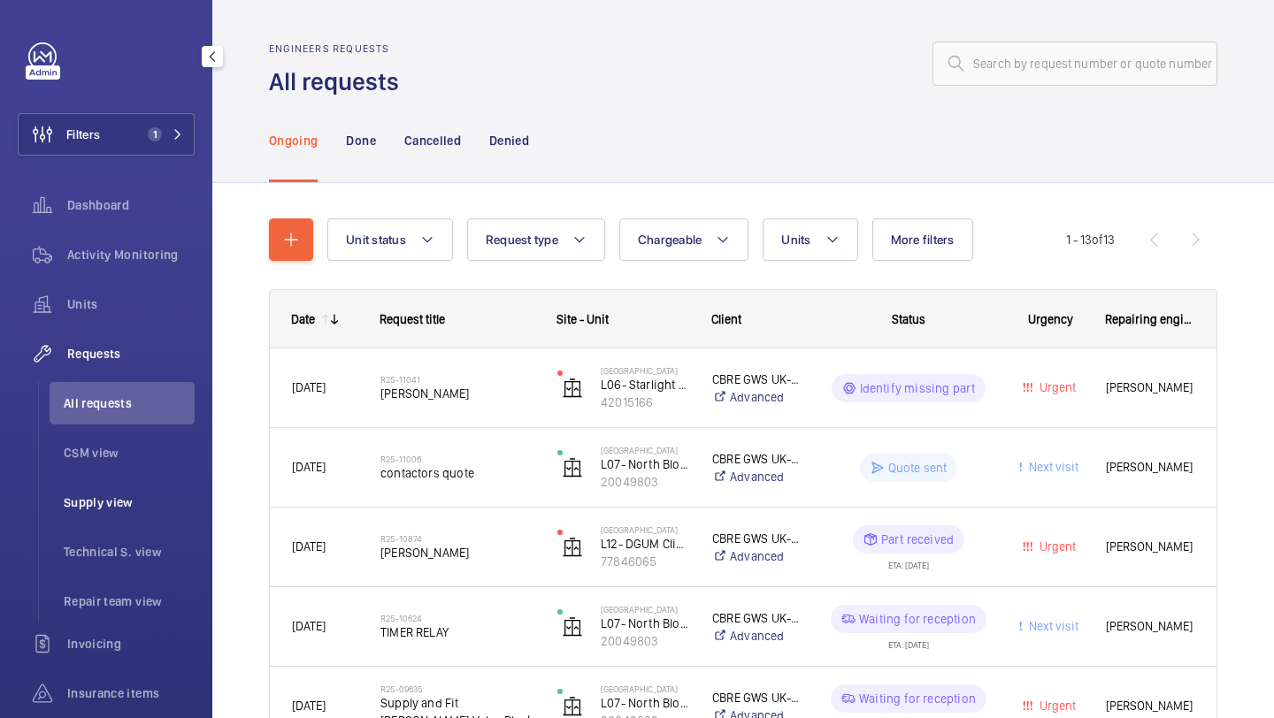
click at [126, 494] on span "Supply view" at bounding box center [129, 503] width 131 height 18
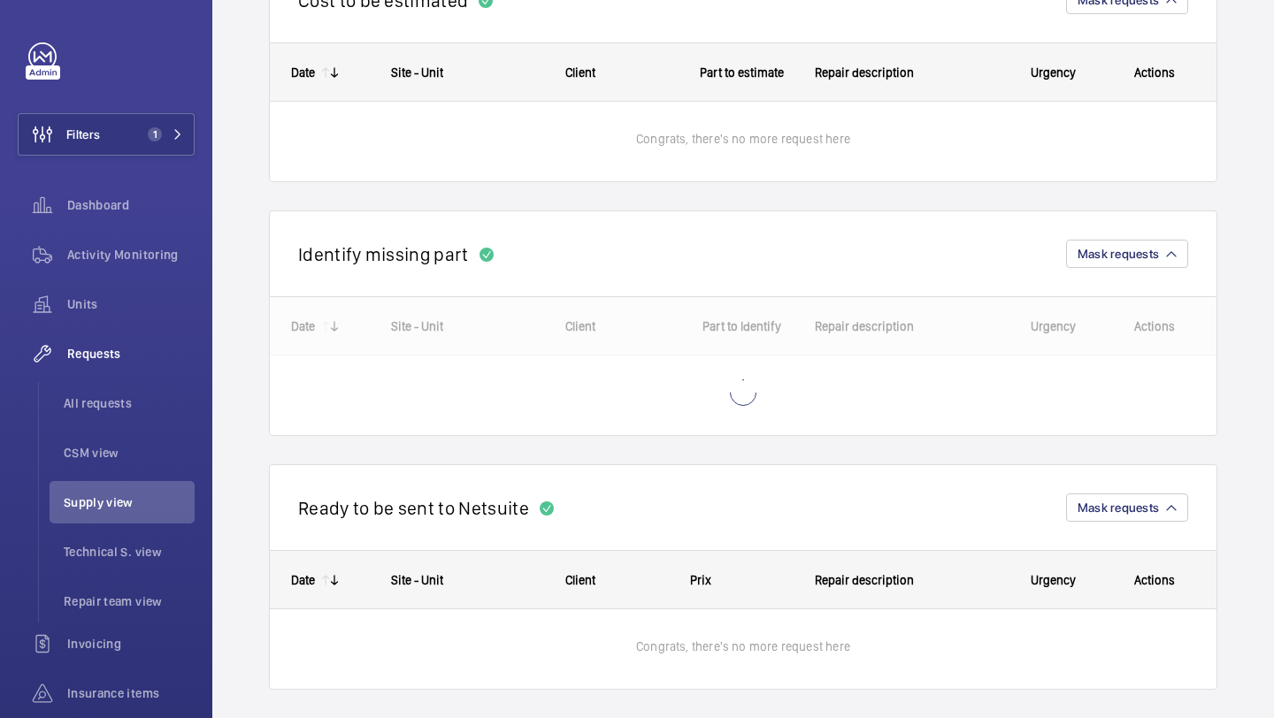
scroll to position [243, 0]
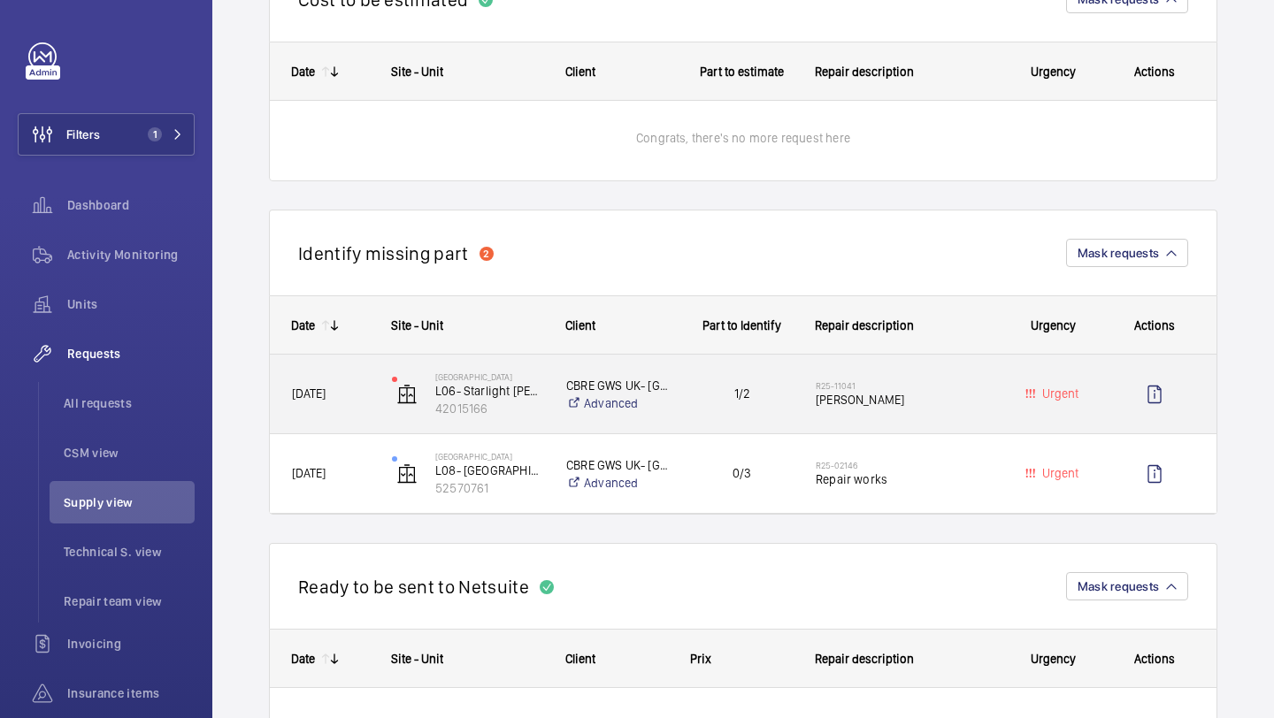
click at [887, 396] on span "[PERSON_NAME]" at bounding box center [904, 400] width 176 height 18
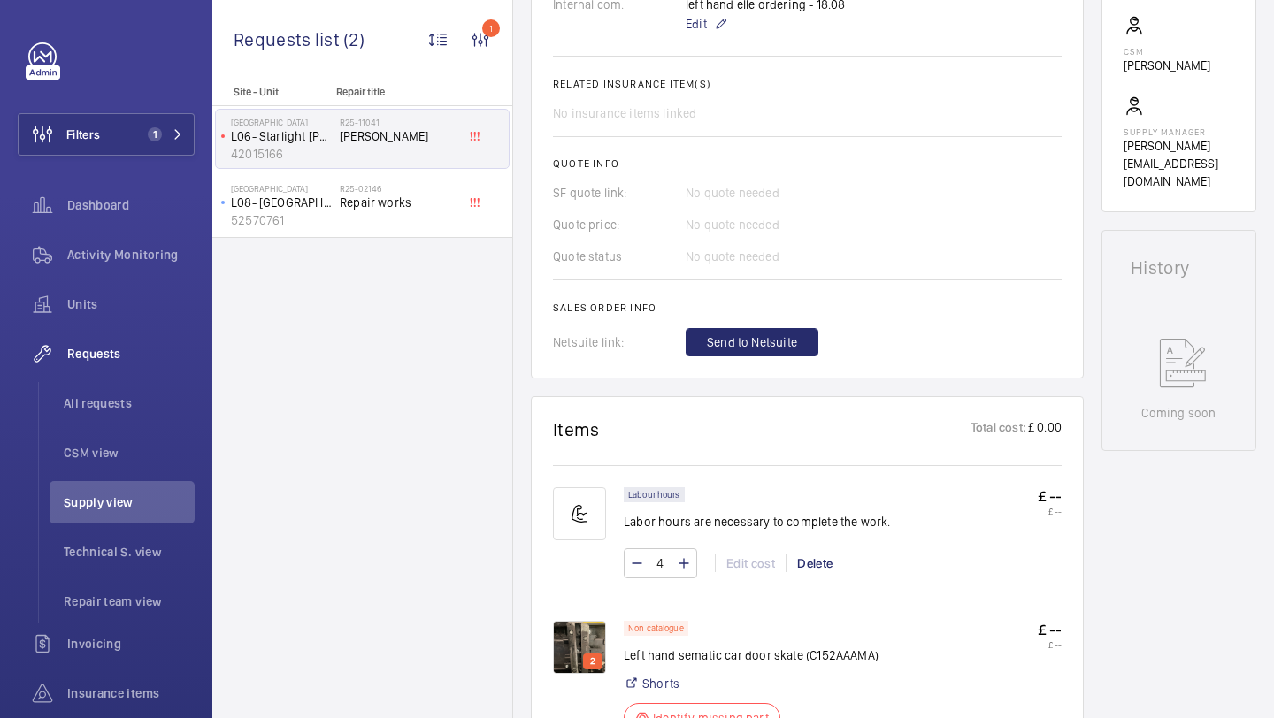
scroll to position [970, 0]
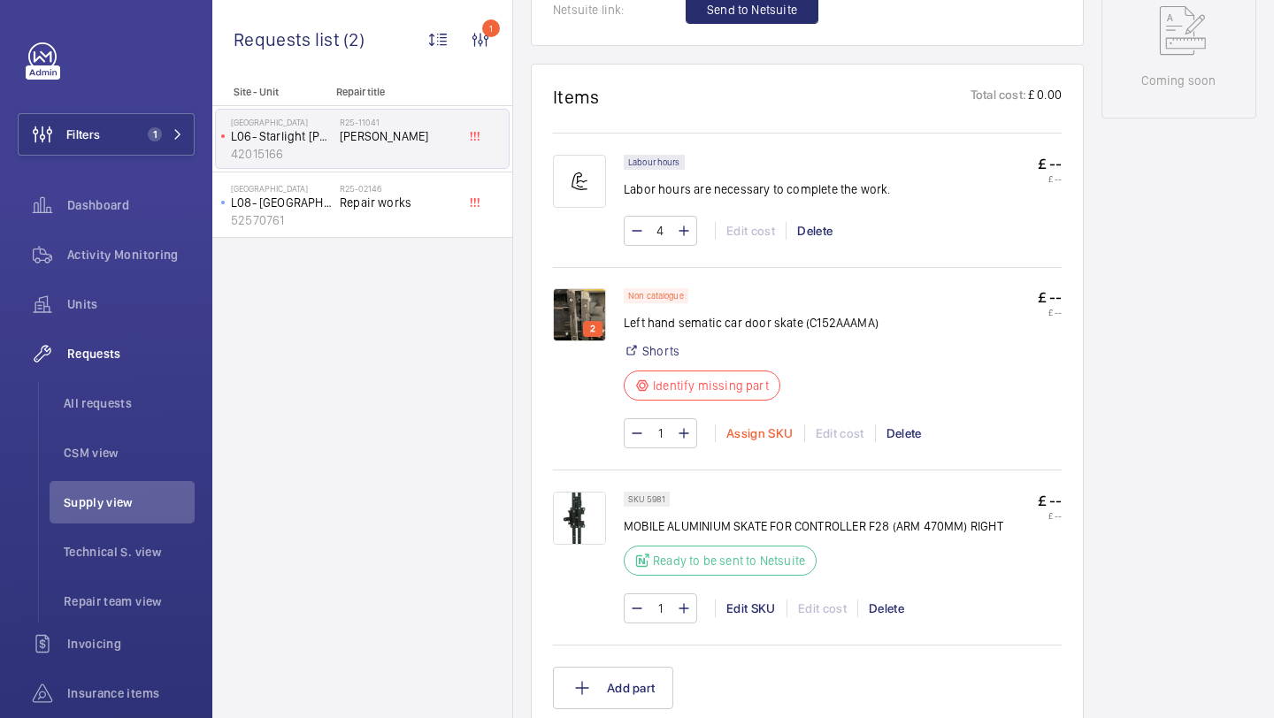
click at [761, 438] on div "Assign SKU" at bounding box center [759, 434] width 89 height 18
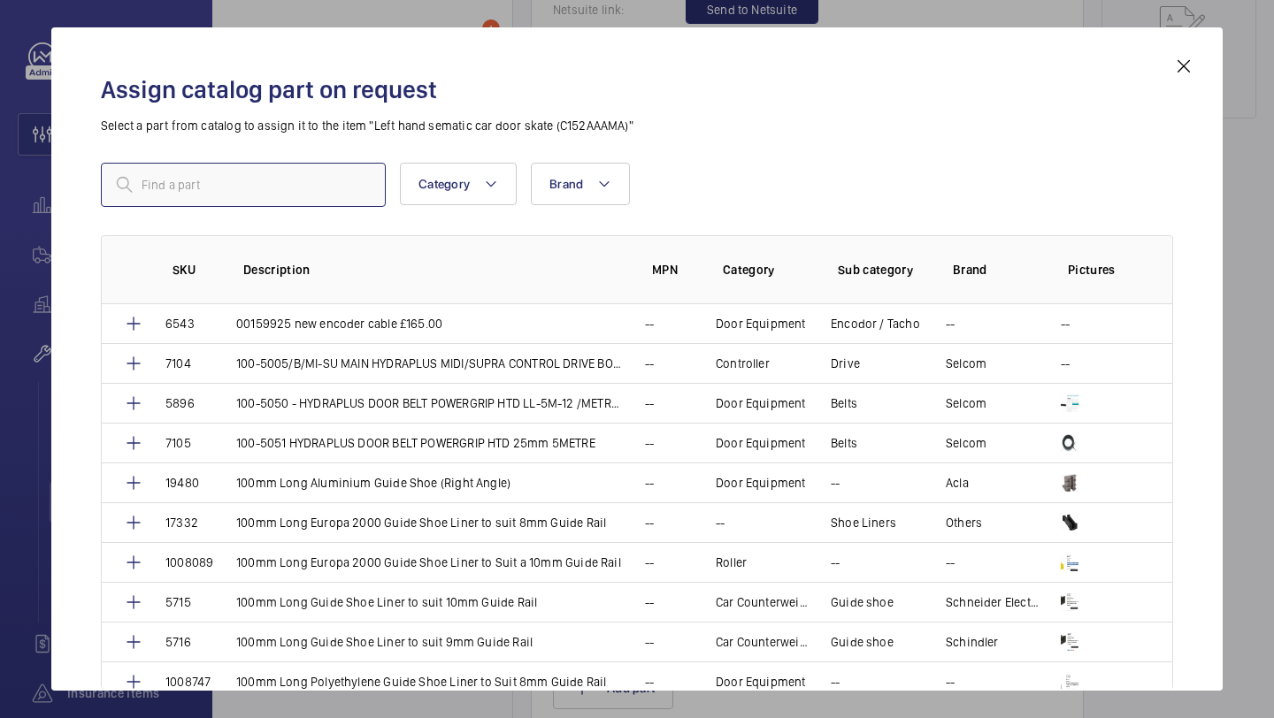
click at [269, 203] on input "text" at bounding box center [243, 185] width 285 height 44
paste input "1009988"
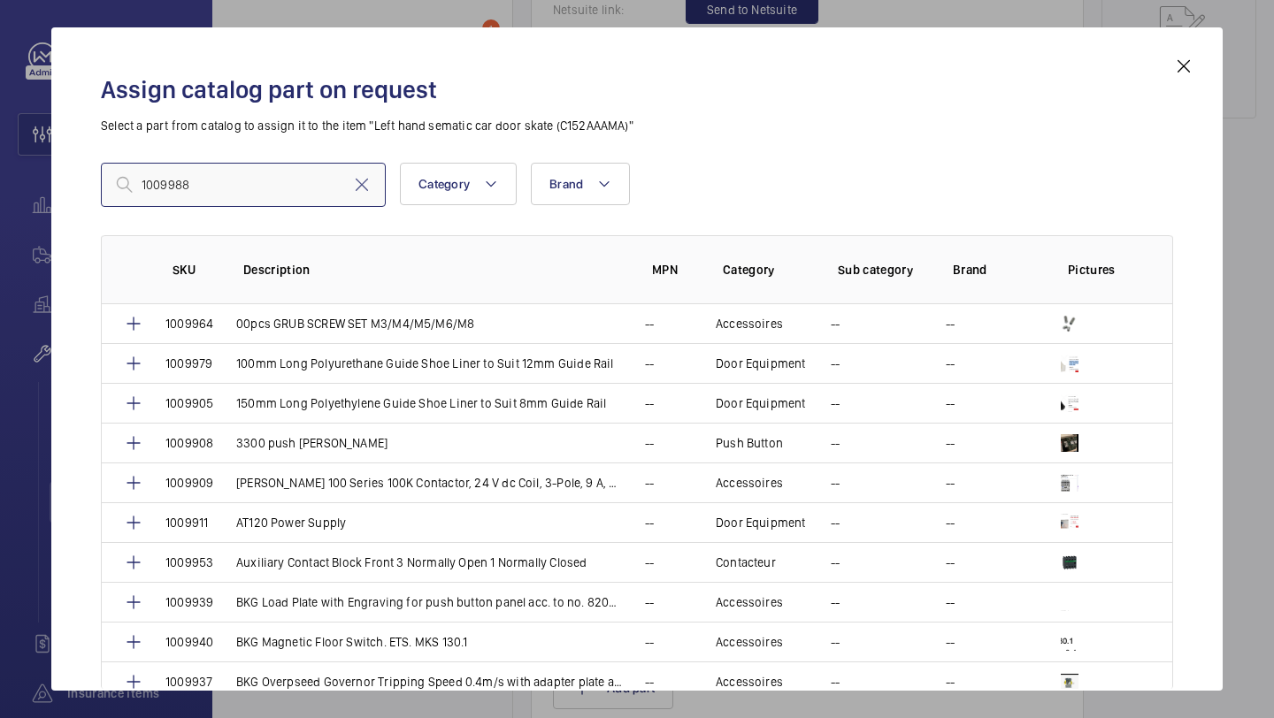
type input "1009988"
click at [365, 180] on mat-icon at bounding box center [361, 184] width 21 height 21
paste input "Test 1111"
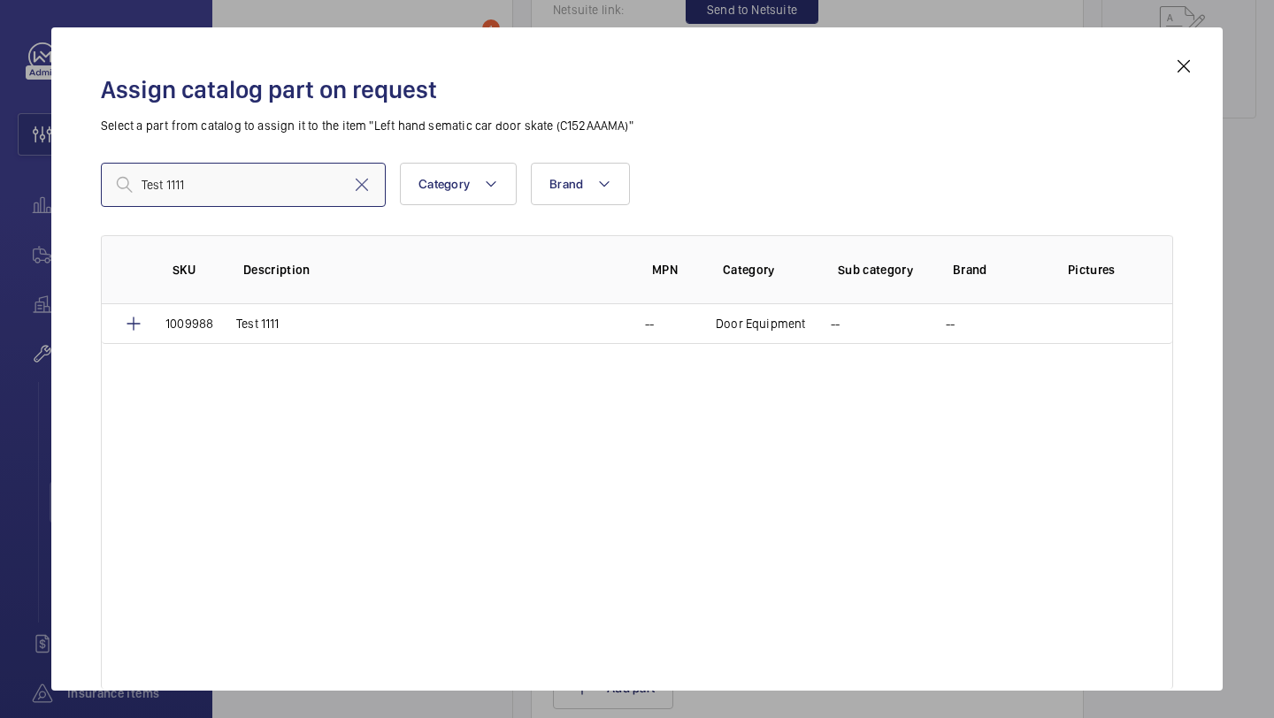
type input "Test 1111"
click at [1189, 65] on mat-icon at bounding box center [1183, 66] width 21 height 21
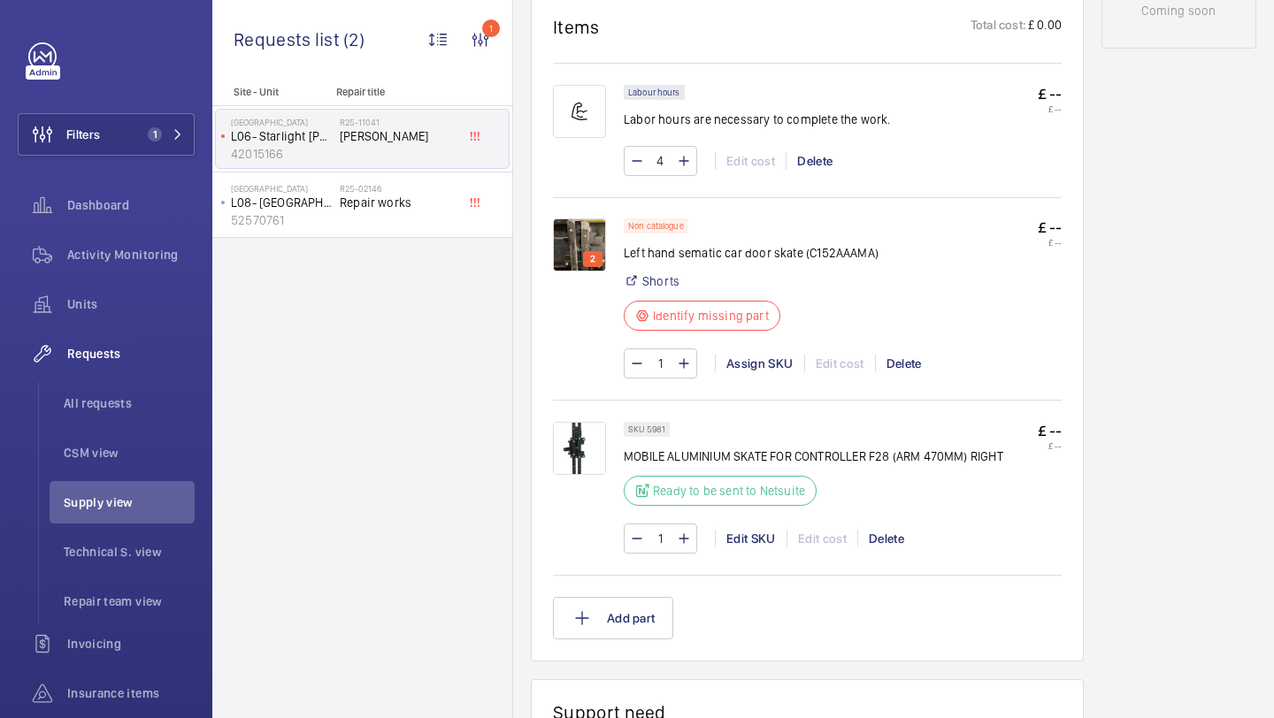
scroll to position [1045, 0]
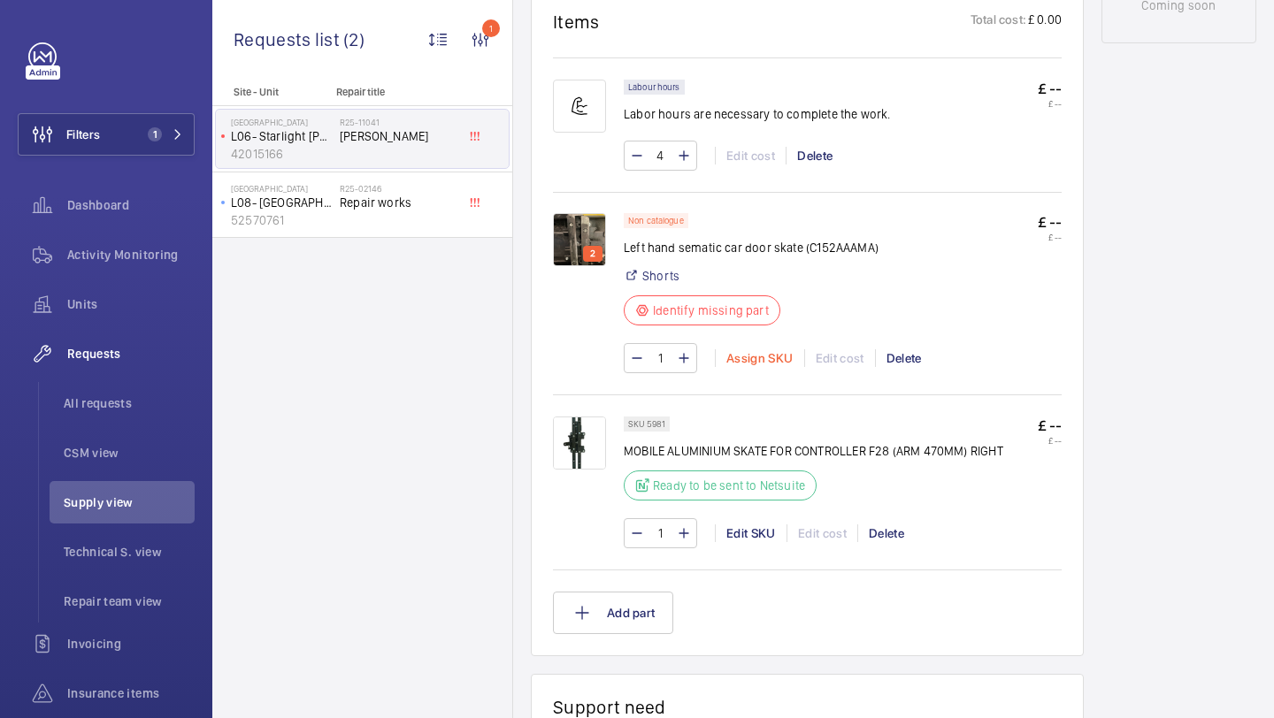
click at [748, 363] on div "Assign SKU" at bounding box center [759, 358] width 89 height 18
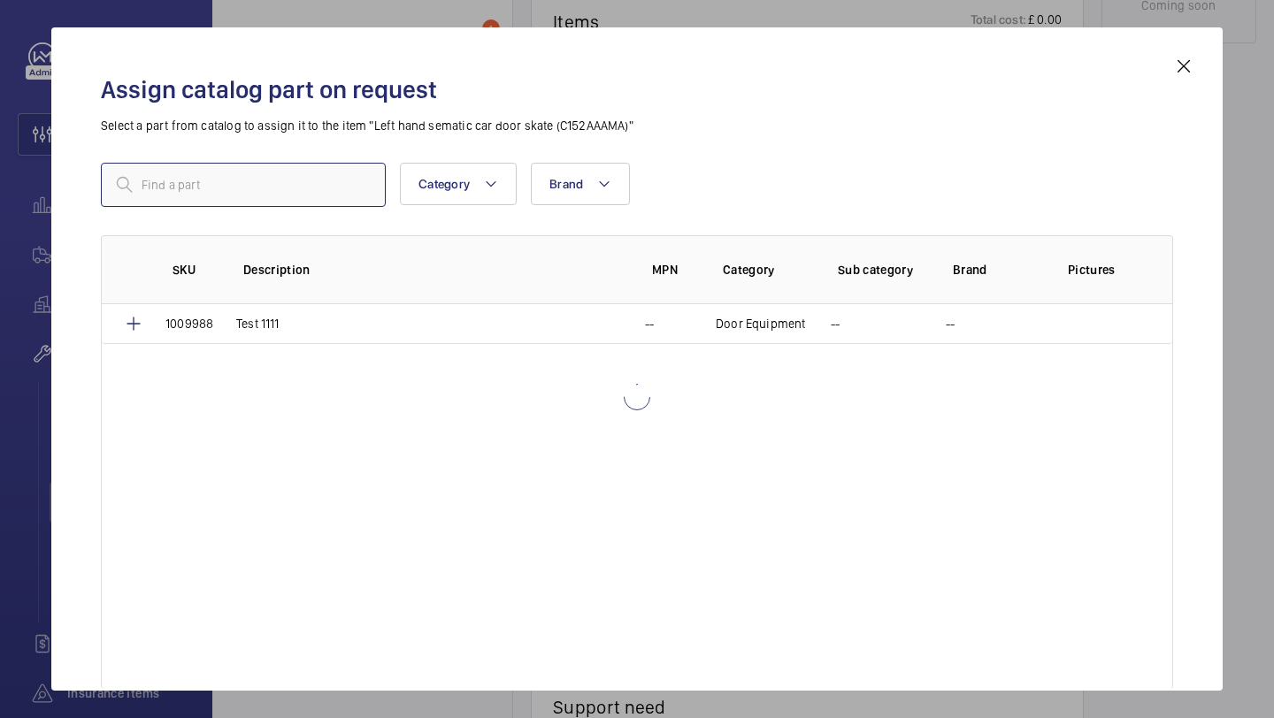
click at [300, 188] on input "text" at bounding box center [243, 185] width 285 height 44
paste input "1009988"
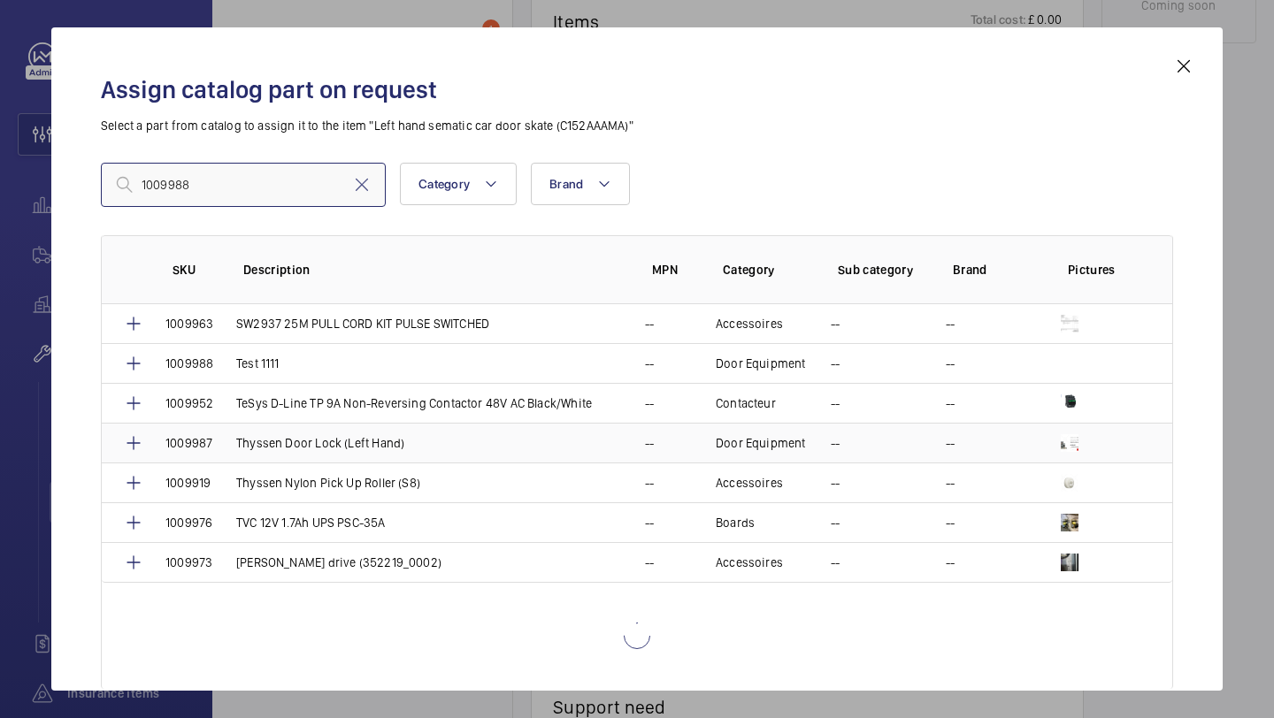
scroll to position [2442, 0]
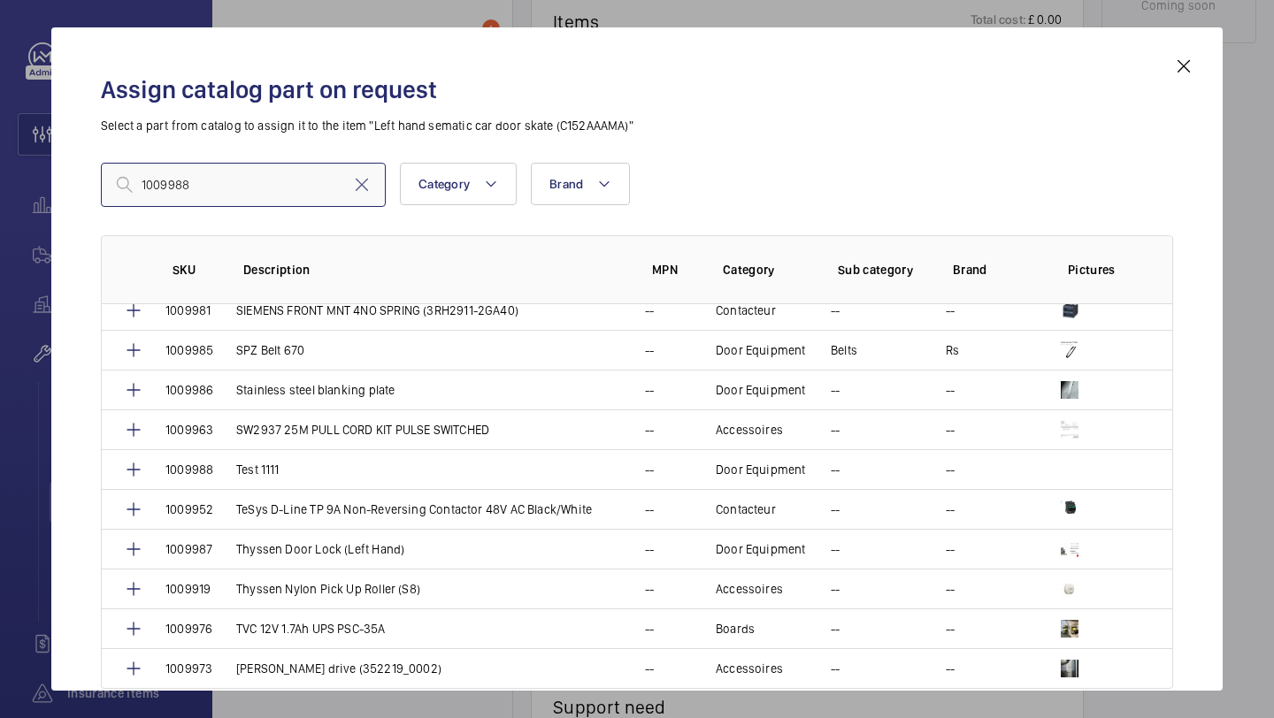
type input "1009988"
click at [1168, 63] on div "Assign catalog part on request Select a part from catalog to assign it to the i…" at bounding box center [637, 373] width 1115 height 635
click at [1173, 62] on mat-icon at bounding box center [1183, 66] width 21 height 21
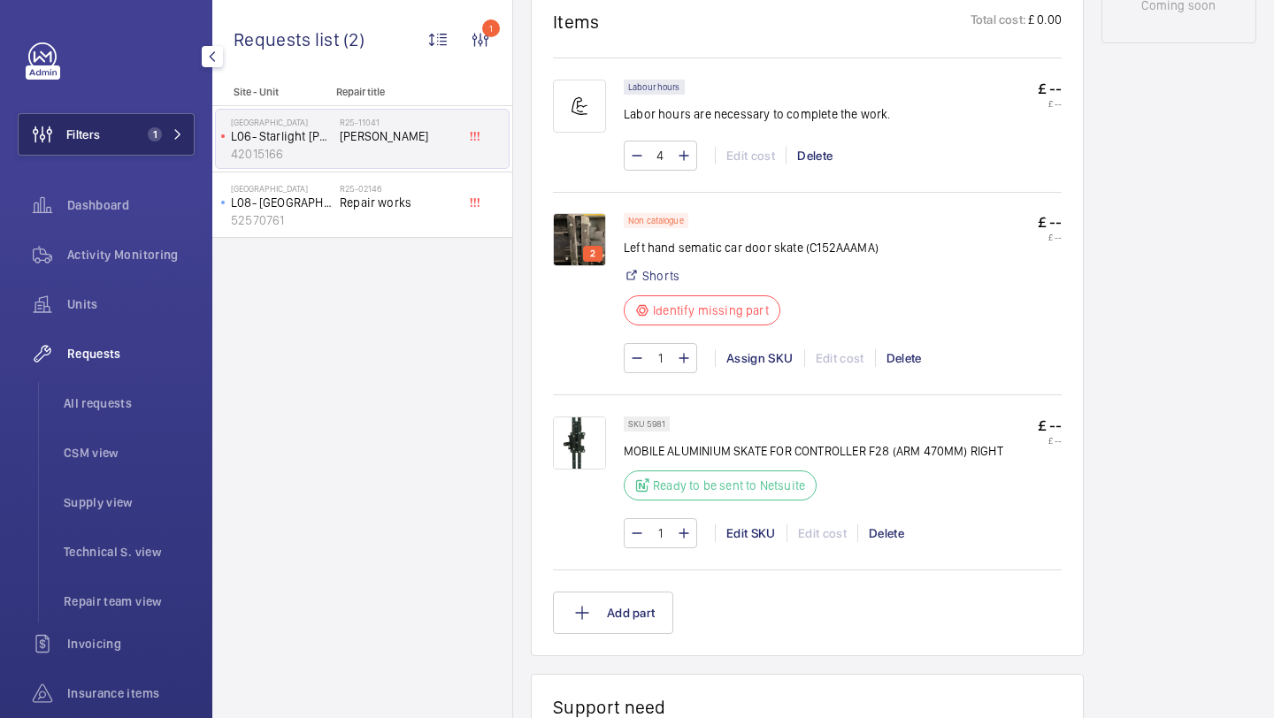
drag, startPoint x: 130, startPoint y: 141, endPoint x: 188, endPoint y: 123, distance: 60.2
click at [130, 141] on button "Filters 1" at bounding box center [106, 134] width 177 height 42
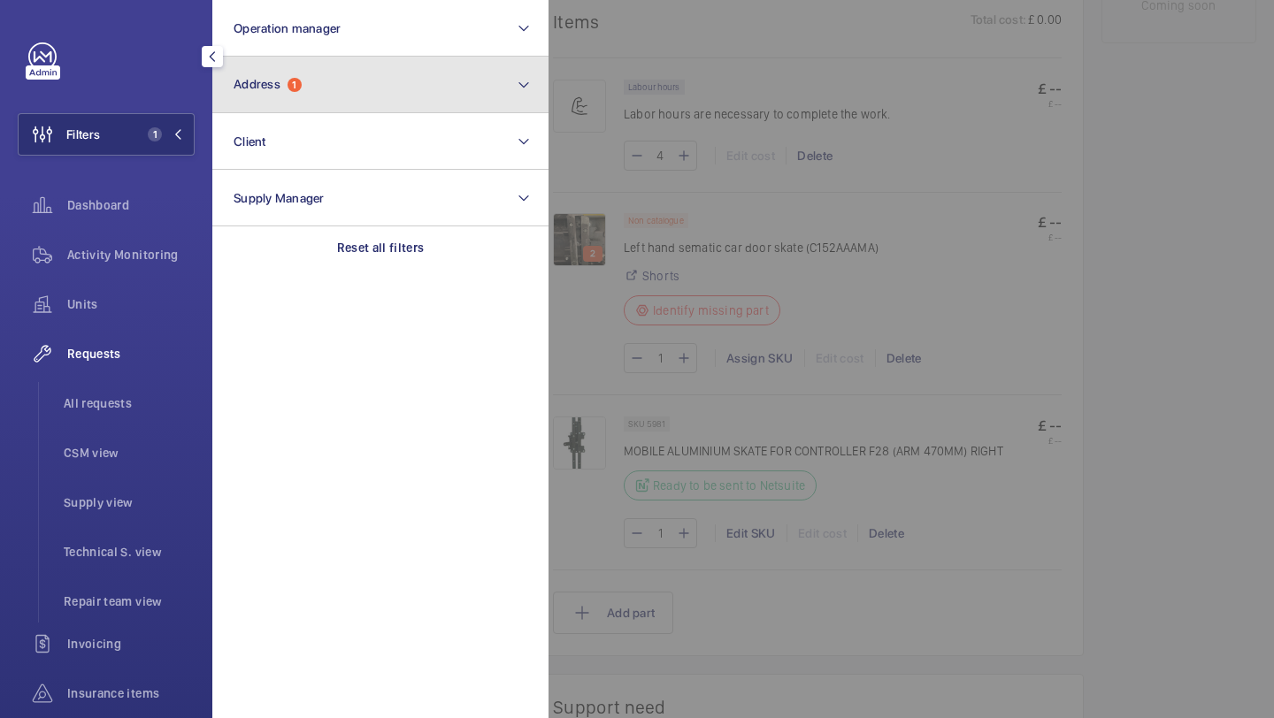
click at [274, 79] on span "Address" at bounding box center [257, 84] width 47 height 14
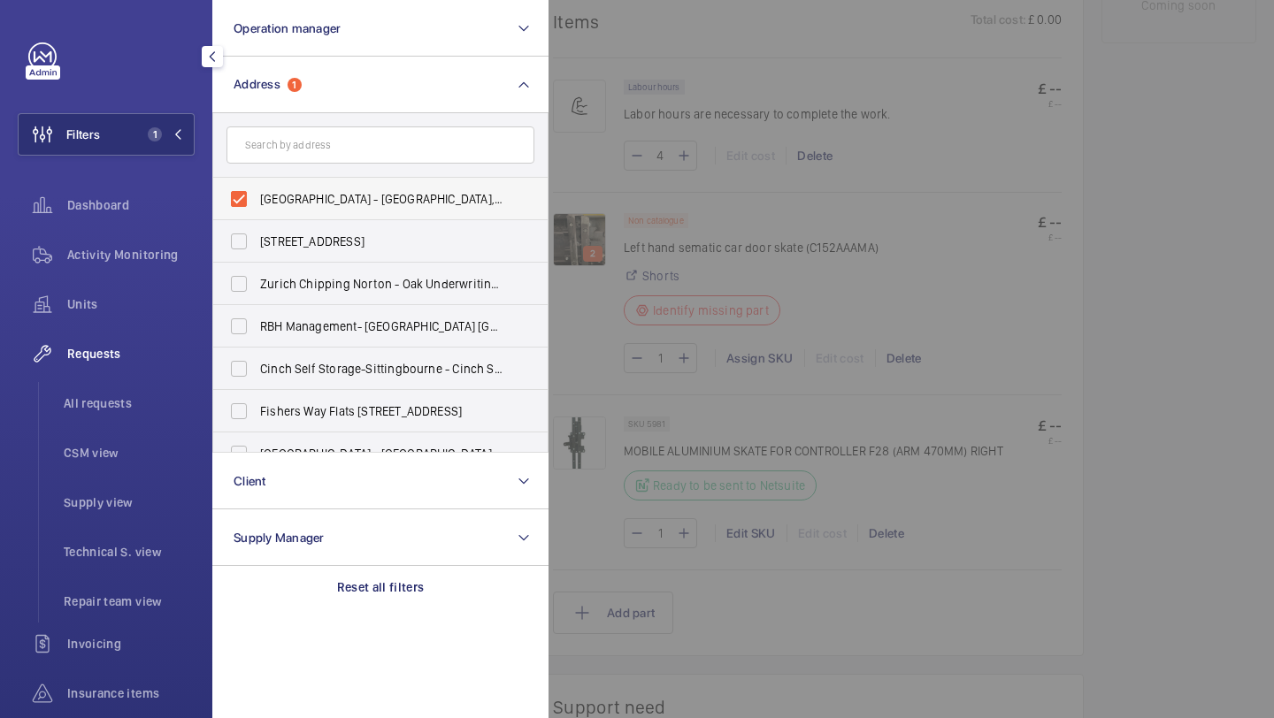
click at [288, 185] on label "Homerton Hospital - Homerton Hospital, LONDON E9 6BU" at bounding box center [367, 199] width 308 height 42
click at [257, 185] on input "Homerton Hospital - Homerton Hospital, LONDON E9 6BU" at bounding box center [238, 198] width 35 height 35
checkbox input "false"
click at [300, 144] on input "text" at bounding box center [380, 145] width 308 height 37
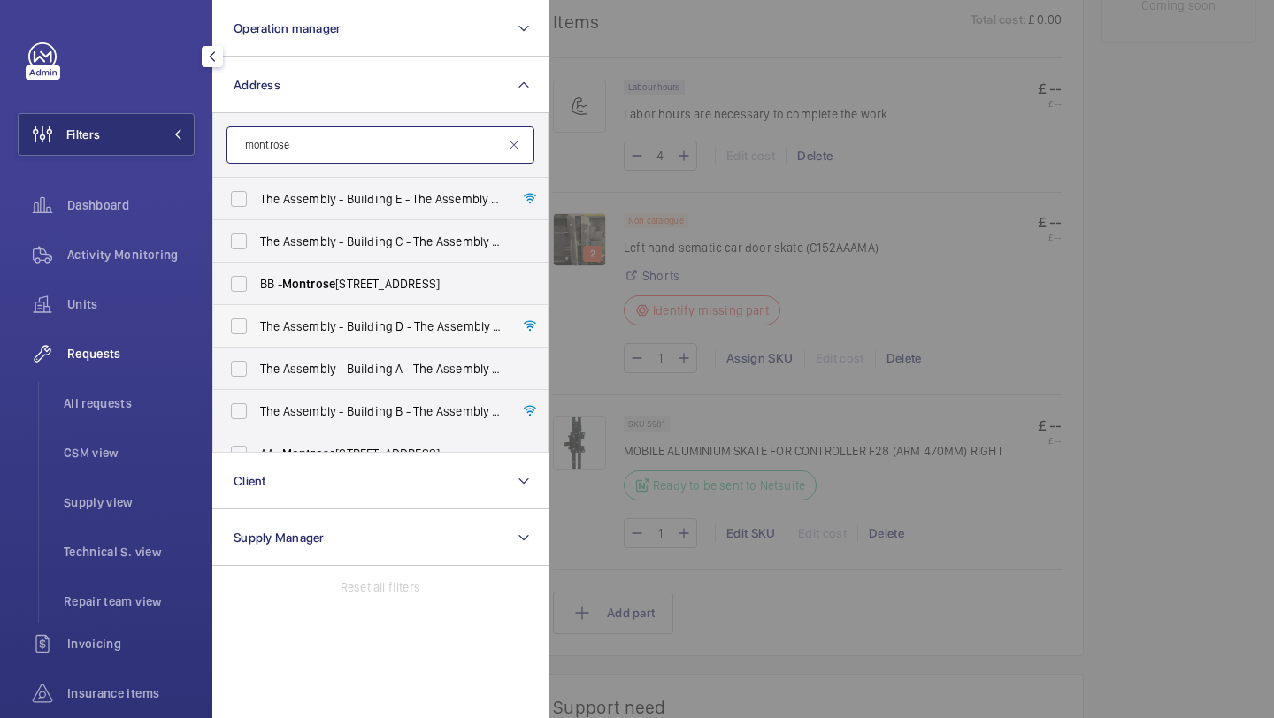
type input "montrose"
click at [326, 319] on span "The Assembly - Building D - The Assembly - Building D, Montrose Crescent, WEMBL…" at bounding box center [381, 327] width 243 height 18
click at [257, 319] on input "The Assembly - Building D - The Assembly - Building D, Montrose Crescent, WEMBL…" at bounding box center [238, 326] width 35 height 35
checkbox input "true"
click at [319, 358] on label "The Assembly - Building A - The Assembly - Building A, Montrose Crescent, WEMBL…" at bounding box center [367, 369] width 308 height 42
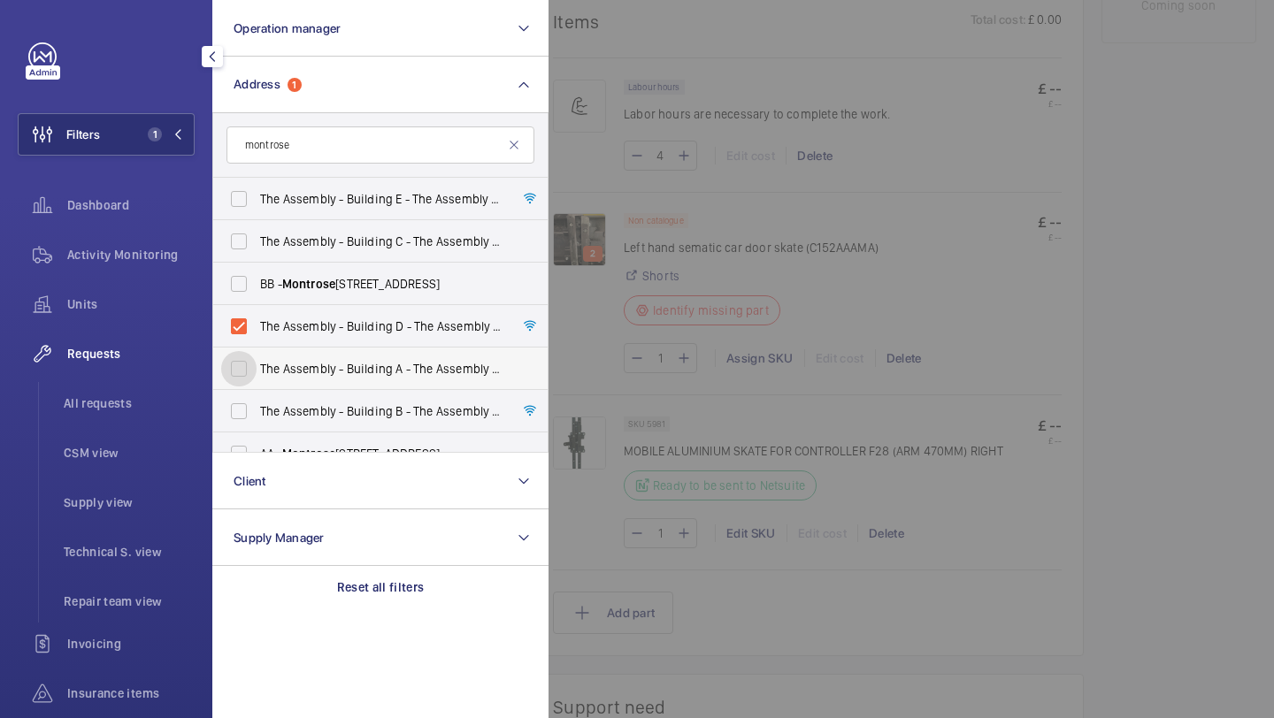
click at [257, 358] on input "The Assembly - Building A - The Assembly - Building A, Montrose Crescent, WEMBL…" at bounding box center [238, 368] width 35 height 35
checkbox input "true"
click at [319, 393] on label "The Assembly - Building B - The Assembly - Building B, Montrose Crescent, WEMBL…" at bounding box center [367, 411] width 308 height 42
click at [257, 394] on input "The Assembly - Building B - The Assembly - Building B, Montrose Crescent, WEMBL…" at bounding box center [238, 411] width 35 height 35
checkbox input "true"
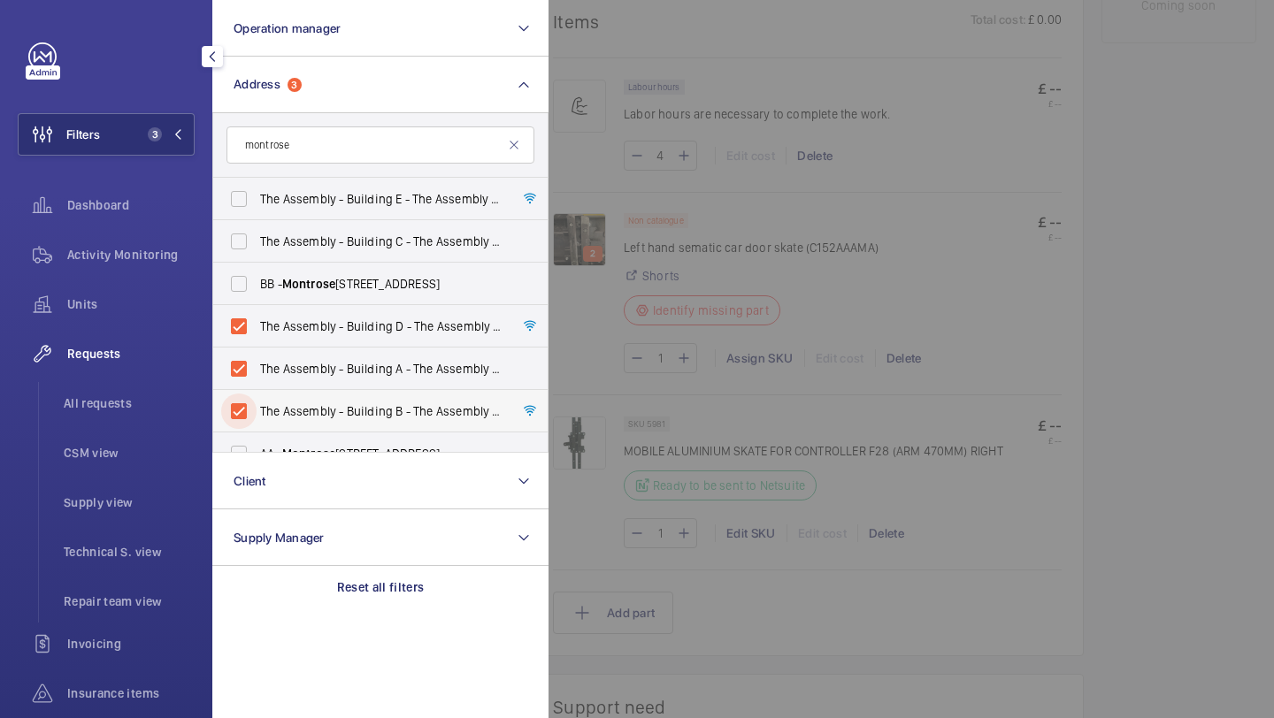
scroll to position [65, 0]
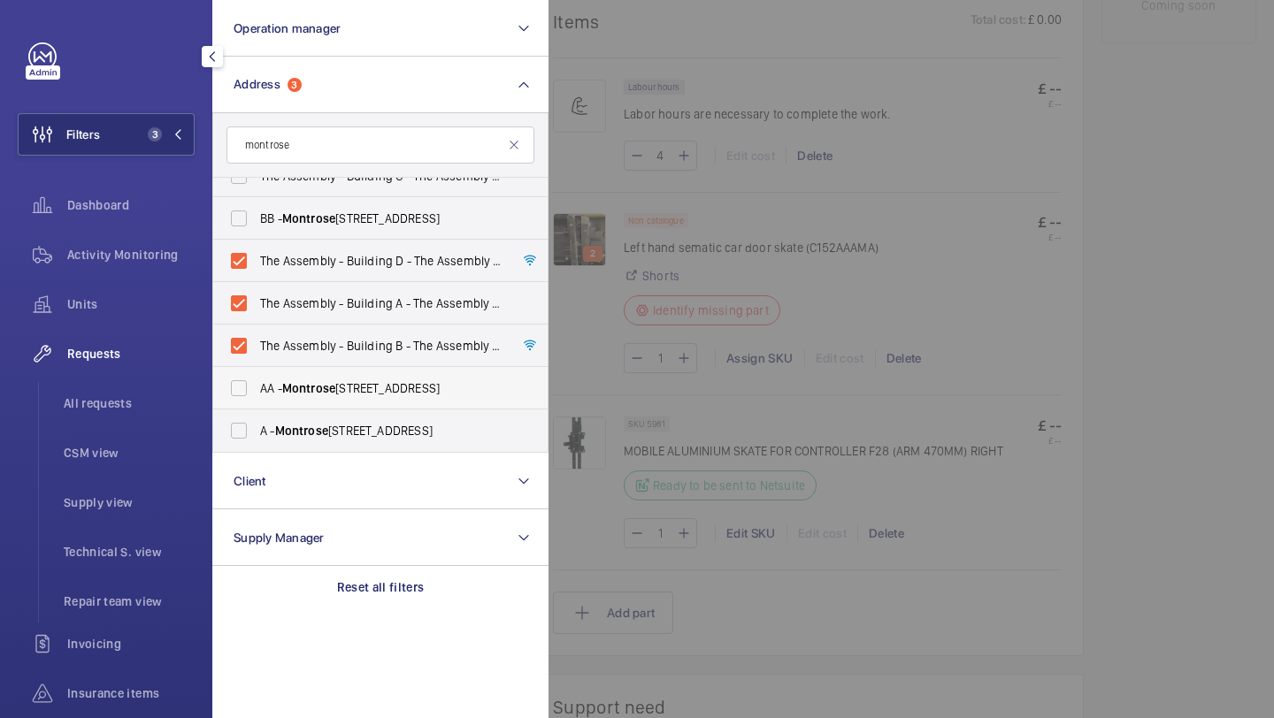
click at [325, 381] on span "Montrose" at bounding box center [308, 388] width 53 height 14
click at [257, 381] on input "AA - Montrose Crescent, WEMBLEY HA0 4YB" at bounding box center [238, 388] width 35 height 35
checkbox input "true"
click at [325, 439] on span "A - Montrose Crescent, WEMBLEY HA0 4YB" at bounding box center [381, 431] width 243 height 18
click at [257, 439] on input "A - Montrose Crescent, WEMBLEY HA0 4YB" at bounding box center [238, 430] width 35 height 35
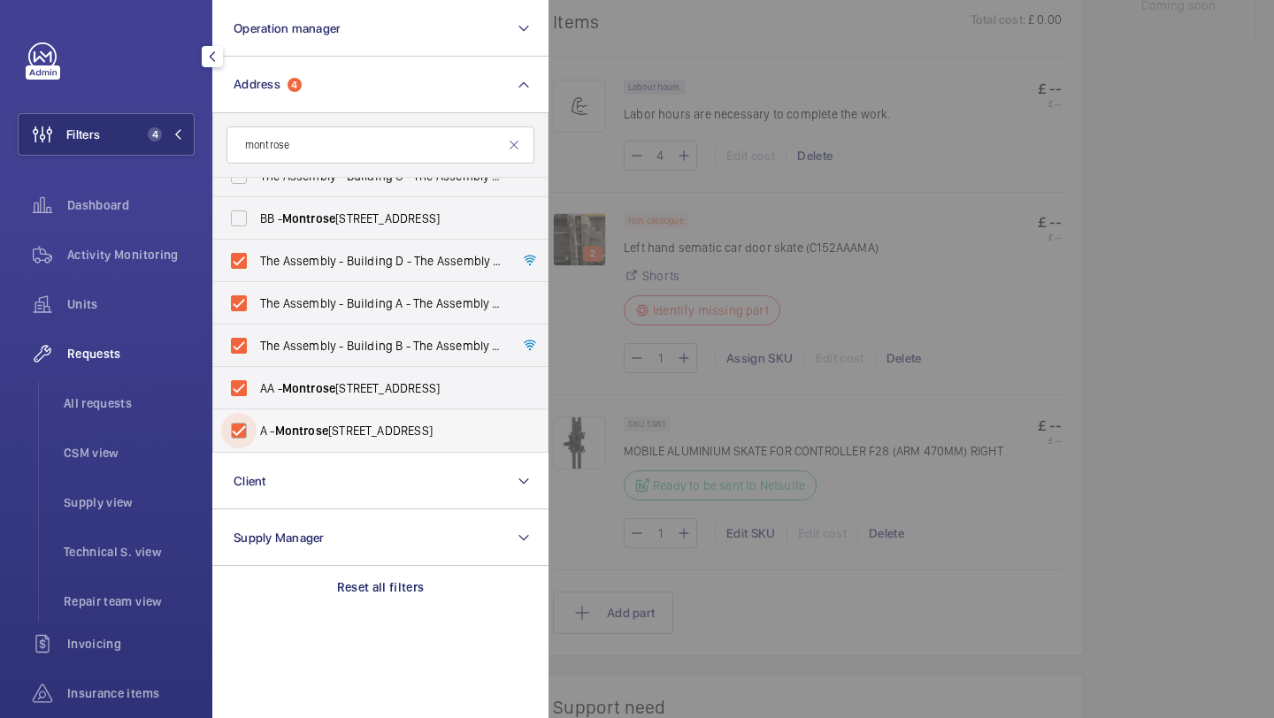
checkbox input "true"
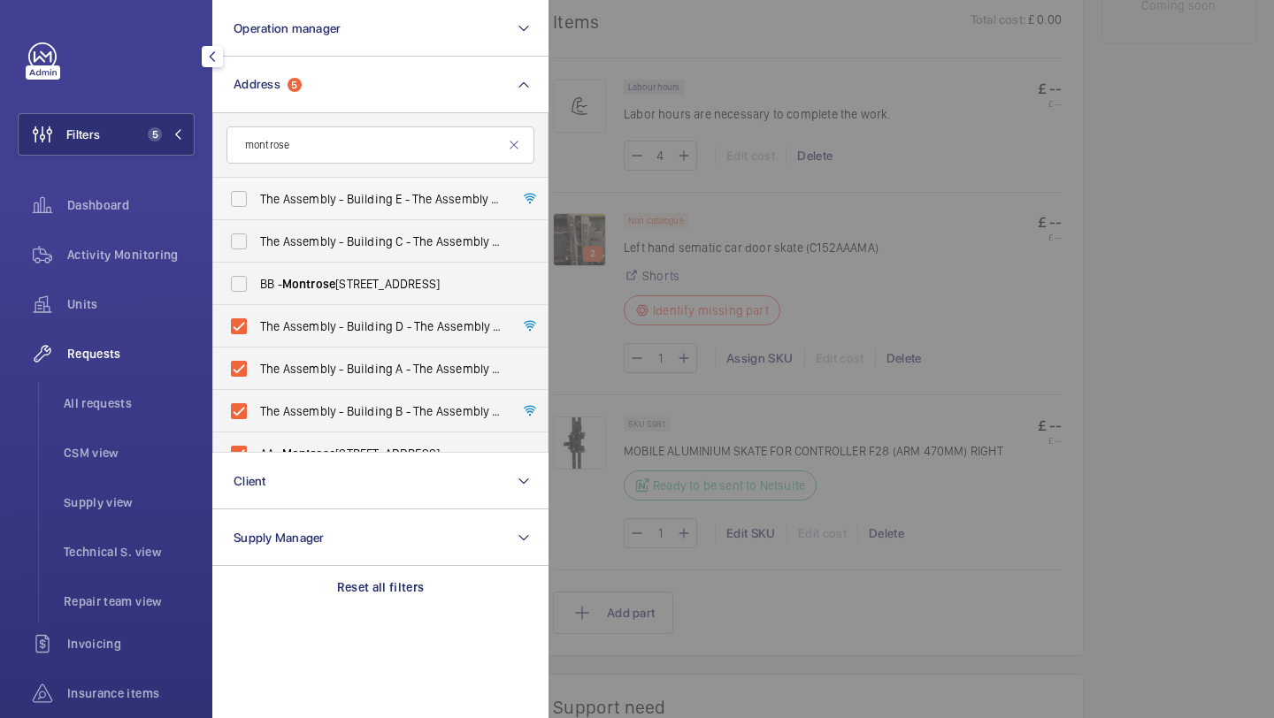
click at [336, 195] on span "The Assembly - Building E - The Assembly - Building E, Montrose Crescent, WEMBL…" at bounding box center [381, 199] width 243 height 18
click at [257, 195] on input "The Assembly - Building E - The Assembly - Building E, Montrose Crescent, WEMBL…" at bounding box center [238, 198] width 35 height 35
checkbox input "true"
click at [336, 233] on span "The Assembly - Building C - The Assembly - Building C, Montrose Crescent, WEMBL…" at bounding box center [381, 242] width 243 height 18
click at [257, 233] on input "The Assembly - Building C - The Assembly - Building C, Montrose Crescent, WEMBL…" at bounding box center [238, 241] width 35 height 35
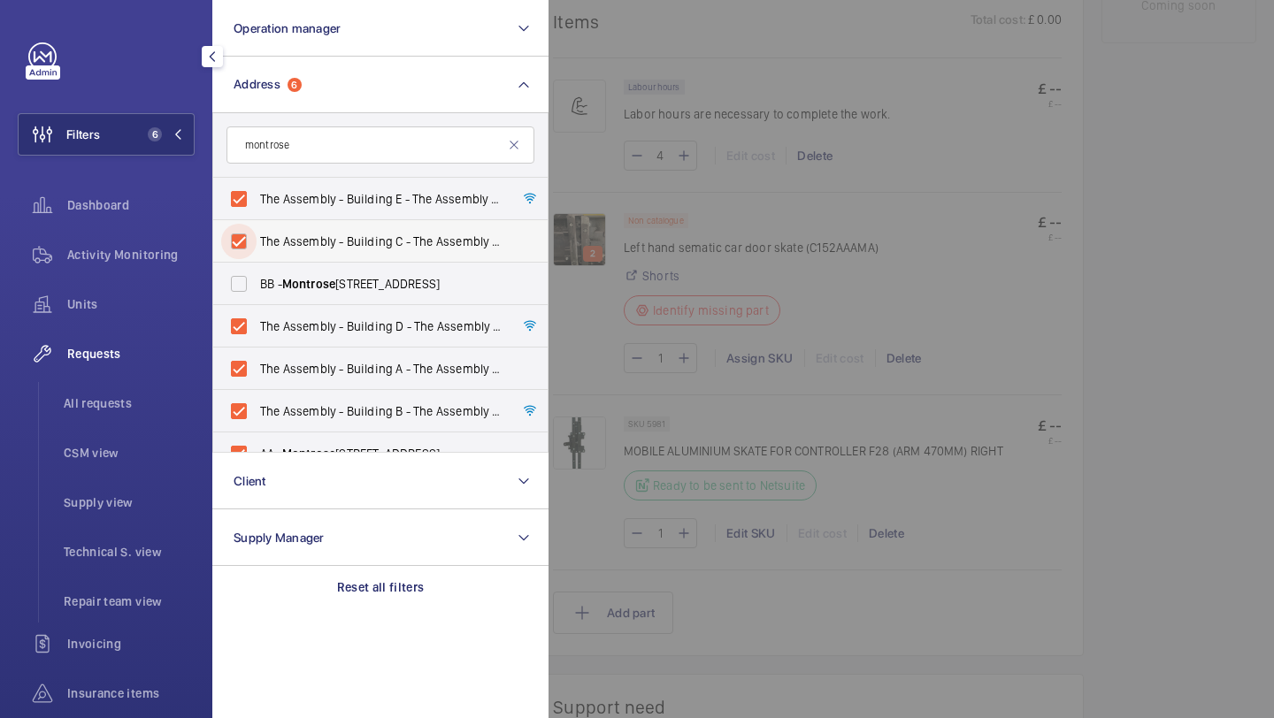
checkbox input "true"
click at [328, 288] on span "Montrose" at bounding box center [308, 284] width 53 height 14
click at [257, 288] on input "BB - Montrose Crescent, WEMBLEY HA0 4YB" at bounding box center [238, 283] width 35 height 35
checkbox input "true"
click at [136, 386] on li "All requests" at bounding box center [122, 403] width 145 height 42
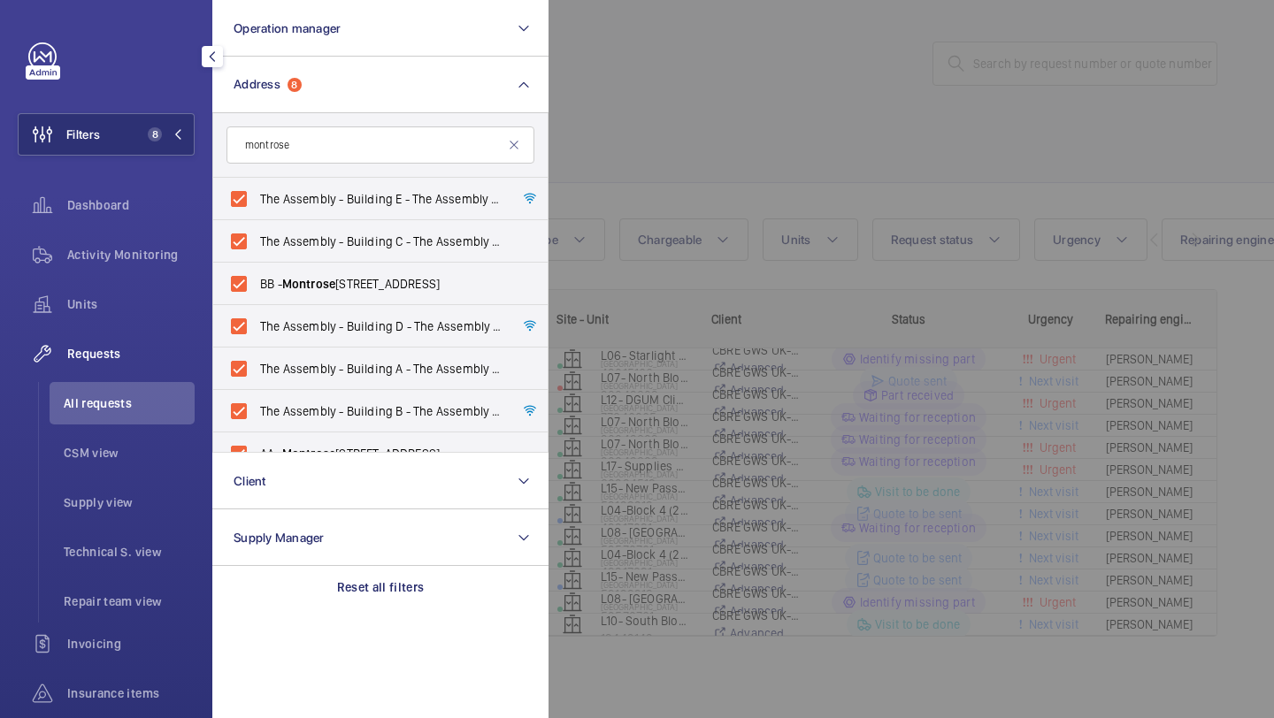
click at [696, 149] on div at bounding box center [1186, 359] width 1274 height 718
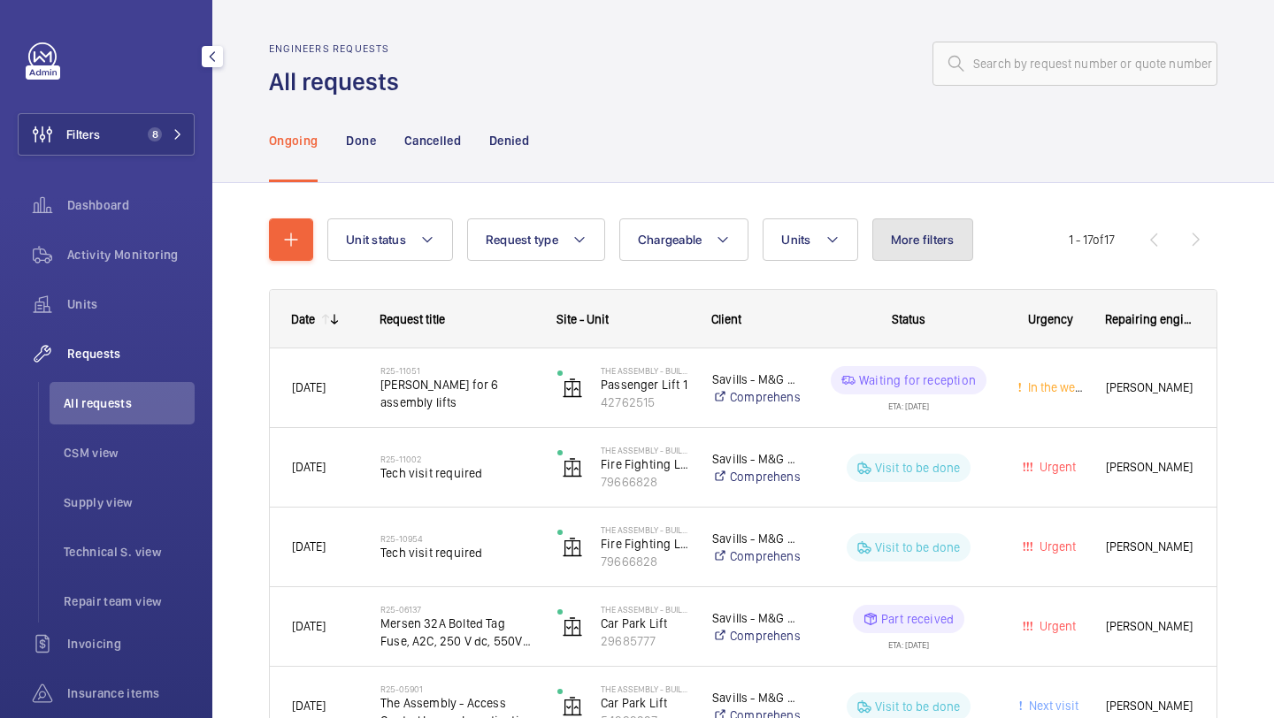
click at [929, 240] on span "More filters" at bounding box center [923, 240] width 64 height 14
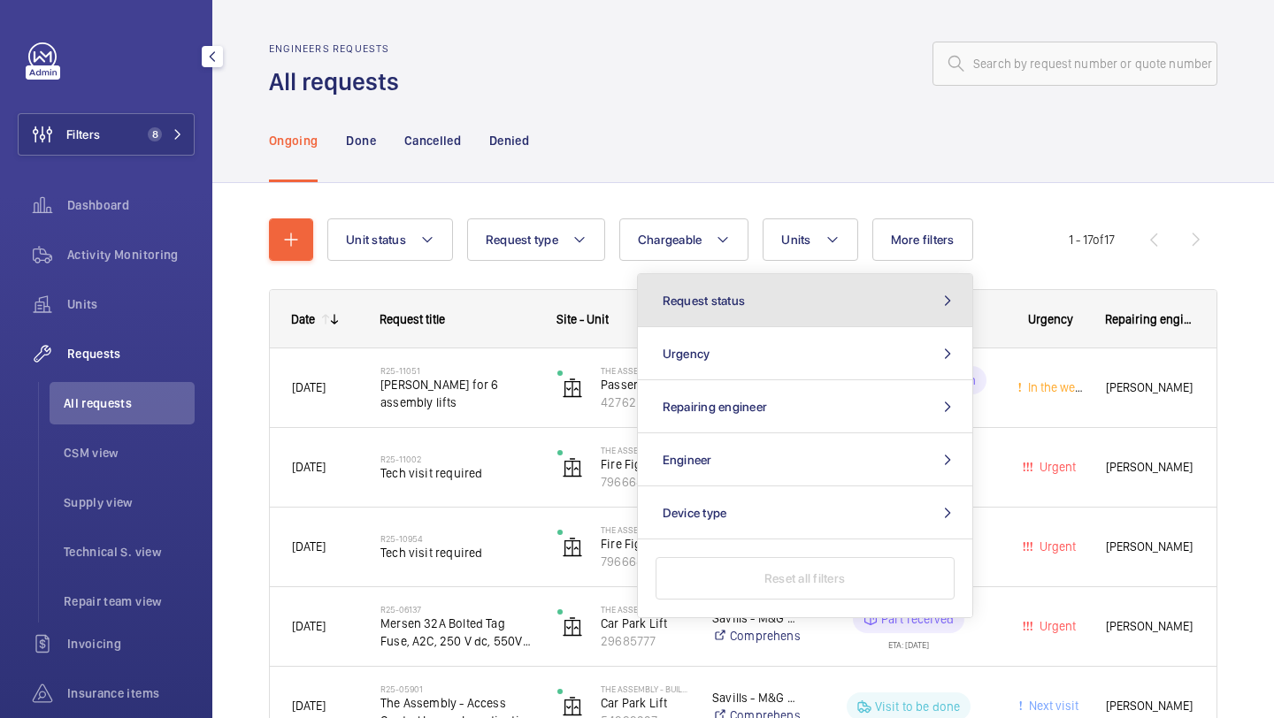
click at [877, 301] on button "Request status" at bounding box center [805, 300] width 334 height 53
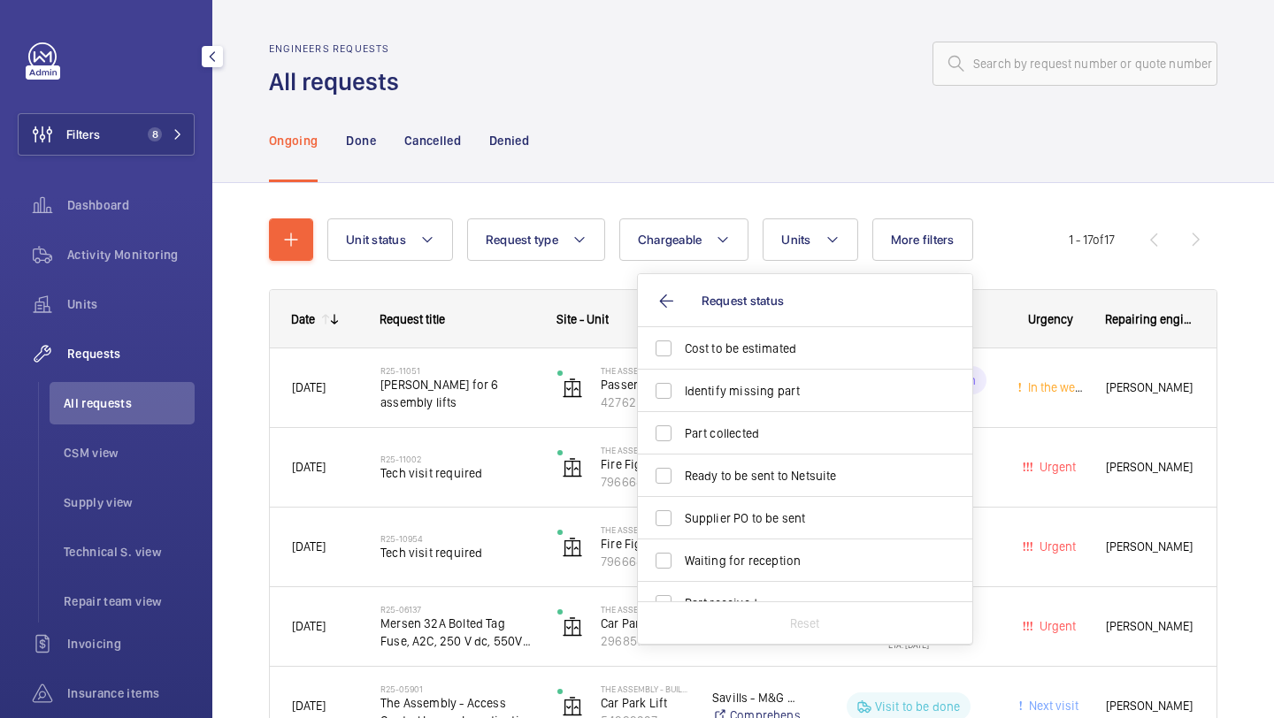
click at [804, 111] on div "Ongoing Done Cancelled Denied" at bounding box center [743, 140] width 948 height 84
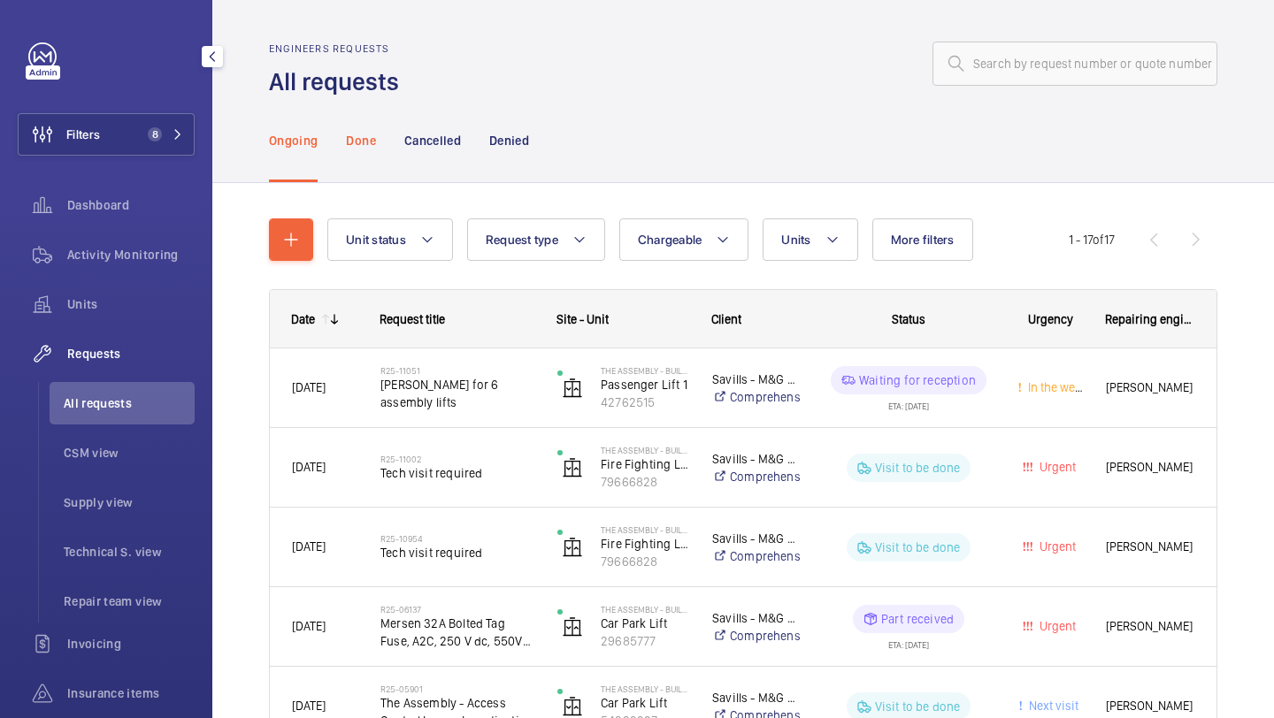
click at [351, 150] on div "Done" at bounding box center [360, 140] width 29 height 84
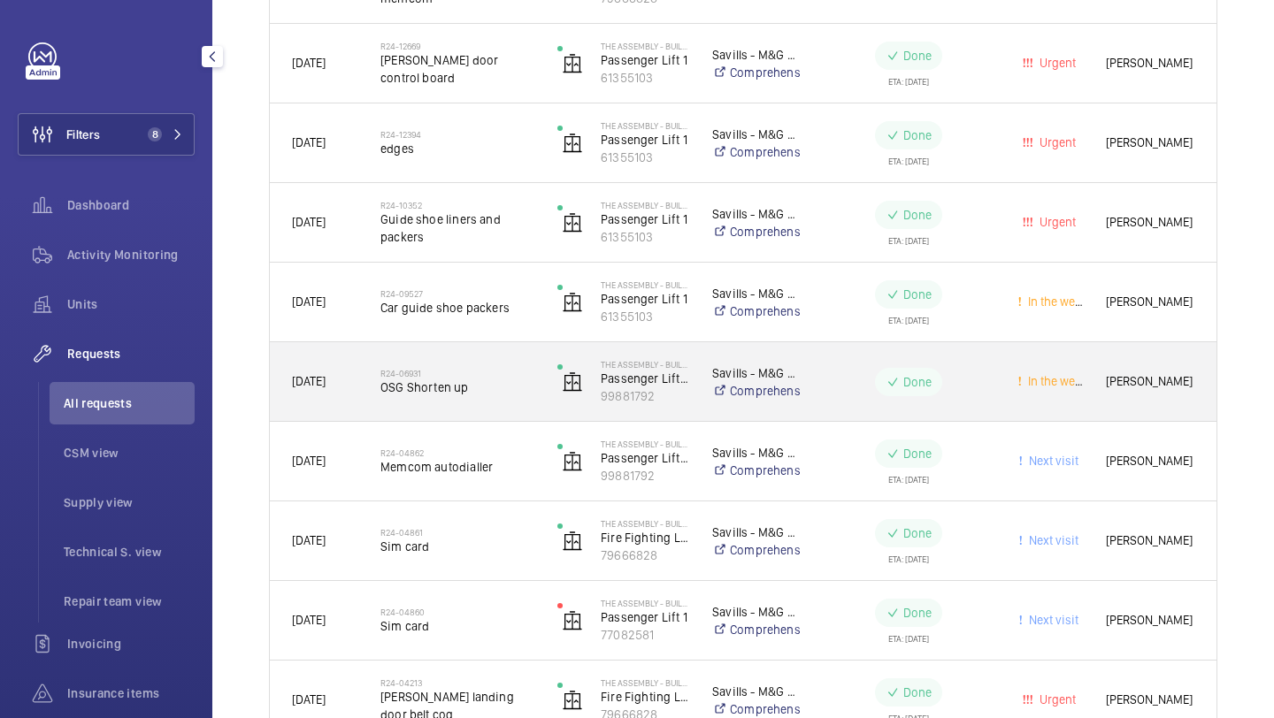
scroll to position [1240, 0]
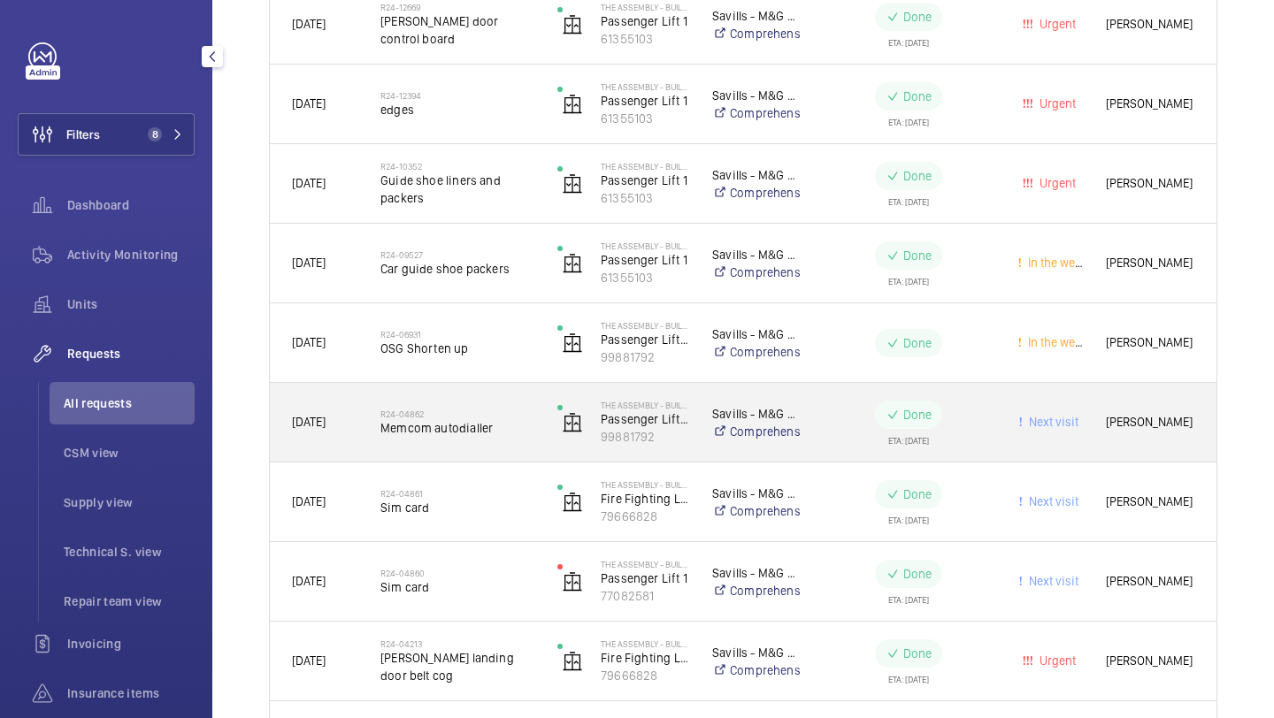
click at [475, 403] on div "R24-04862 Memcom autodialler" at bounding box center [457, 422] width 154 height 51
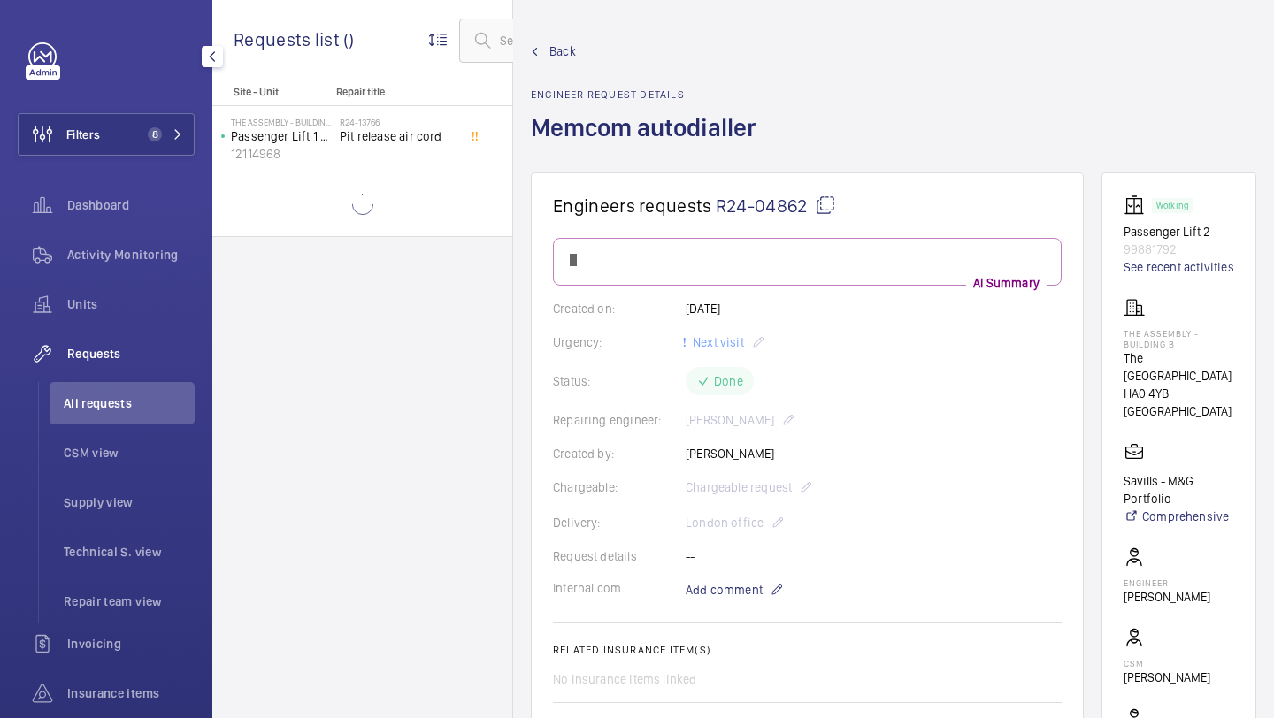
scroll to position [838, 0]
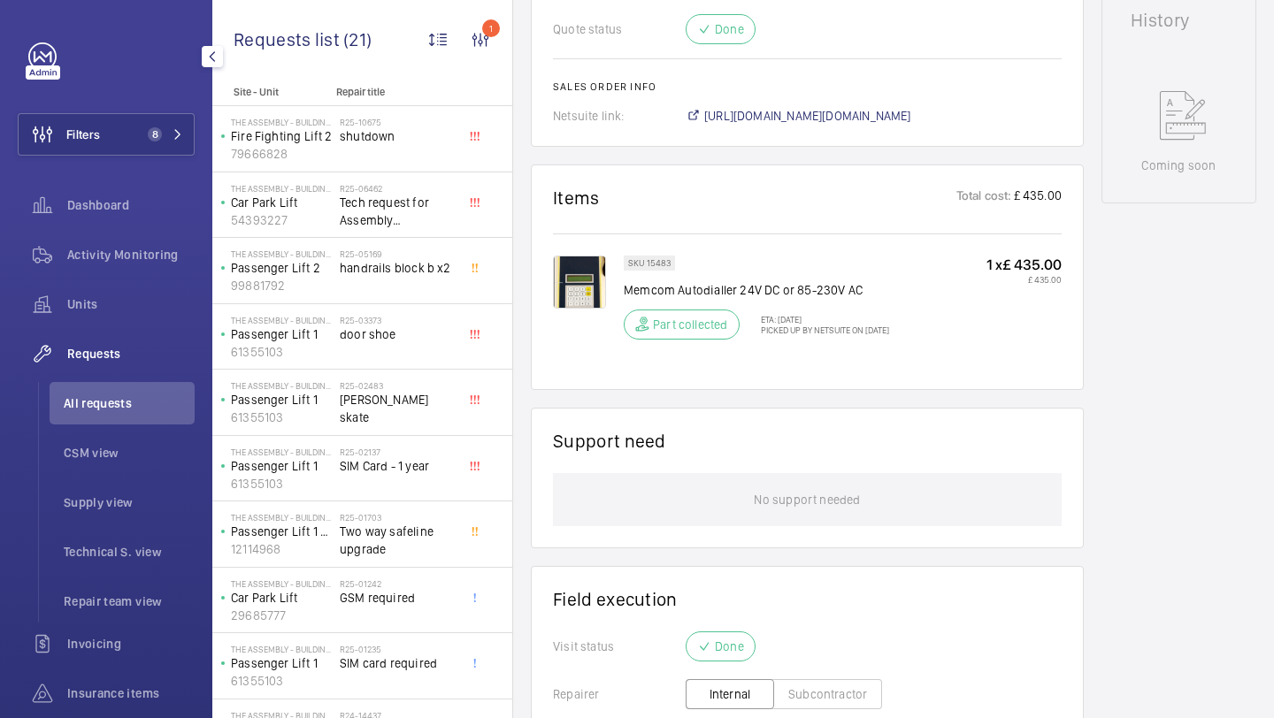
scroll to position [878, 0]
click at [418, 486] on div "R25-02137 SIM Card - 1 year" at bounding box center [398, 472] width 117 height 51
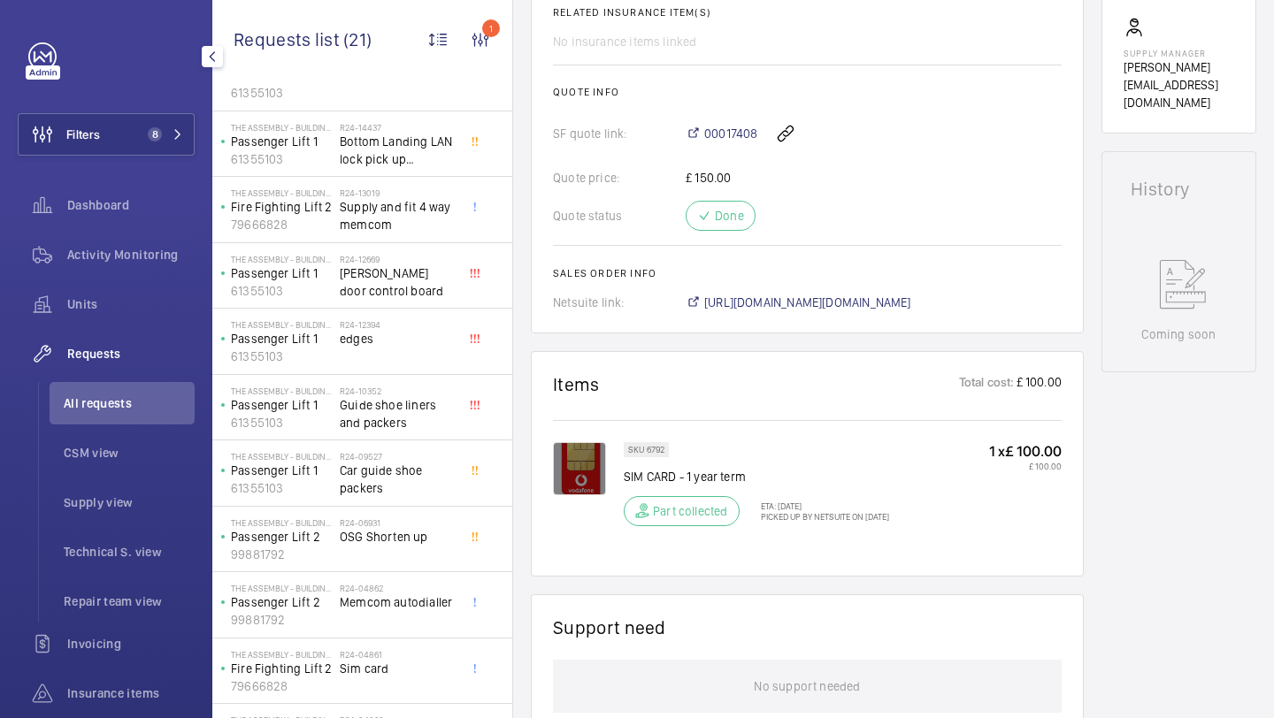
scroll to position [771, 0]
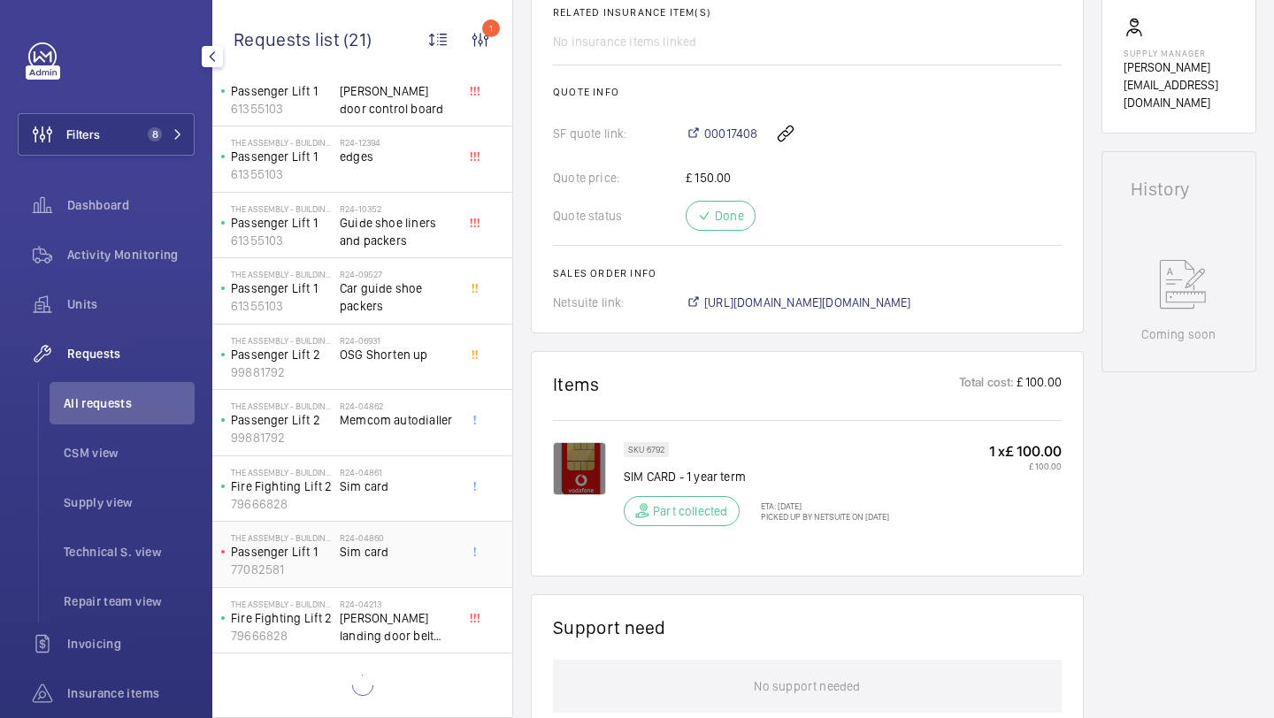
click at [387, 557] on span "Sim card" at bounding box center [398, 552] width 117 height 18
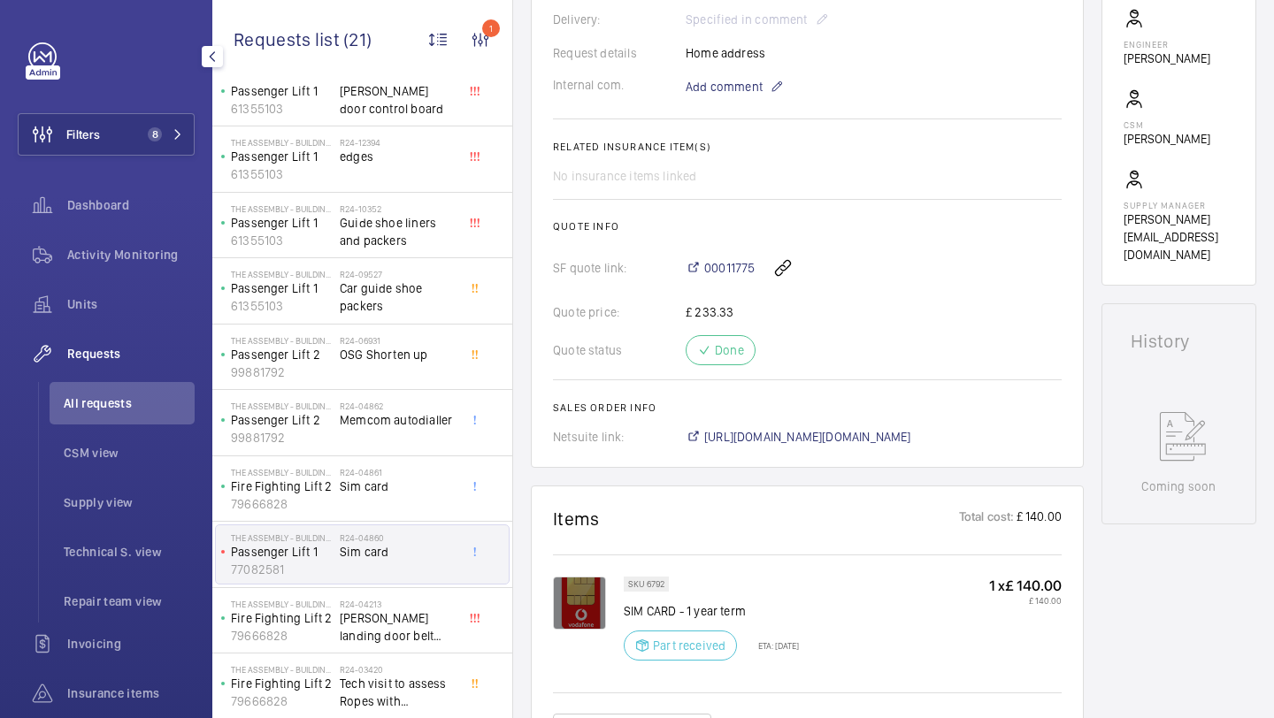
scroll to position [556, 0]
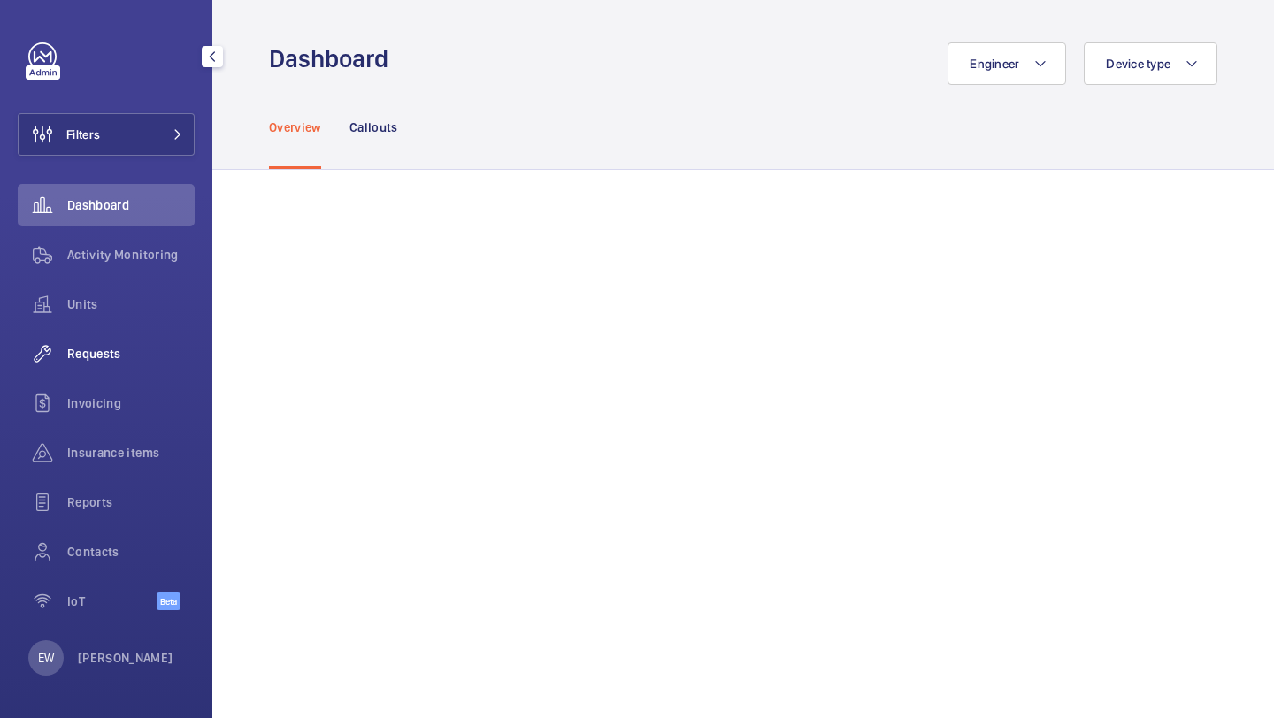
click at [144, 357] on span "Requests" at bounding box center [130, 354] width 127 height 18
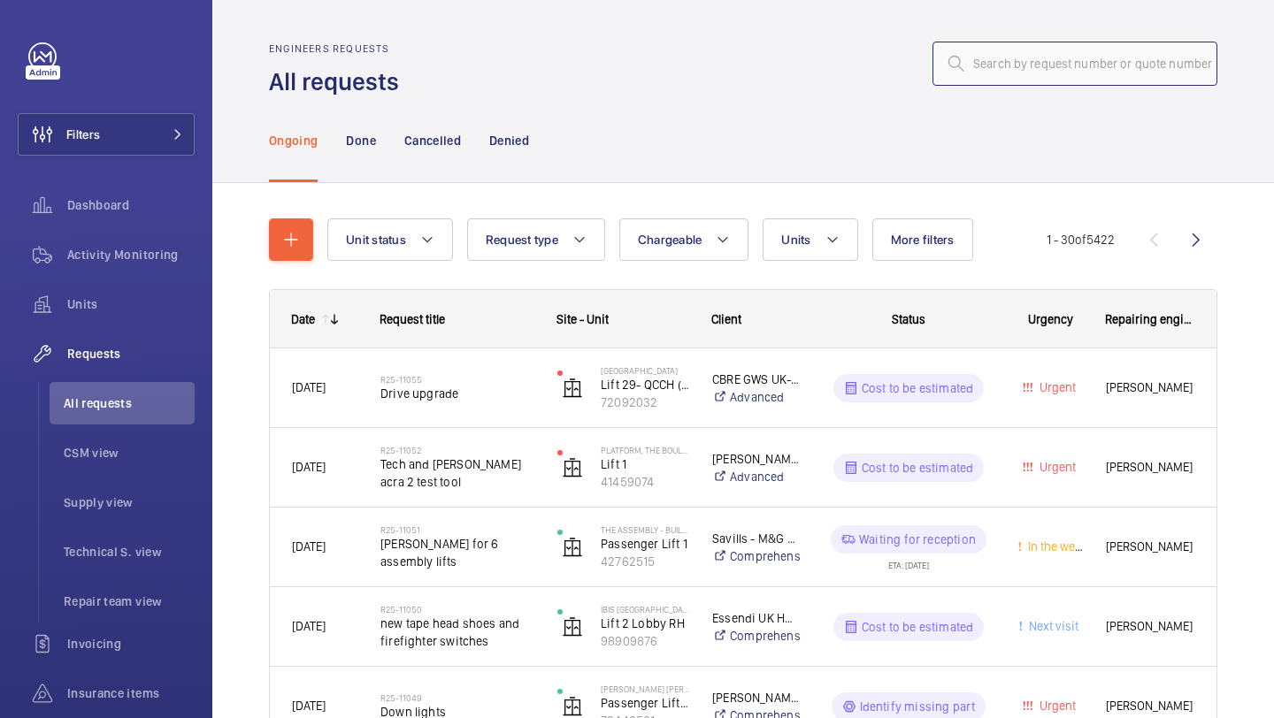
click at [1079, 65] on input "text" at bounding box center [1075, 64] width 285 height 44
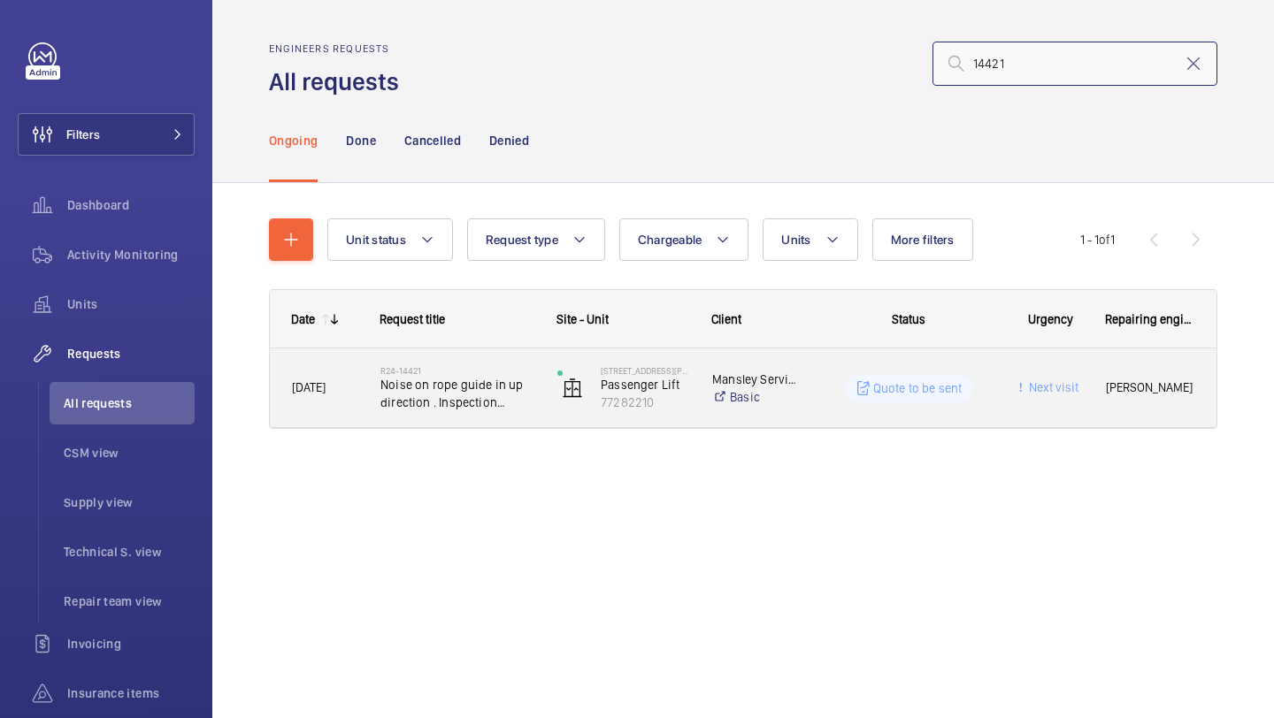
type input "14421"
click at [496, 388] on span "Noise on rope guide in up direction . Inspection required ." at bounding box center [457, 393] width 154 height 35
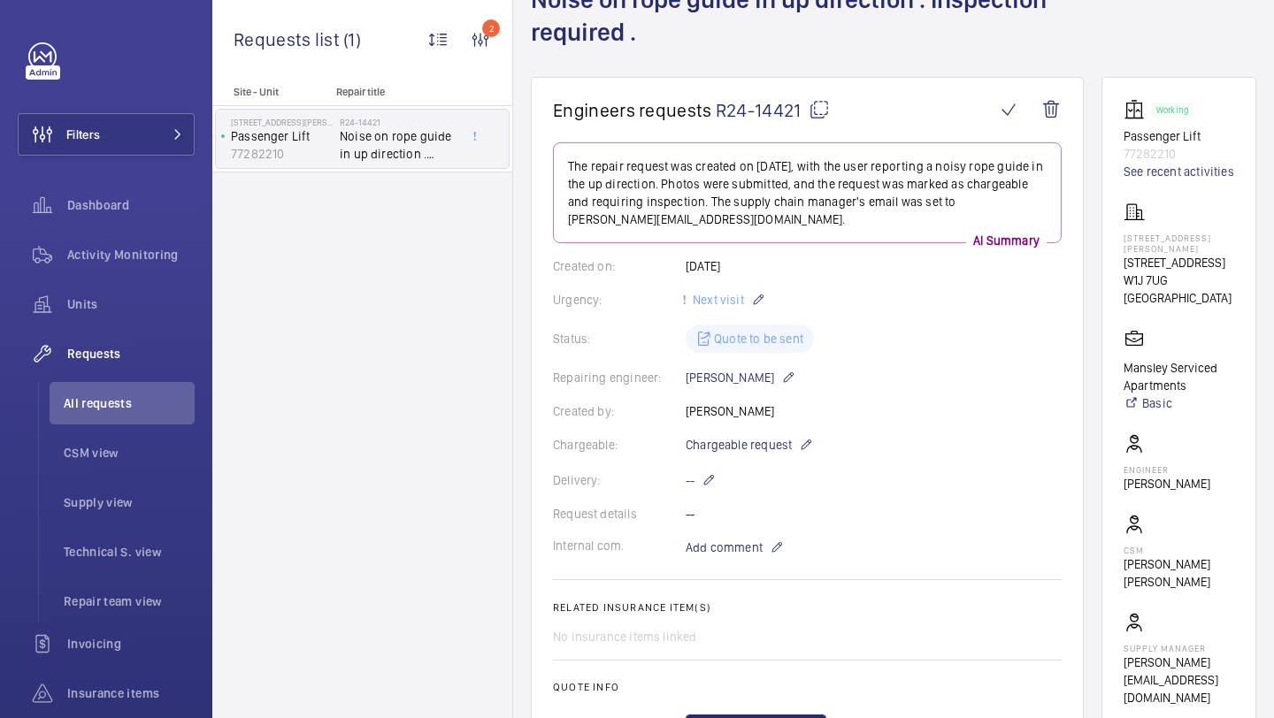
scroll to position [130, 0]
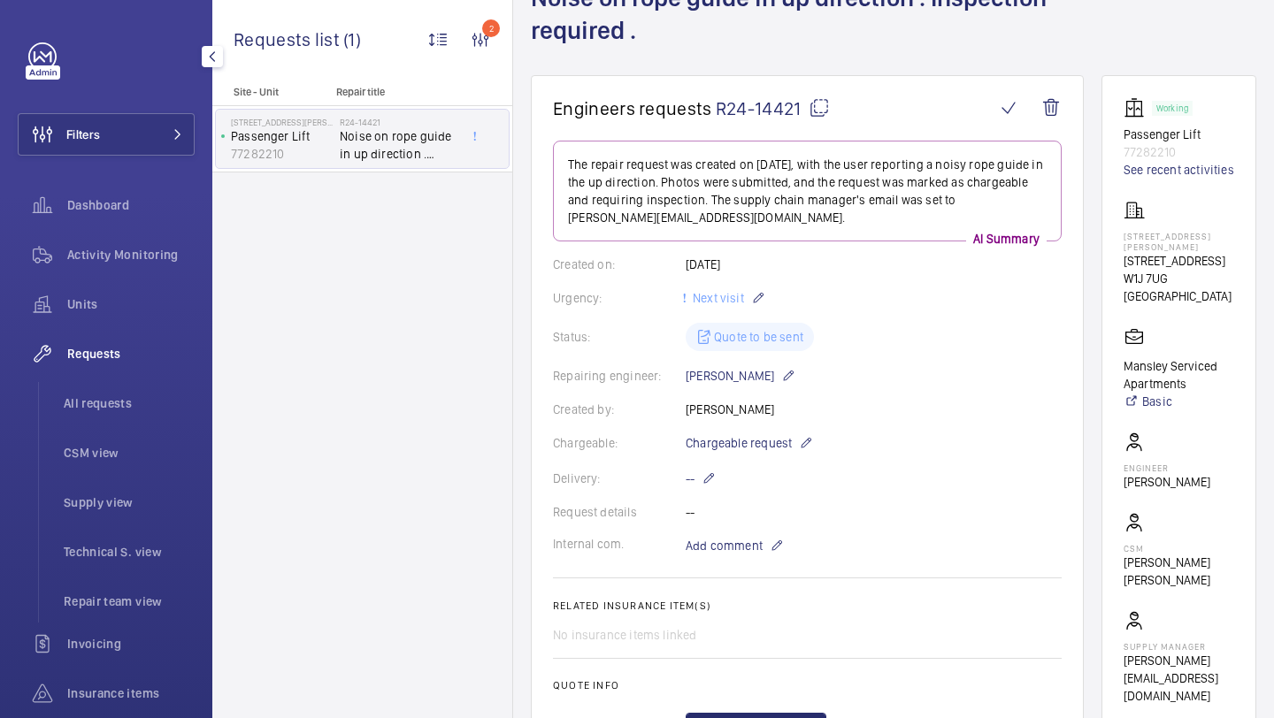
click at [136, 425] on ul "All requests CSM view Supply view Technical S. view Repair team view" at bounding box center [116, 502] width 157 height 241
click at [134, 420] on li "All requests" at bounding box center [122, 403] width 145 height 42
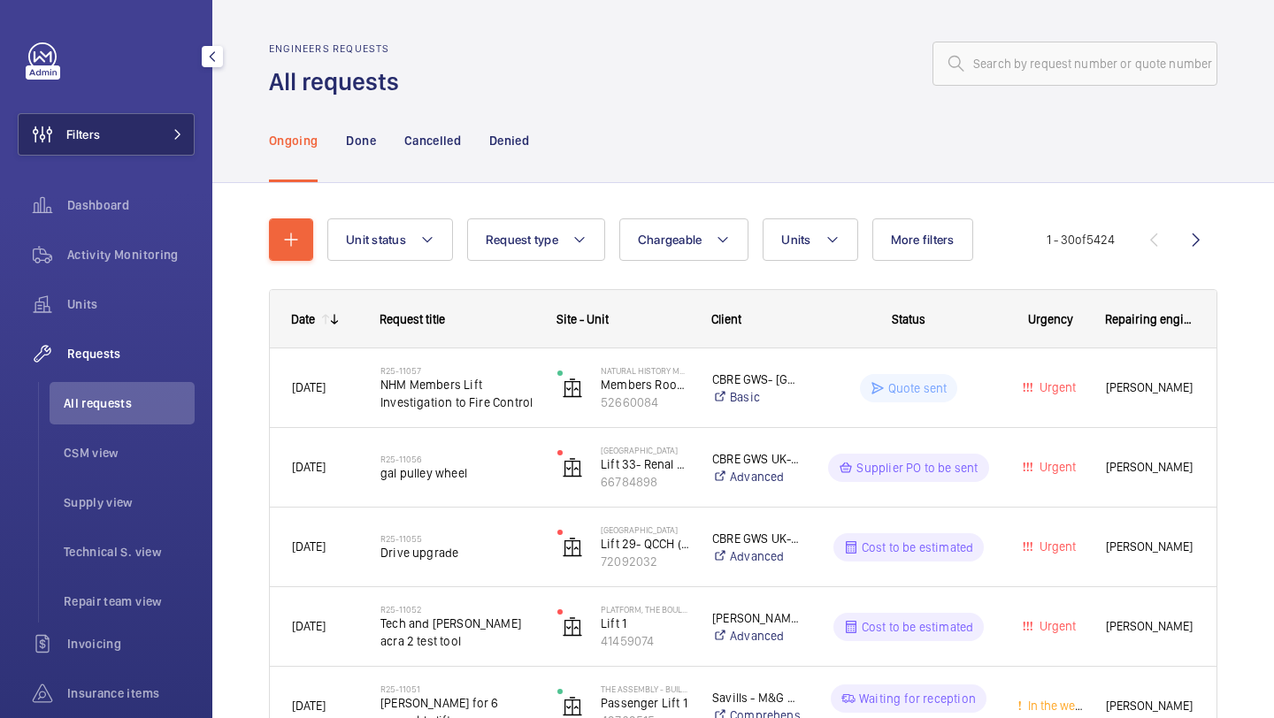
click at [127, 138] on button "Filters" at bounding box center [106, 134] width 177 height 42
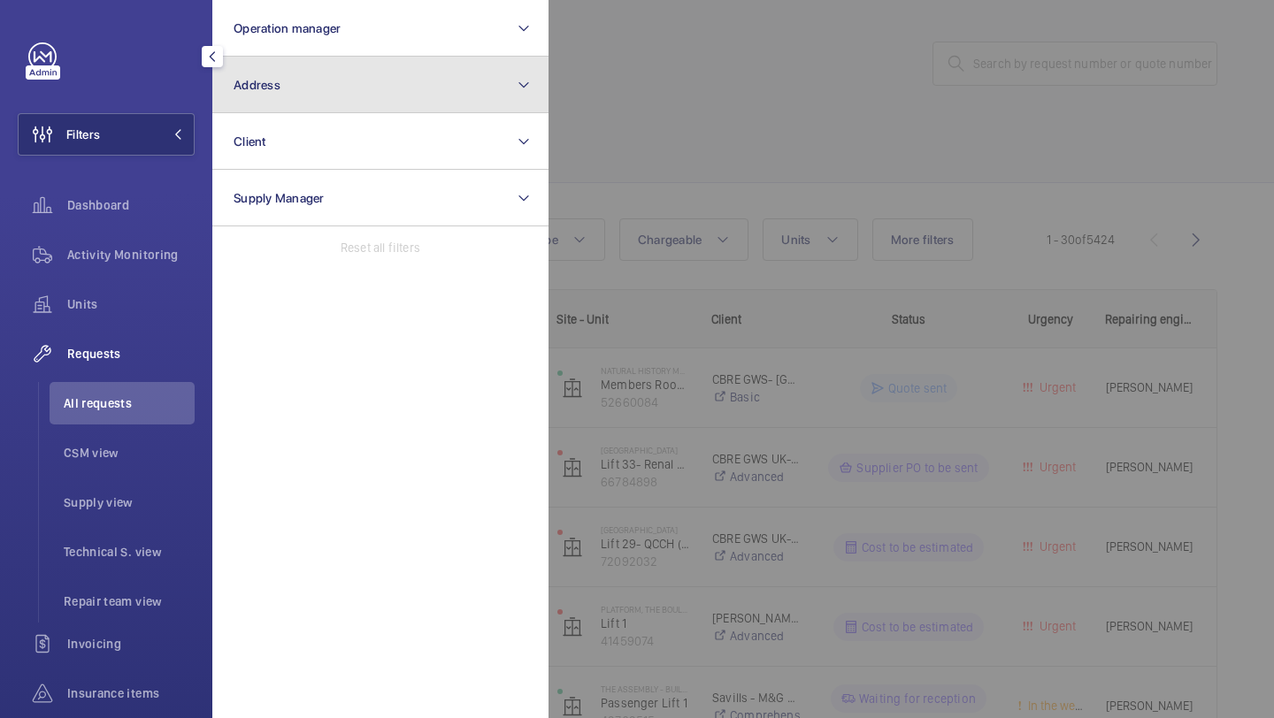
click at [275, 57] on button "Address" at bounding box center [380, 85] width 336 height 57
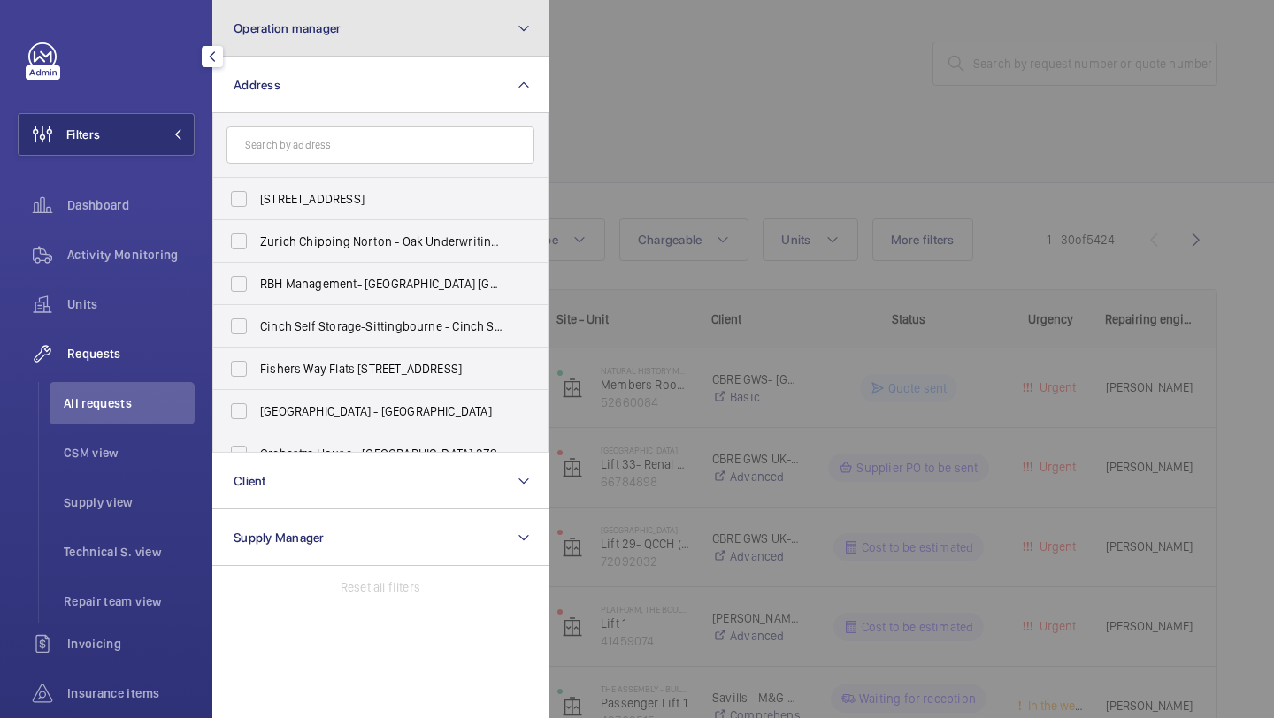
click at [274, 45] on button "Operation manager" at bounding box center [380, 28] width 336 height 57
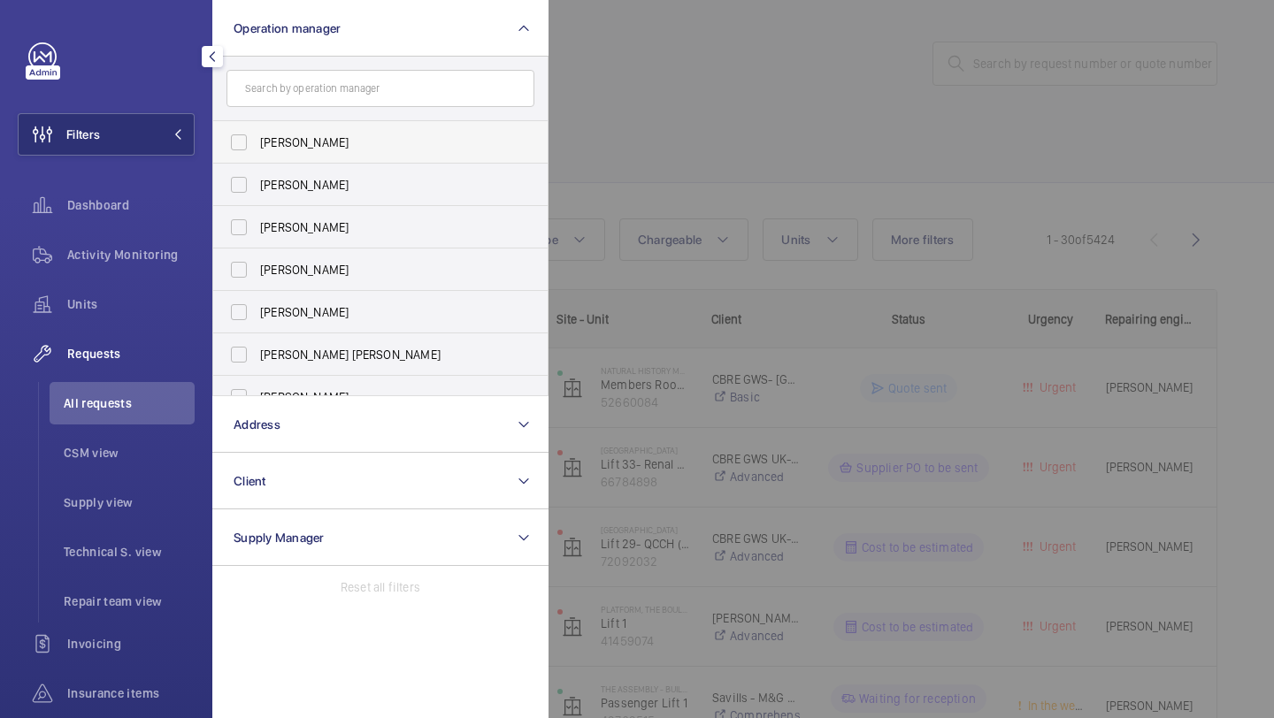
click at [297, 152] on label "[PERSON_NAME]" at bounding box center [367, 142] width 308 height 42
click at [257, 152] on input "[PERSON_NAME]" at bounding box center [238, 142] width 35 height 35
checkbox input "true"
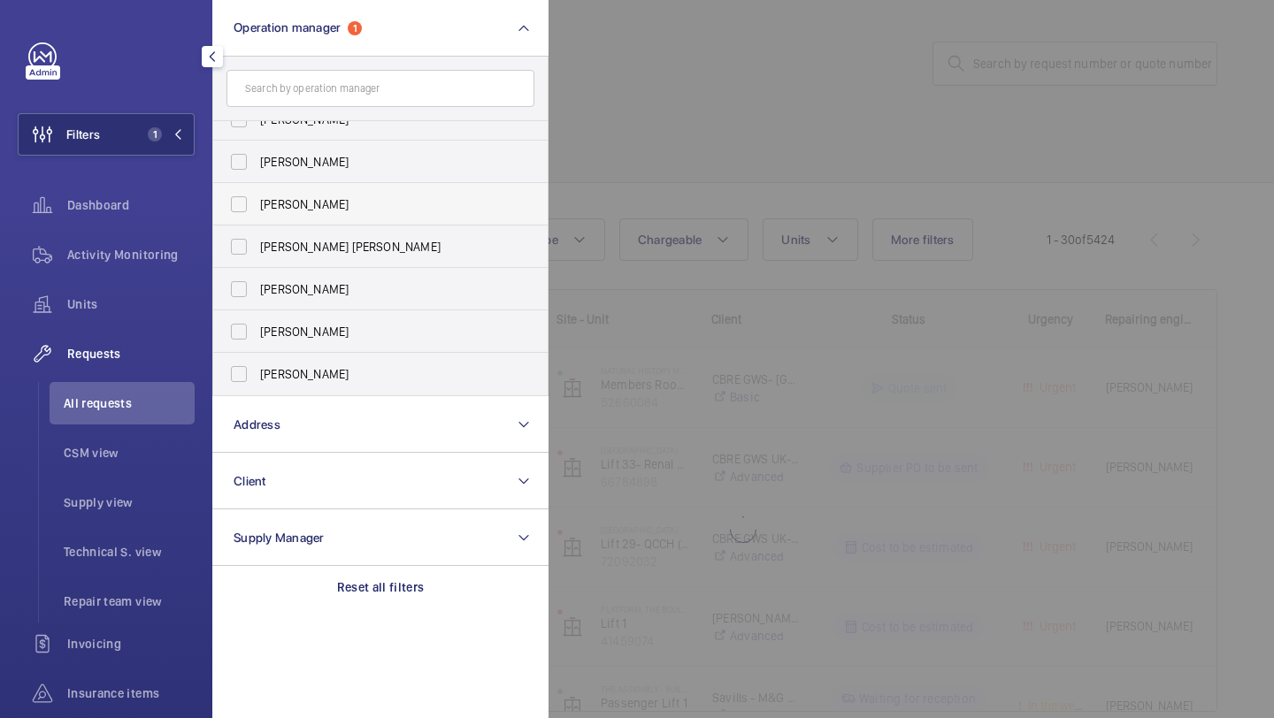
click at [307, 205] on span "[PERSON_NAME]" at bounding box center [381, 205] width 243 height 18
click at [257, 205] on input "[PERSON_NAME]" at bounding box center [238, 204] width 35 height 35
checkbox input "true"
click at [324, 320] on label "[PERSON_NAME]" at bounding box center [367, 332] width 308 height 42
click at [257, 320] on input "[PERSON_NAME]" at bounding box center [238, 331] width 35 height 35
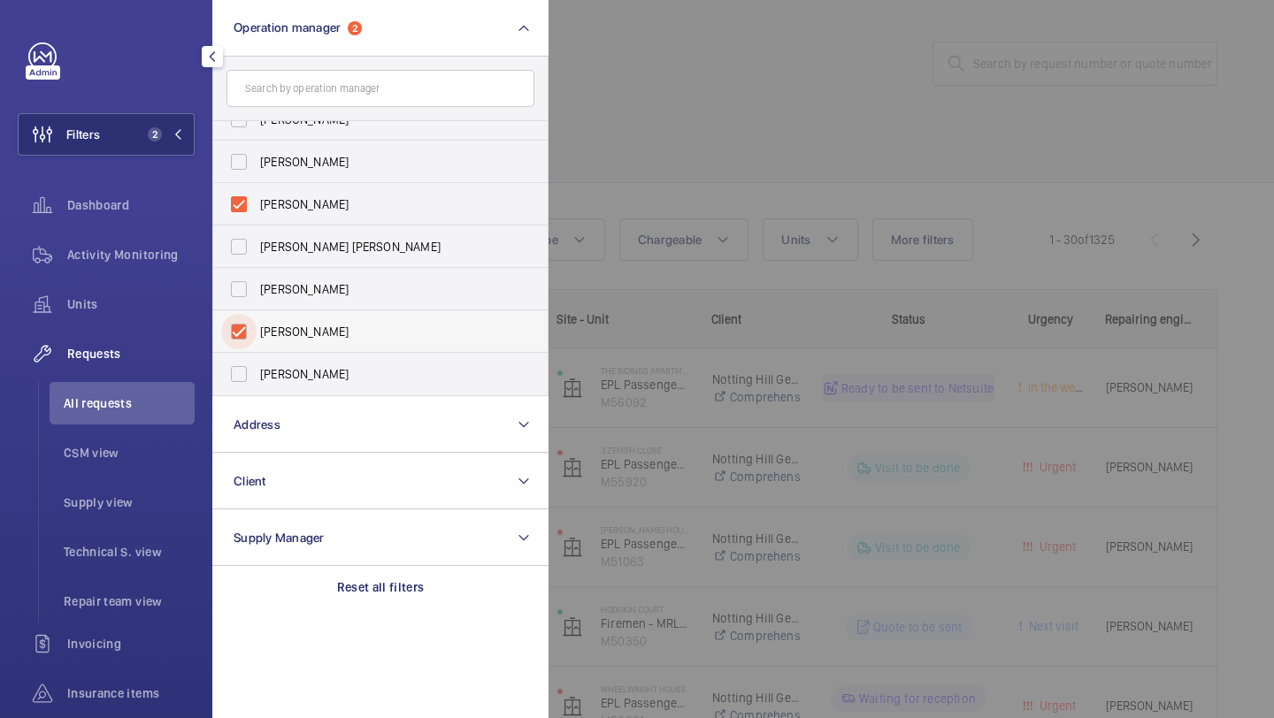
checkbox input "true"
click at [685, 140] on div at bounding box center [1186, 359] width 1274 height 718
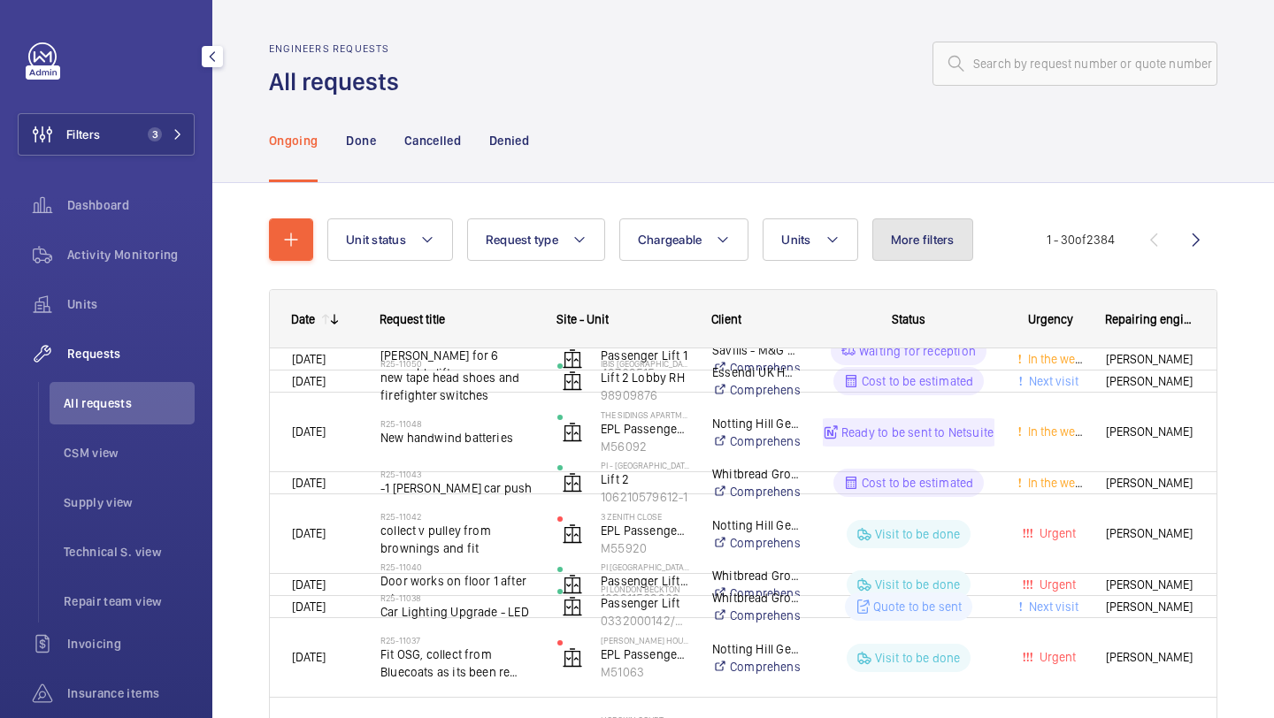
click at [922, 241] on span "More filters" at bounding box center [923, 240] width 64 height 14
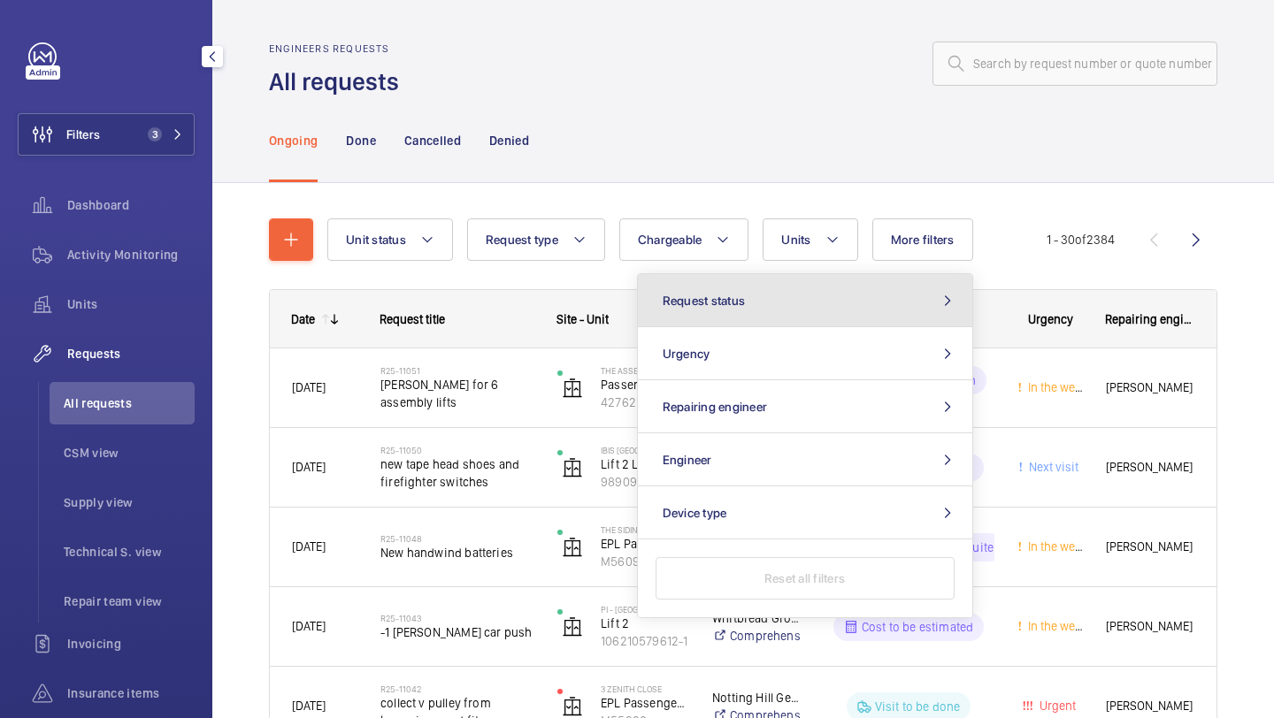
click at [802, 288] on button "Request status" at bounding box center [805, 300] width 334 height 53
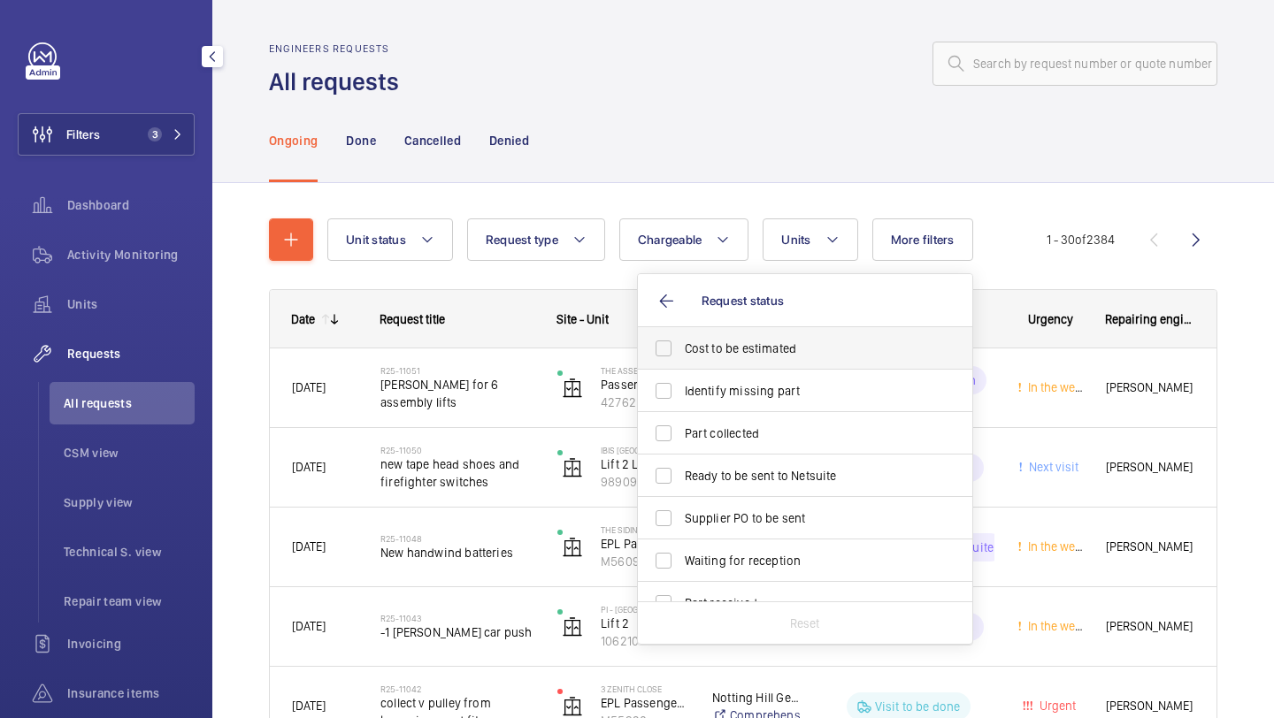
click at [746, 340] on span "Cost to be estimated" at bounding box center [806, 349] width 243 height 18
click at [681, 340] on input "Cost to be estimated" at bounding box center [663, 348] width 35 height 35
checkbox input "true"
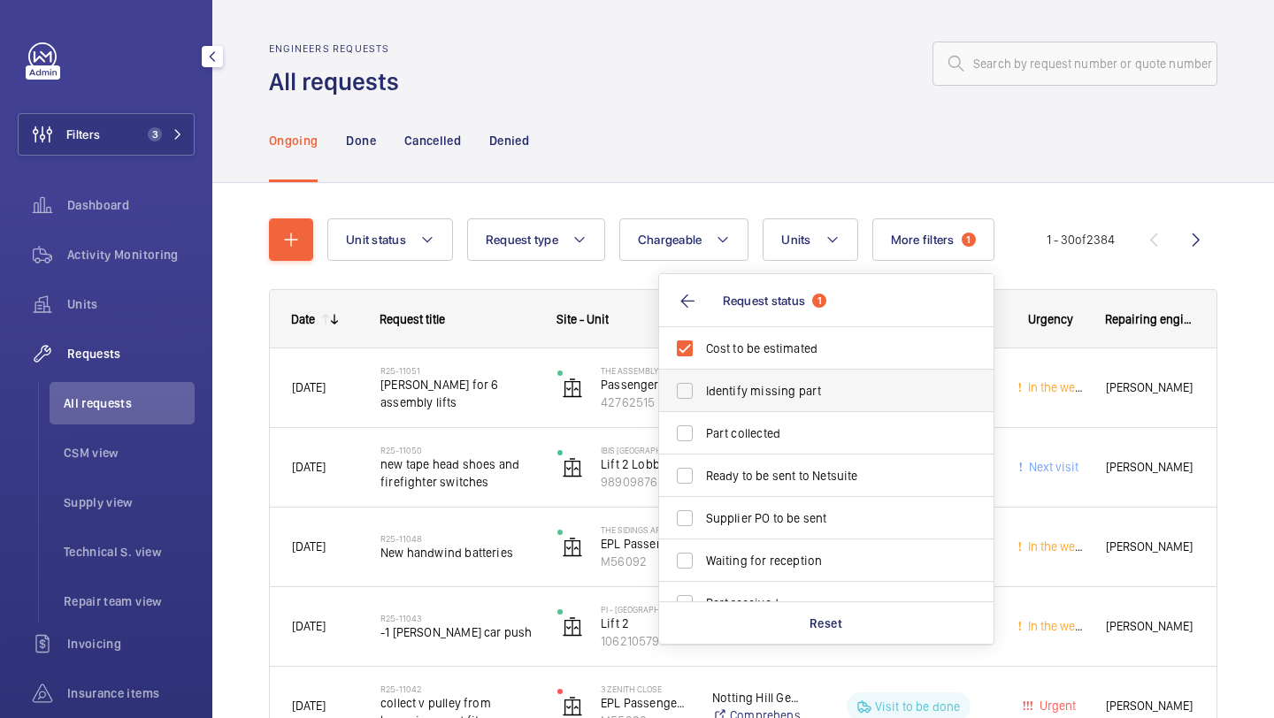
click at [746, 380] on label "Identify missing part" at bounding box center [813, 391] width 308 height 42
click at [702, 380] on input "Identify missing part" at bounding box center [684, 390] width 35 height 35
checkbox input "true"
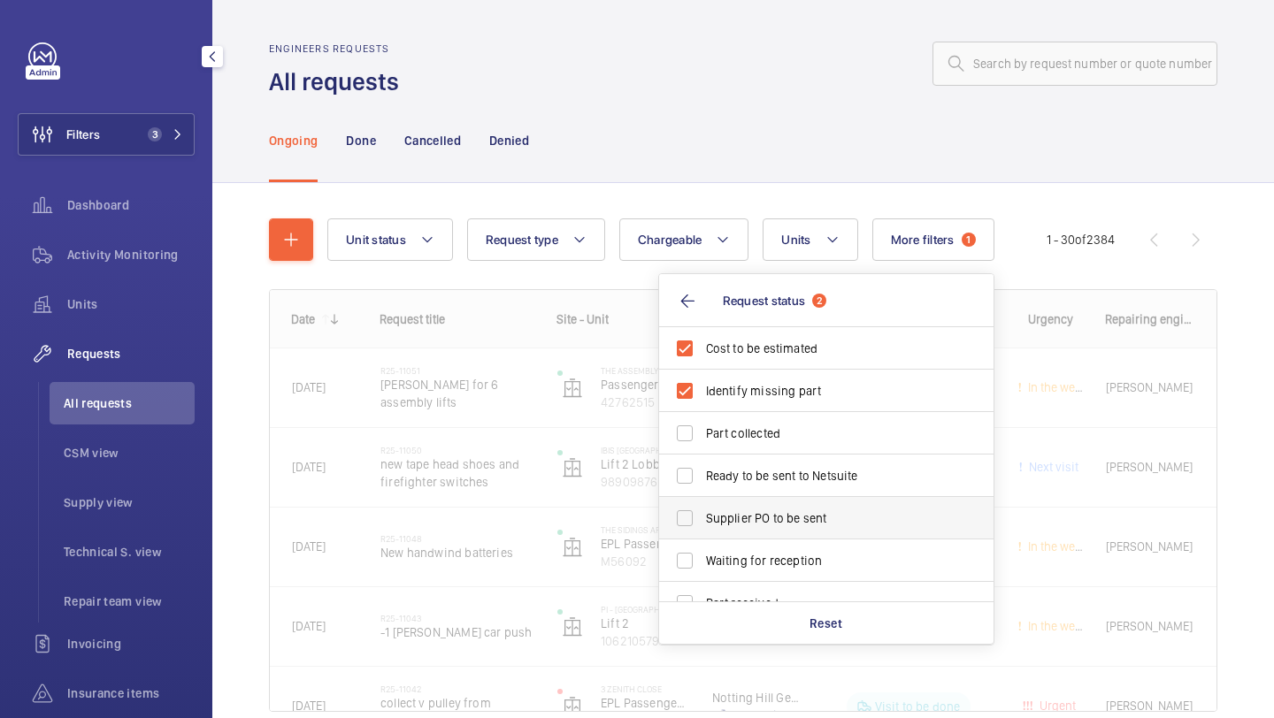
click at [735, 500] on label "Supplier PO to be sent" at bounding box center [813, 518] width 308 height 42
click at [702, 501] on input "Supplier PO to be sent" at bounding box center [684, 518] width 35 height 35
checkbox input "true"
click at [735, 476] on span "Ready to be sent to Netsuite" at bounding box center [827, 476] width 243 height 18
click at [702, 476] on input "Ready to be sent to Netsuite" at bounding box center [684, 475] width 35 height 35
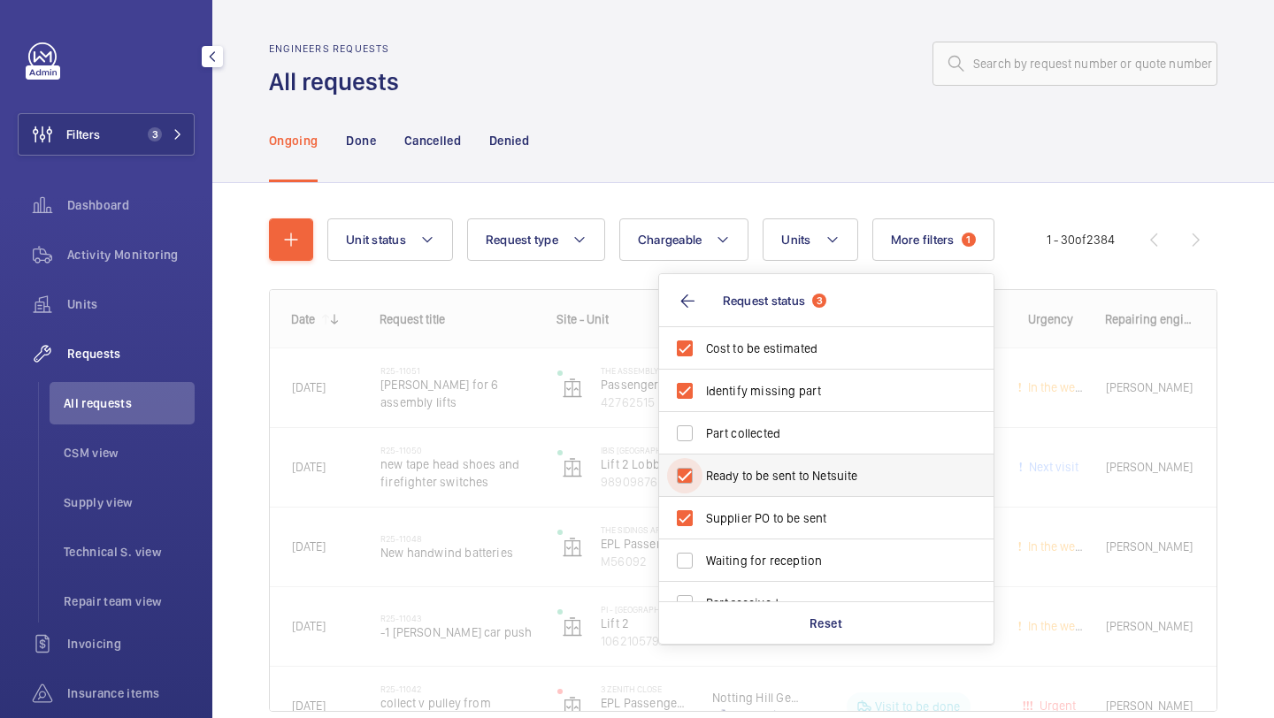
checkbox input "true"
click at [719, 124] on div "Ongoing Done Cancelled Denied" at bounding box center [743, 140] width 948 height 84
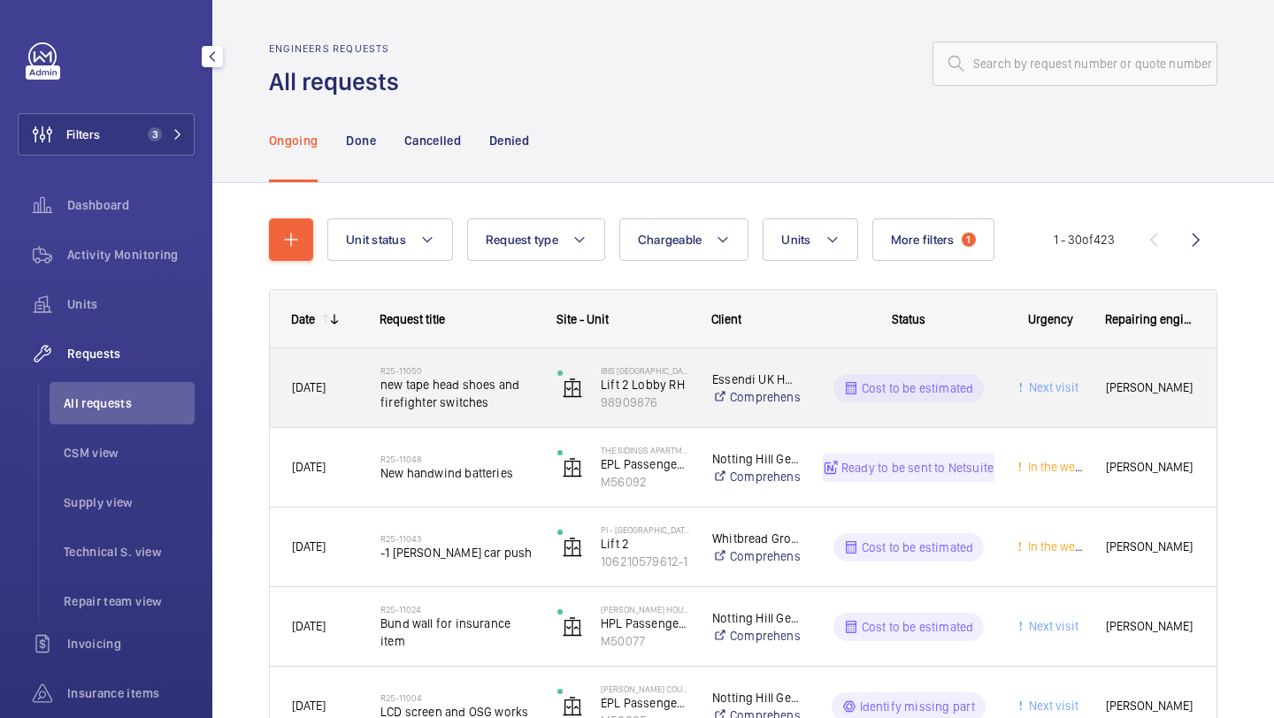
click at [483, 385] on span "new tape head shoes and firefighter switches" at bounding box center [457, 393] width 154 height 35
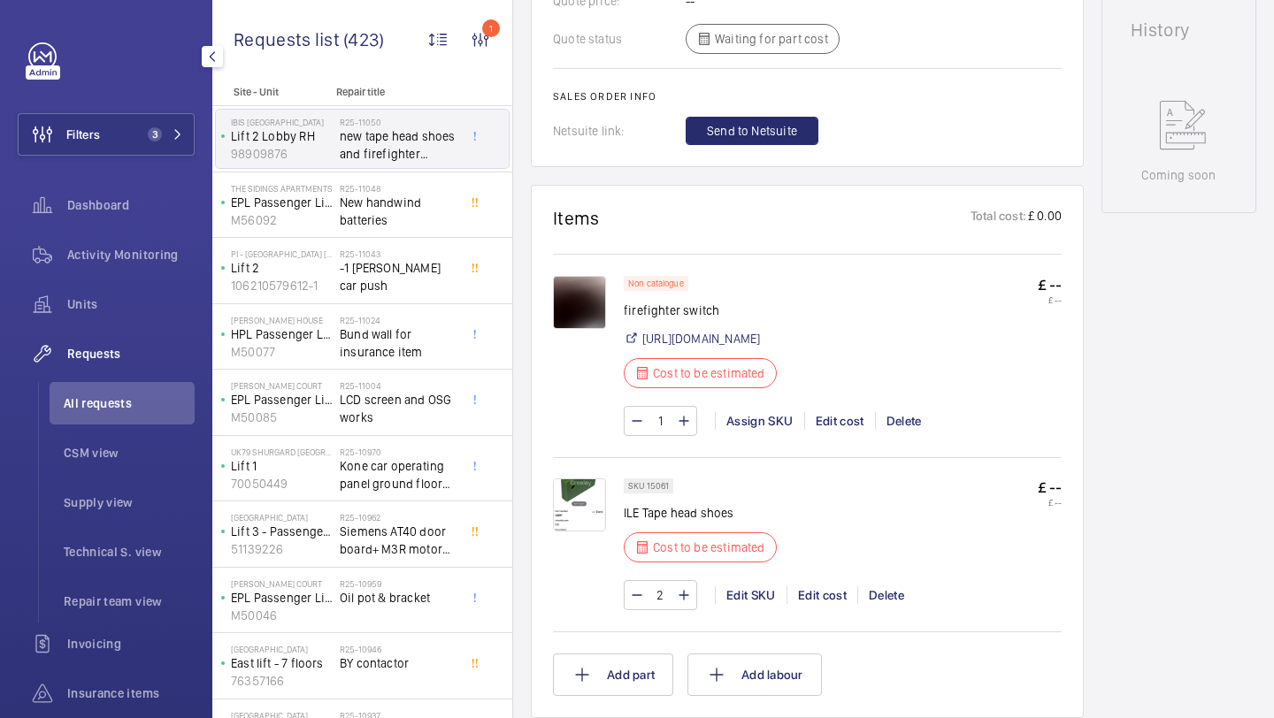
click at [595, 509] on img at bounding box center [579, 505] width 53 height 53
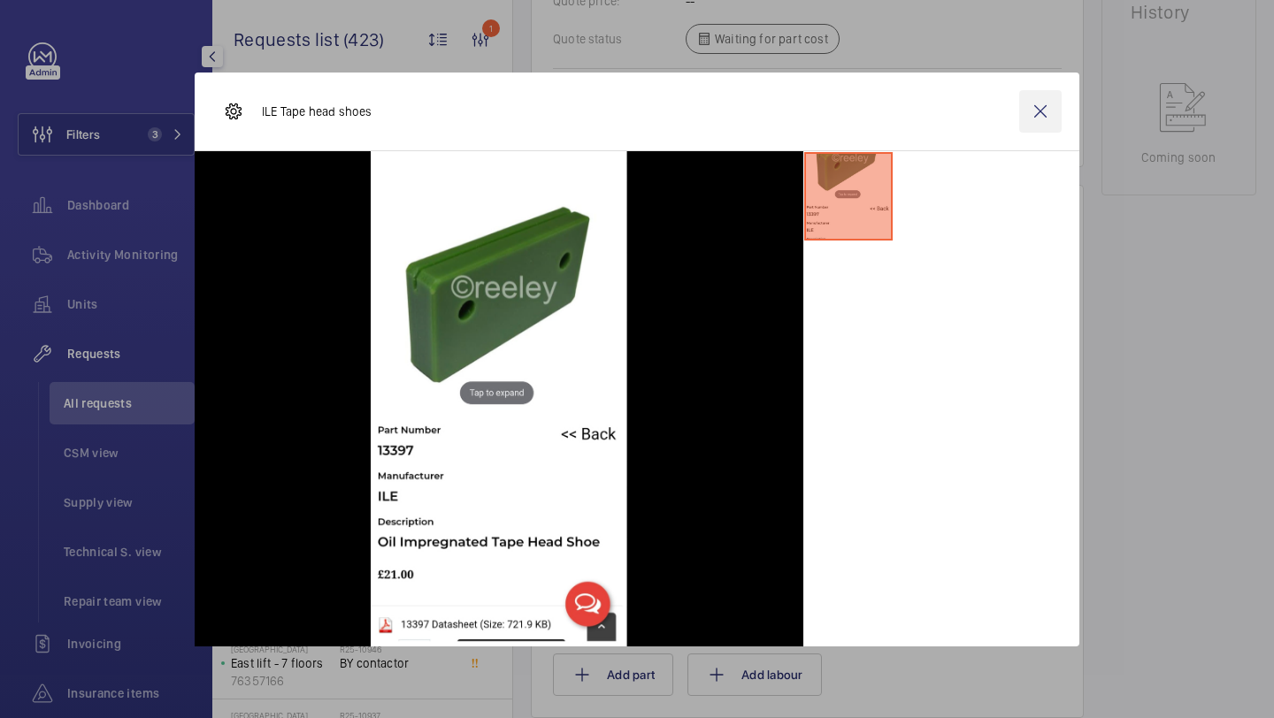
click at [1045, 122] on wm-front-icon-button at bounding box center [1040, 111] width 42 height 42
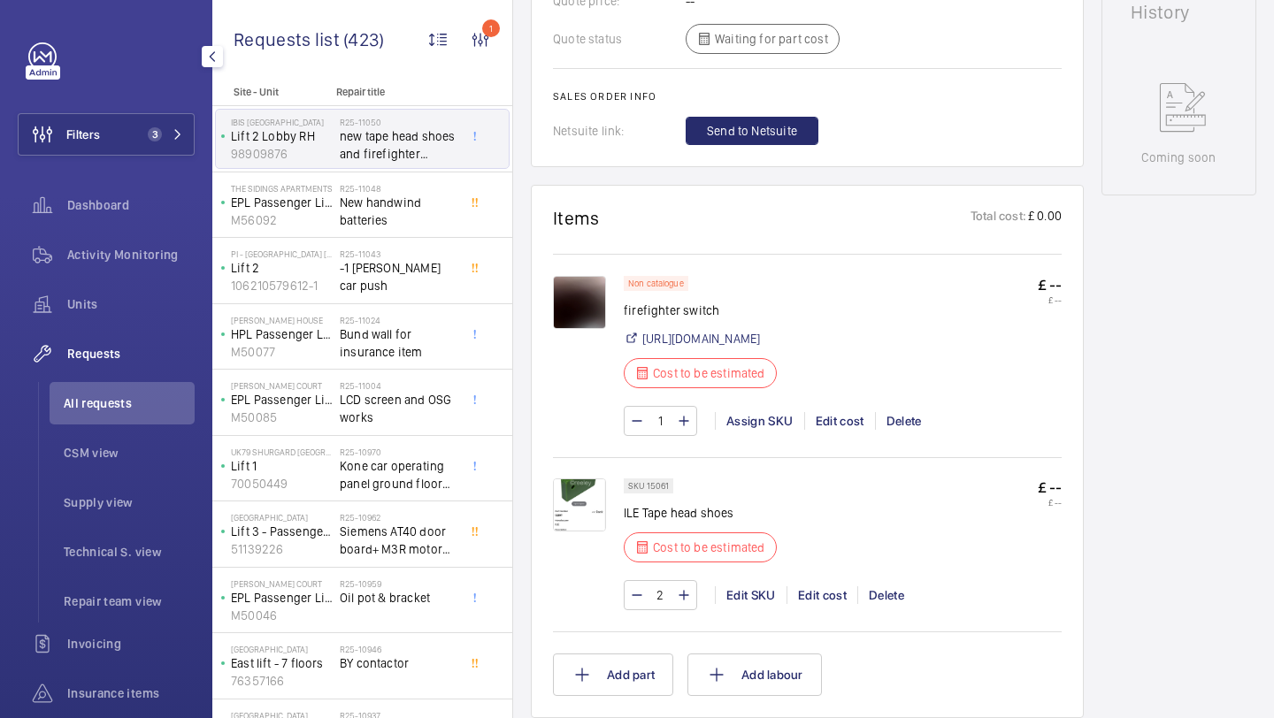
click at [579, 518] on img at bounding box center [579, 505] width 53 height 53
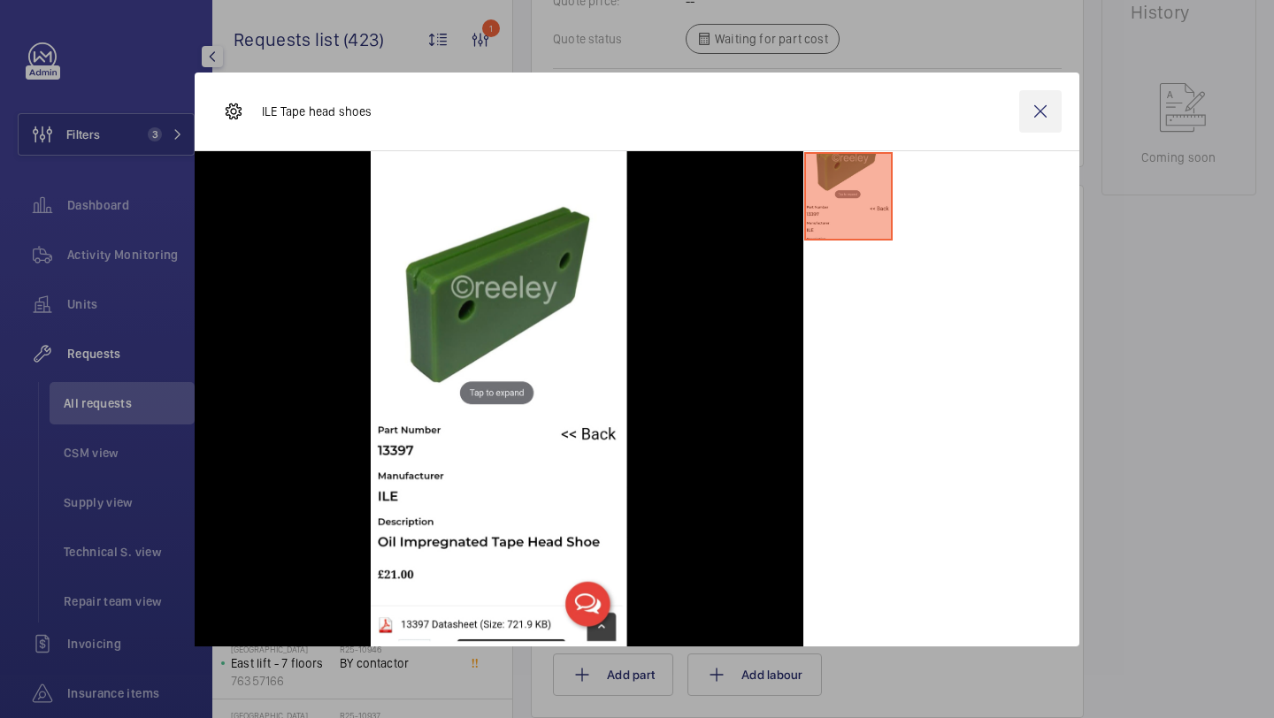
click at [1019, 110] on wm-front-icon-button at bounding box center [1040, 111] width 42 height 42
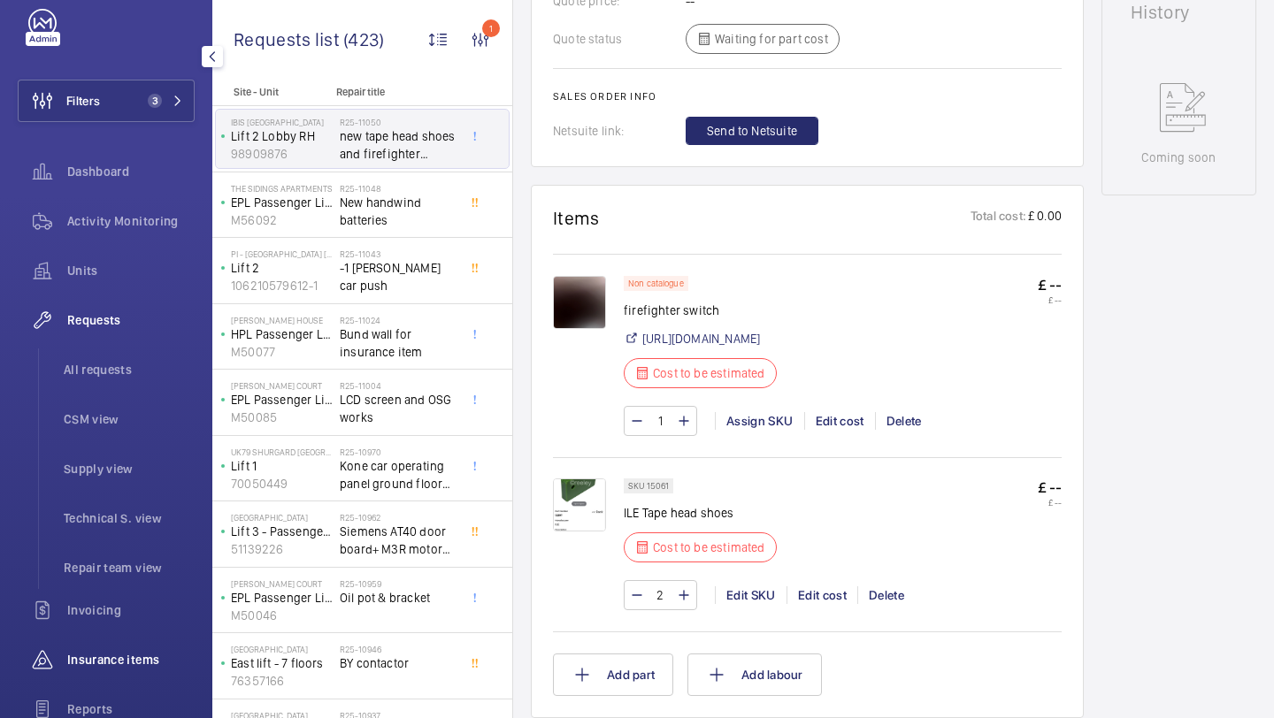
scroll to position [35, 0]
click at [128, 660] on span "Insurance items" at bounding box center [130, 659] width 127 height 18
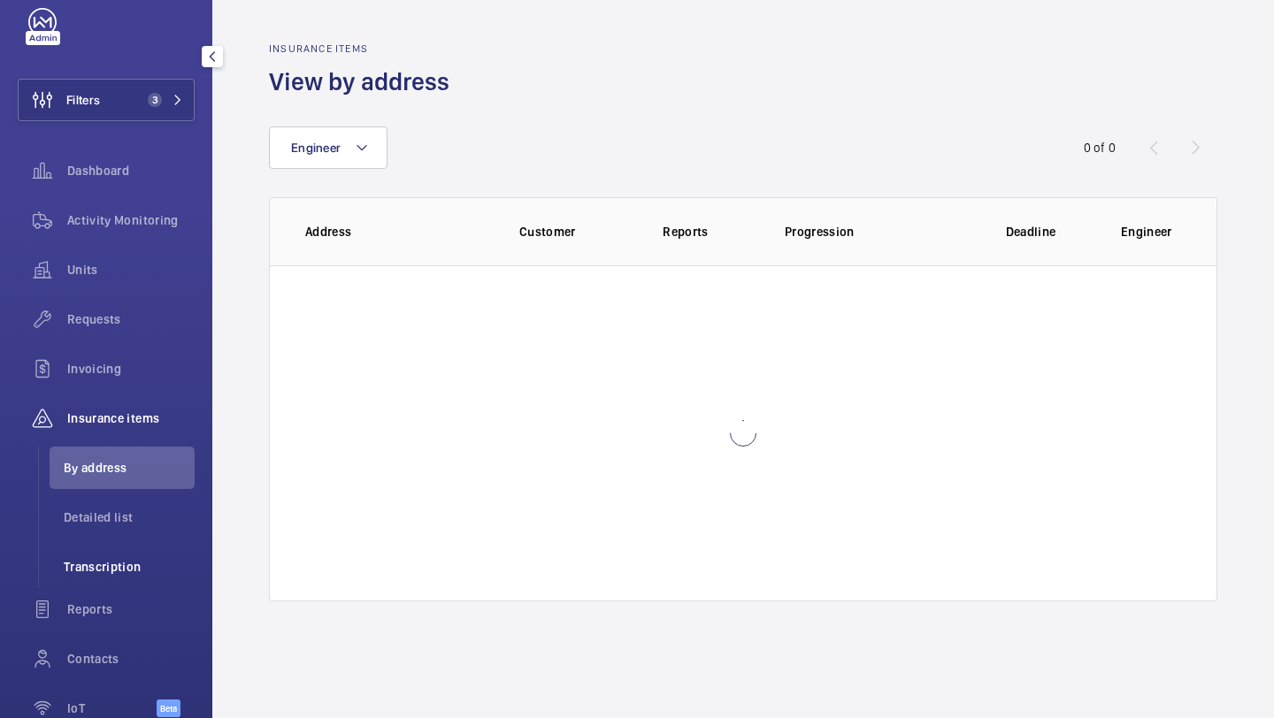
click at [127, 572] on span "Transcription" at bounding box center [129, 567] width 131 height 18
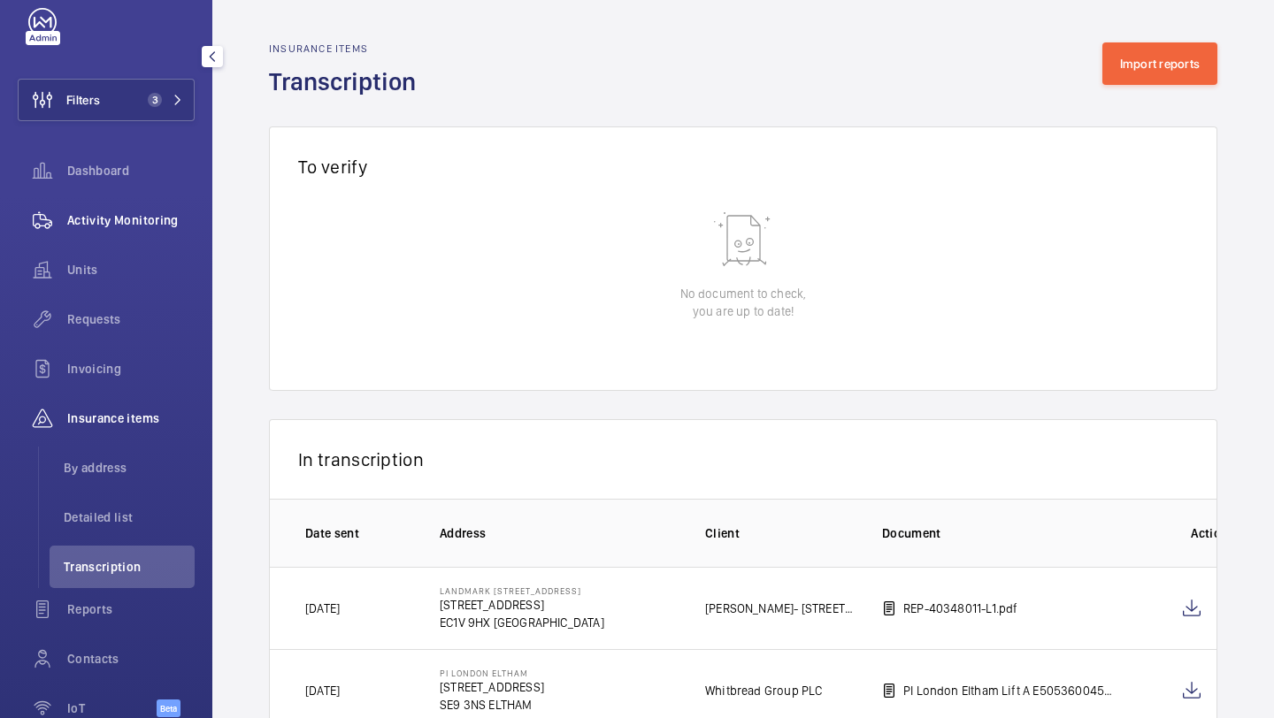
click at [175, 229] on div "Activity Monitoring" at bounding box center [106, 220] width 177 height 42
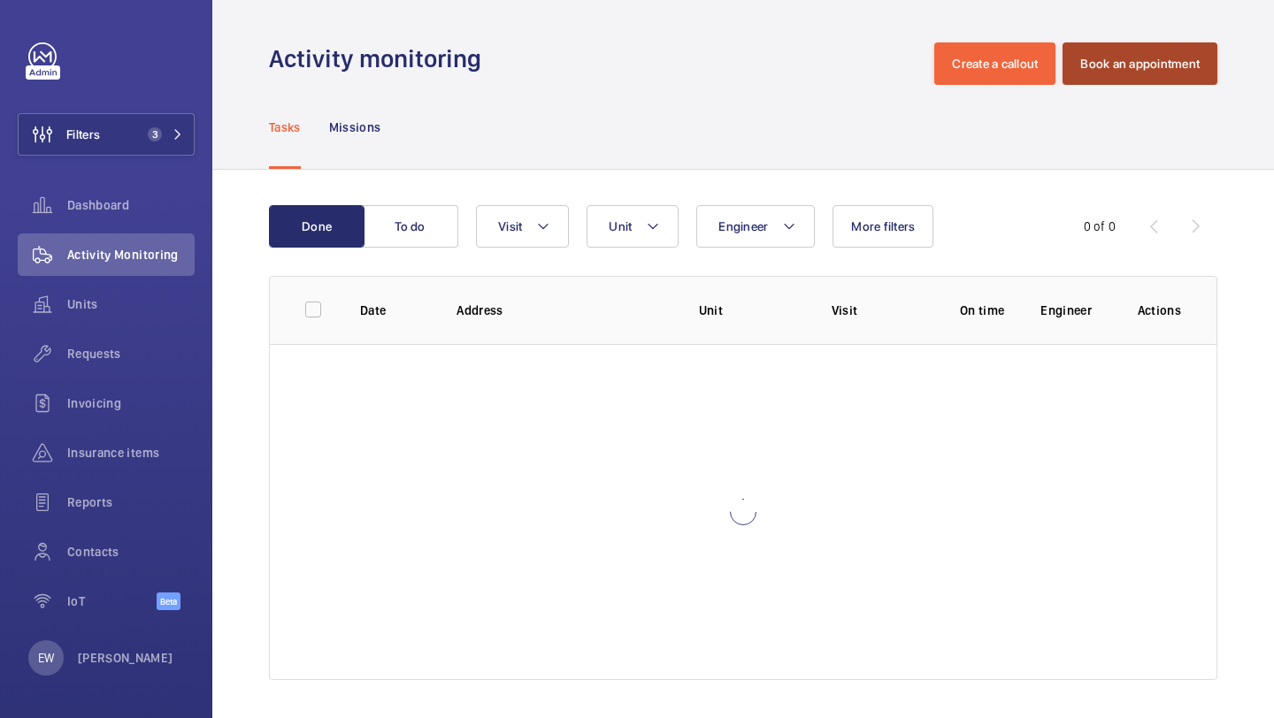
click at [1120, 71] on button "Book an appointment" at bounding box center [1140, 63] width 155 height 42
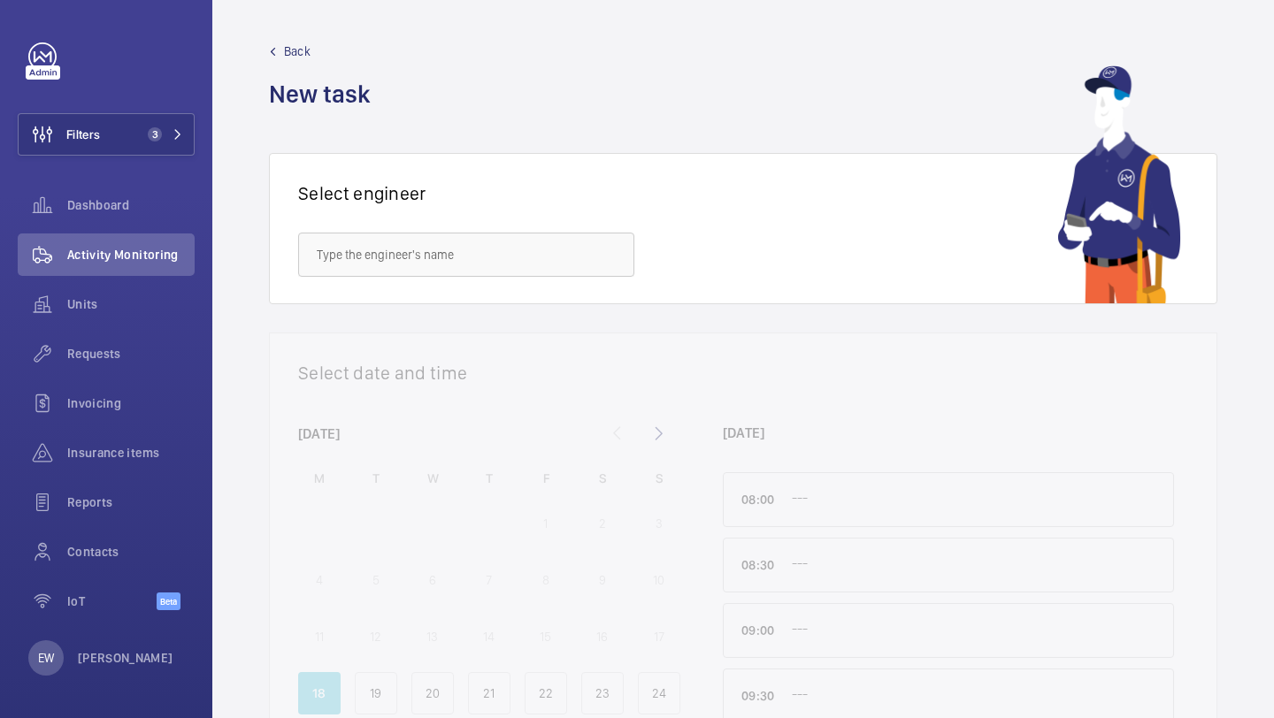
click at [289, 51] on span "Back" at bounding box center [297, 51] width 27 height 18
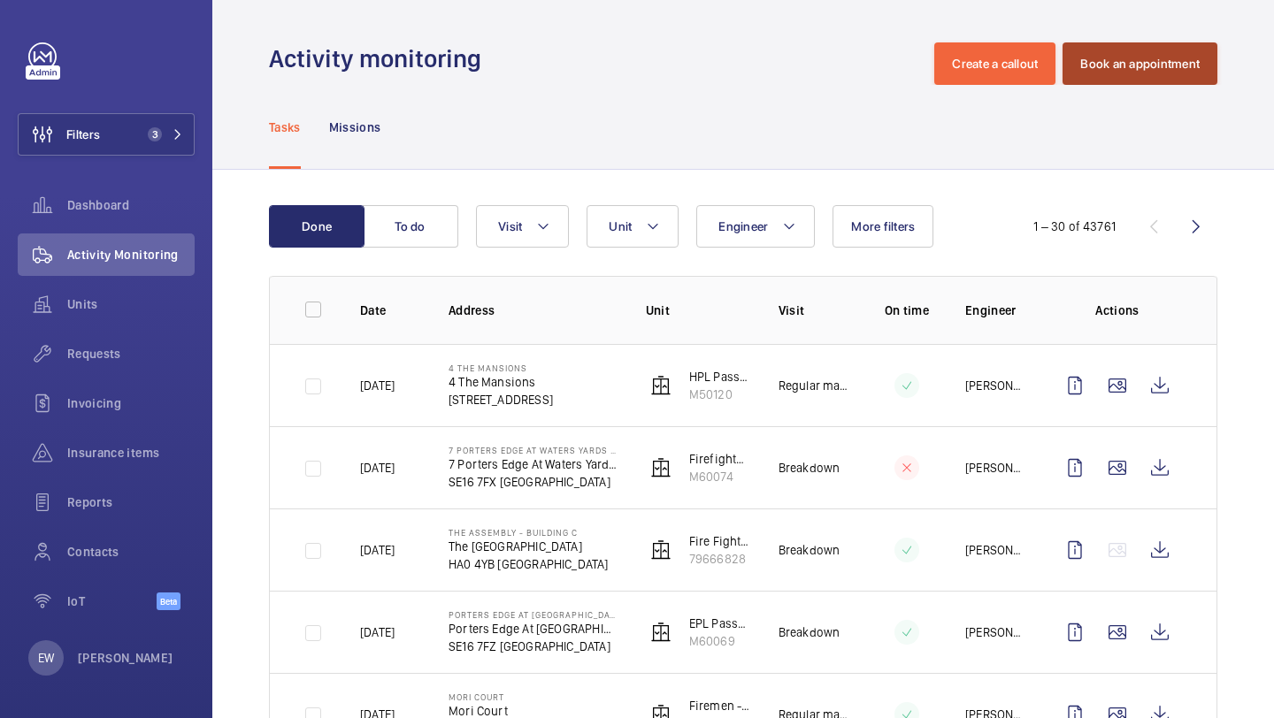
click at [1155, 80] on button "Book an appointment" at bounding box center [1140, 63] width 155 height 42
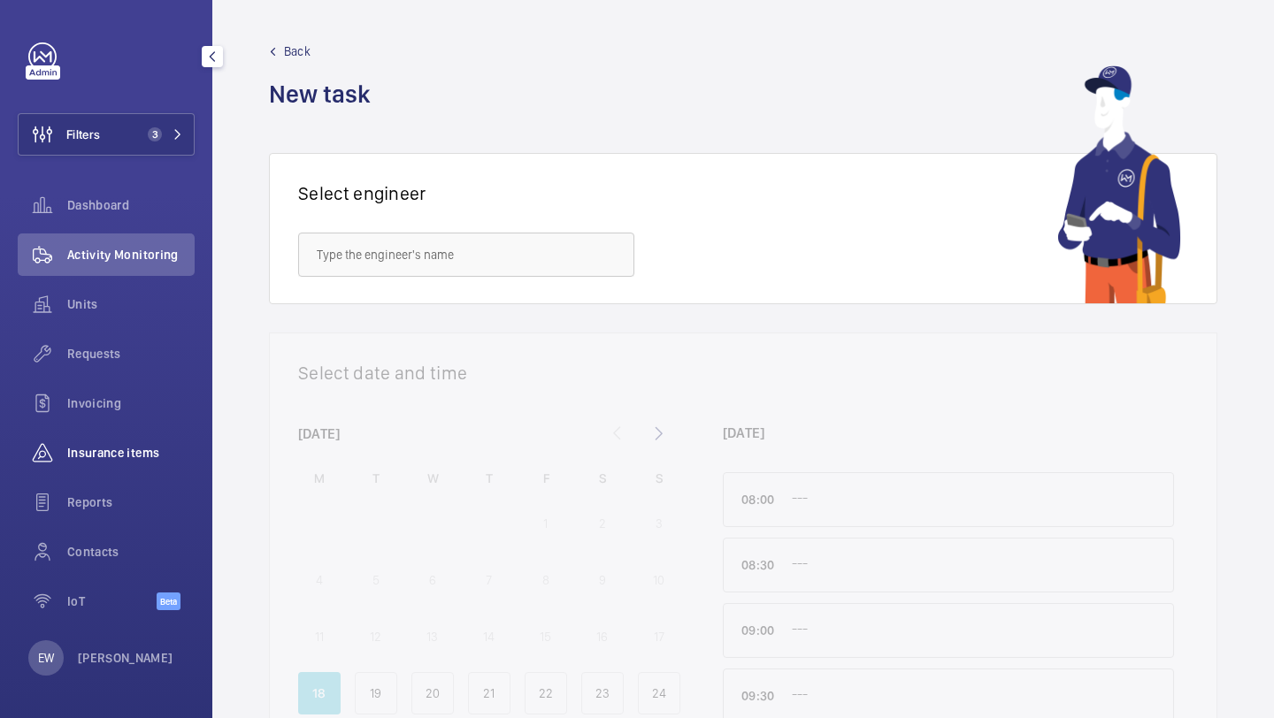
click at [77, 444] on span "Insurance items" at bounding box center [130, 453] width 127 height 18
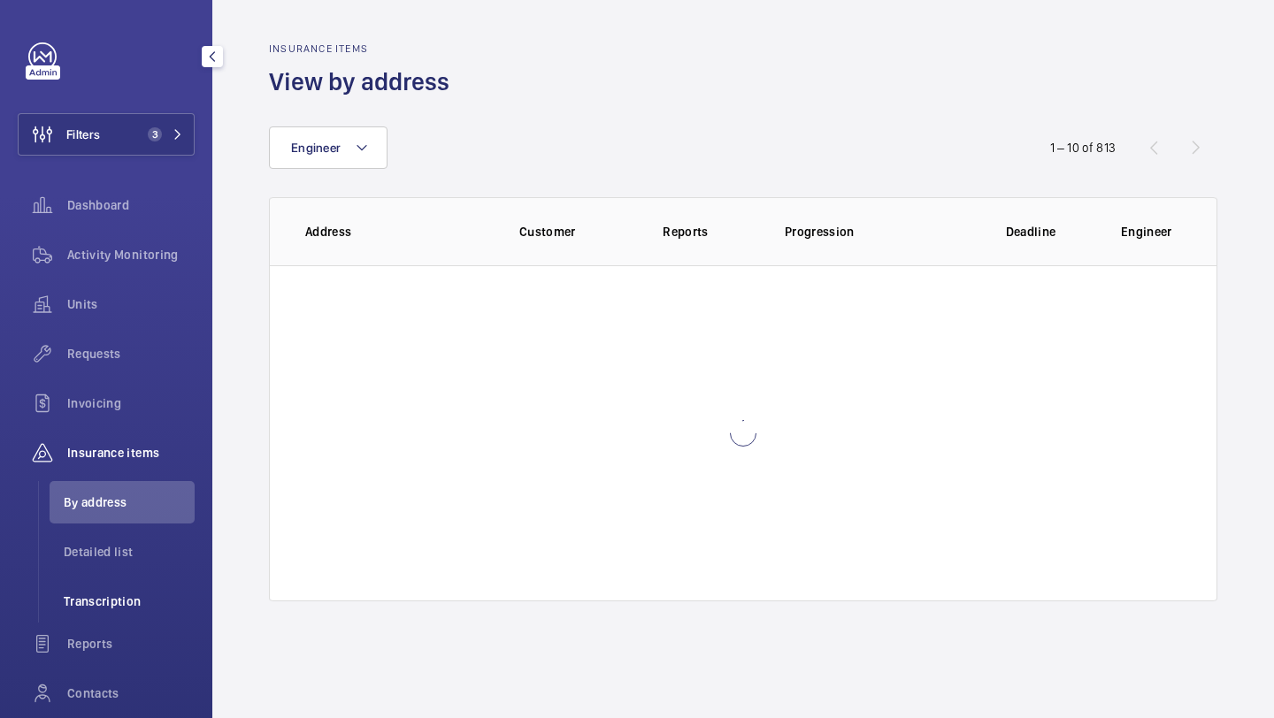
click at [121, 614] on li "Transcription" at bounding box center [122, 601] width 145 height 42
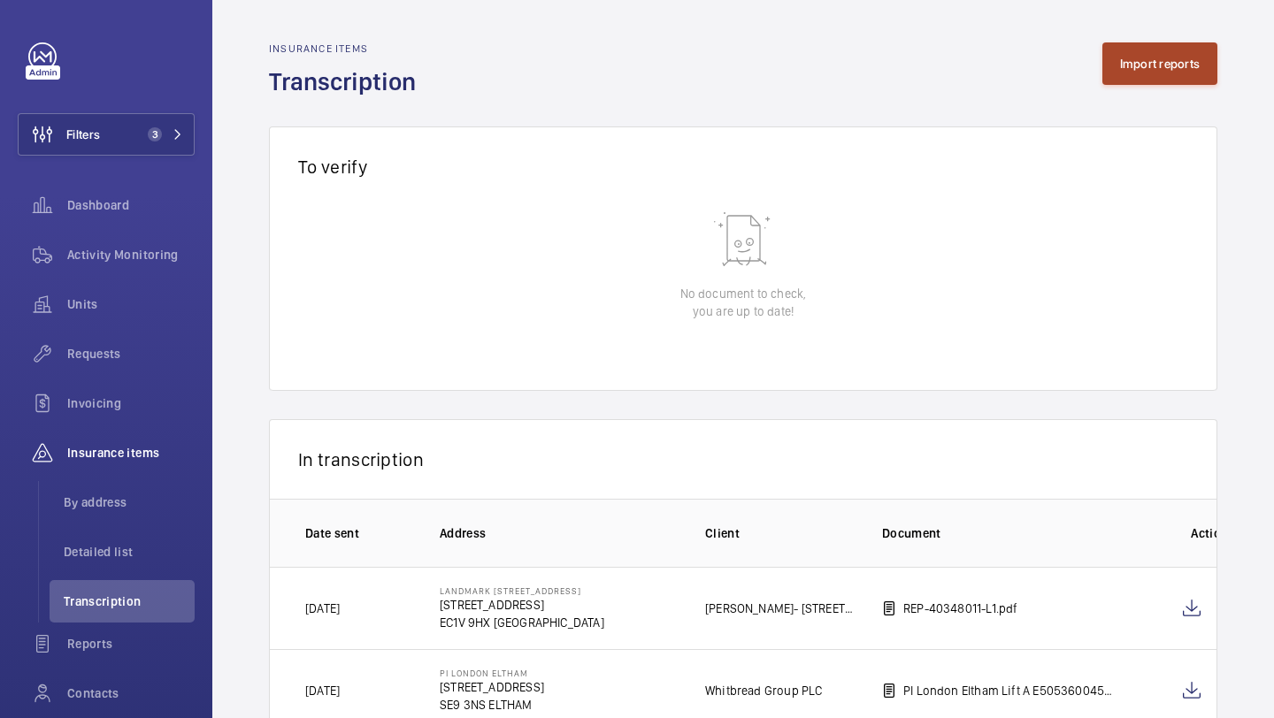
click at [1125, 71] on button "Import reports" at bounding box center [1160, 63] width 116 height 42
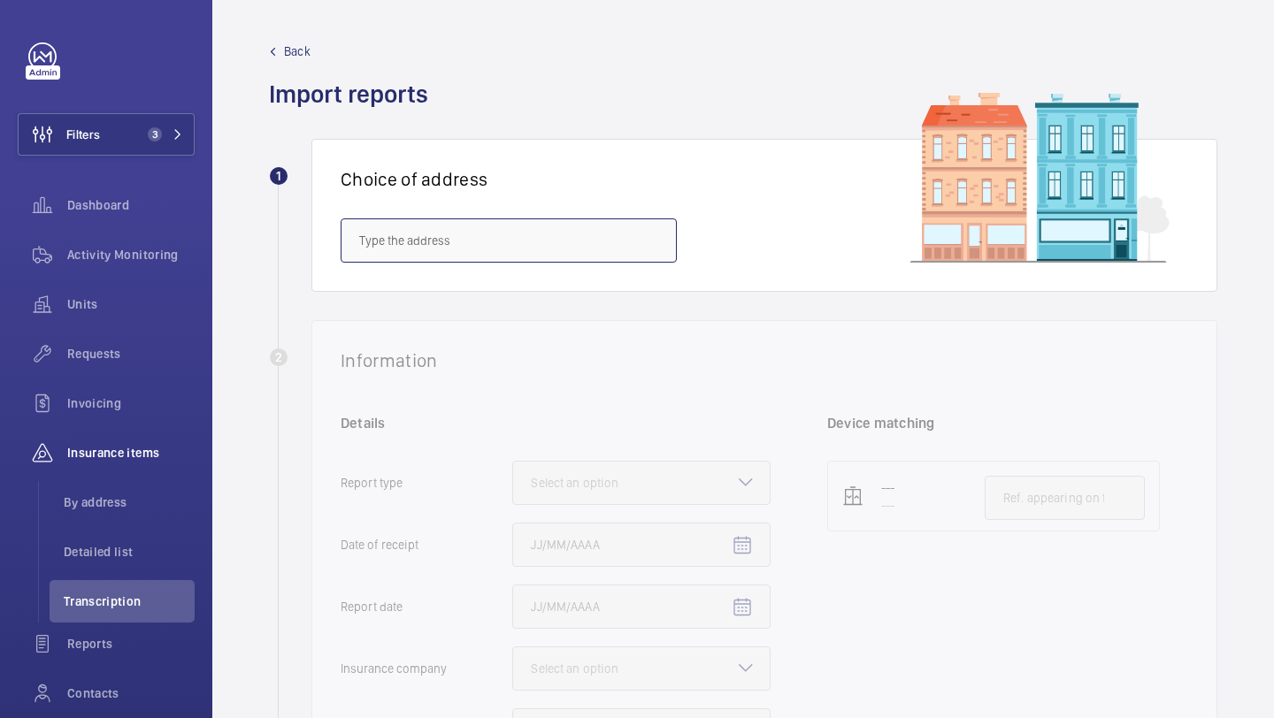
click at [549, 249] on input "text" at bounding box center [509, 241] width 336 height 44
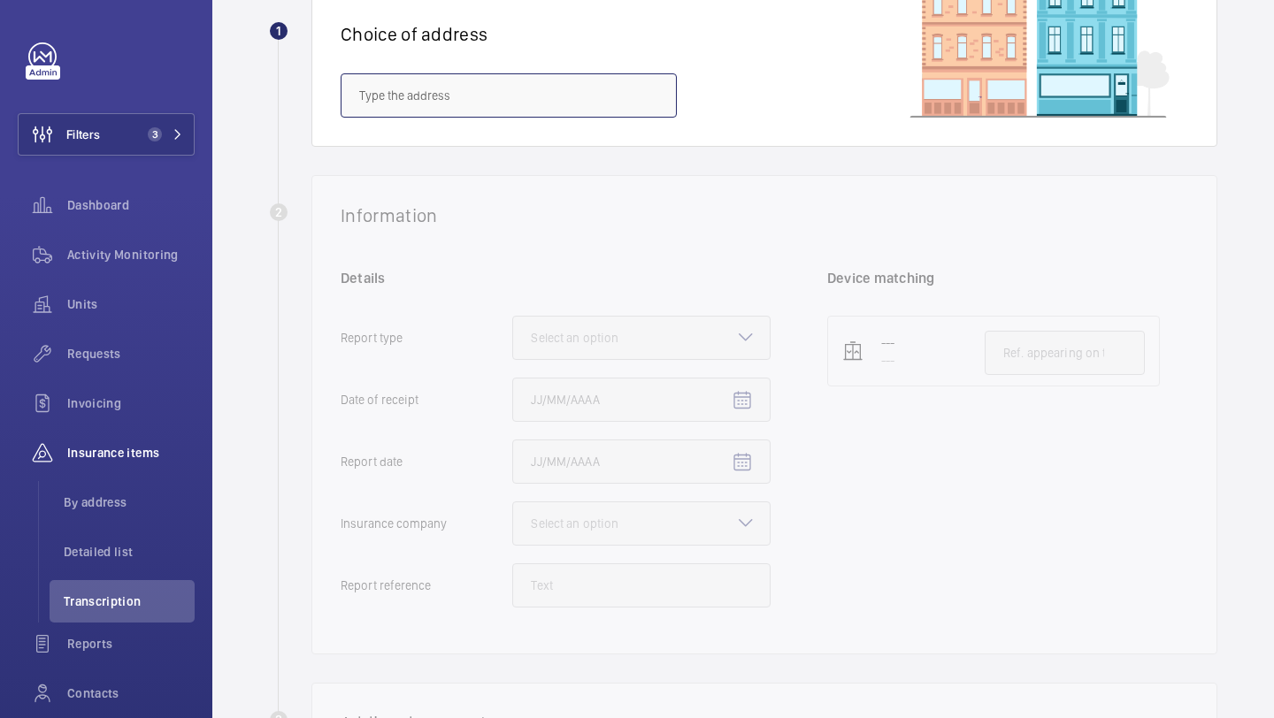
scroll to position [146, 0]
click at [139, 609] on span "Transcription" at bounding box center [129, 602] width 131 height 18
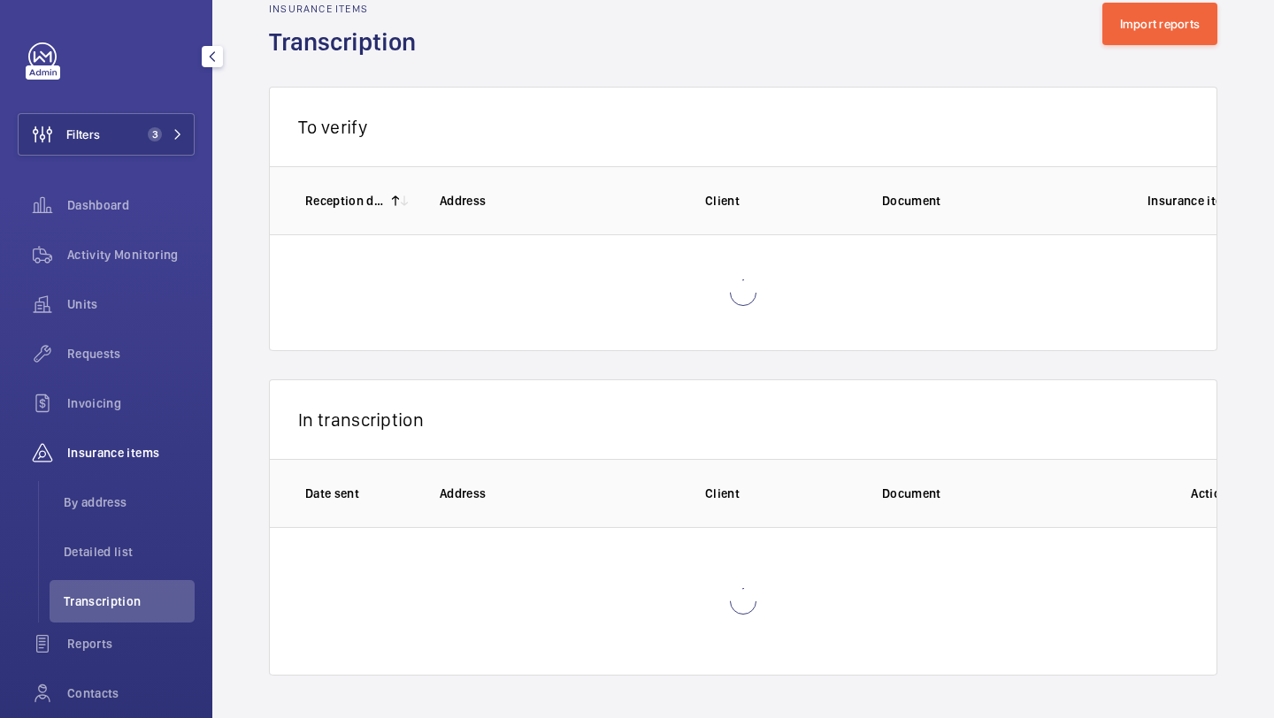
scroll to position [40, 0]
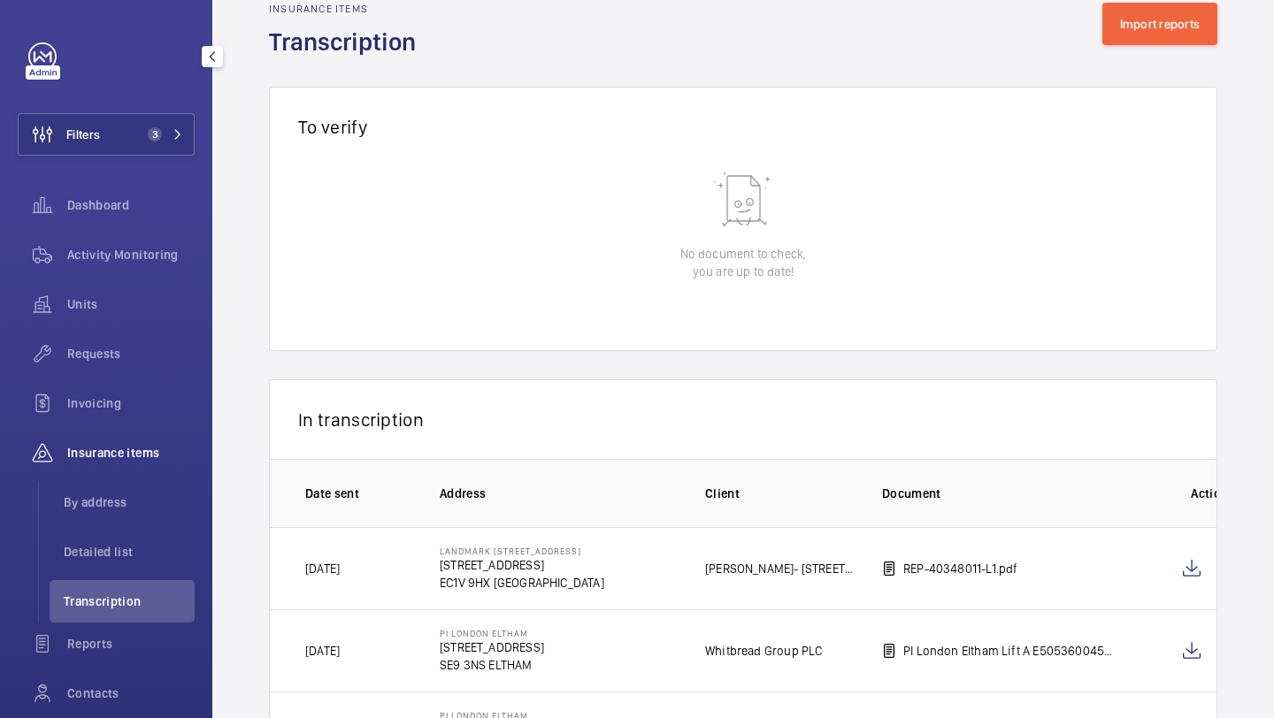
click at [139, 609] on span "Transcription" at bounding box center [129, 602] width 131 height 18
